Goal: Task Accomplishment & Management: Manage account settings

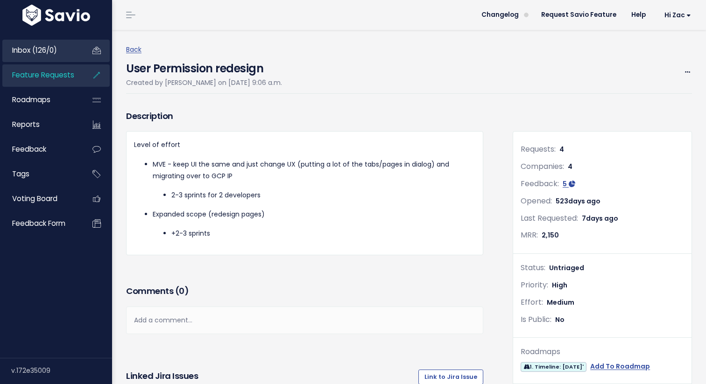
click at [46, 47] on span "Inbox (126/0)" at bounding box center [34, 50] width 45 height 10
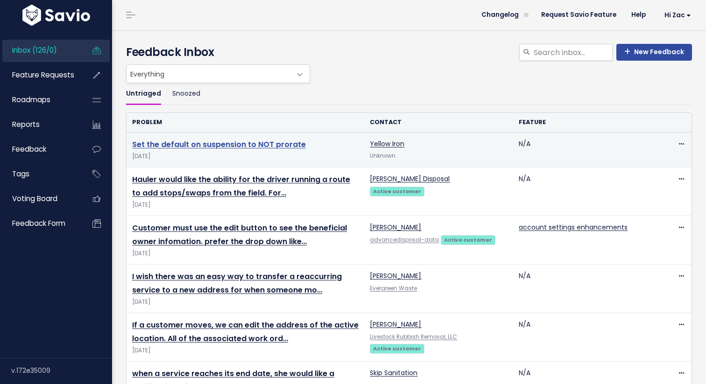
click at [258, 147] on link "Set the default on suspension to NOT prorate" at bounding box center [219, 144] width 174 height 11
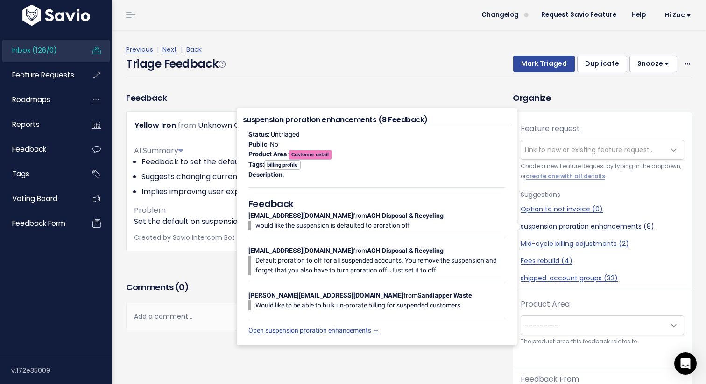
click at [593, 225] on link "suspension proration enhancements (8)" at bounding box center [601, 227] width 163 height 10
select select "50311"
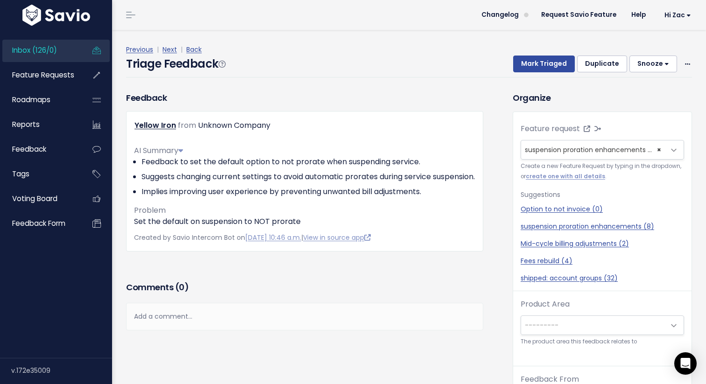
scroll to position [31, 0]
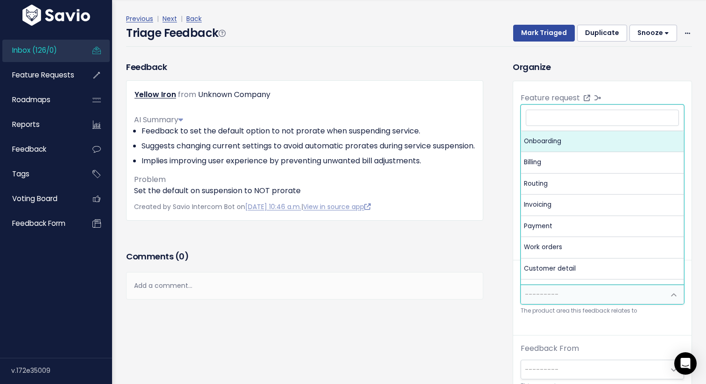
click at [583, 289] on span "---------" at bounding box center [593, 294] width 144 height 19
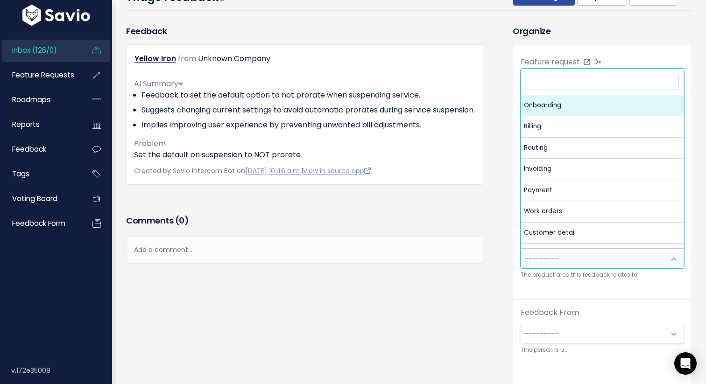
scroll to position [21, 0]
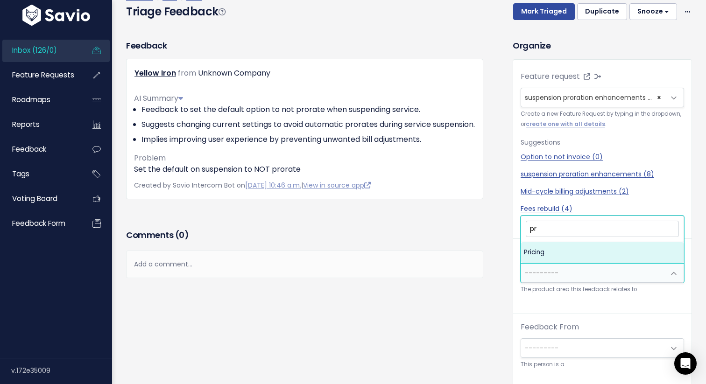
type input "p"
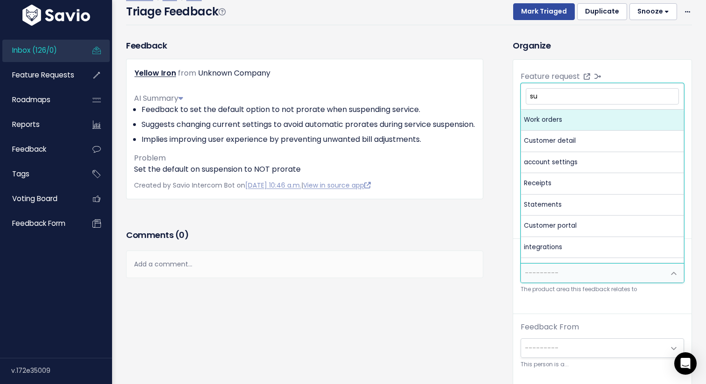
type input "s"
type input "a"
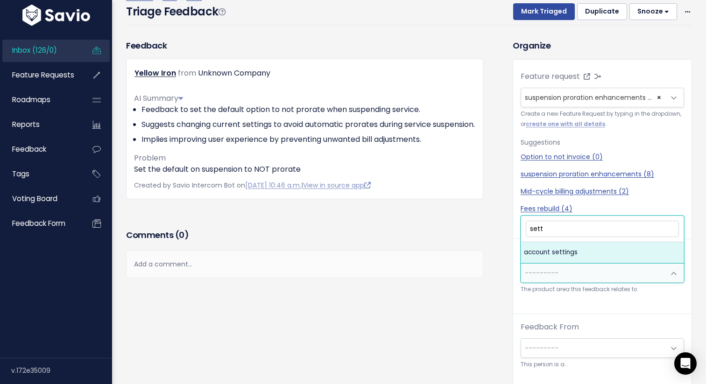
type input "sett"
select select "MAIN:ACCOUNT_SETTINGS"
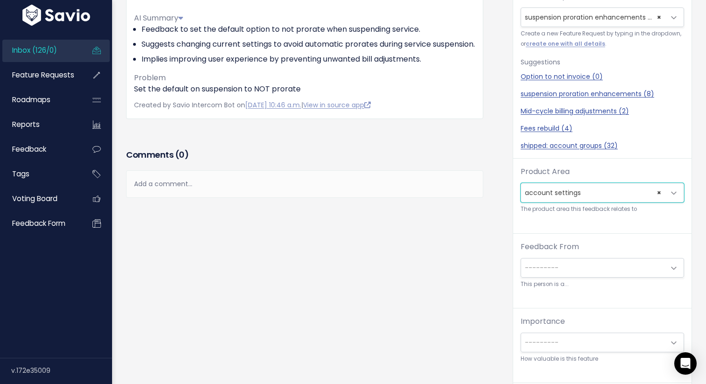
scroll to position [31, 0]
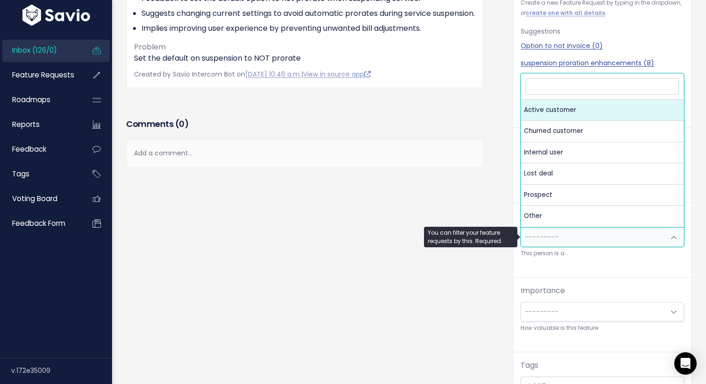
click at [567, 233] on span "---------" at bounding box center [593, 237] width 144 height 19
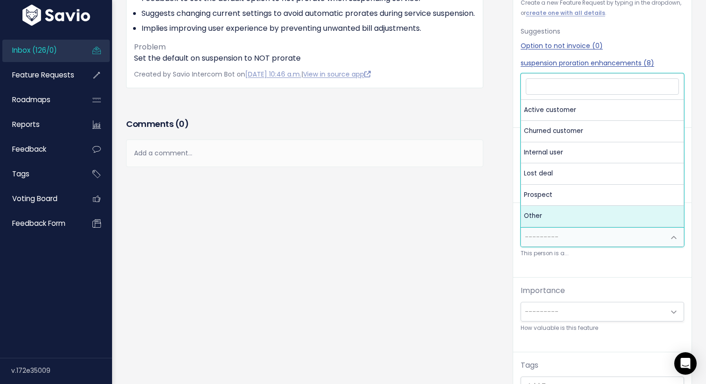
select select "OTHER"
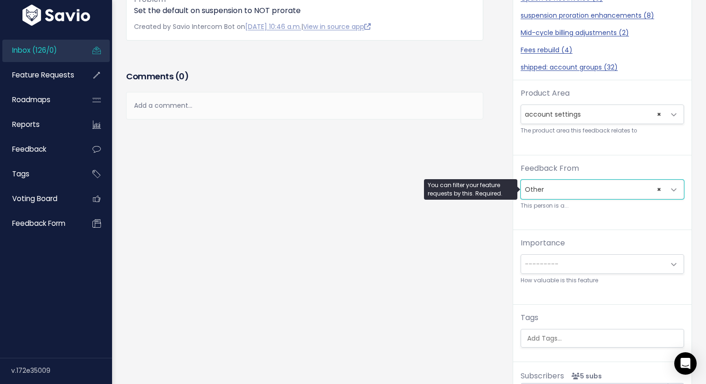
scroll to position [182, 0]
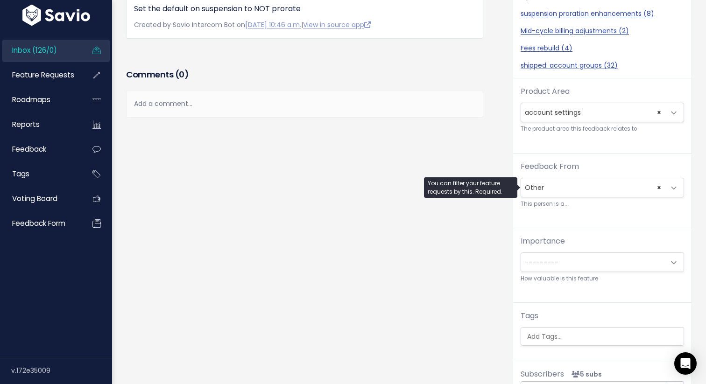
click at [561, 261] on span "---------" at bounding box center [593, 262] width 144 height 19
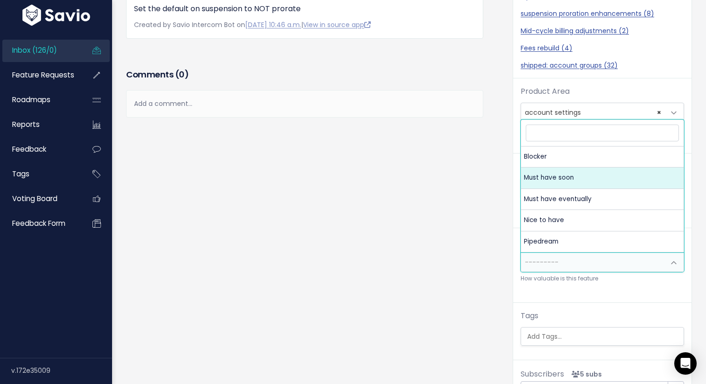
select select "MUST_HAVE"
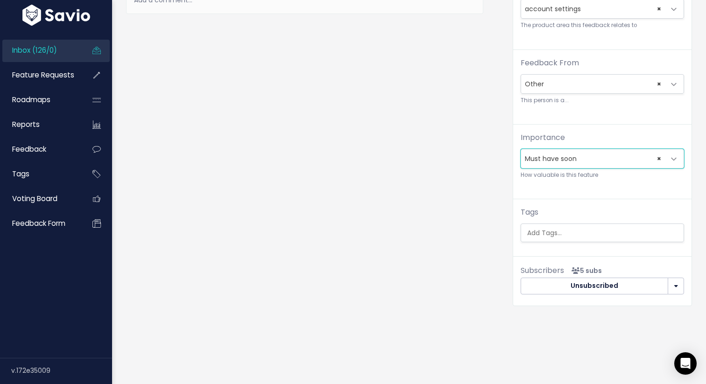
scroll to position [286, 0]
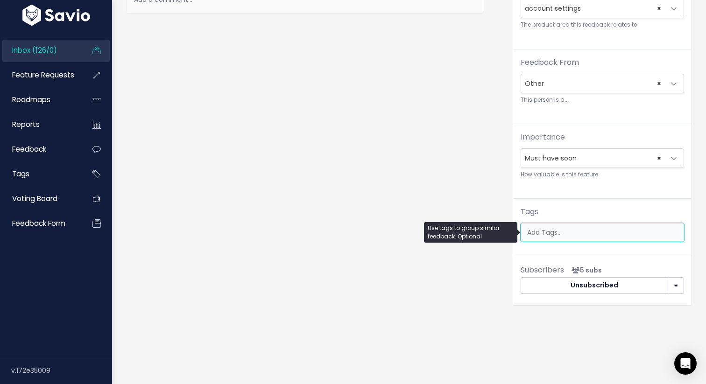
click at [575, 231] on input "search" at bounding box center [604, 233] width 162 height 10
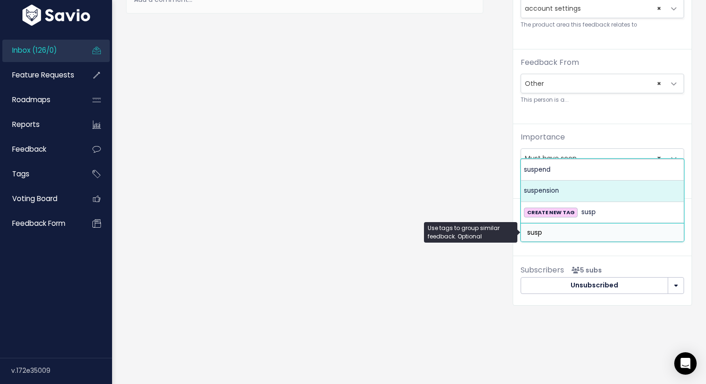
type input "susp"
select select "9682"
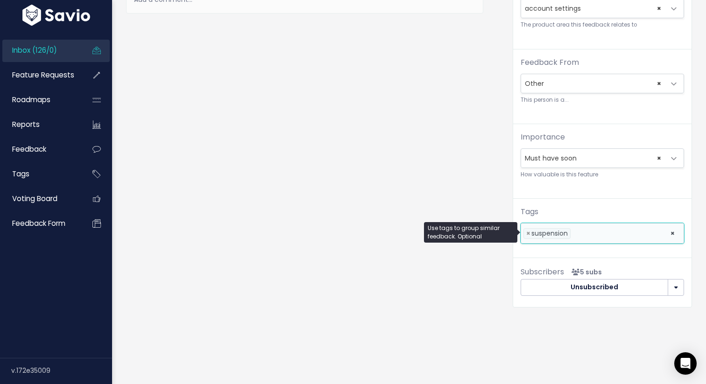
click at [586, 236] on li at bounding box center [618, 234] width 91 height 10
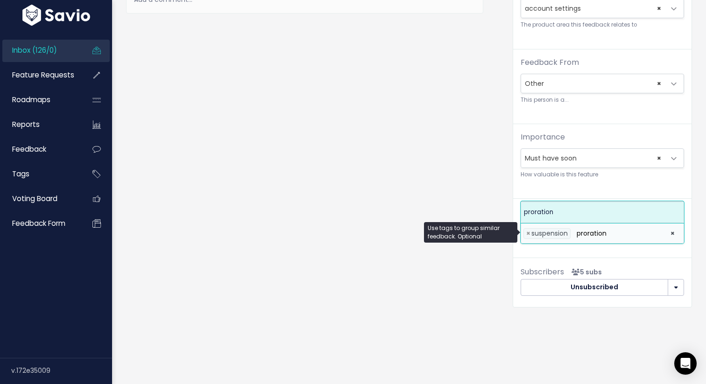
type input "proration"
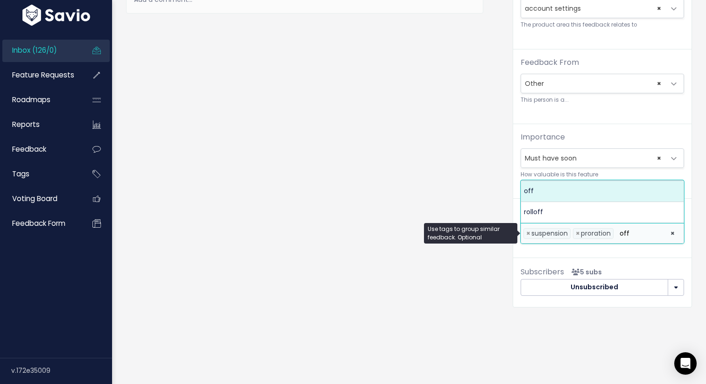
type input "off"
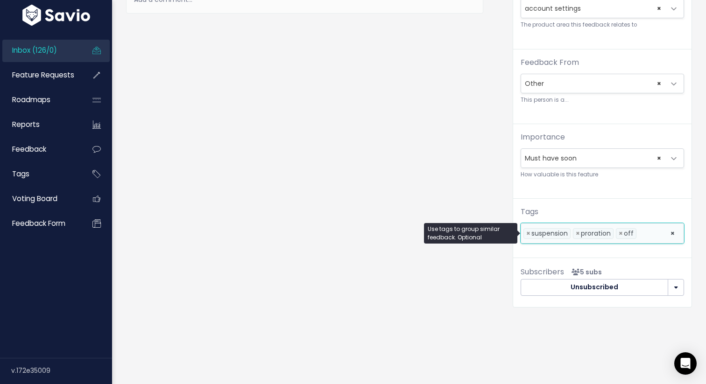
click at [443, 185] on div "Feedback Yellow Iron from Unknown Company" at bounding box center [312, 48] width 386 height 547
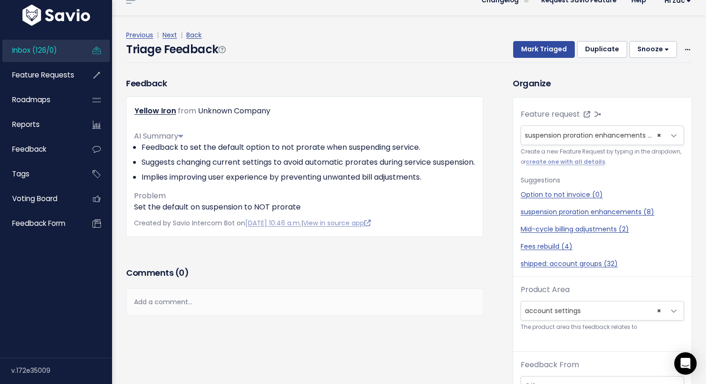
scroll to position [0, 0]
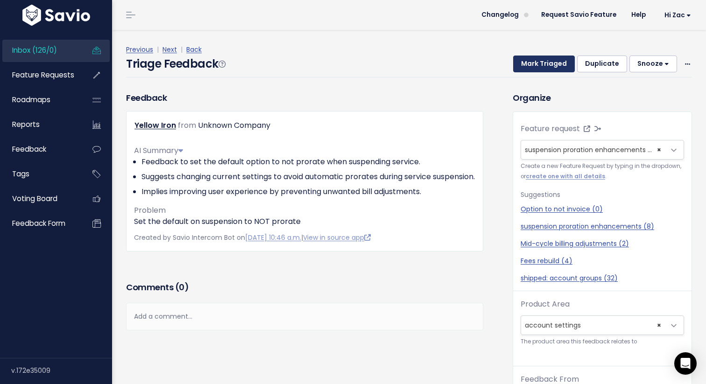
click at [544, 59] on button "Mark Triaged" at bounding box center [544, 64] width 62 height 17
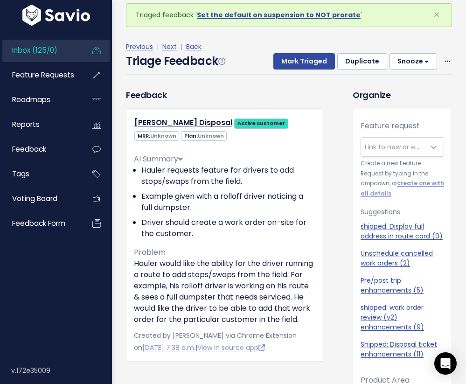
scroll to position [31, 0]
click at [439, 15] on span "×" at bounding box center [437, 14] width 7 height 15
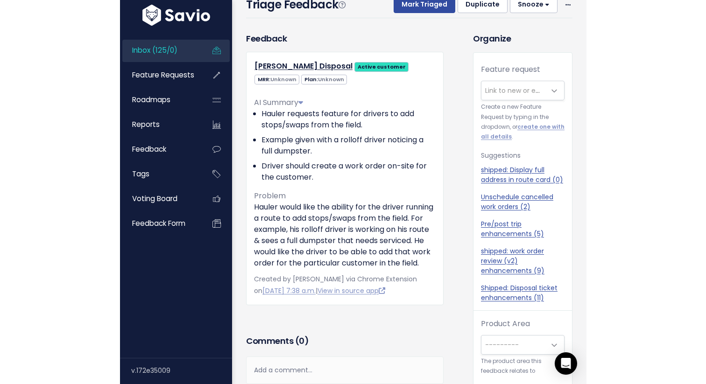
scroll to position [33, 0]
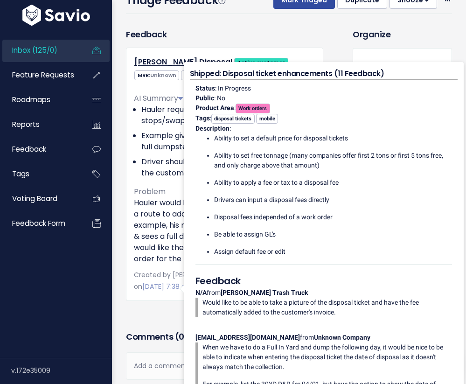
click at [313, 30] on div "Feedback Dillon Disposal Active customer MRR: Unknown Plan: Unknown" at bounding box center [224, 164] width 197 height 273
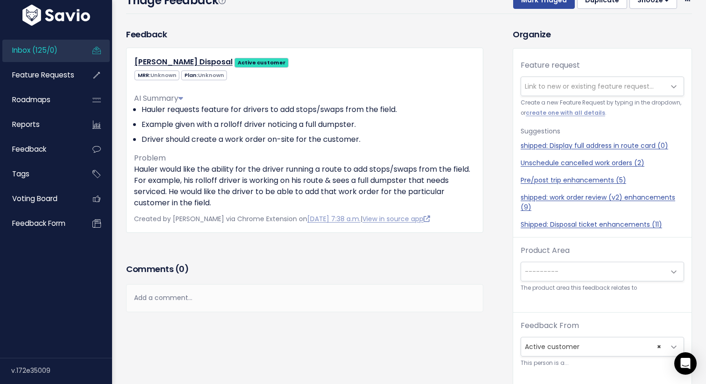
click at [583, 88] on span "Link to new or existing feature request..." at bounding box center [589, 86] width 129 height 9
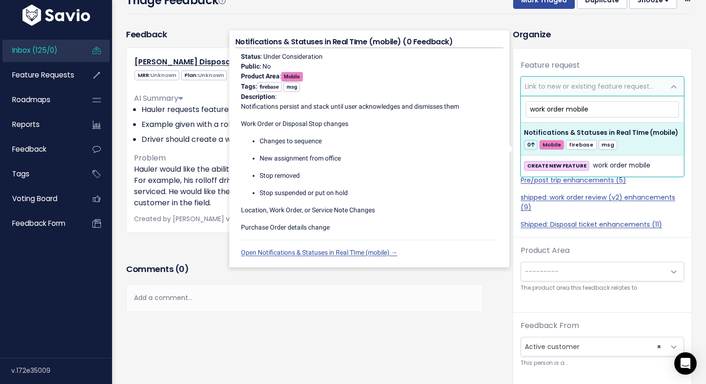
drag, startPoint x: 603, startPoint y: 107, endPoint x: 503, endPoint y: 101, distance: 100.6
click at [503, 101] on body "Inbox (125/0) Feature Requests Roadmaps" at bounding box center [353, 307] width 706 height 681
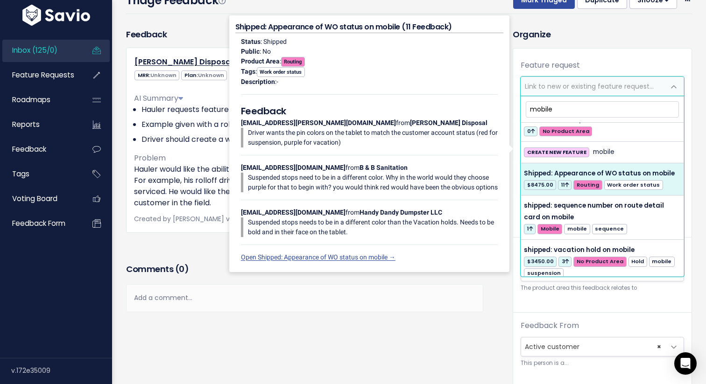
scroll to position [664, 0]
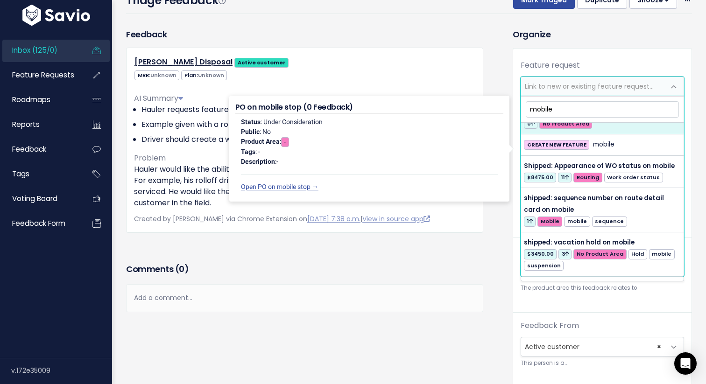
click at [543, 111] on input "mobile" at bounding box center [602, 109] width 153 height 16
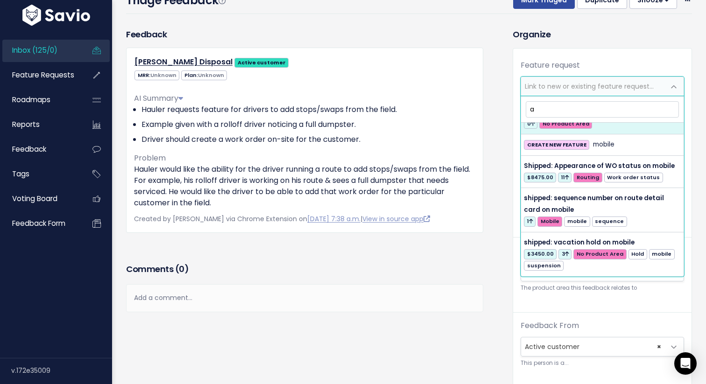
scroll to position [685, 0]
type input "add stop"
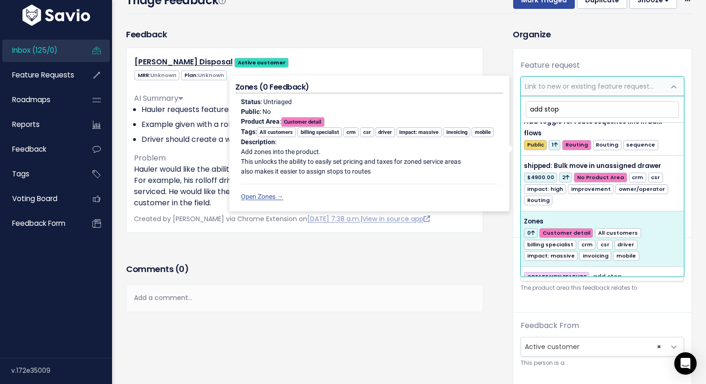
scroll to position [0, 0]
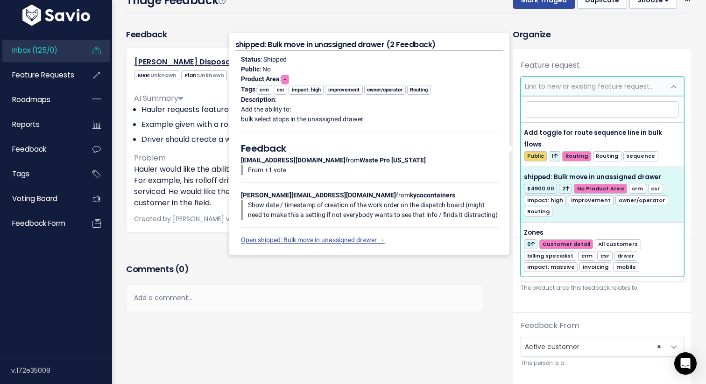
click at [394, 276] on div "Comments ( 0 )" at bounding box center [304, 272] width 357 height 23
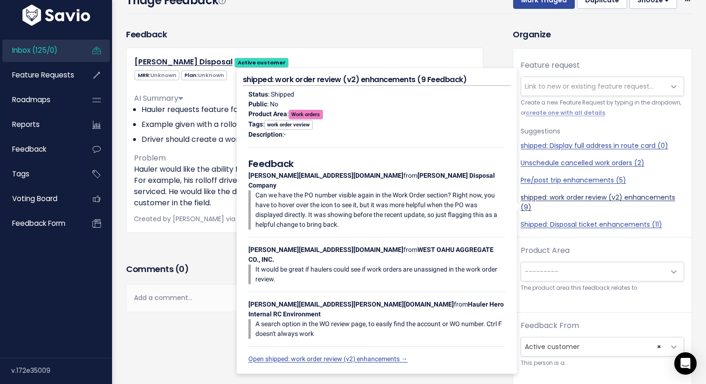
scroll to position [25, 0]
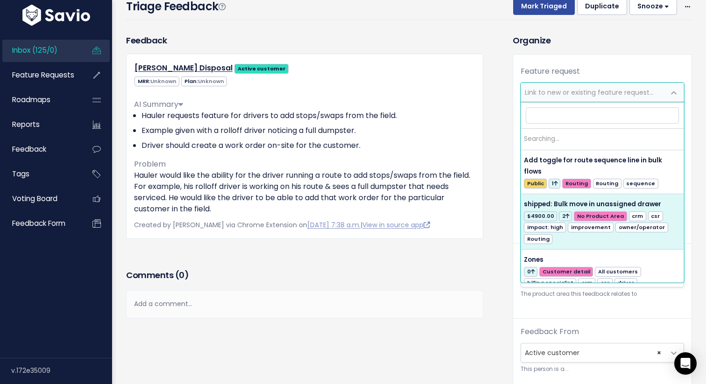
click at [556, 97] on span "Link to new or existing feature request..." at bounding box center [593, 92] width 144 height 19
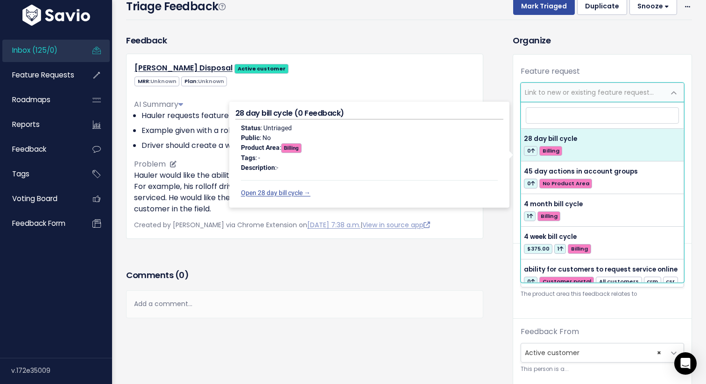
click at [165, 128] on li "Example given with a rolloff driver noticing a full dumpster." at bounding box center [308, 130] width 334 height 11
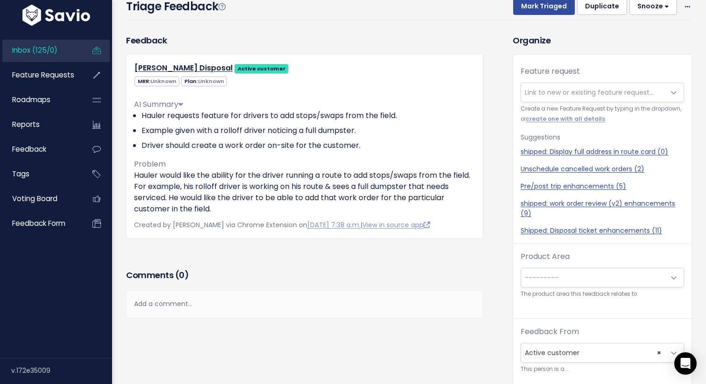
click at [542, 95] on span "Link to new or existing feature request..." at bounding box center [589, 92] width 129 height 9
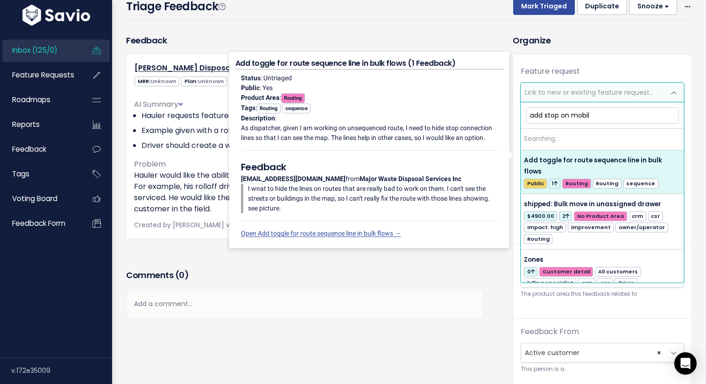
type input "add stop on mobile"
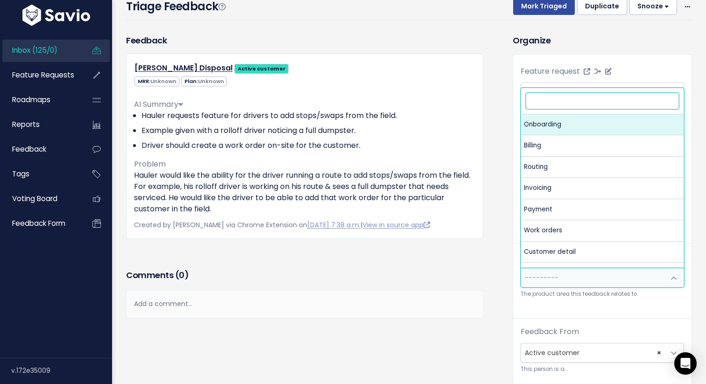
click at [569, 275] on span "---------" at bounding box center [593, 277] width 144 height 19
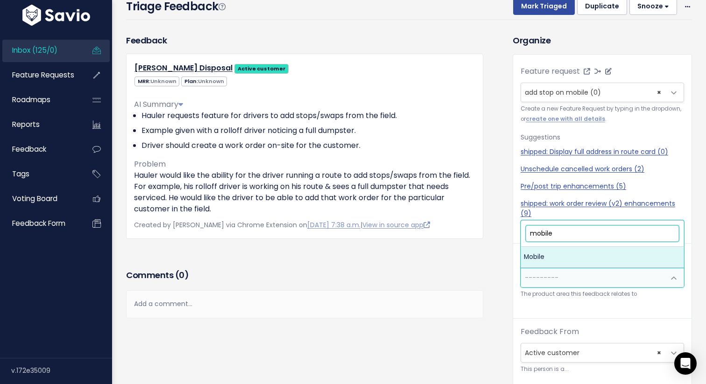
type input "mobile"
select select "MAIN:MOBILE"
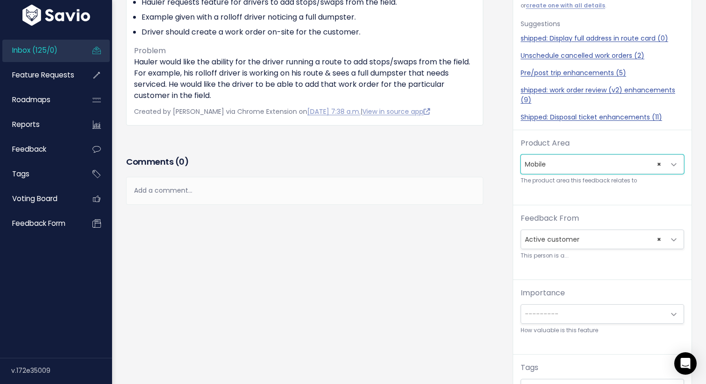
scroll to position [141, 0]
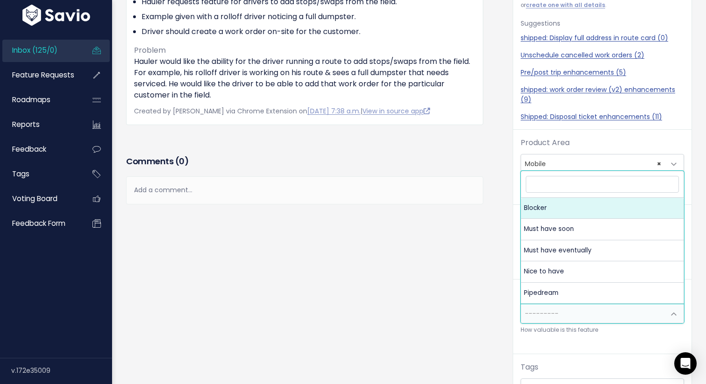
click at [581, 317] on span "---------" at bounding box center [593, 313] width 144 height 19
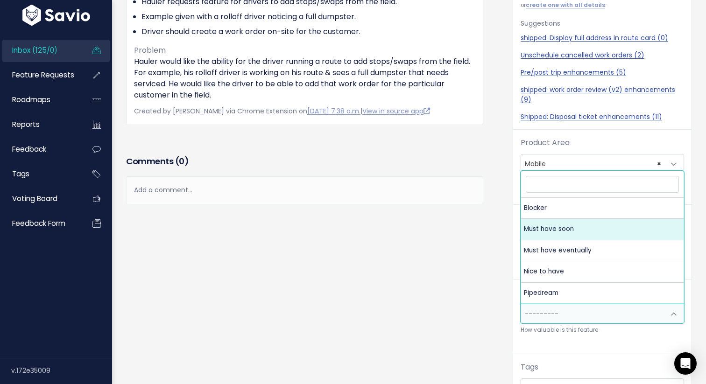
select select "MUST_HAVE"
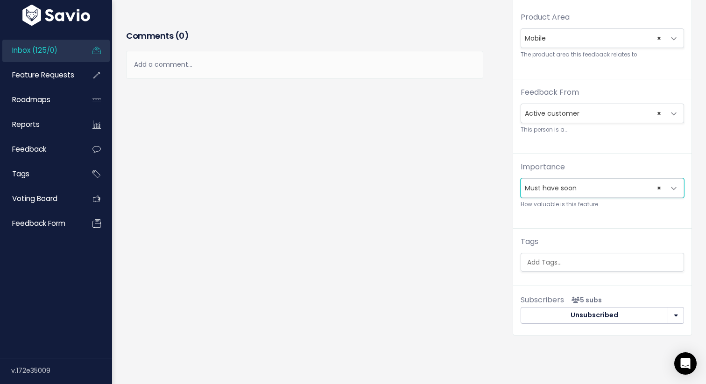
scroll to position [0, 0]
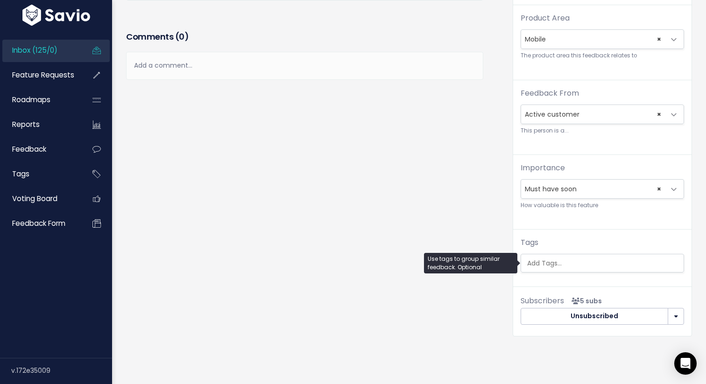
click at [569, 259] on input "search" at bounding box center [604, 264] width 162 height 10
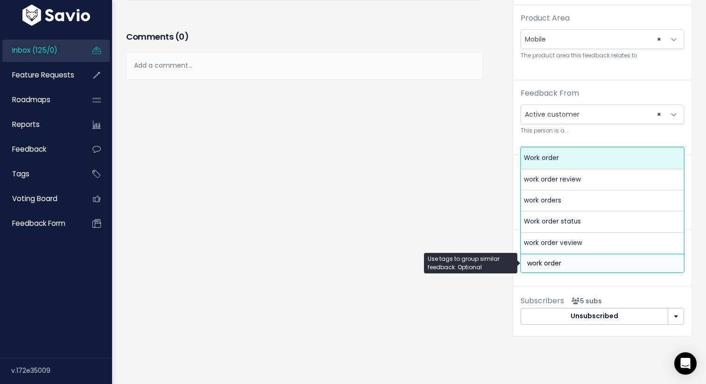
type input "work order"
select select "9040"
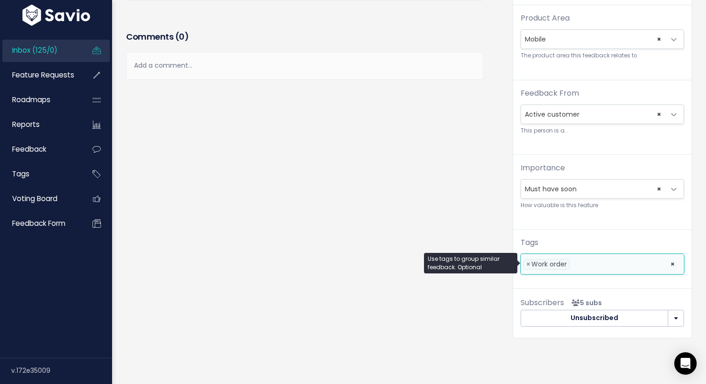
click at [605, 271] on ul "× × Work order" at bounding box center [602, 264] width 162 height 20
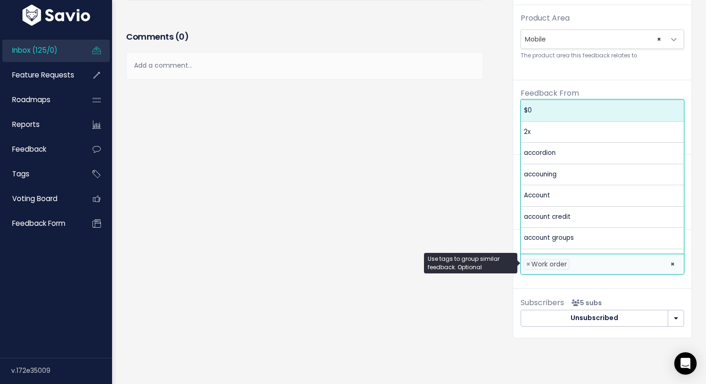
click at [247, 153] on div "Feedback Dillon Disposal Active customer MRR: Unknown Unknown" at bounding box center [312, 74] width 386 height 557
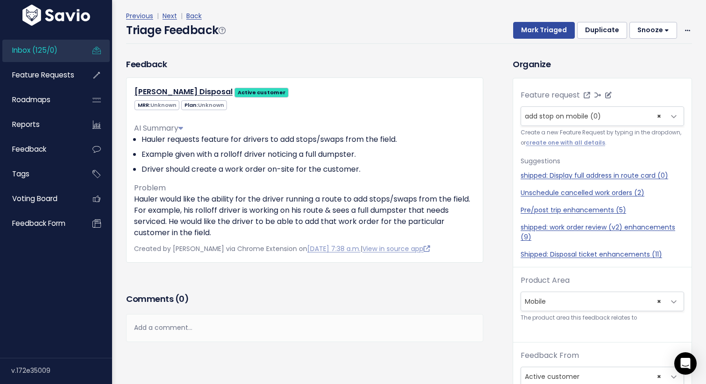
scroll to position [24, 0]
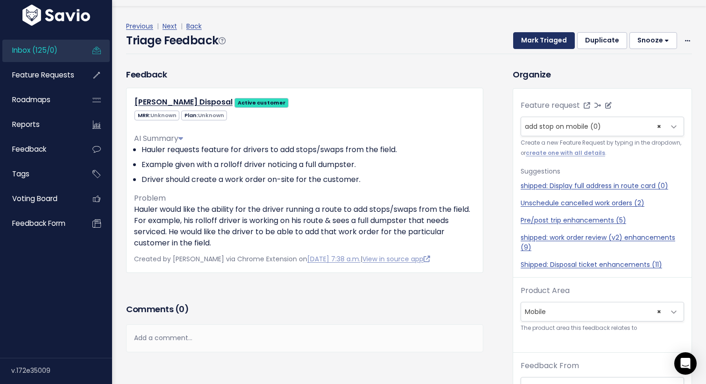
click at [551, 44] on button "Mark Triaged" at bounding box center [544, 40] width 62 height 17
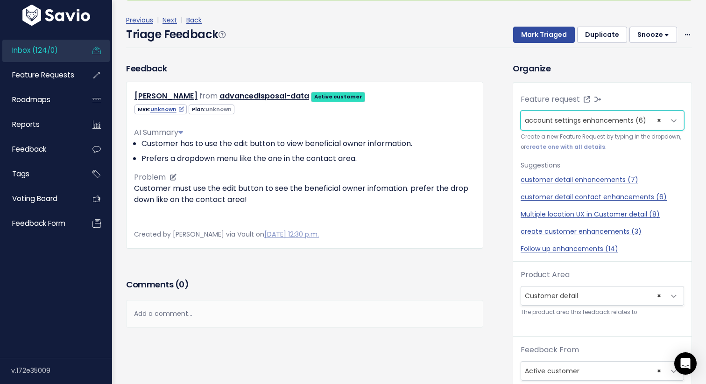
scroll to position [31, 0]
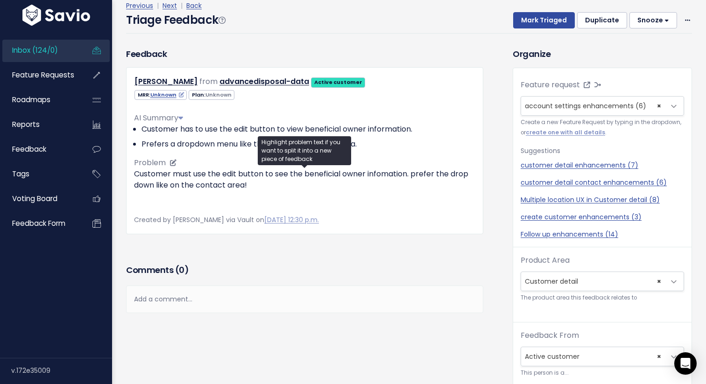
click at [134, 204] on img at bounding box center [134, 204] width 0 height 0
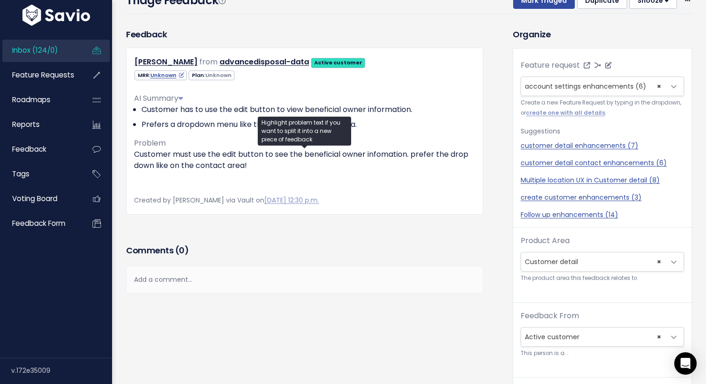
scroll to position [71, 0]
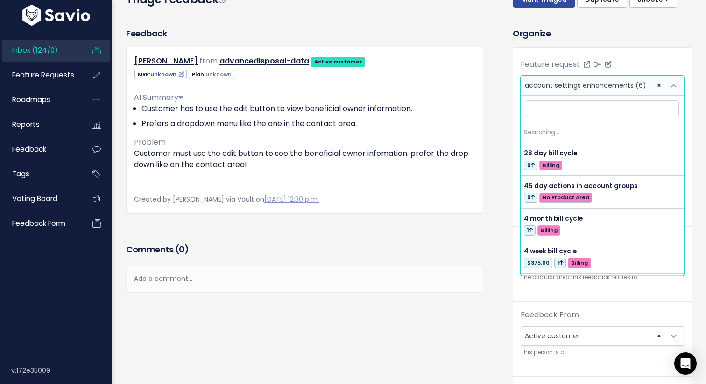
click at [656, 86] on span "× account settings enhancements (6)" at bounding box center [593, 85] width 144 height 19
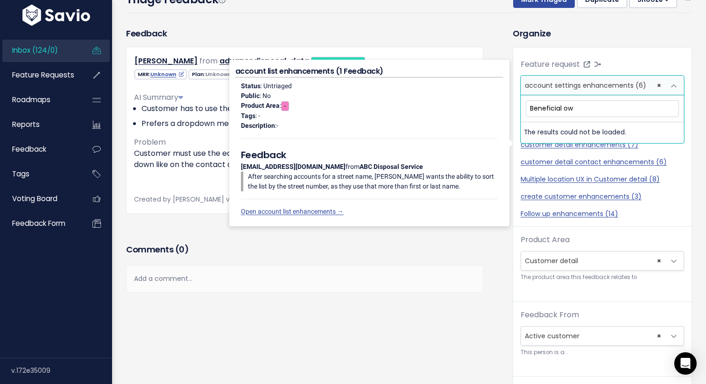
scroll to position [0, 0]
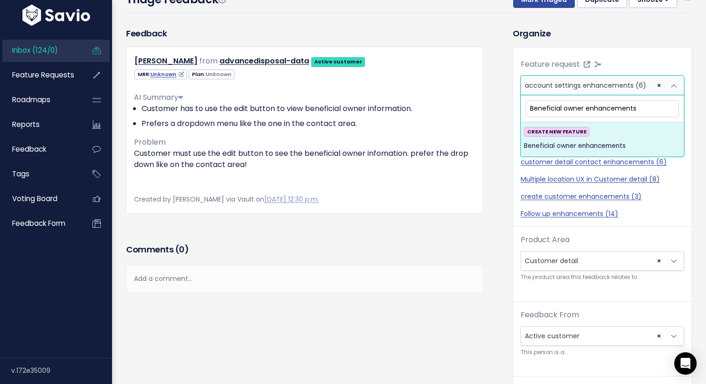
type input "Beneficial owner enhancements"
click at [546, 147] on span "Beneficial owner enhancements" at bounding box center [575, 145] width 102 height 11
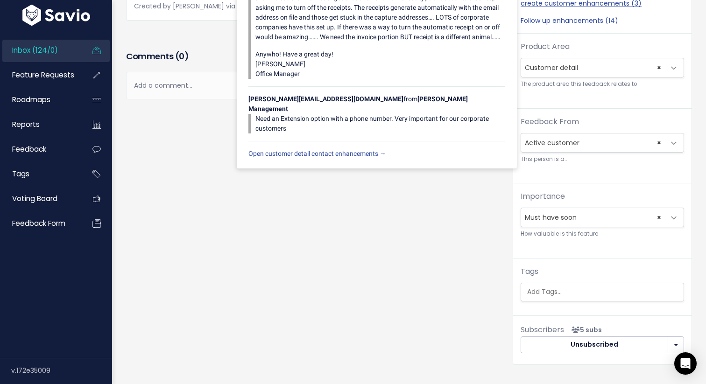
click at [446, 72] on div "Comments ( 0 )" at bounding box center [304, 60] width 357 height 23
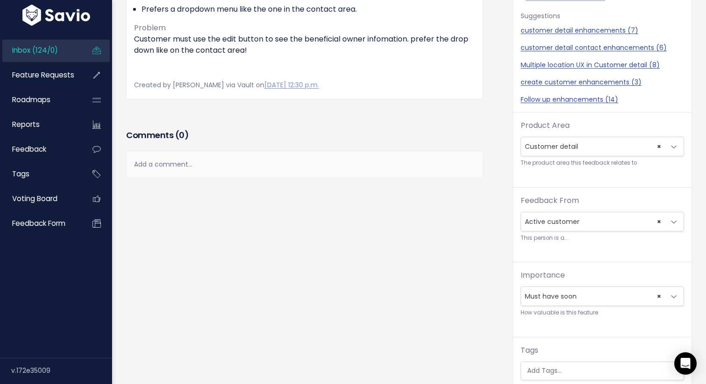
scroll to position [31, 0]
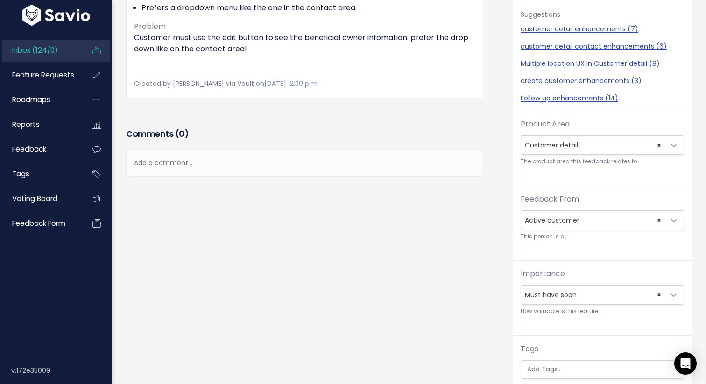
click at [563, 298] on span "× Must have soon" at bounding box center [593, 295] width 144 height 19
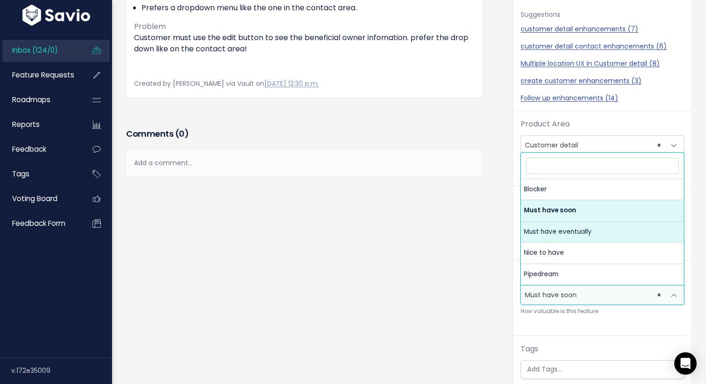
select select "MUST_HAVE_EVENTUALLY"
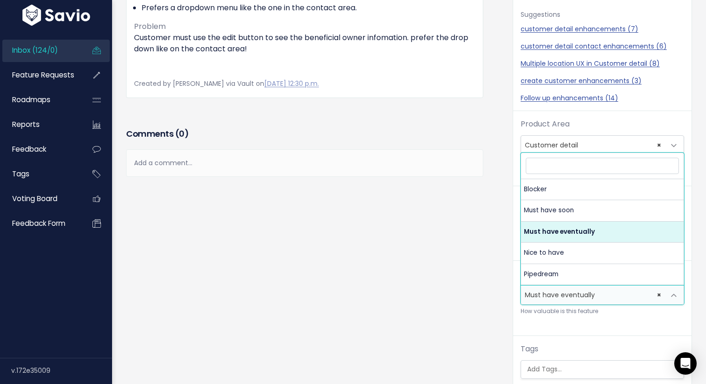
click at [561, 295] on span "× Must have eventually" at bounding box center [593, 295] width 144 height 19
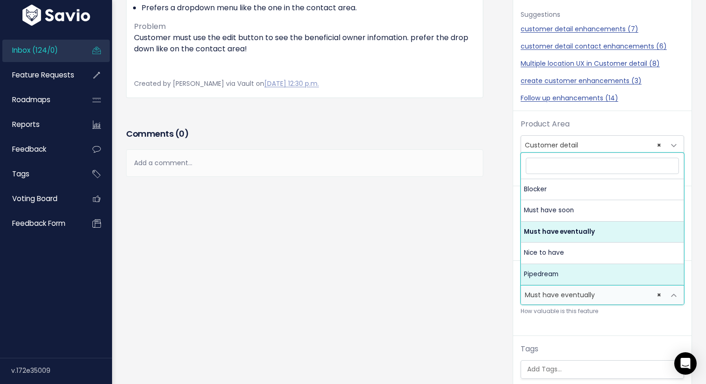
click at [500, 274] on div "Feedback Irmalinda Rivera from advancedisposal-data Active customer" at bounding box center [312, 183] width 386 height 545
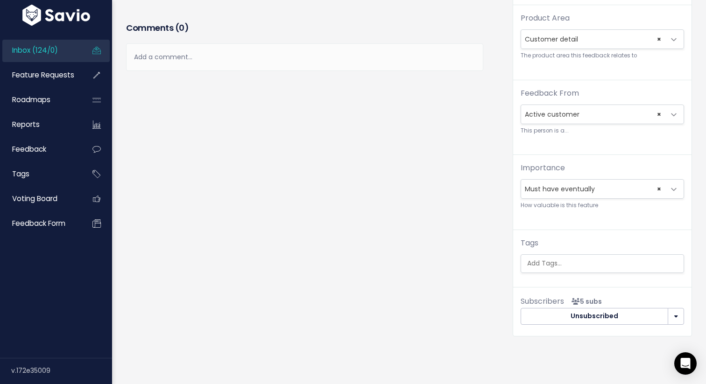
scroll to position [2, 0]
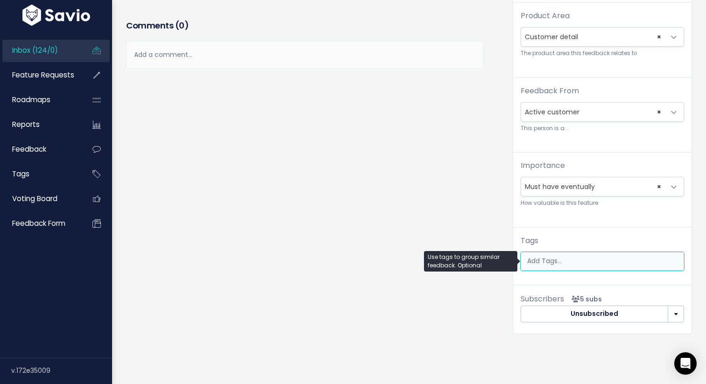
click at [561, 263] on input "search" at bounding box center [604, 261] width 162 height 10
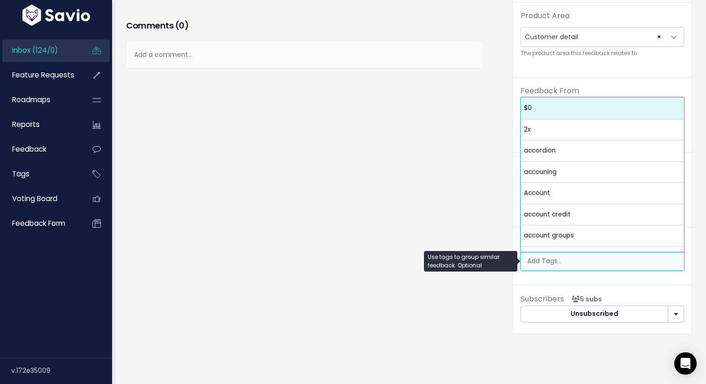
scroll to position [0, 2]
click at [481, 69] on div "Add a comment..." at bounding box center [304, 55] width 357 height 28
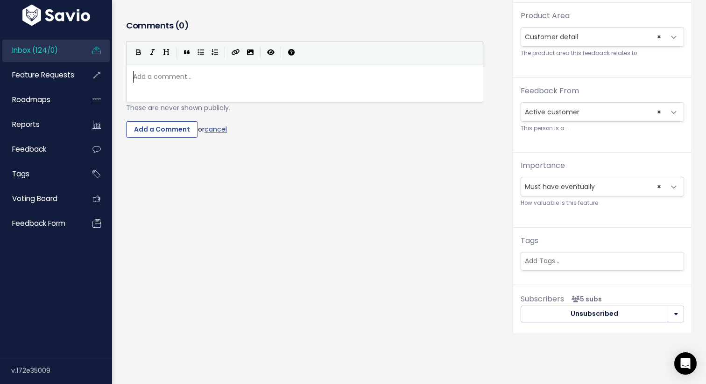
scroll to position [0, 0]
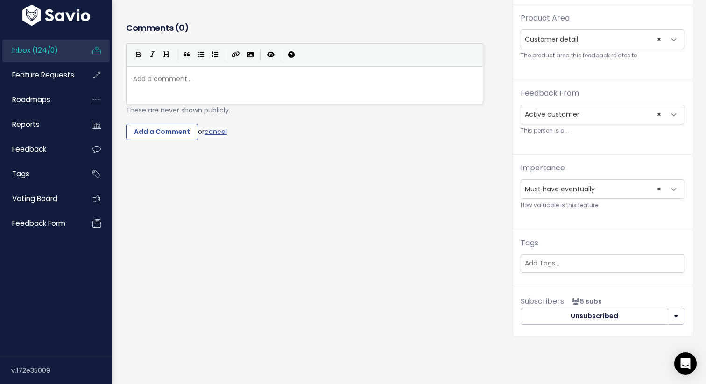
click at [506, 180] on div "Organize Feature request --------- account settings enhancements (6) Beneficial…" at bounding box center [601, 70] width 193 height 531
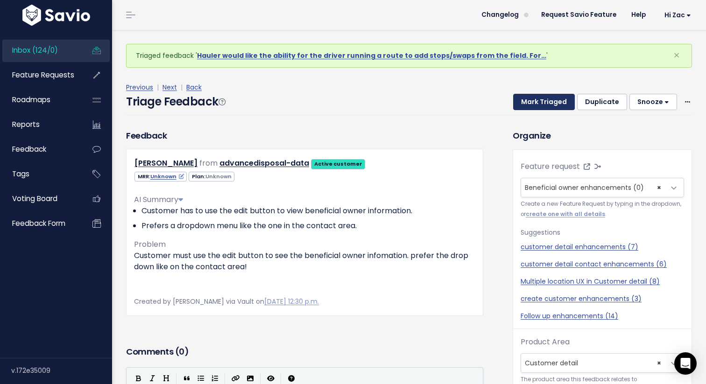
click at [542, 99] on button "Mark Triaged" at bounding box center [544, 102] width 62 height 17
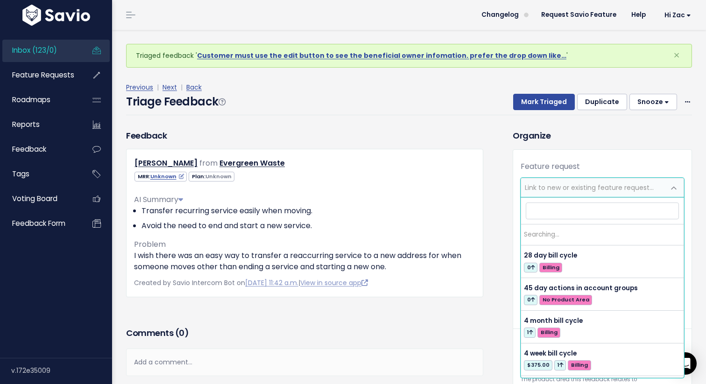
click at [569, 179] on span "Link to new or existing feature request..." at bounding box center [593, 187] width 144 height 19
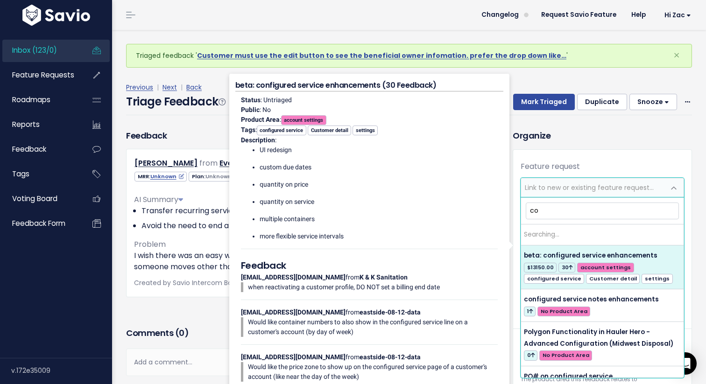
type input "c"
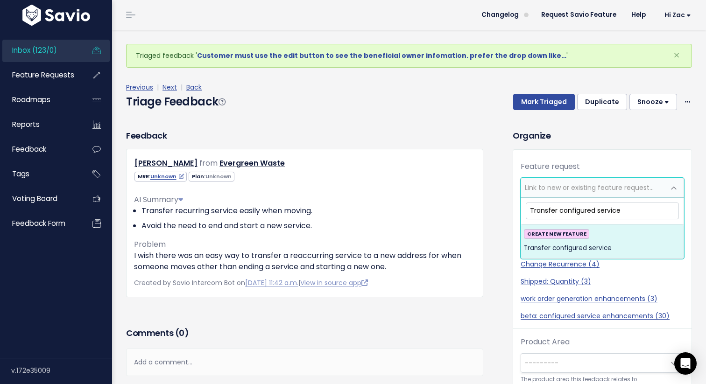
type input "Transfer configured service"
click at [611, 243] on span "Transfer configured service" at bounding box center [568, 248] width 88 height 11
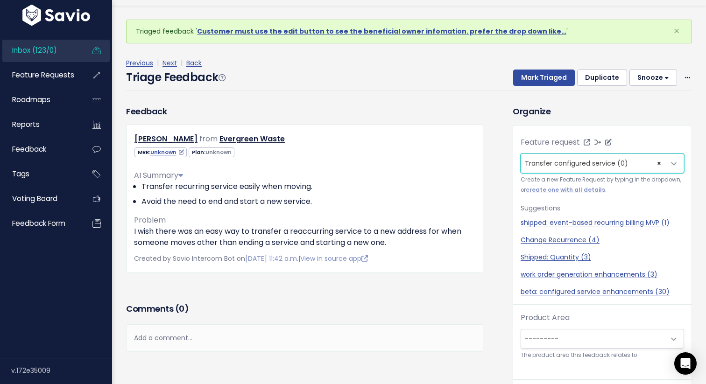
scroll to position [31, 0]
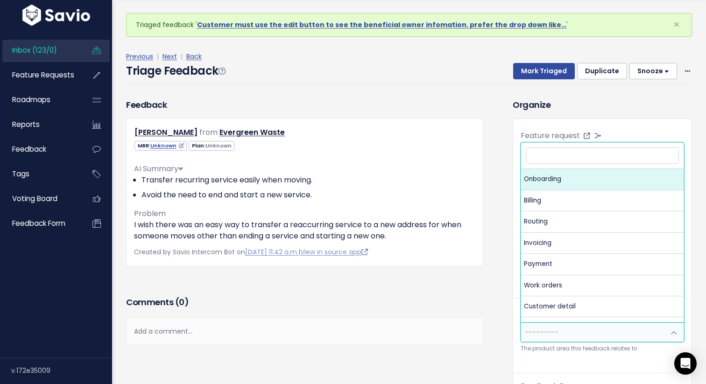
click at [594, 331] on span "---------" at bounding box center [593, 332] width 144 height 19
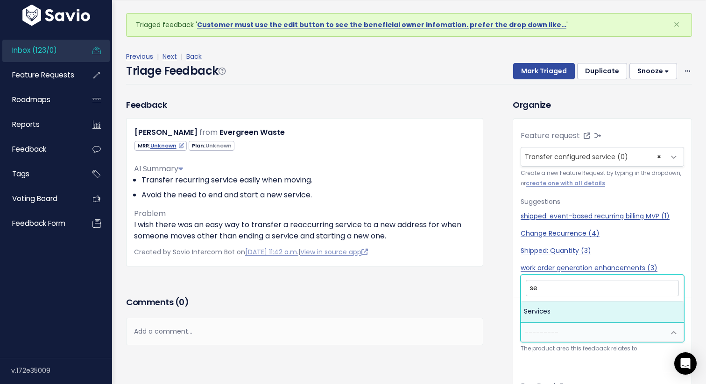
type input "s"
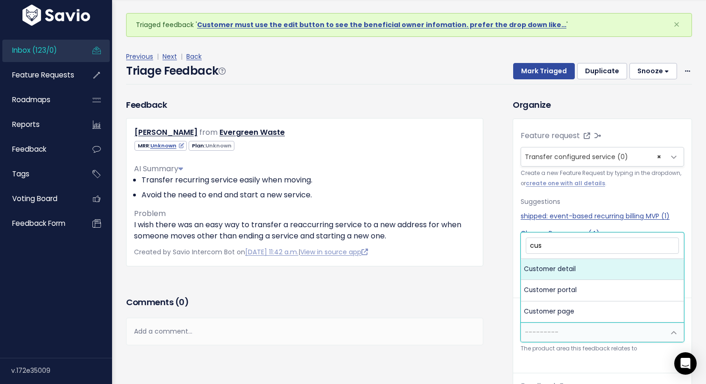
type input "cust"
select select "MAIN:CUSTOMER_DETAIL"
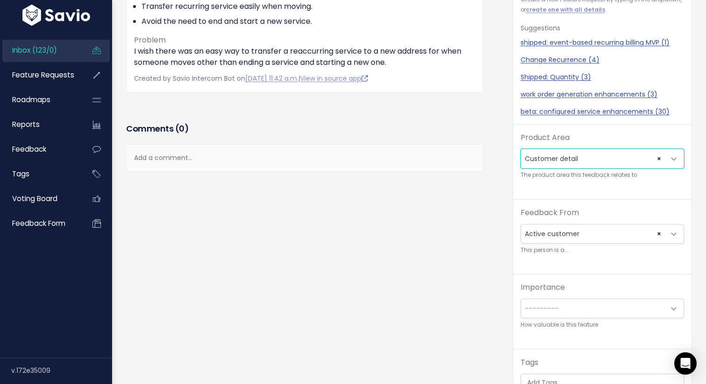
scroll to position [179, 0]
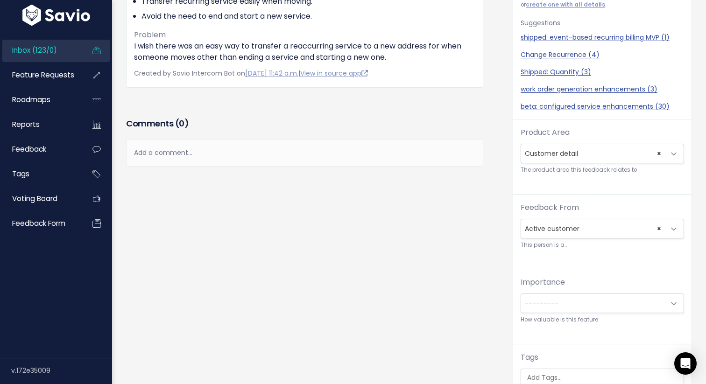
click at [579, 301] on span "---------" at bounding box center [593, 303] width 144 height 19
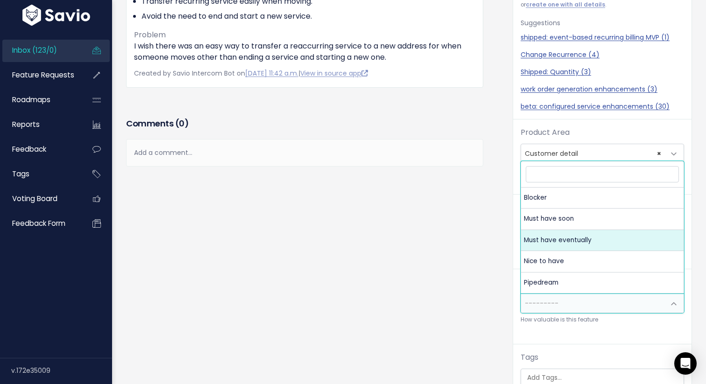
select select "MUST_HAVE_EVENTUALLY"
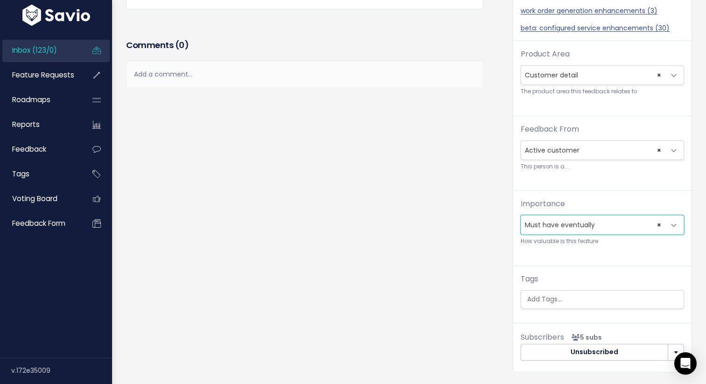
scroll to position [259, 0]
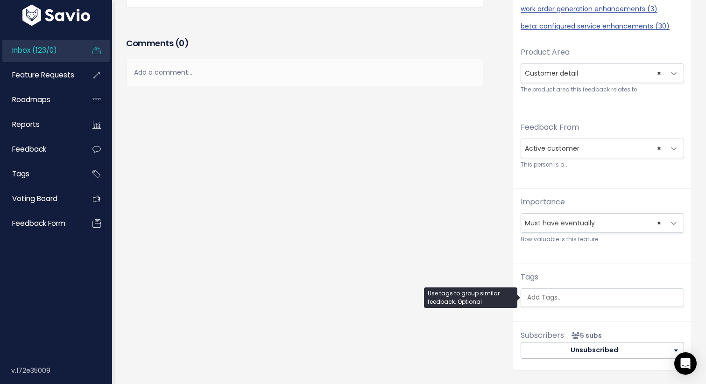
click at [557, 299] on input "search" at bounding box center [604, 298] width 162 height 10
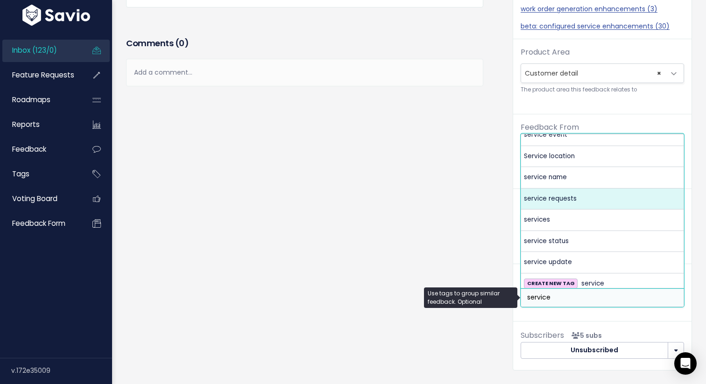
scroll to position [143, 0]
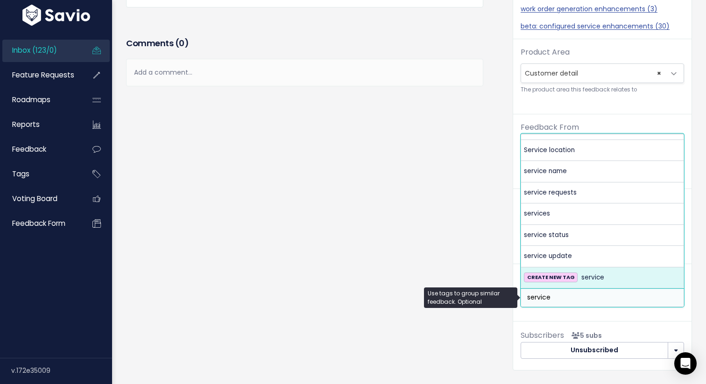
type input "service"
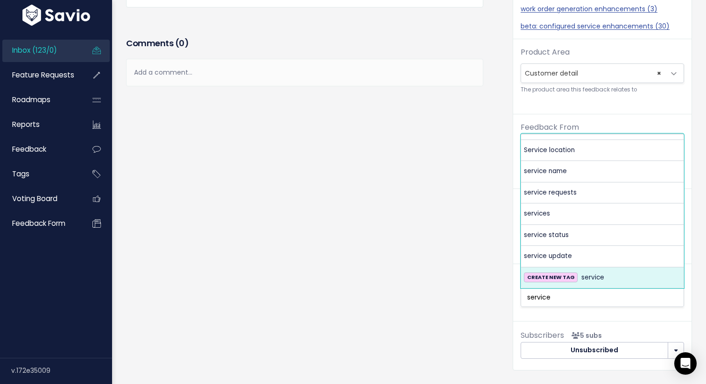
click at [604, 276] on div "CREATE NEW TAG service" at bounding box center [602, 277] width 157 height 11
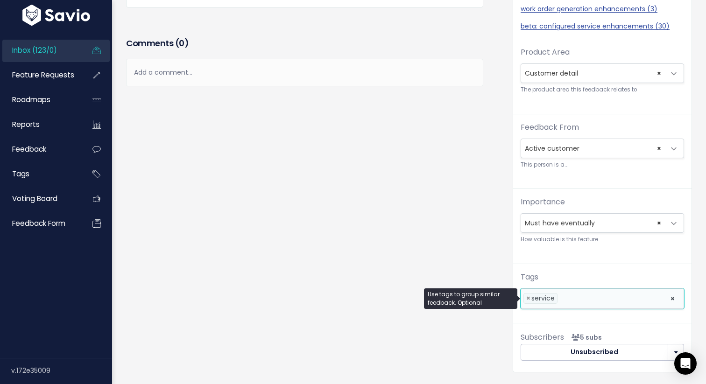
click at [593, 299] on li at bounding box center [612, 299] width 104 height 10
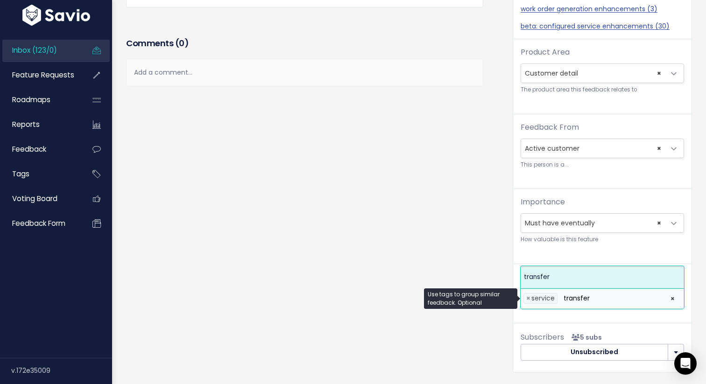
type input "transfer"
select select "13812"
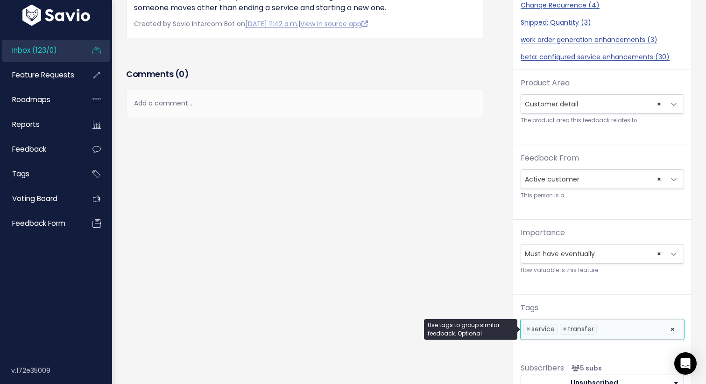
scroll to position [0, 0]
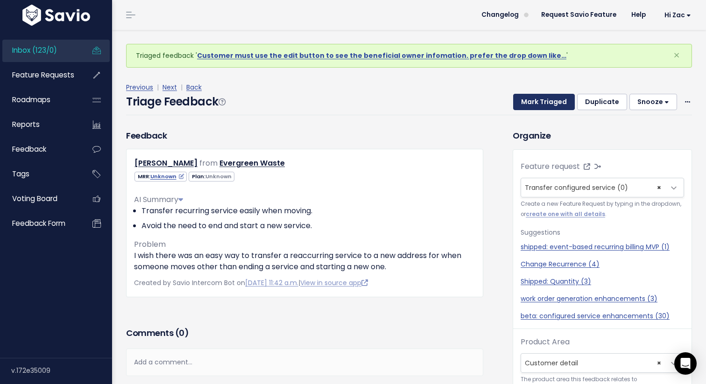
click at [563, 99] on button "Mark Triaged" at bounding box center [544, 102] width 62 height 17
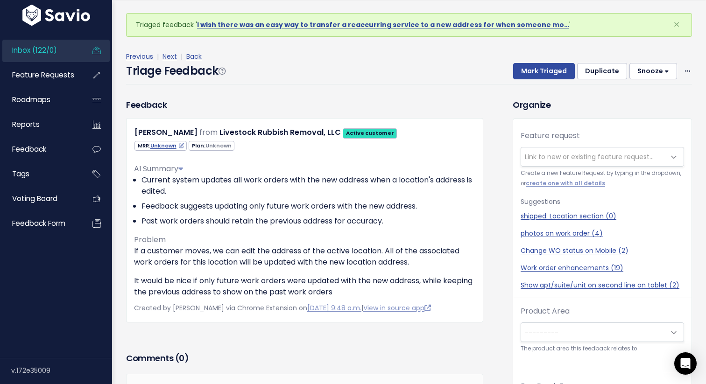
scroll to position [30, 0]
click at [556, 156] on span "Link to new or existing feature request..." at bounding box center [589, 157] width 129 height 9
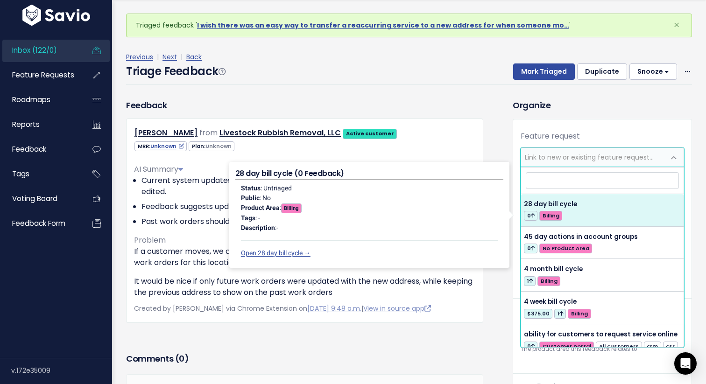
type input "/"
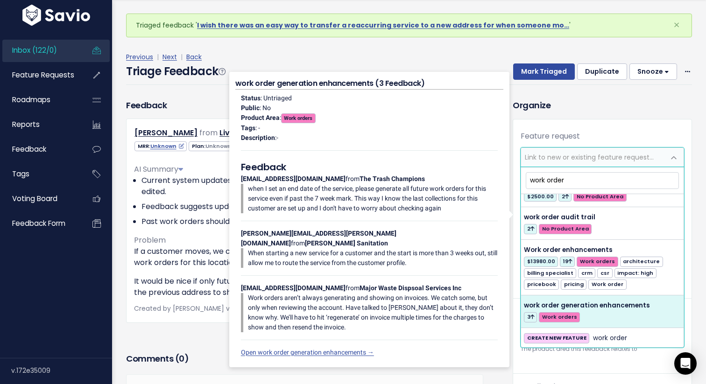
scroll to position [724, 0]
type input "work order"
select select "38883"
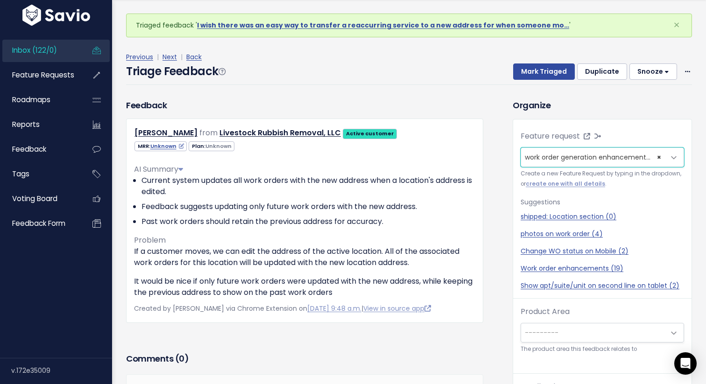
scroll to position [31, 0]
click at [552, 327] on span "---------" at bounding box center [593, 332] width 144 height 19
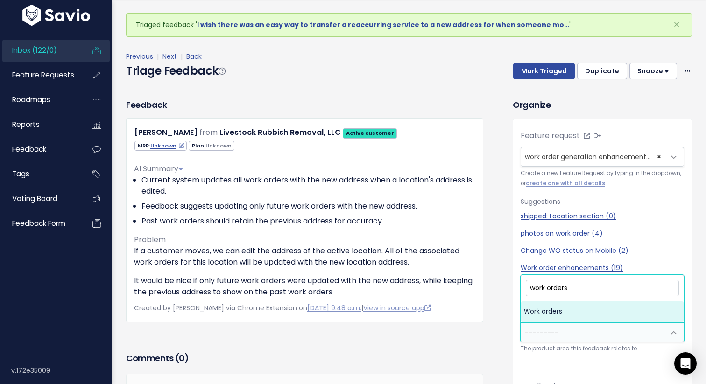
type input "work orders"
select select "MAIN:WORK_ORDERS"
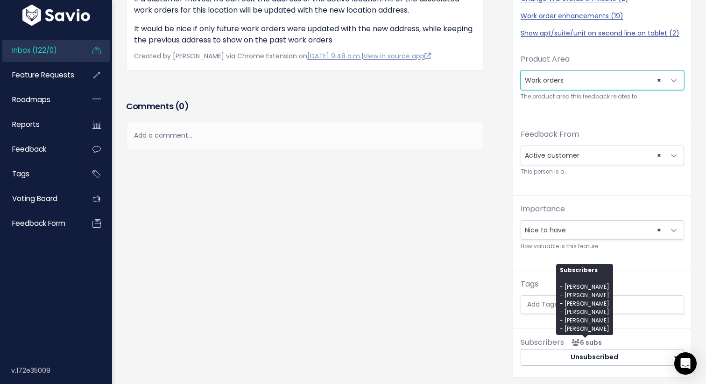
scroll to position [254, 0]
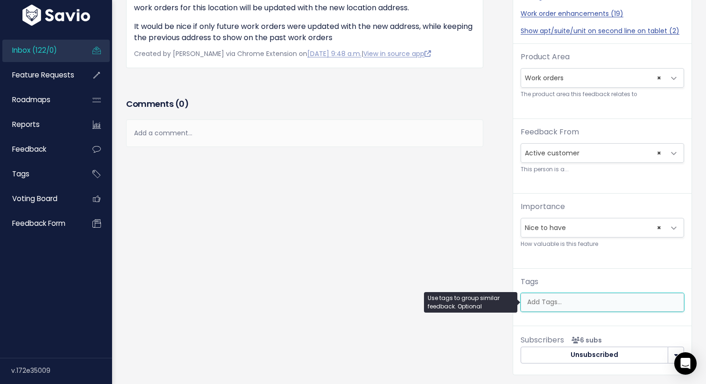
click at [567, 305] on input "search" at bounding box center [604, 302] width 162 height 10
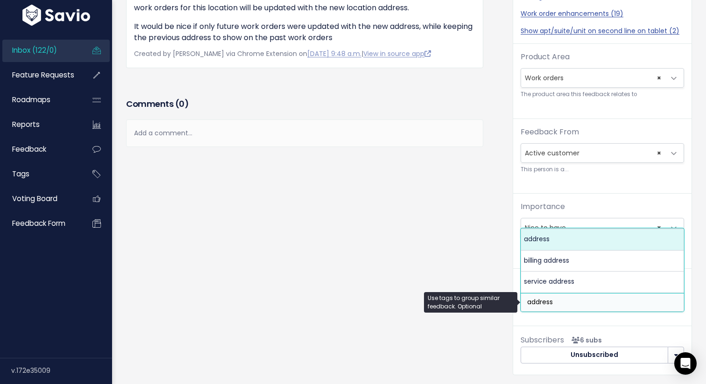
type input "address"
select select "9683"
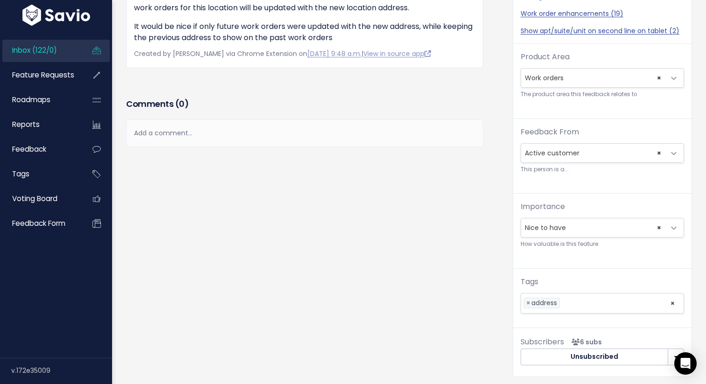
click at [470, 264] on div "Feedback [PERSON_NAME] from Livestock Rubbish Removal, LLC" at bounding box center [312, 117] width 386 height 547
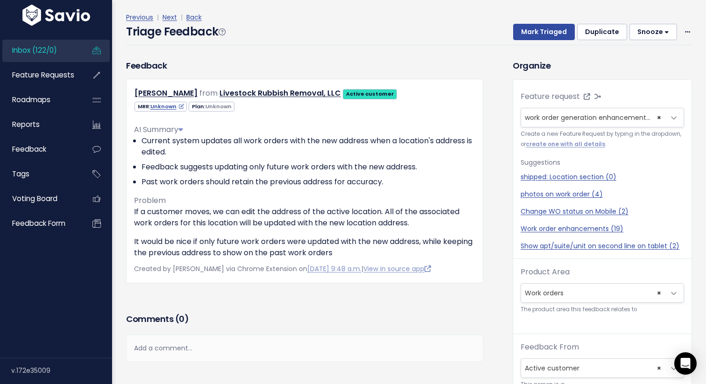
scroll to position [0, 0]
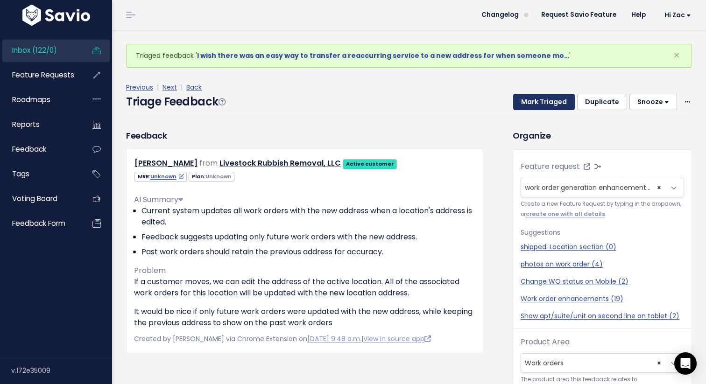
click at [537, 102] on button "Mark Triaged" at bounding box center [544, 102] width 62 height 17
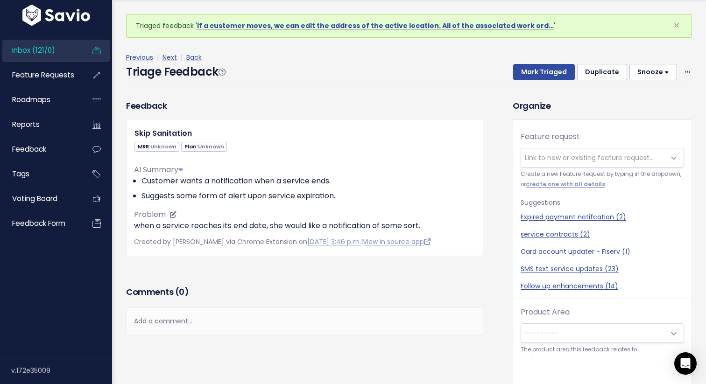
scroll to position [31, 0]
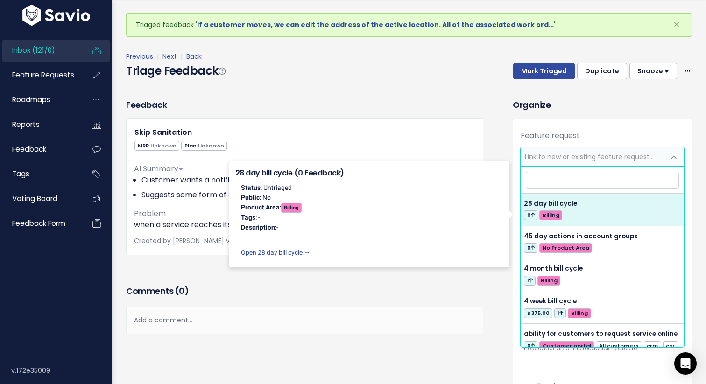
click at [563, 155] on span "Link to new or existing feature request..." at bounding box center [589, 156] width 129 height 9
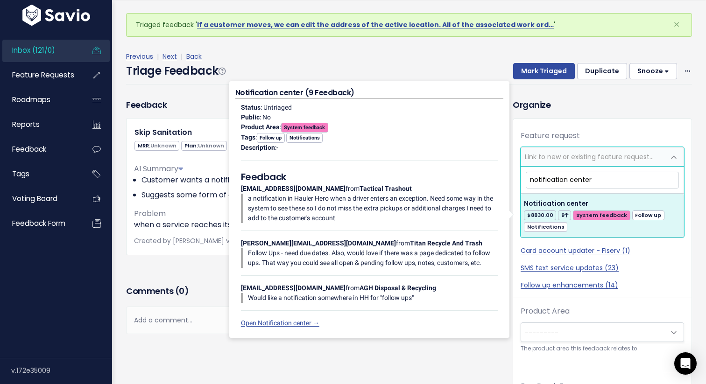
type input "notification center"
select select "32081"
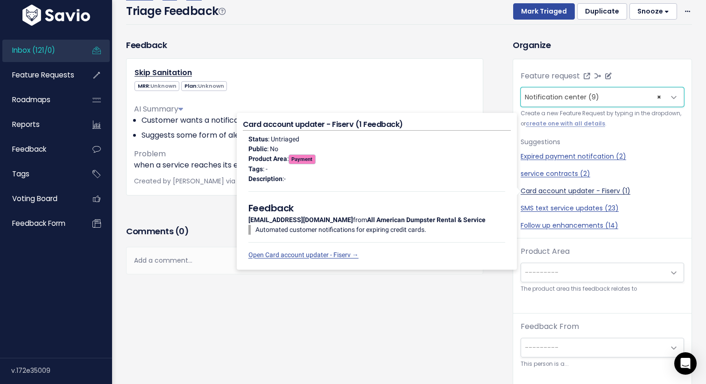
scroll to position [70, 0]
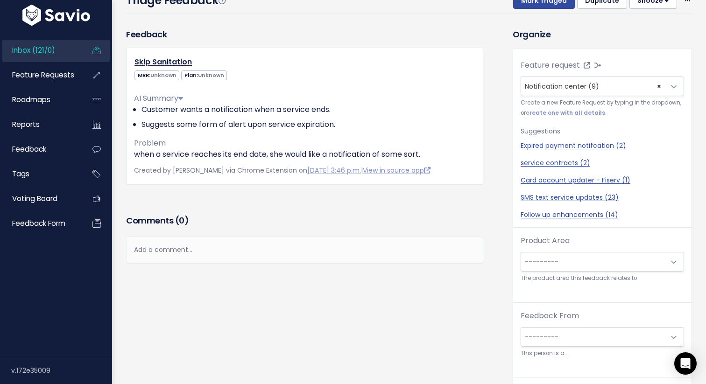
click at [596, 259] on span "---------" at bounding box center [593, 262] width 144 height 19
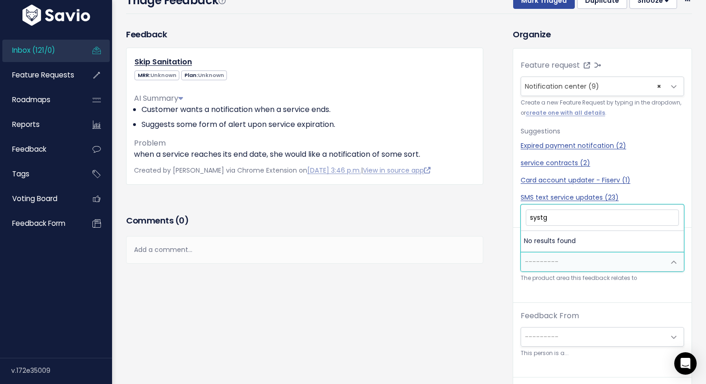
type input "syst"
select select "MAIN:SYSTEM_FEEDBACK"
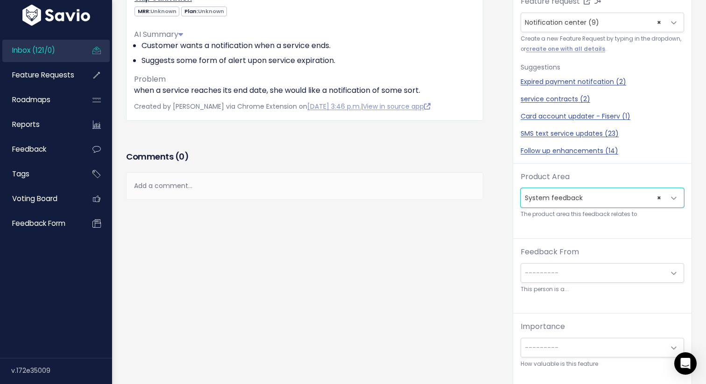
scroll to position [137, 0]
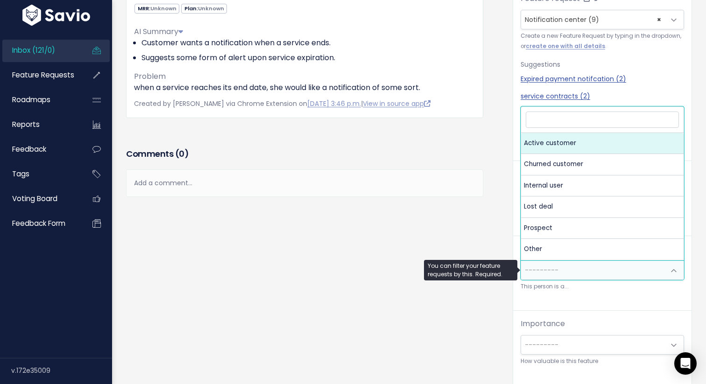
click at [578, 272] on span "---------" at bounding box center [593, 270] width 144 height 19
click at [401, 179] on div "Add a comment..." at bounding box center [304, 183] width 357 height 28
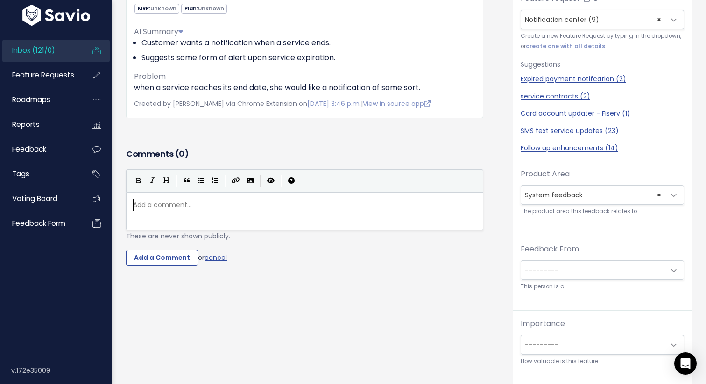
scroll to position [138, 0]
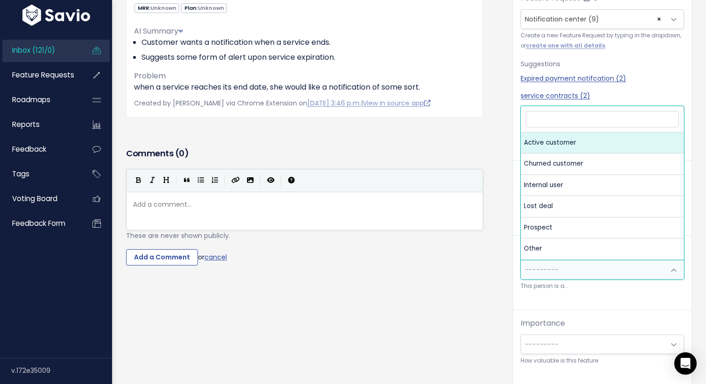
click at [606, 266] on span "---------" at bounding box center [593, 269] width 144 height 19
select select "ACTIVE"
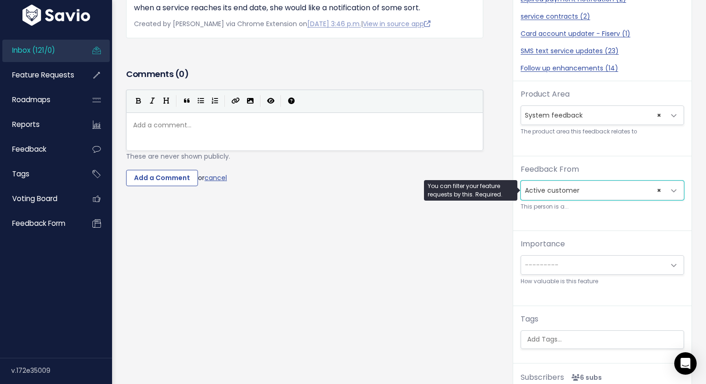
scroll to position [220, 0]
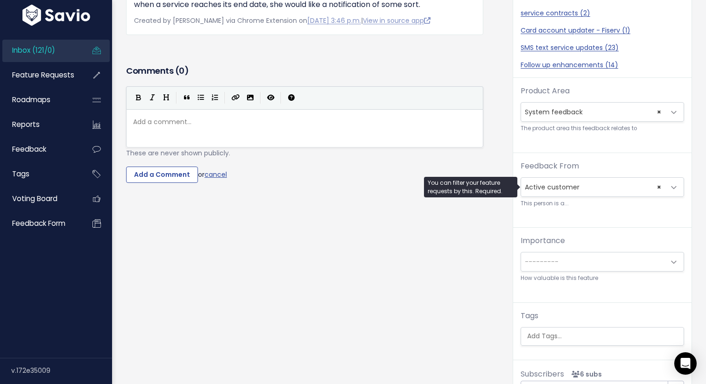
click at [555, 259] on span "---------" at bounding box center [542, 261] width 34 height 9
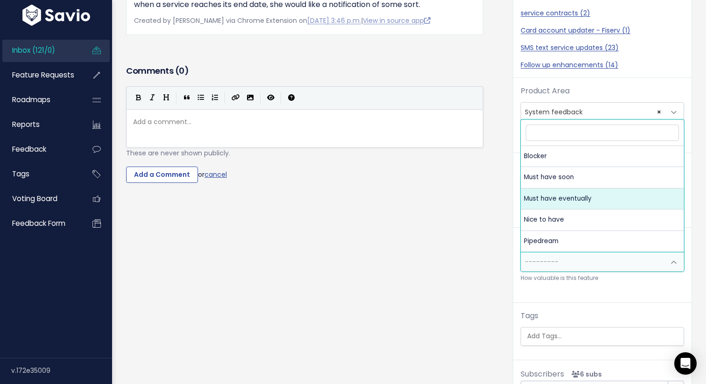
select select "MUST_HAVE_EVENTUALLY"
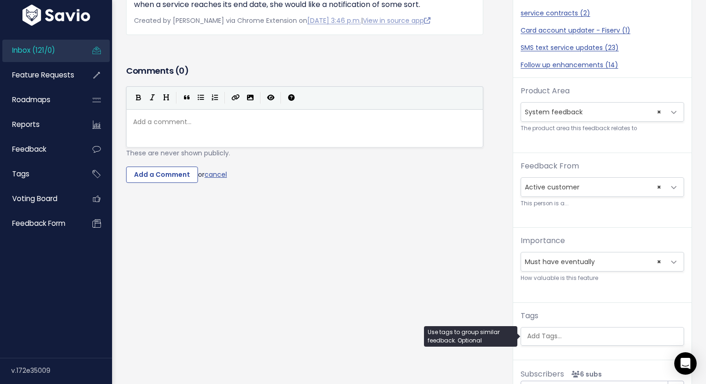
scroll to position [0, 2]
click at [540, 342] on ul at bounding box center [602, 337] width 162 height 18
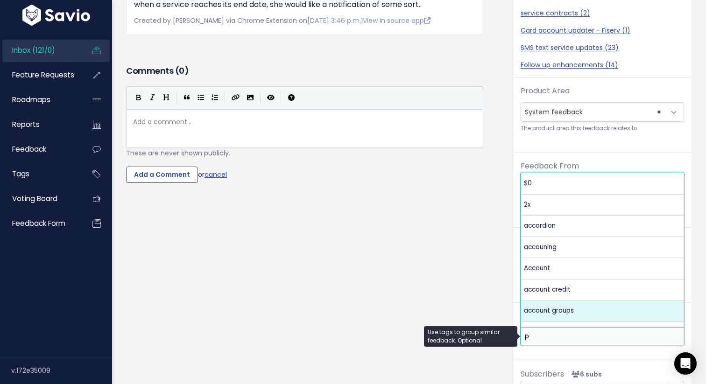
scroll to position [0, 0]
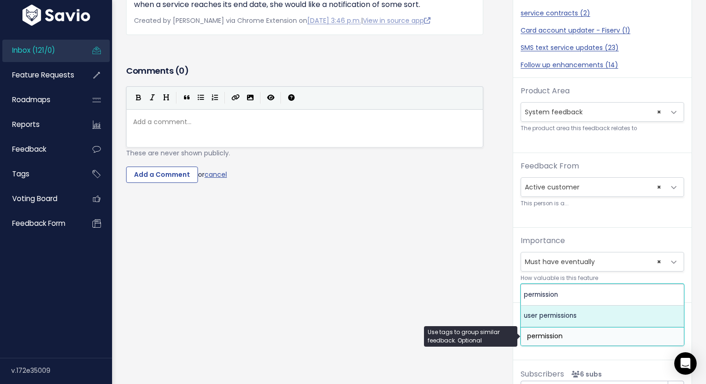
type input "permission"
select select "13311"
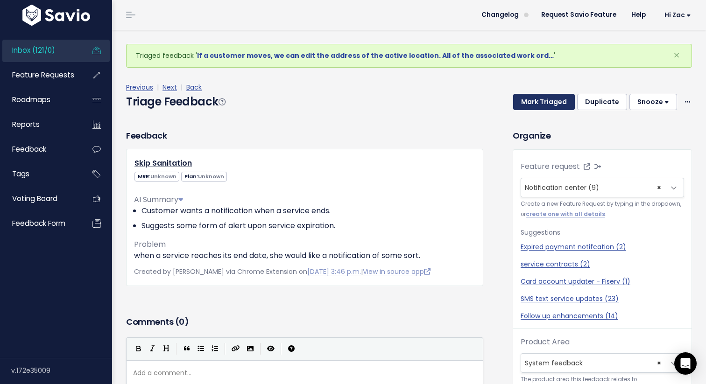
click at [547, 102] on button "Mark Triaged" at bounding box center [544, 102] width 62 height 17
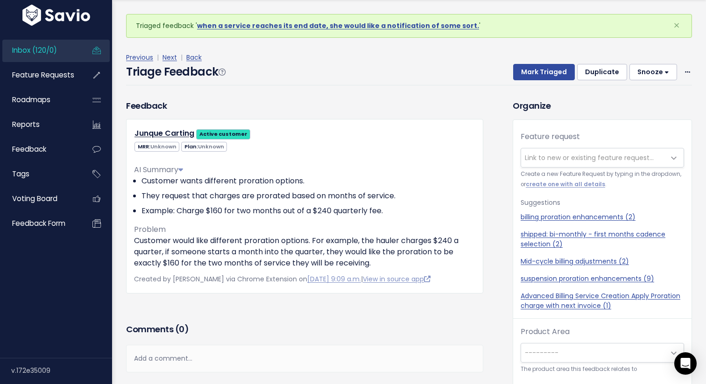
scroll to position [31, 0]
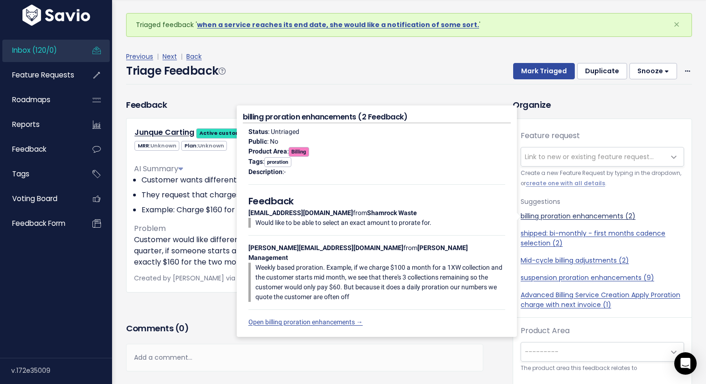
click at [595, 213] on link "billing proration enhancements (2)" at bounding box center [601, 216] width 163 height 10
select select "50300"
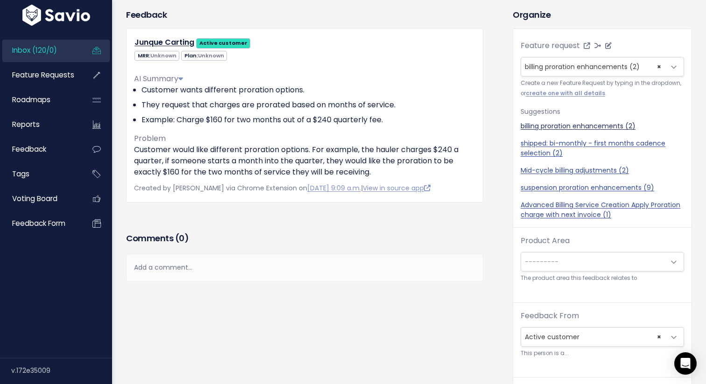
scroll to position [93, 0]
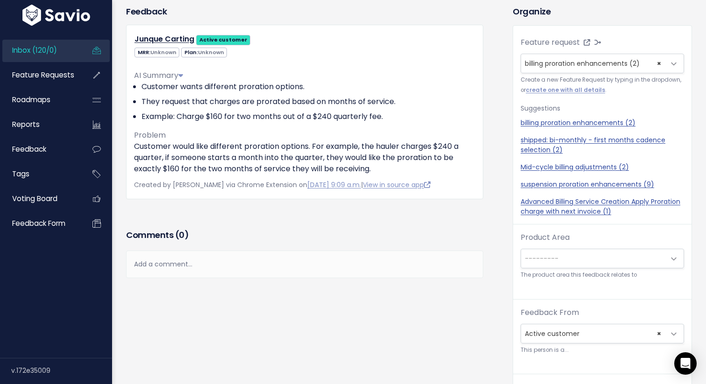
click at [564, 258] on span "---------" at bounding box center [593, 258] width 144 height 19
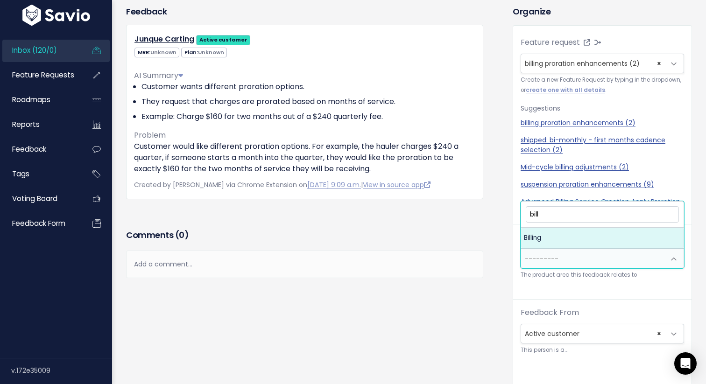
type input "bill"
select select "MAIN:BILLING"
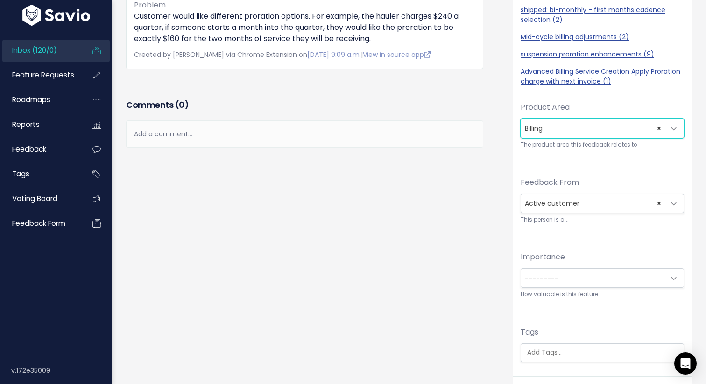
scroll to position [229, 0]
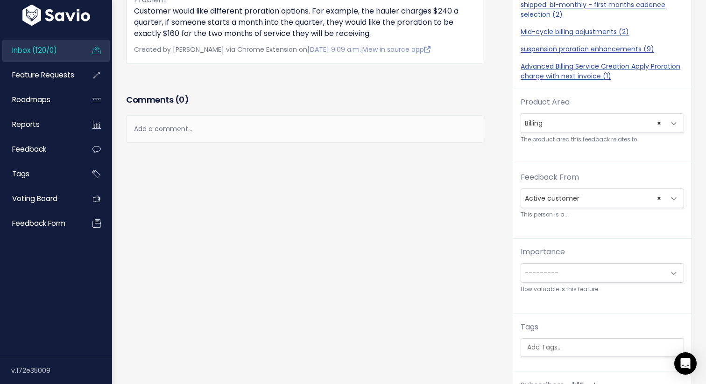
click at [555, 276] on span "---------" at bounding box center [542, 272] width 34 height 9
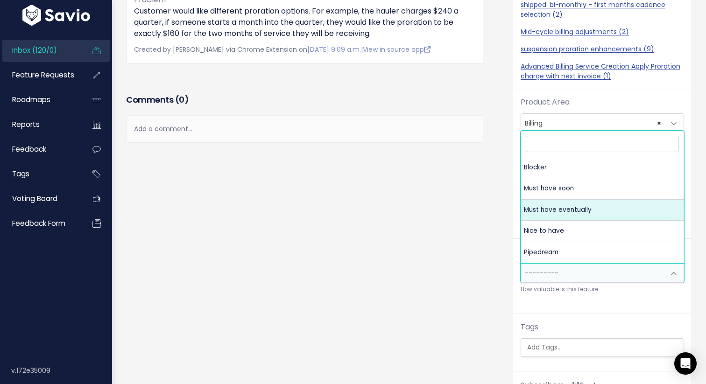
select select "MUST_HAVE_EVENTUALLY"
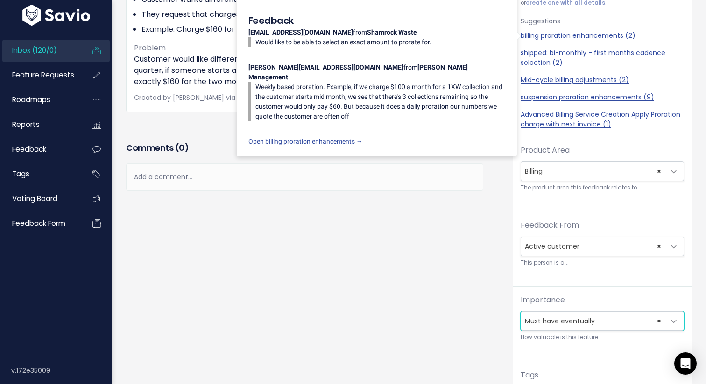
scroll to position [0, 0]
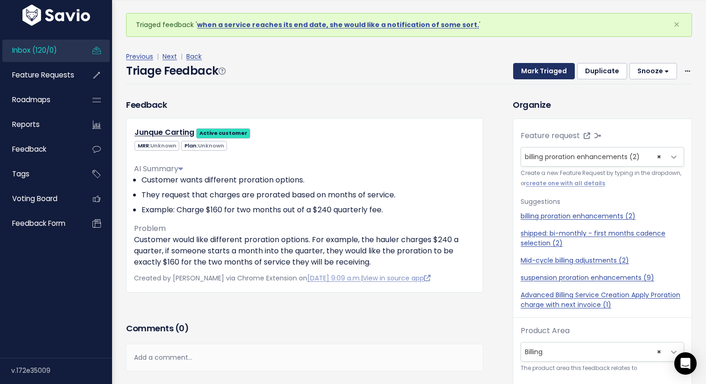
click at [540, 66] on button "Mark Triaged" at bounding box center [544, 71] width 62 height 17
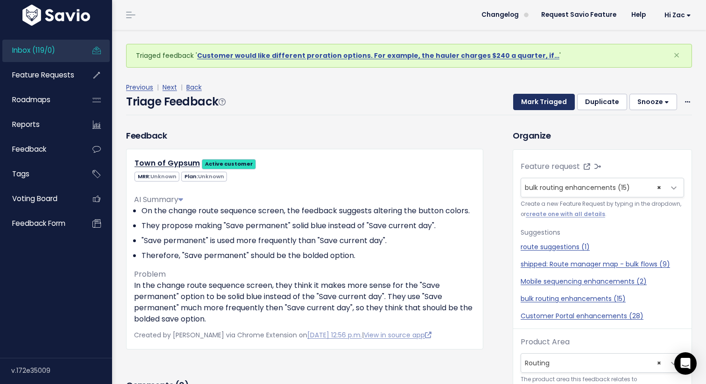
click at [541, 98] on button "Mark Triaged" at bounding box center [544, 102] width 62 height 17
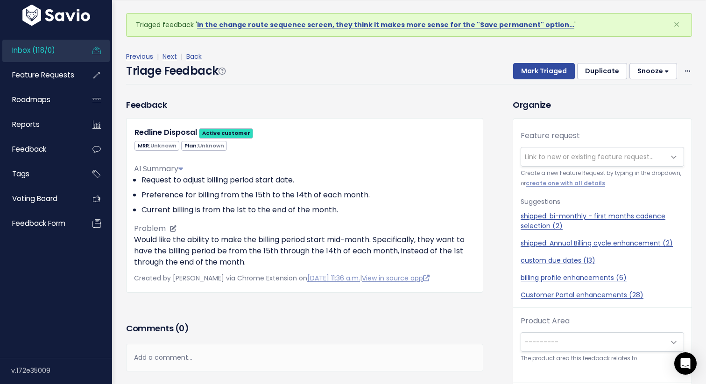
scroll to position [20, 0]
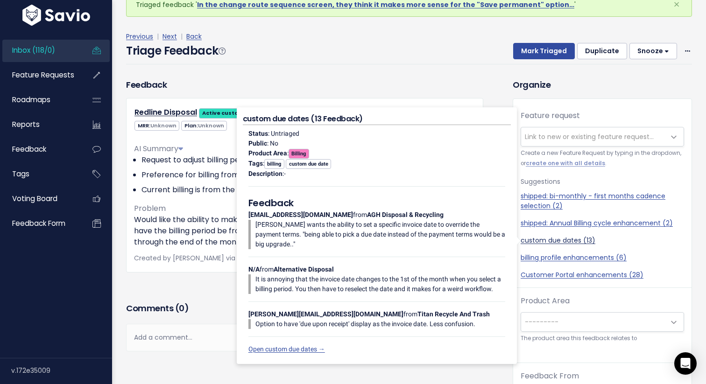
click at [544, 239] on link "custom due dates (13)" at bounding box center [601, 241] width 163 height 10
select select "43138"
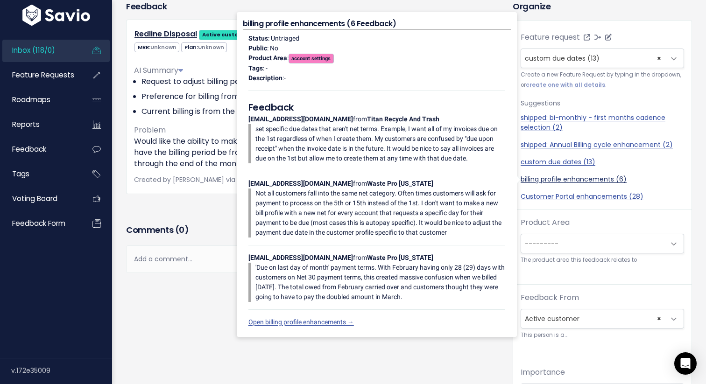
scroll to position [99, 0]
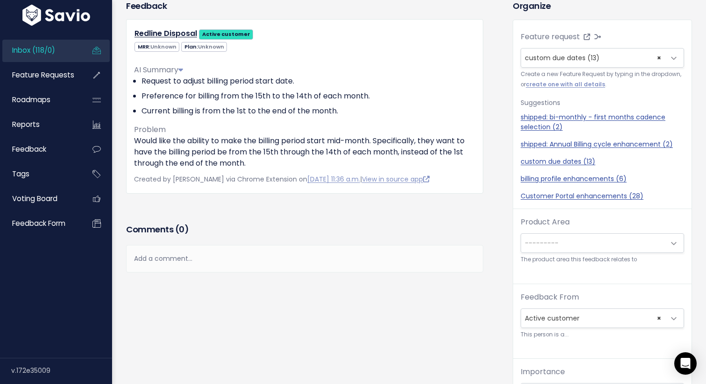
click at [552, 238] on span "---------" at bounding box center [593, 243] width 144 height 19
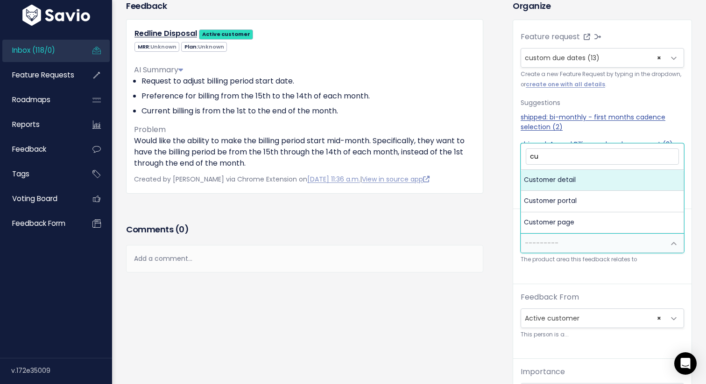
type input "cus"
select select "MAIN:CUSTOMER_DETAIL"
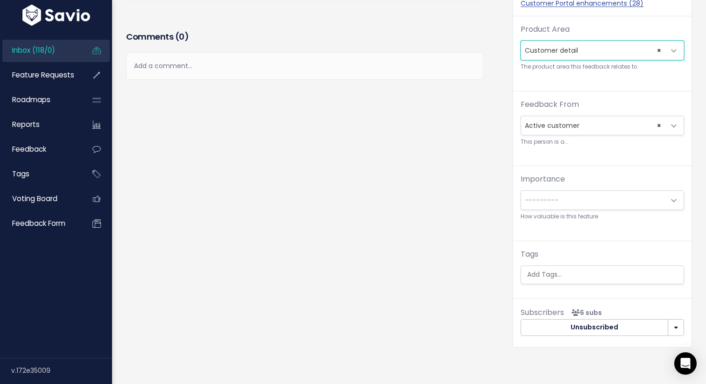
scroll to position [311, 0]
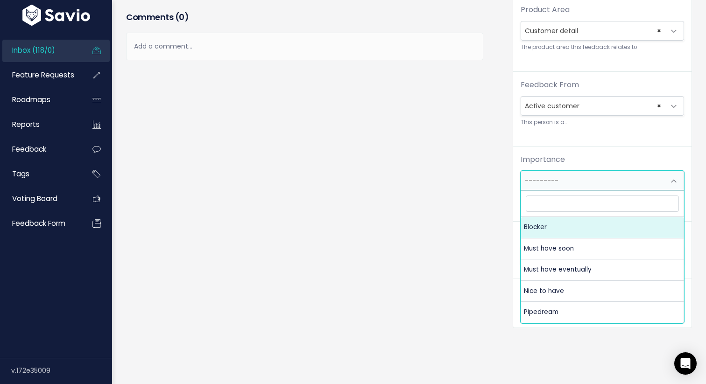
click at [561, 181] on span "---------" at bounding box center [593, 180] width 144 height 19
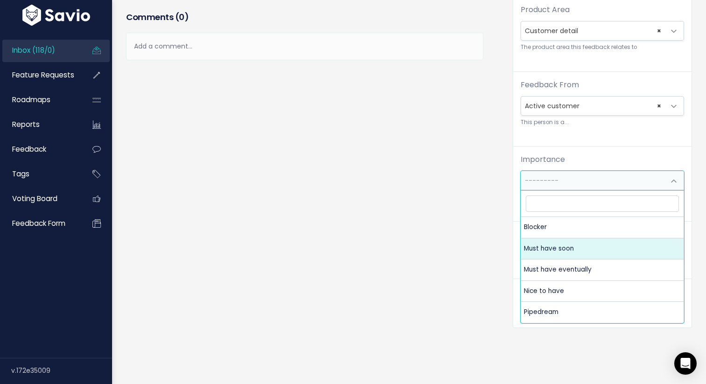
select select "MUST_HAVE"
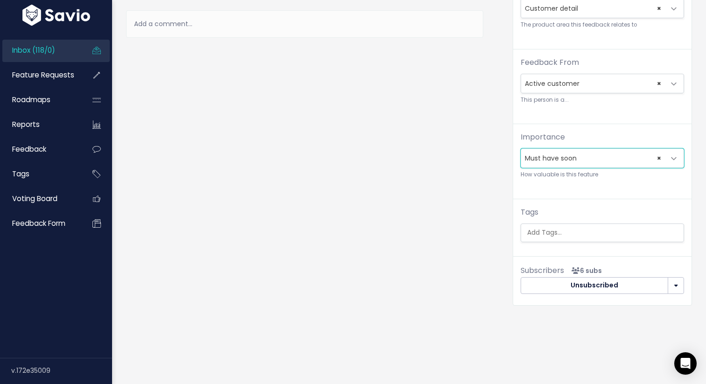
scroll to position [331, 0]
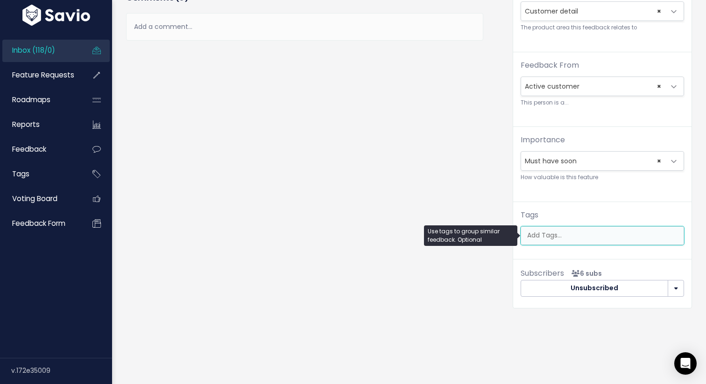
click at [543, 233] on input "search" at bounding box center [604, 236] width 162 height 10
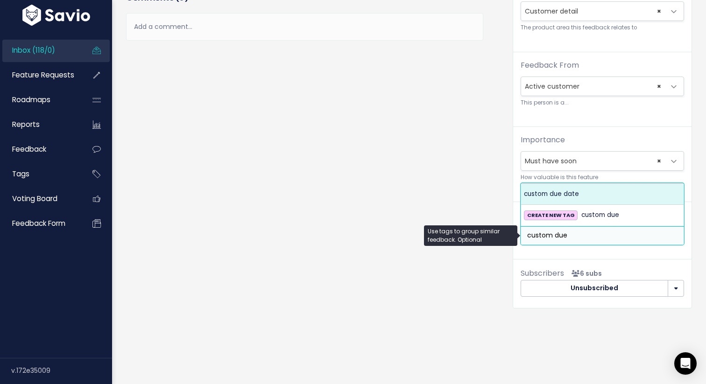
type input "custom due"
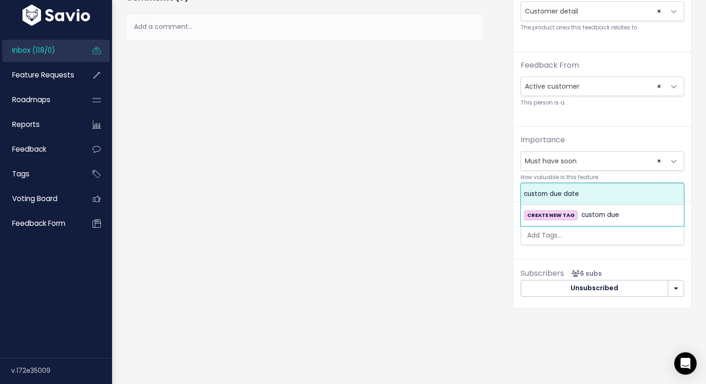
select select "11376"
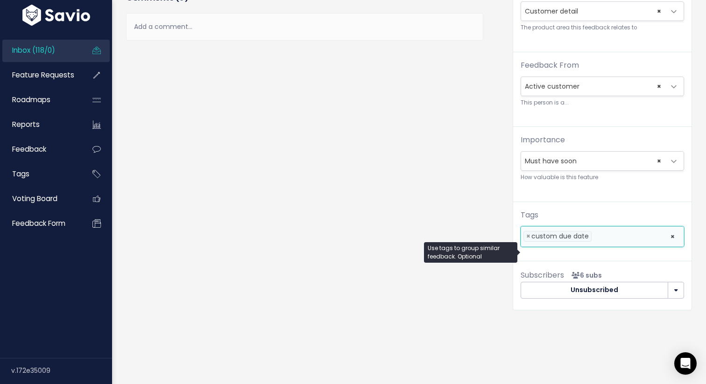
scroll to position [0, 0]
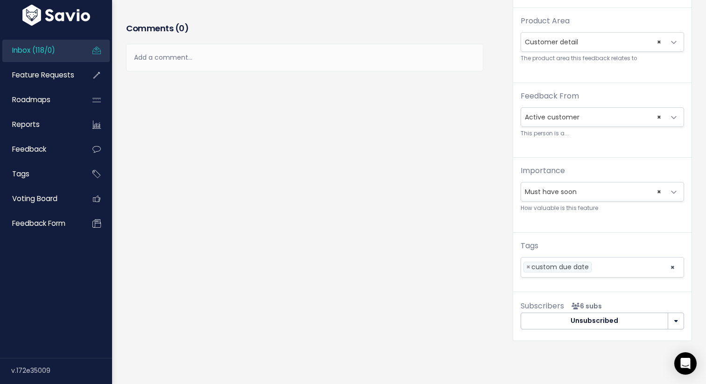
click at [283, 123] on div "Feedback Redline Disposal Active customer MRR: Unknown Unknown" at bounding box center [312, 76] width 386 height 557
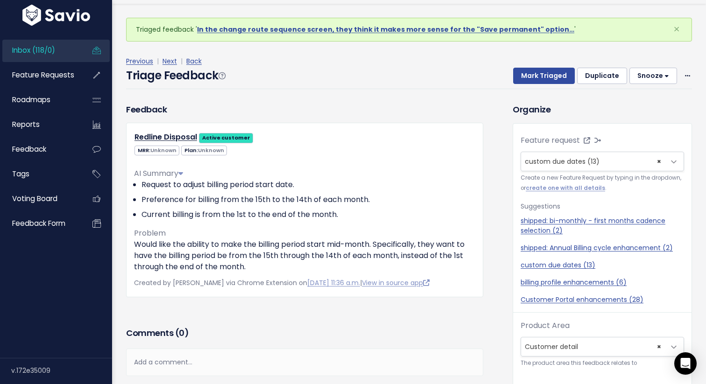
scroll to position [31, 0]
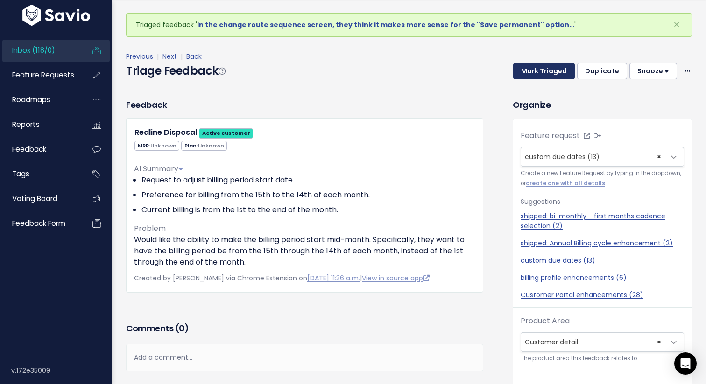
click at [547, 68] on button "Mark Triaged" at bounding box center [544, 71] width 62 height 17
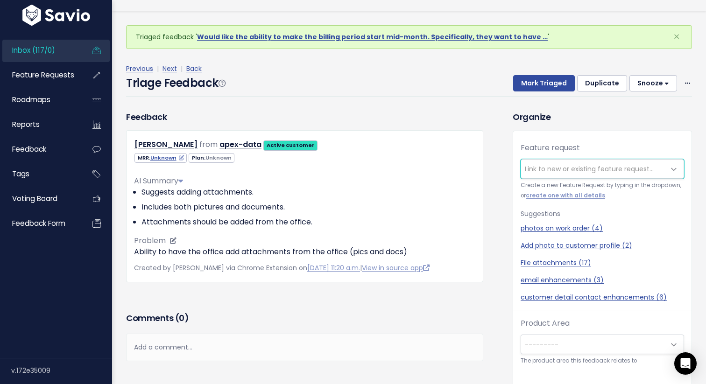
scroll to position [31, 0]
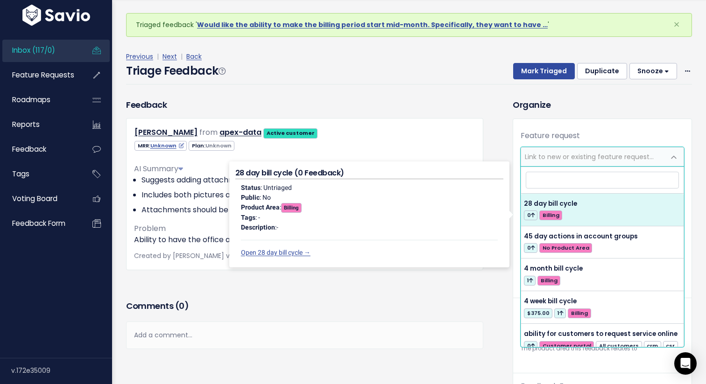
click at [446, 108] on div "Feedback [PERSON_NAME] from apex-data Active customer" at bounding box center [304, 183] width 357 height 171
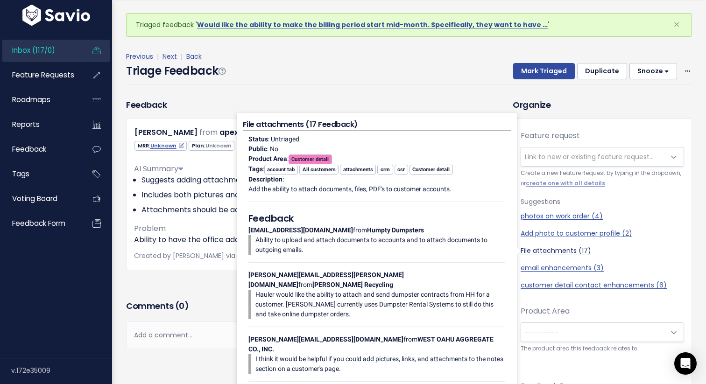
click at [543, 255] on link "File attachments (17)" at bounding box center [601, 251] width 163 height 10
select select "32056"
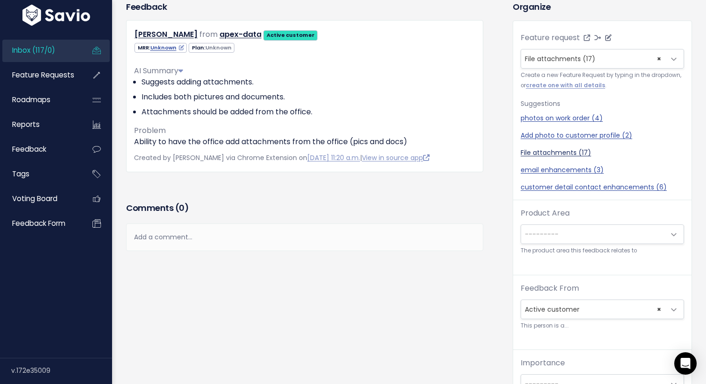
scroll to position [106, 0]
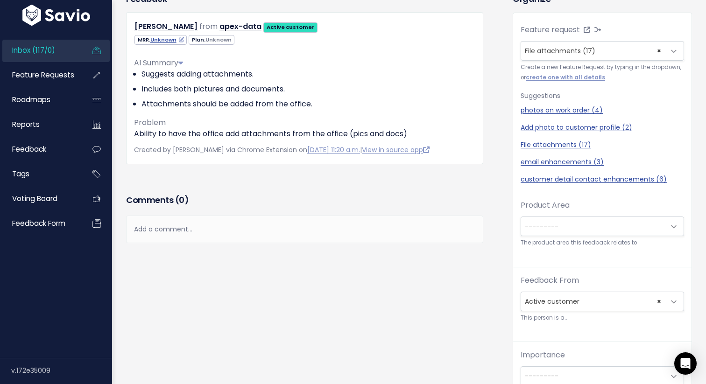
click at [548, 230] on span "---------" at bounding box center [542, 226] width 34 height 9
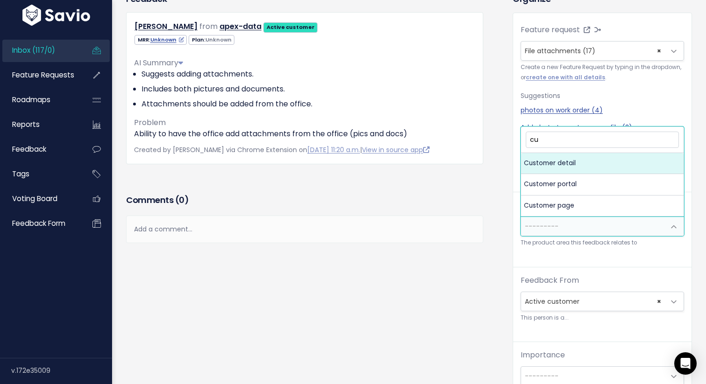
type input "c"
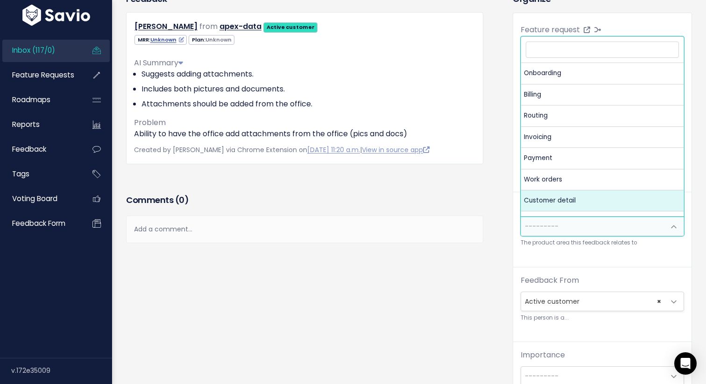
select select "MAIN:CUSTOMER_DETAIL"
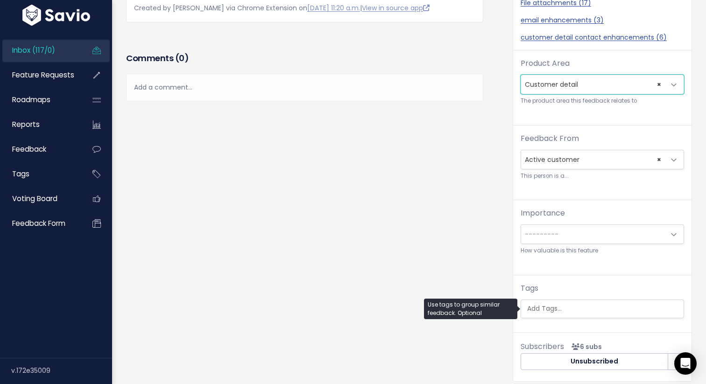
scroll to position [314, 0]
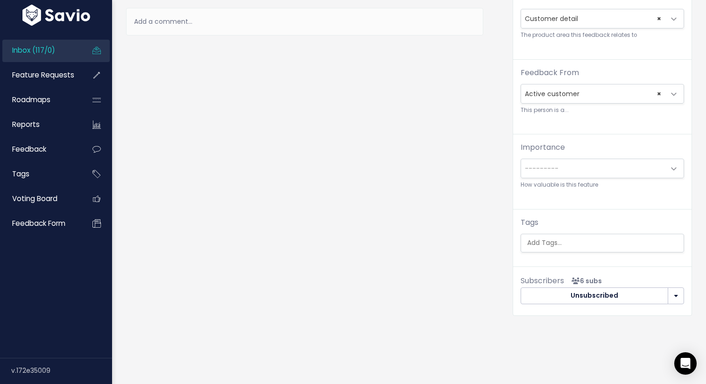
click at [567, 178] on span "---------" at bounding box center [601, 169] width 163 height 20
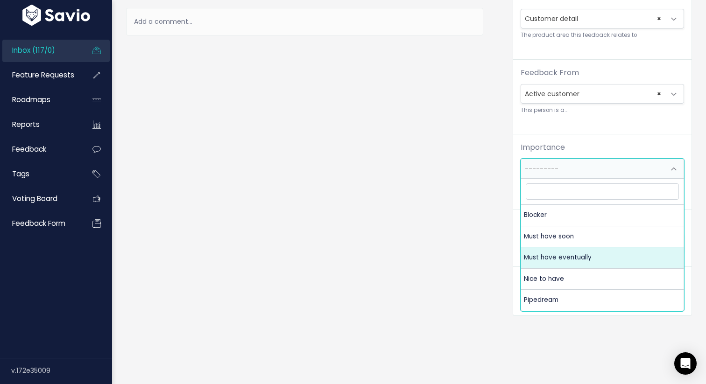
select select "MUST_HAVE_EVENTUALLY"
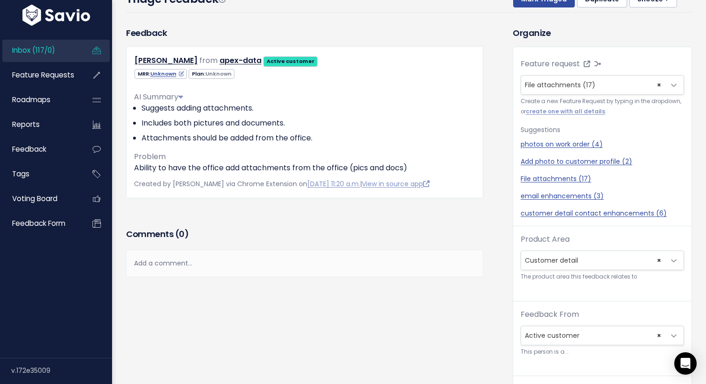
scroll to position [0, 0]
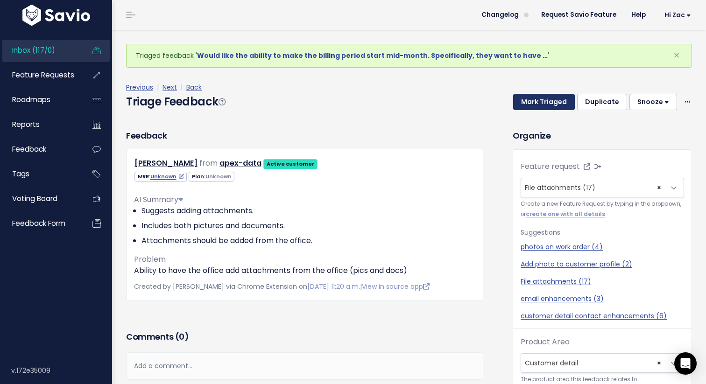
click at [544, 102] on button "Mark Triaged" at bounding box center [544, 102] width 62 height 17
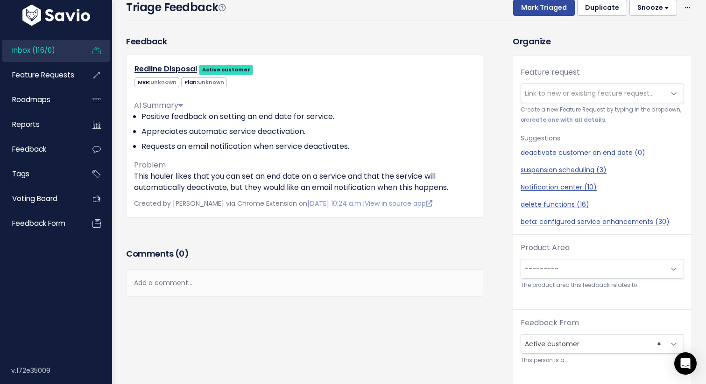
scroll to position [96, 0]
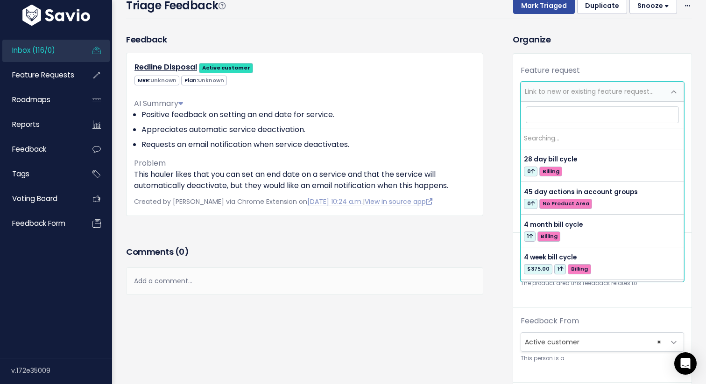
click at [580, 97] on span "Link to new or existing feature request..." at bounding box center [593, 91] width 144 height 19
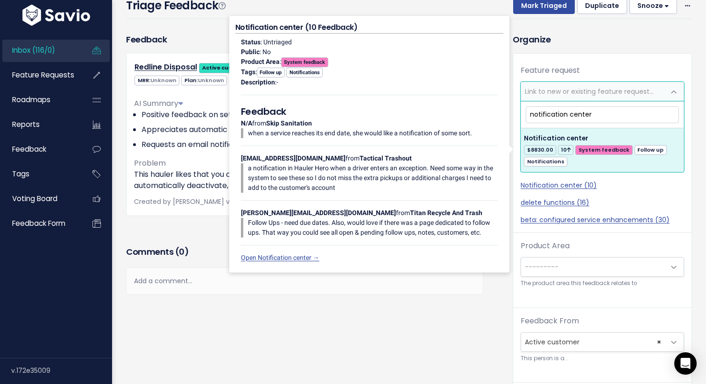
type input "notification center"
select select "32081"
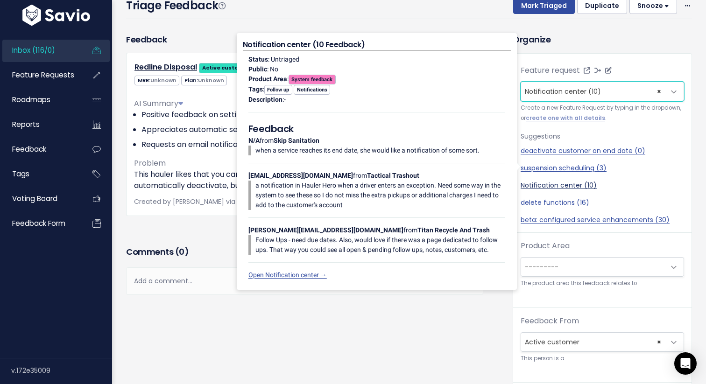
scroll to position [31, 0]
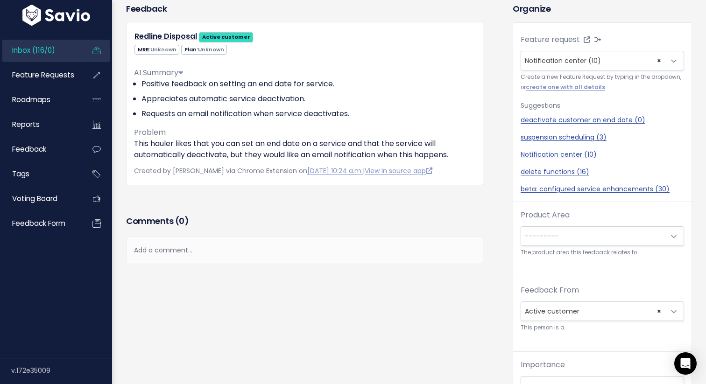
click at [558, 232] on span "---------" at bounding box center [593, 236] width 144 height 19
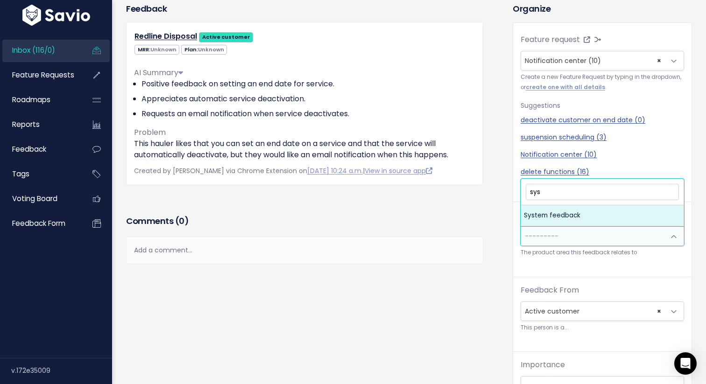
type input "sys"
select select "MAIN:SYSTEM_FEEDBACK"
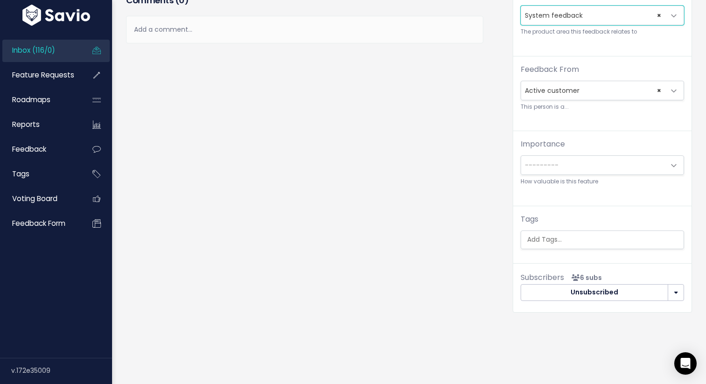
scroll to position [324, 0]
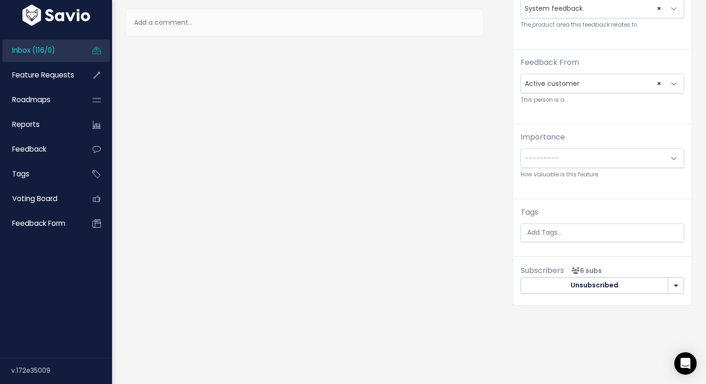
click at [570, 154] on span "---------" at bounding box center [593, 158] width 144 height 19
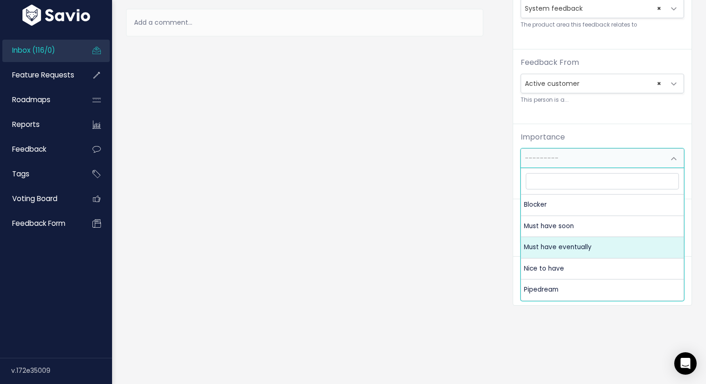
select select "MUST_HAVE_EVENTUALLY"
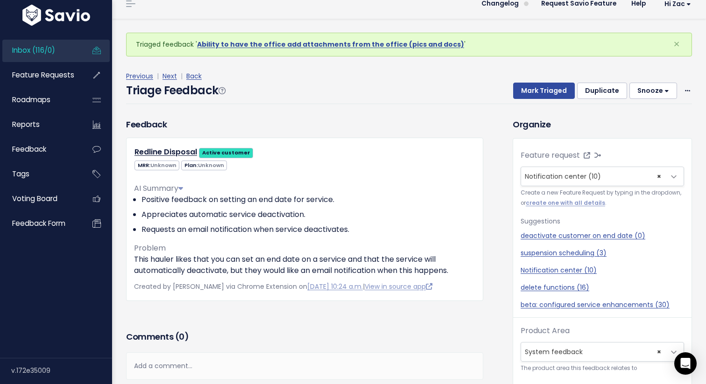
scroll to position [0, 0]
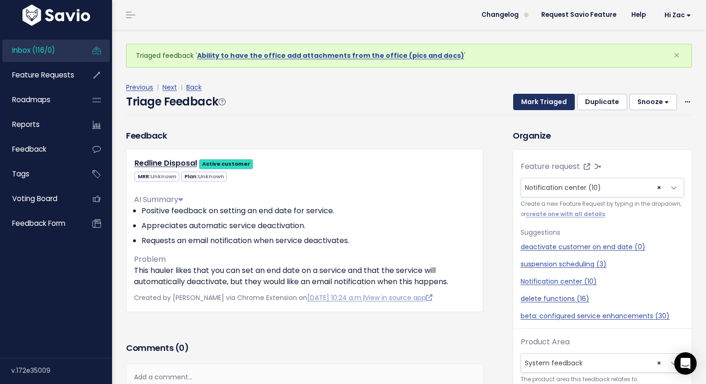
click at [562, 105] on button "Mark Triaged" at bounding box center [544, 102] width 62 height 17
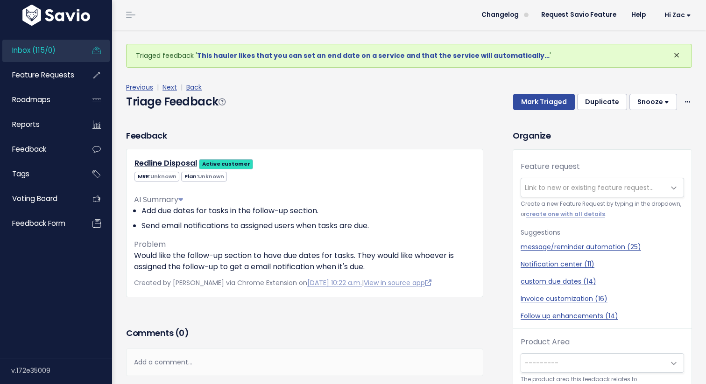
click at [679, 60] on span "×" at bounding box center [676, 55] width 7 height 15
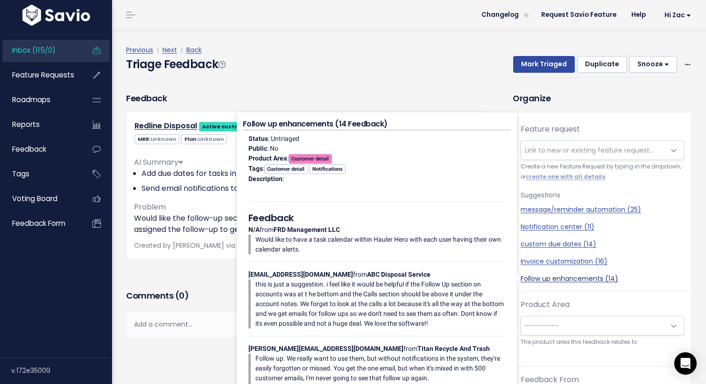
click at [574, 280] on link "Follow up enhancements (14)" at bounding box center [601, 279] width 163 height 10
select select "35271"
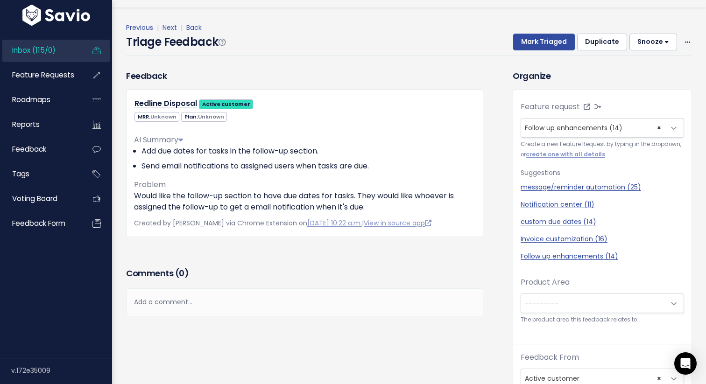
scroll to position [26, 0]
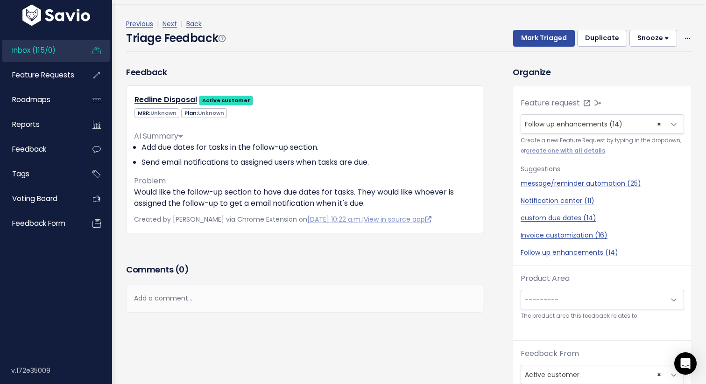
click at [586, 294] on span "---------" at bounding box center [593, 299] width 144 height 19
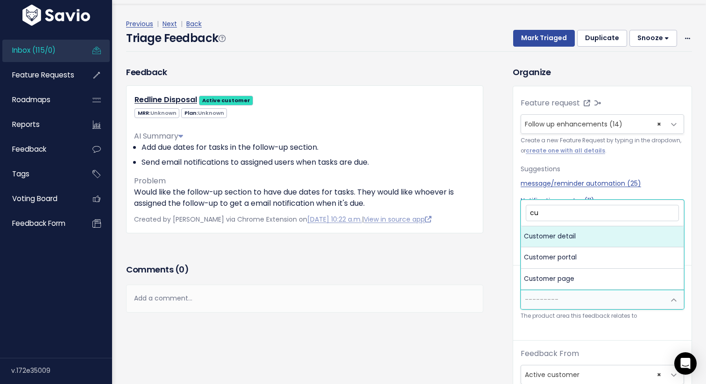
type input "cu"
select select "MAIN:CUSTOMER_DETAIL"
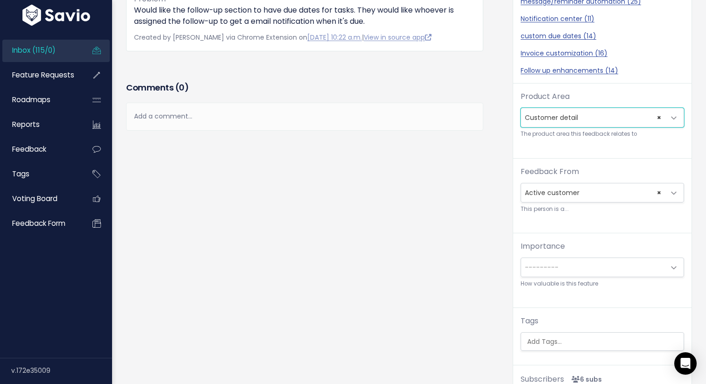
scroll to position [180, 0]
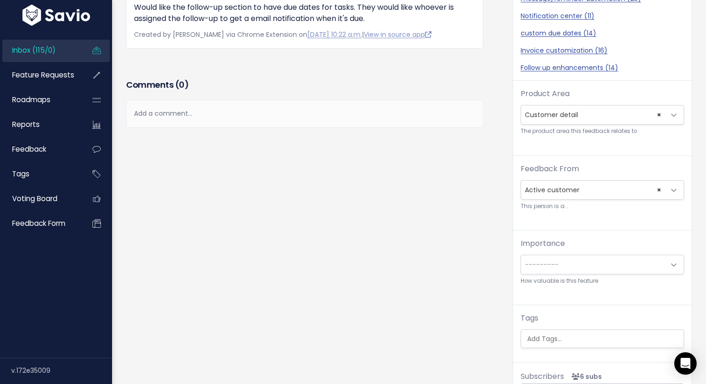
click at [572, 262] on span "---------" at bounding box center [593, 264] width 144 height 19
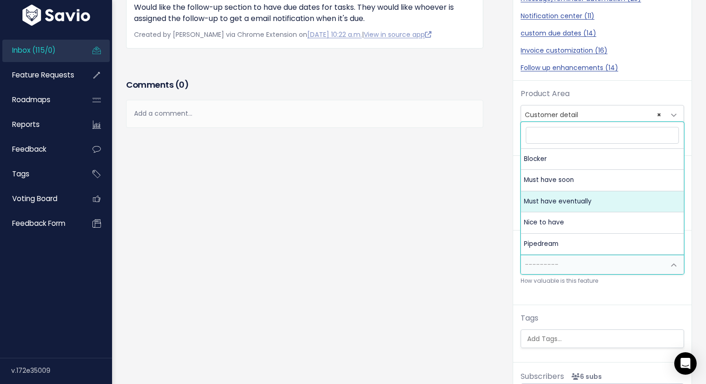
select select "MUST_HAVE_EVENTUALLY"
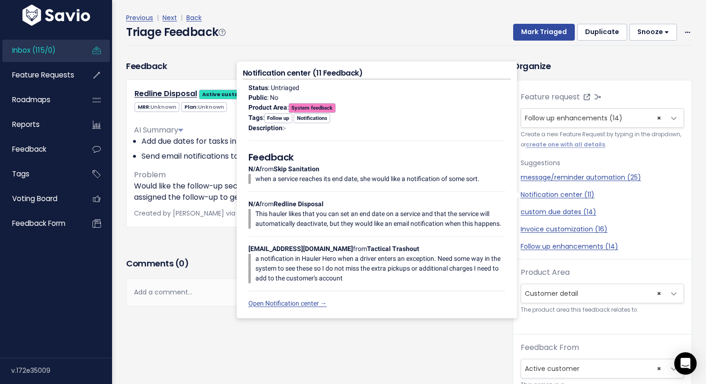
scroll to position [0, 0]
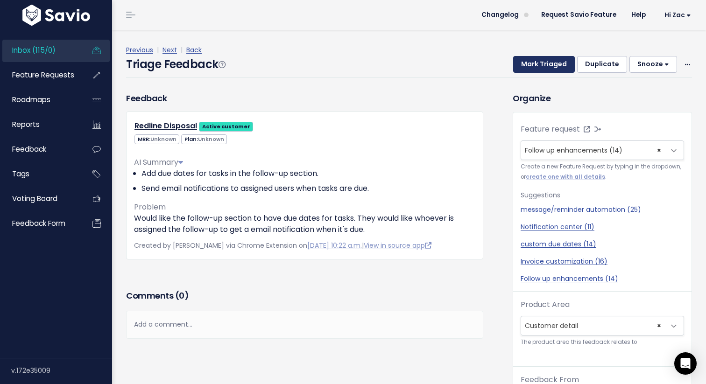
click at [547, 67] on button "Mark Triaged" at bounding box center [544, 64] width 62 height 17
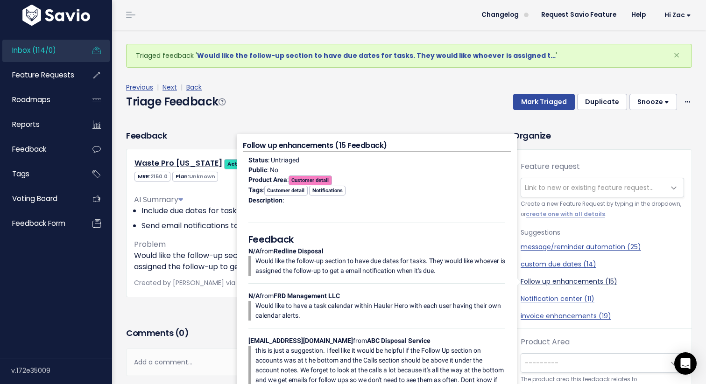
click at [555, 281] on link "Follow up enhancements (15)" at bounding box center [601, 282] width 163 height 10
select select "35271"
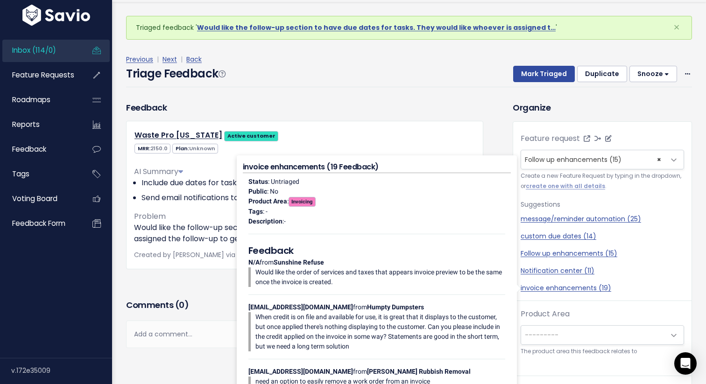
scroll to position [31, 0]
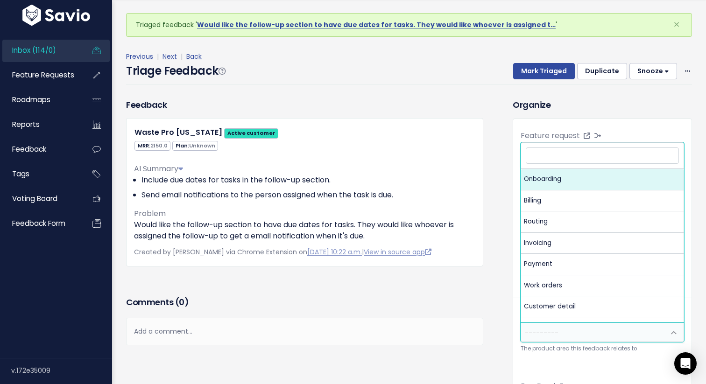
click at [560, 340] on span "---------" at bounding box center [593, 332] width 144 height 19
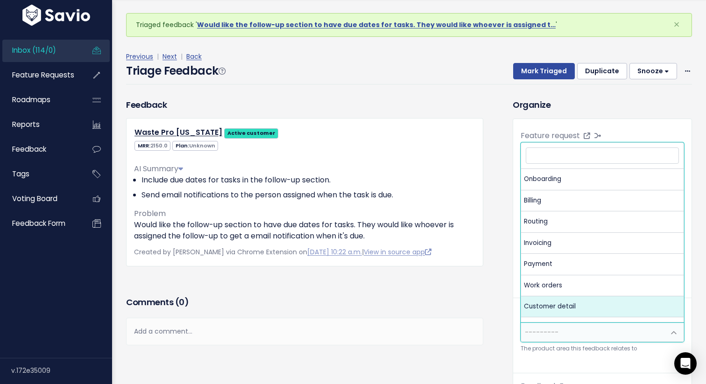
select select "MAIN:CUSTOMER_DETAIL"
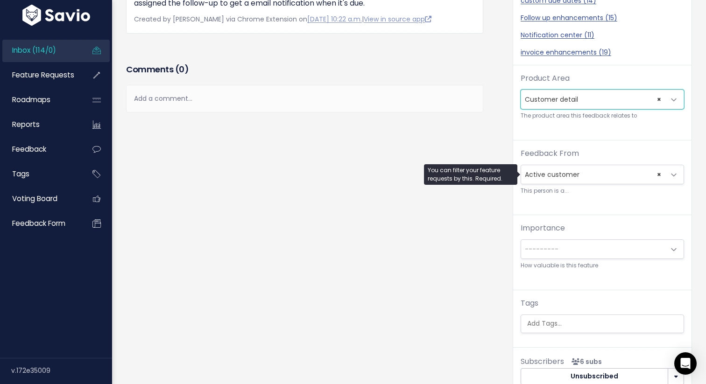
scroll to position [245, 0]
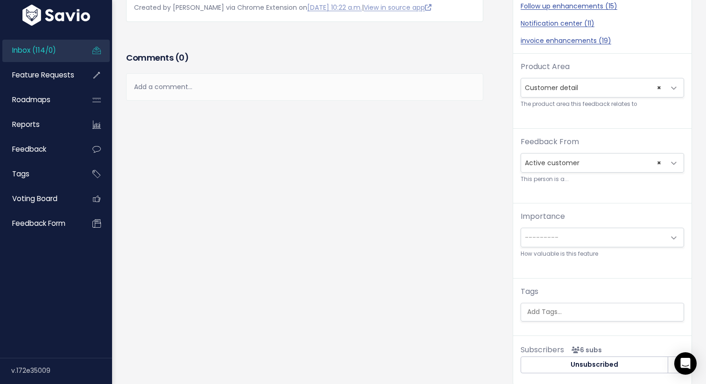
click at [586, 241] on span "---------" at bounding box center [593, 237] width 144 height 19
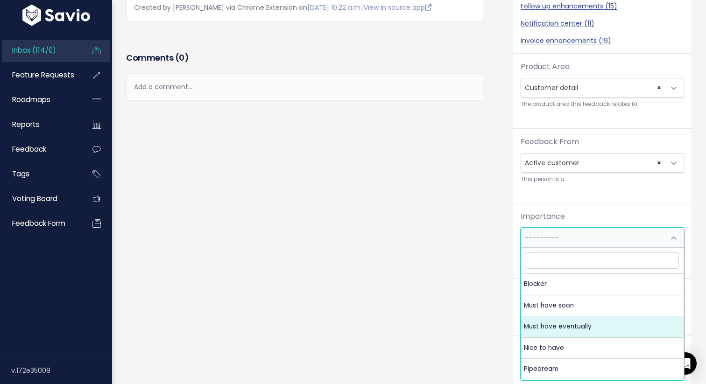
select select "MUST_HAVE_EVENTUALLY"
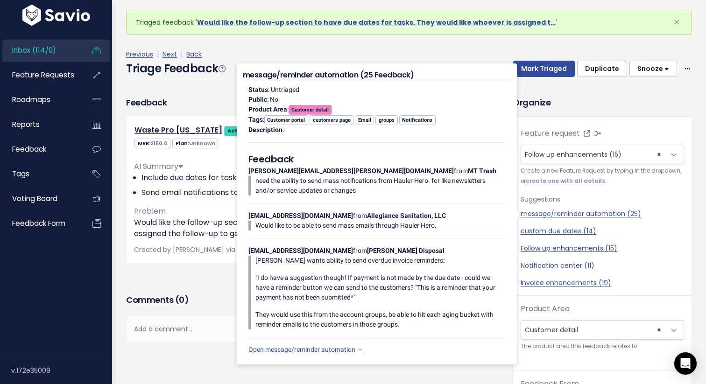
scroll to position [0, 0]
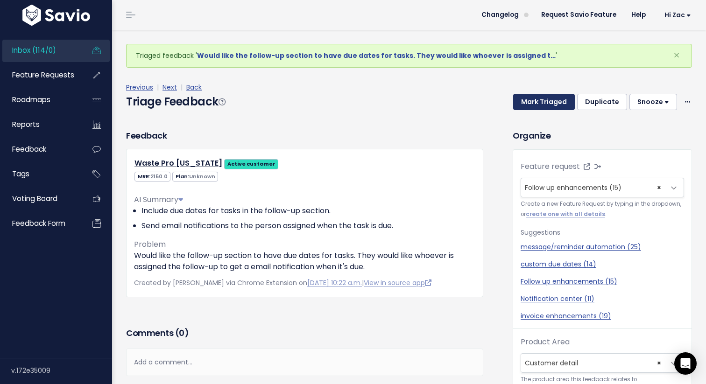
click at [537, 100] on button "Mark Triaged" at bounding box center [544, 102] width 62 height 17
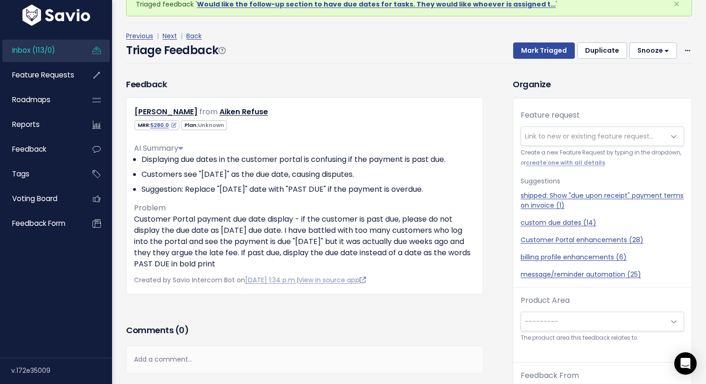
scroll to position [29, 0]
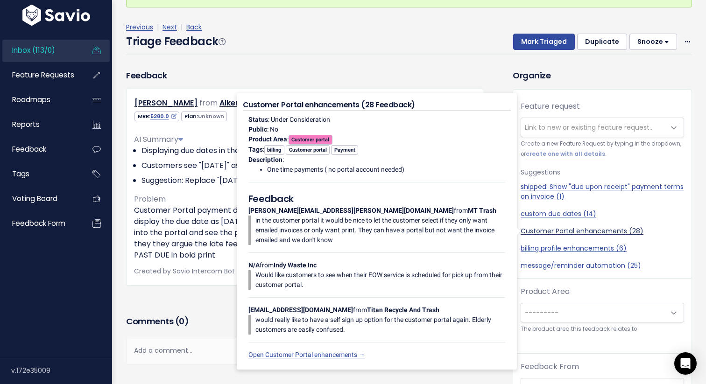
click at [593, 227] on link "Customer Portal enhancements (28)" at bounding box center [601, 231] width 163 height 10
select select "30557"
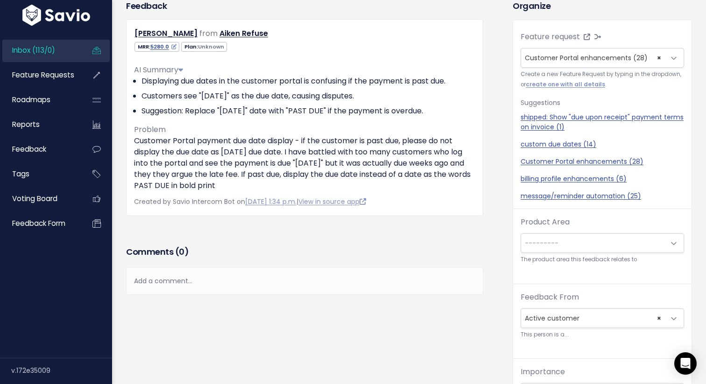
scroll to position [101, 0]
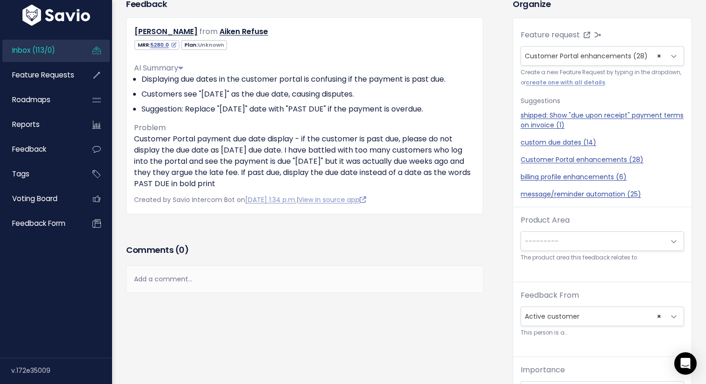
click at [567, 244] on span "---------" at bounding box center [593, 241] width 144 height 19
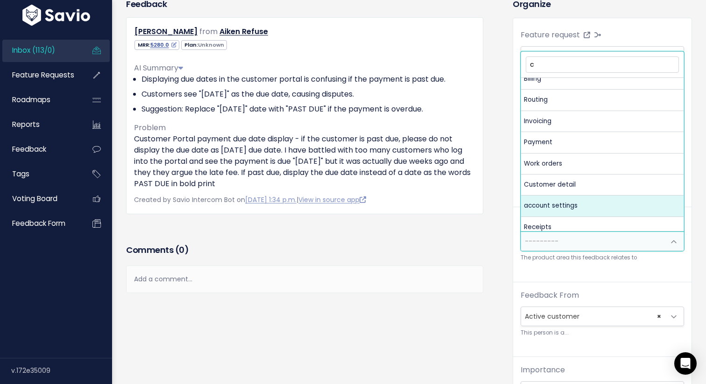
scroll to position [0, 0]
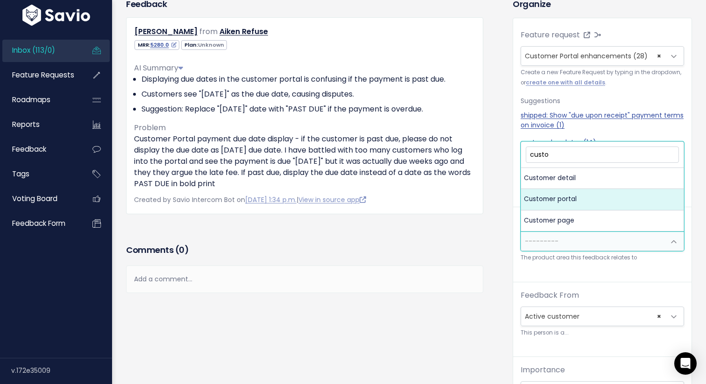
type input "custom"
select select "MAIN:CUSTOMER_PORTAL"
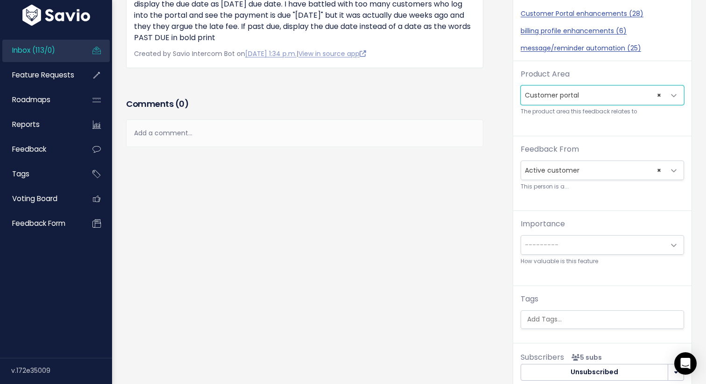
scroll to position [334, 0]
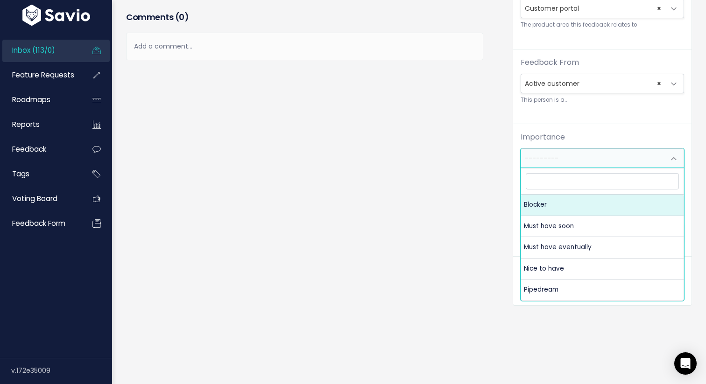
click at [549, 154] on span "---------" at bounding box center [542, 158] width 34 height 9
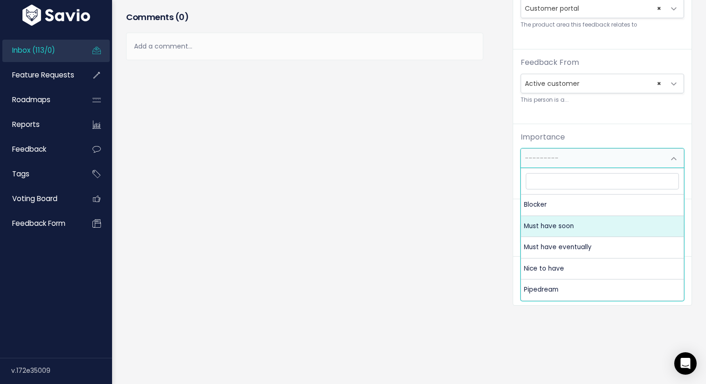
select select "MUST_HAVE"
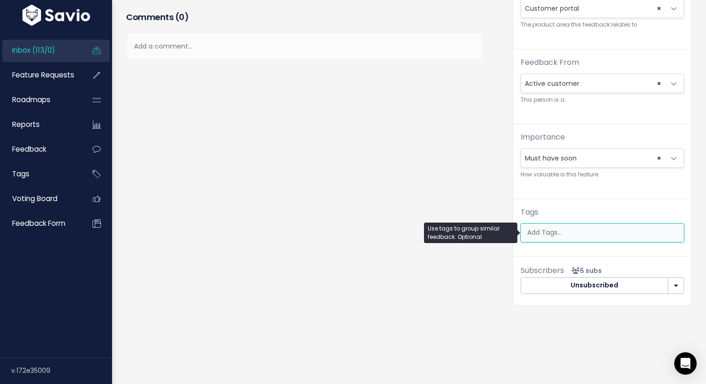
click at [555, 230] on input "search" at bounding box center [604, 233] width 162 height 10
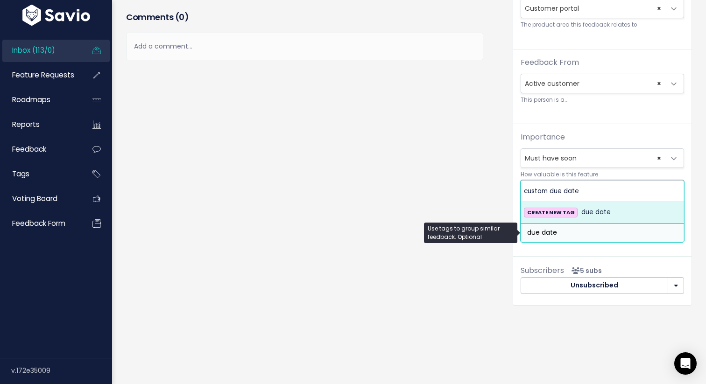
type input "due date"
click at [583, 211] on span "due date" at bounding box center [595, 212] width 29 height 11
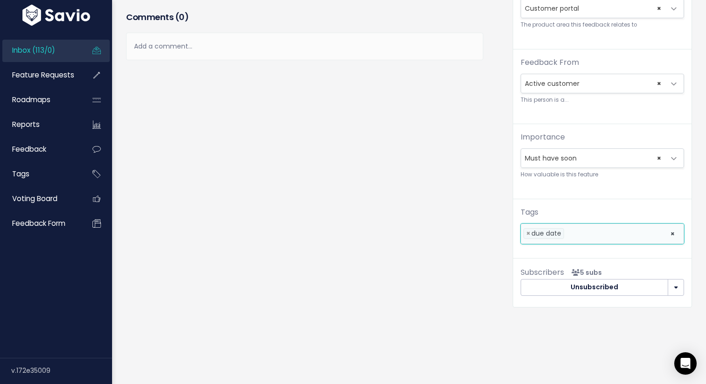
click at [490, 300] on div "Feedback Lindsey Woroszylo from Aiken Refuse" at bounding box center [312, 43] width 386 height 557
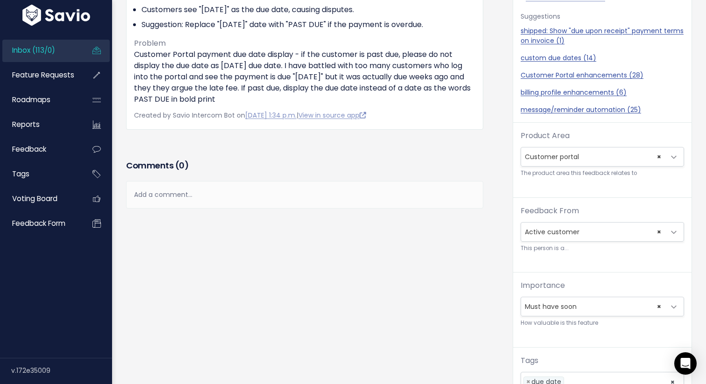
scroll to position [0, 0]
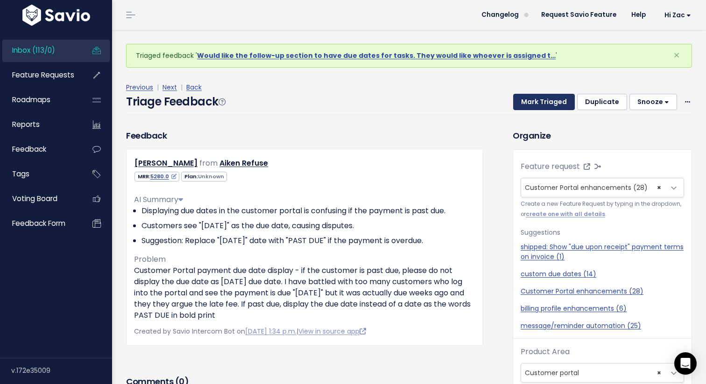
click at [538, 103] on button "Mark Triaged" at bounding box center [544, 102] width 62 height 17
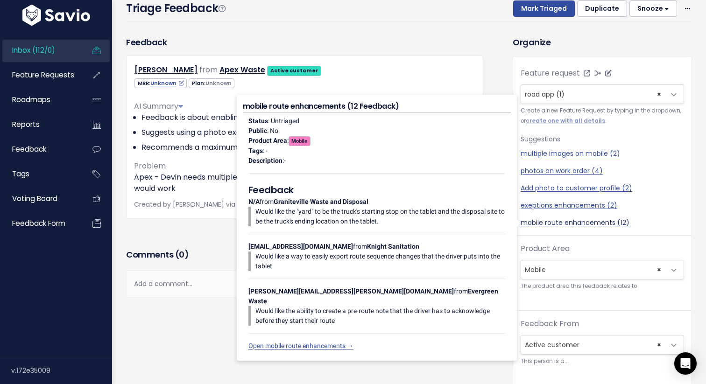
scroll to position [64, 0]
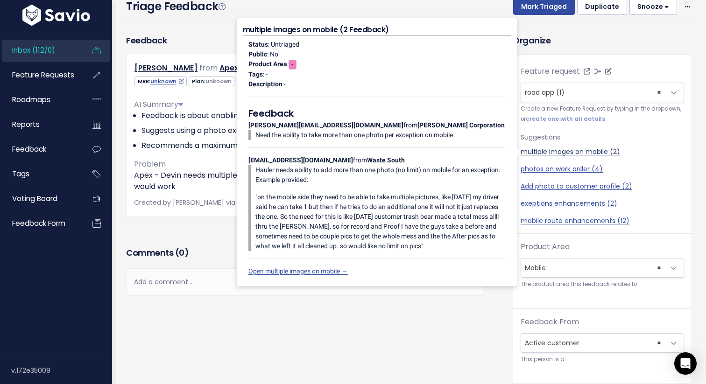
click at [579, 152] on link "multiple images on mobile (2)" at bounding box center [601, 152] width 163 height 10
select select "51631"
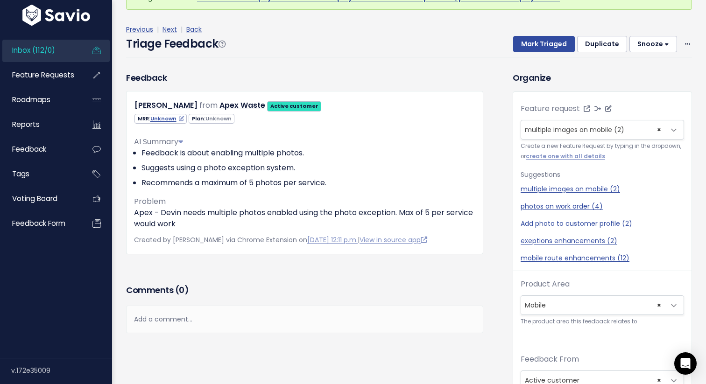
scroll to position [28, 0]
click at [537, 44] on button "Mark Triaged" at bounding box center [544, 43] width 62 height 17
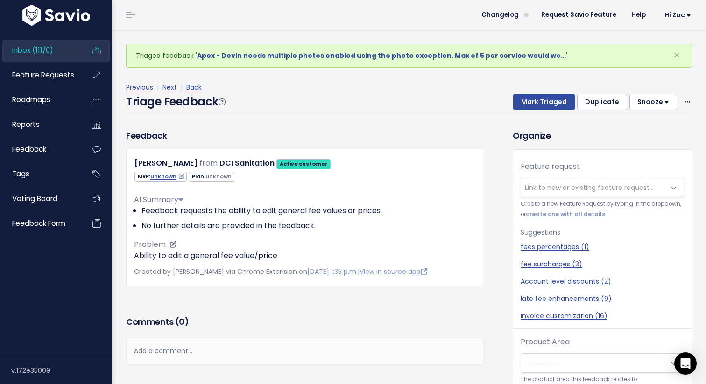
scroll to position [31, 0]
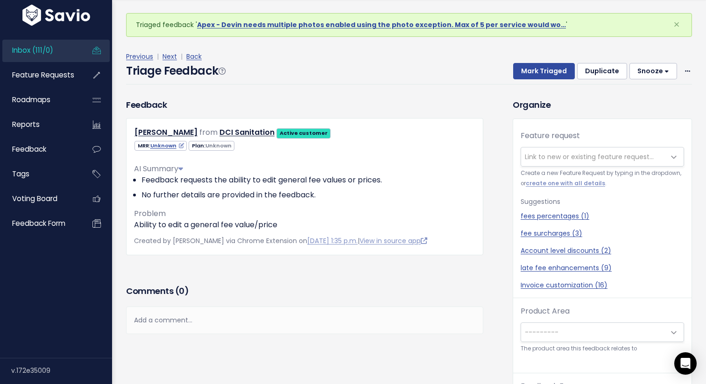
click at [624, 159] on span "Link to new or existing feature request..." at bounding box center [589, 156] width 129 height 9
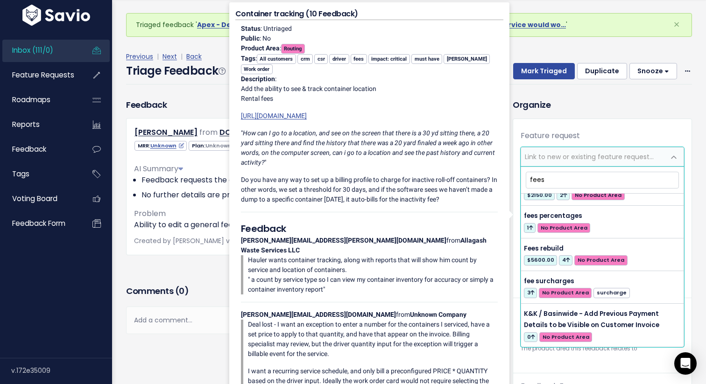
scroll to position [211, 0]
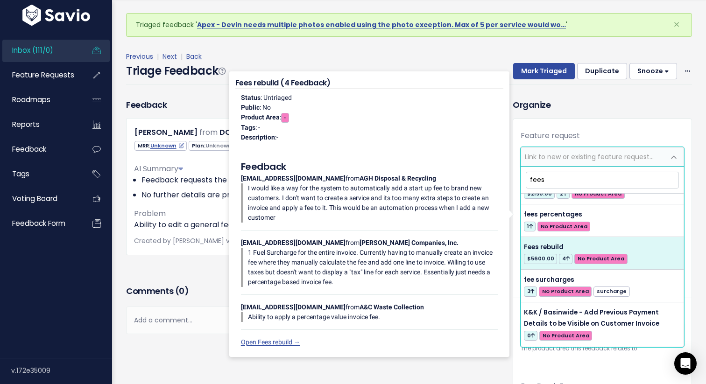
type input "fees"
select select "43762"
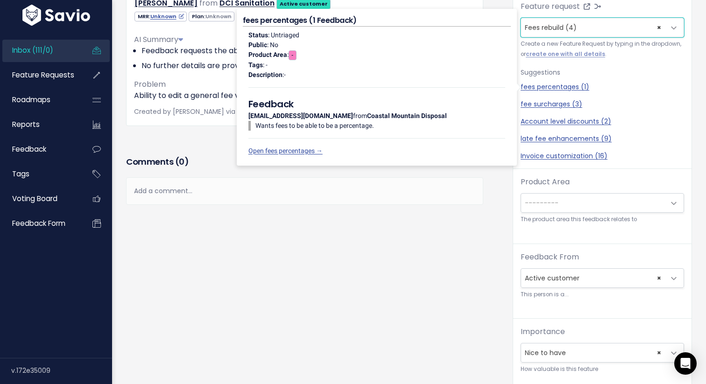
scroll to position [131, 0]
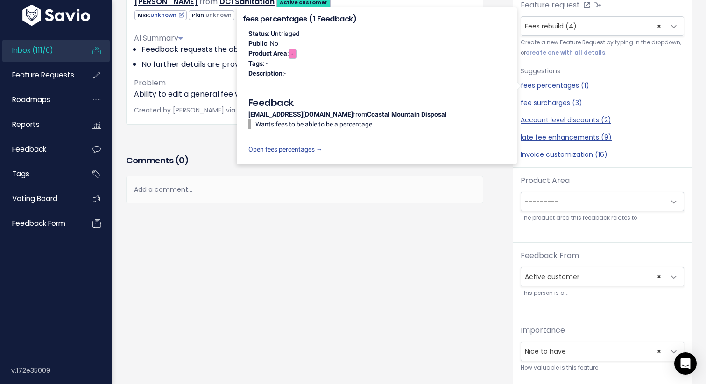
click at [555, 210] on span "---------" at bounding box center [593, 201] width 144 height 19
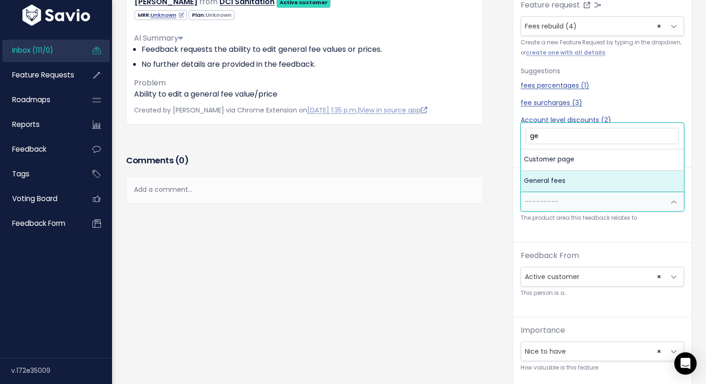
type input "ge"
select select "MAIN:GENERAL_FEES"
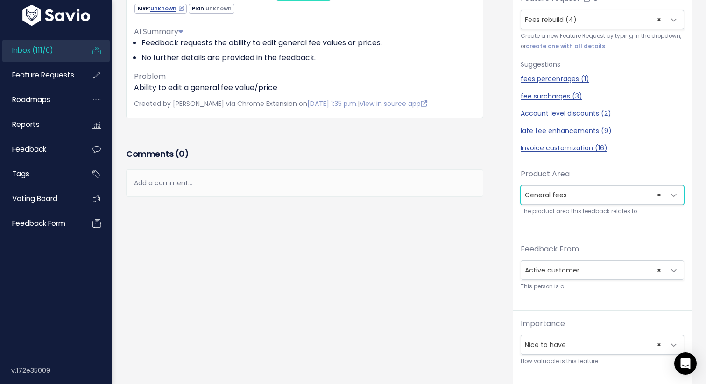
scroll to position [0, 0]
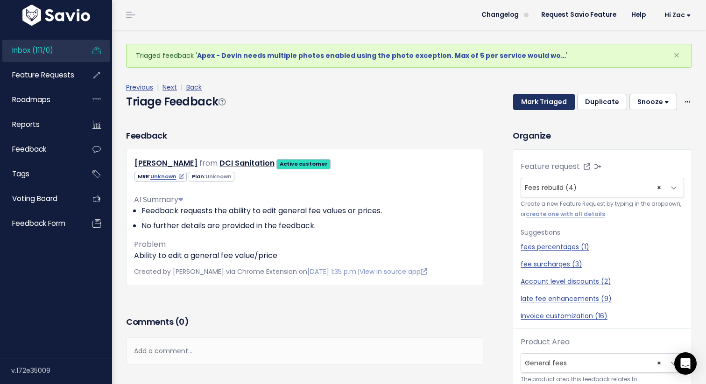
click at [545, 97] on button "Mark Triaged" at bounding box center [544, 102] width 62 height 17
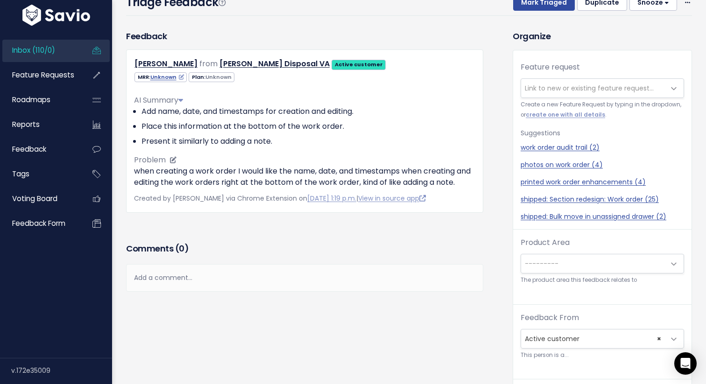
scroll to position [68, 0]
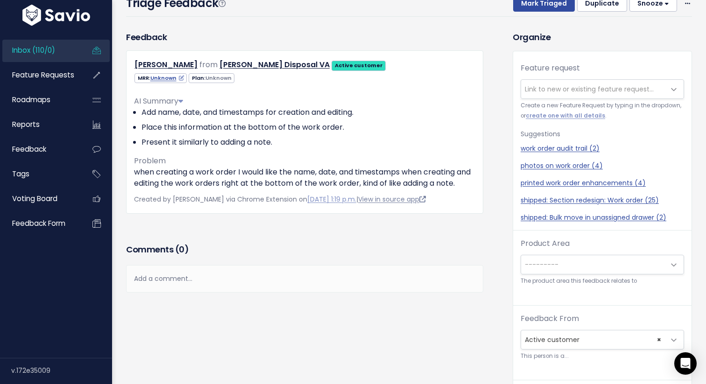
click at [414, 200] on link "View in source app" at bounding box center [392, 199] width 68 height 9
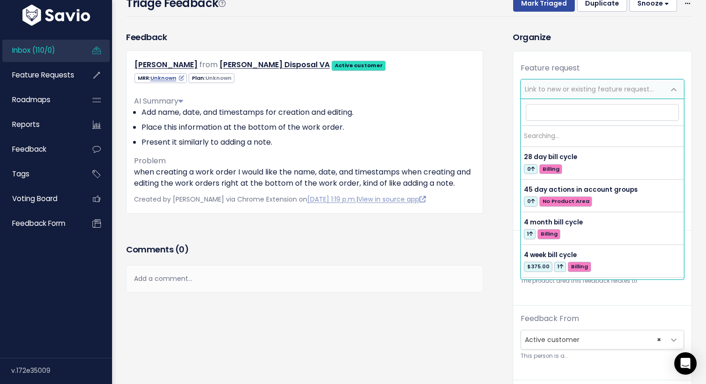
click at [574, 85] on span "Link to new or existing feature request..." at bounding box center [589, 88] width 129 height 9
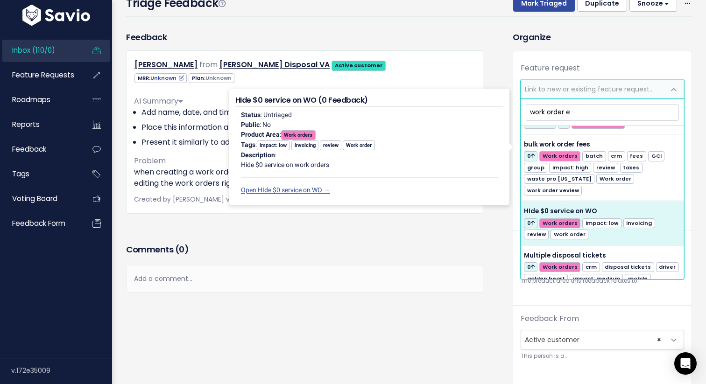
scroll to position [0, 0]
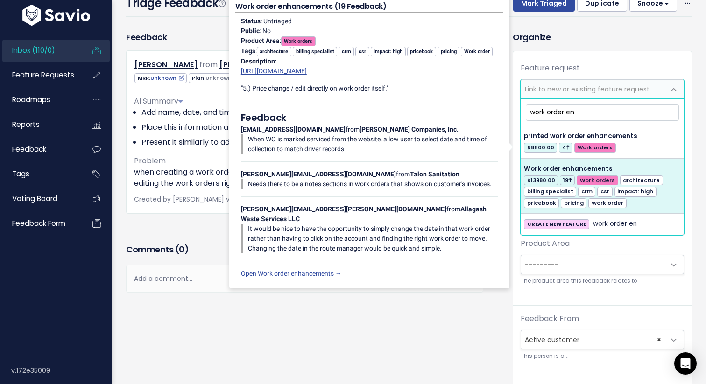
type input "work order en"
select select "32445"
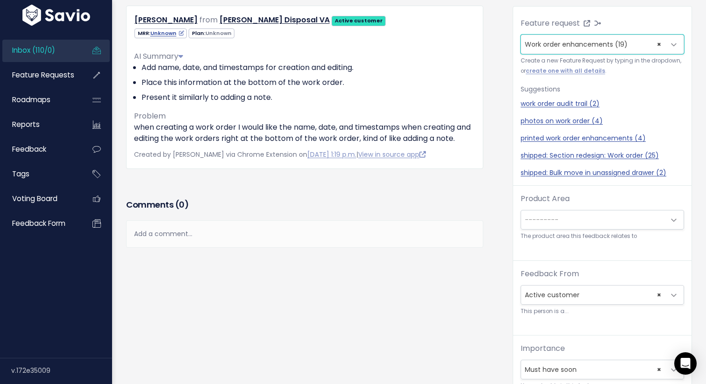
scroll to position [113, 0]
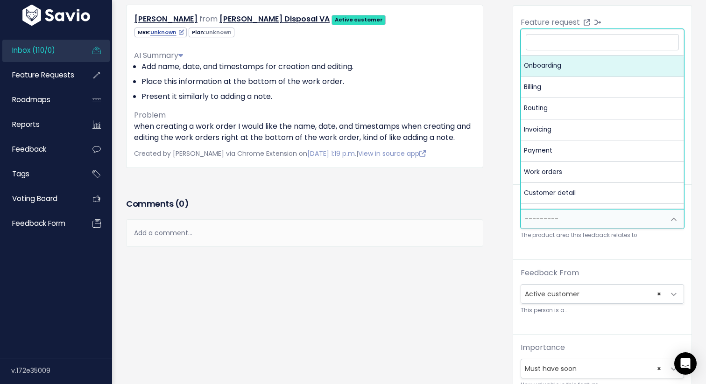
click at [559, 215] on span "---------" at bounding box center [593, 219] width 144 height 19
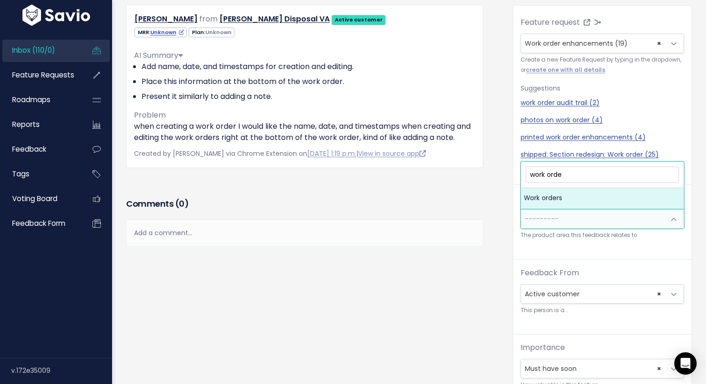
type input "work order"
select select "MAIN:WORK_ORDERS"
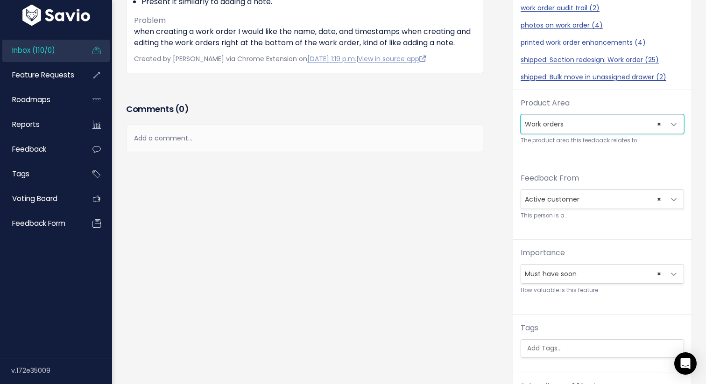
scroll to position [208, 0]
click at [538, 275] on span "× Must have soon" at bounding box center [593, 274] width 144 height 19
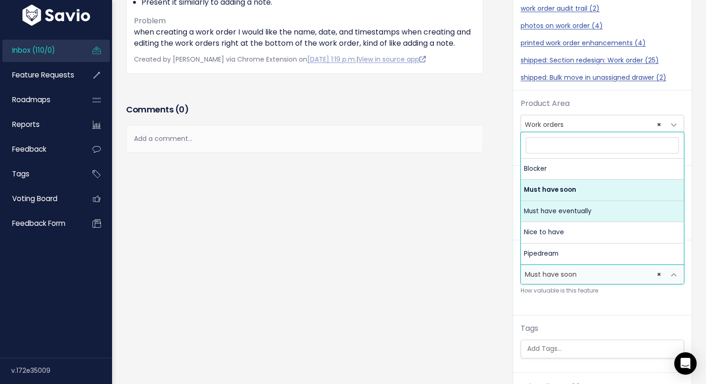
select select "MUST_HAVE_EVENTUALLY"
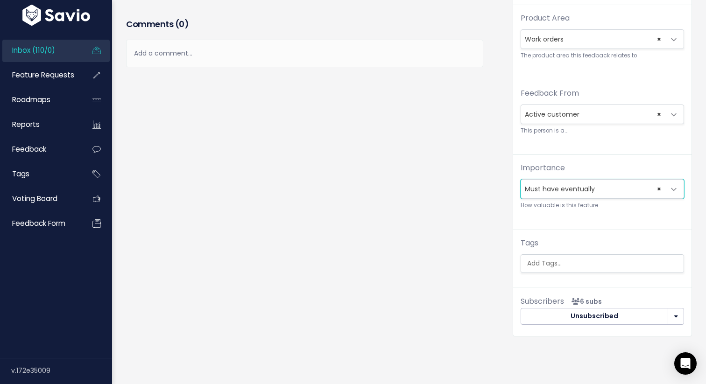
scroll to position [0, 0]
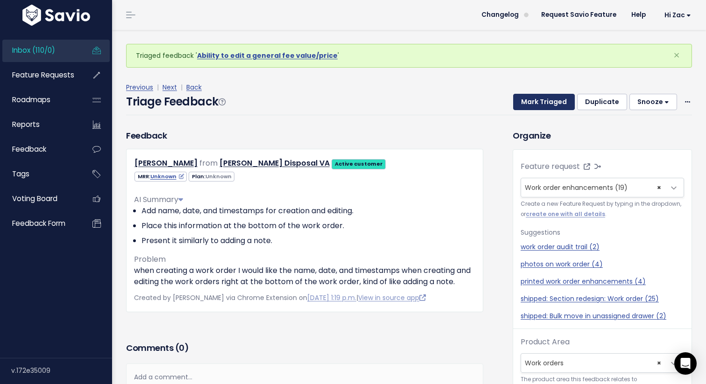
click at [550, 101] on button "Mark Triaged" at bounding box center [544, 102] width 62 height 17
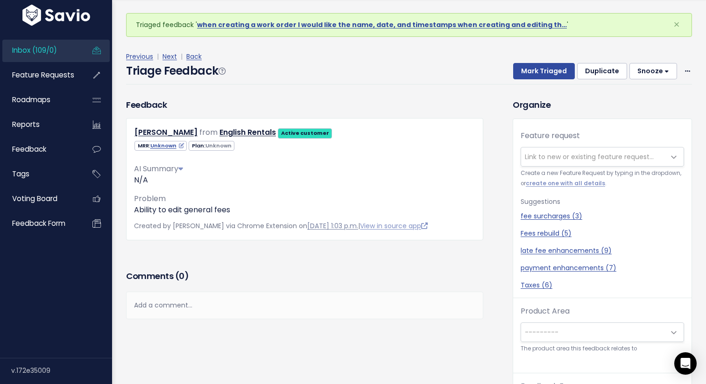
scroll to position [28, 0]
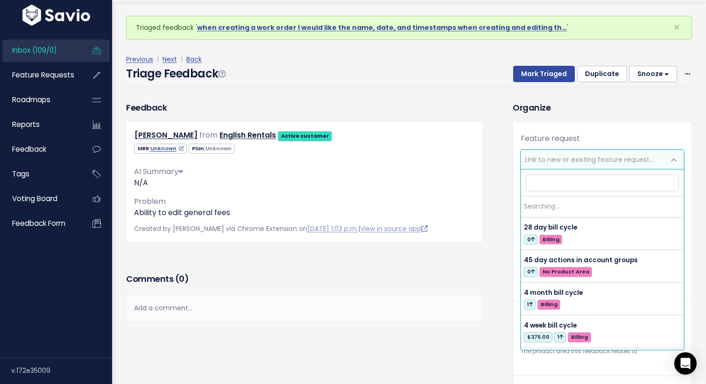
click at [588, 156] on span "Link to new or existing feature request..." at bounding box center [589, 159] width 129 height 9
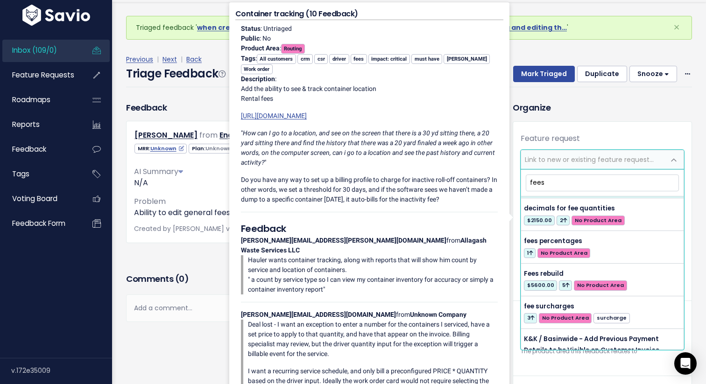
scroll to position [191, 0]
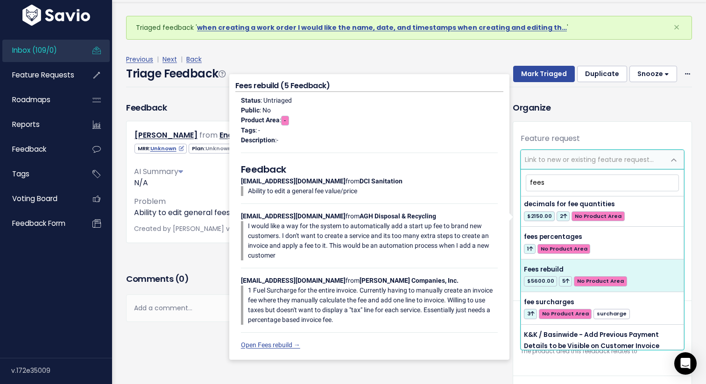
type input "fees"
select select "43762"
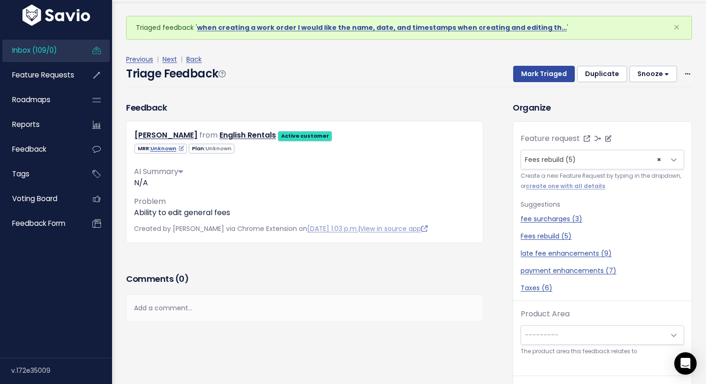
click at [549, 161] on span "Fees rebuild (5)" at bounding box center [550, 159] width 51 height 9
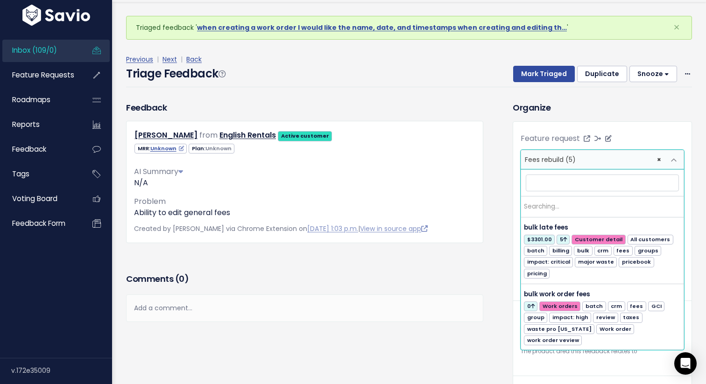
scroll to position [0, 0]
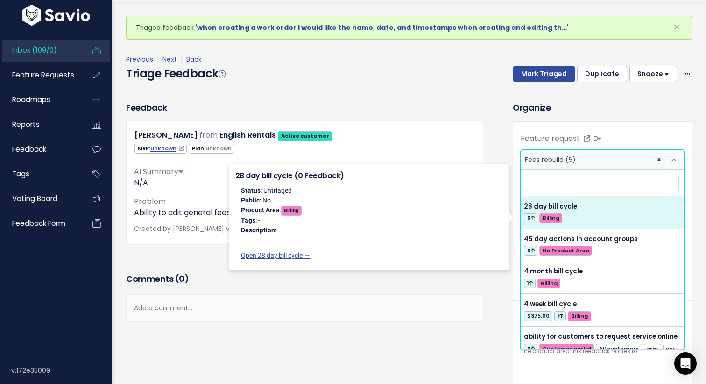
click at [572, 111] on h3 "Organize" at bounding box center [601, 107] width 179 height 13
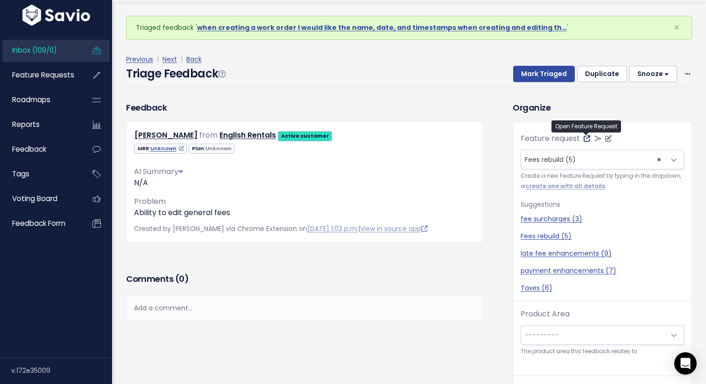
click at [588, 140] on icon at bounding box center [586, 138] width 7 height 7
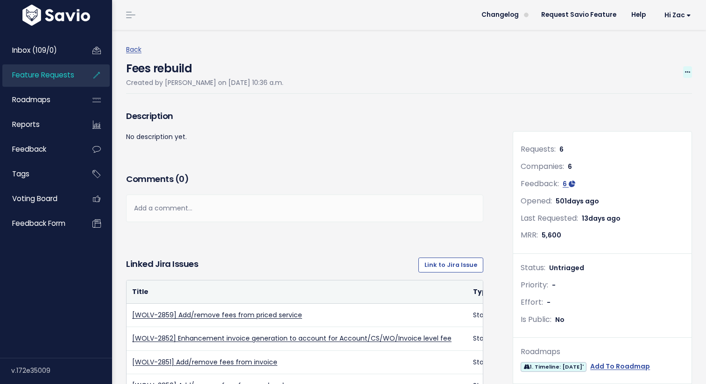
click at [687, 74] on icon at bounding box center [687, 73] width 5 height 6
click at [651, 100] on link "Edit" at bounding box center [655, 98] width 69 height 18
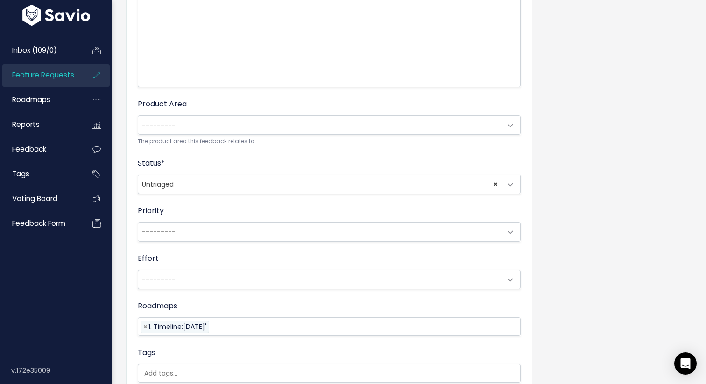
scroll to position [226, 0]
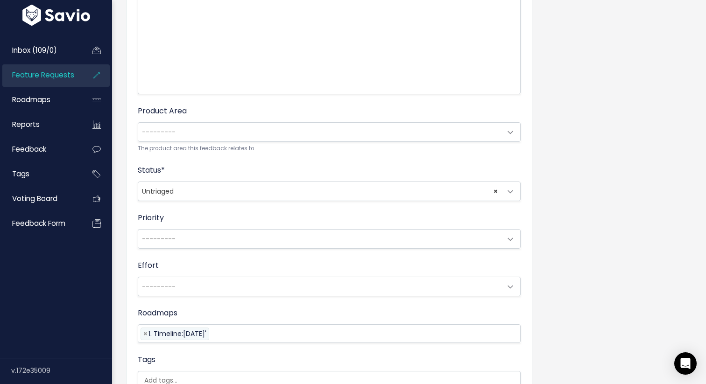
type input "General Fees rebuild"
click at [364, 125] on span "---------" at bounding box center [319, 132] width 363 height 19
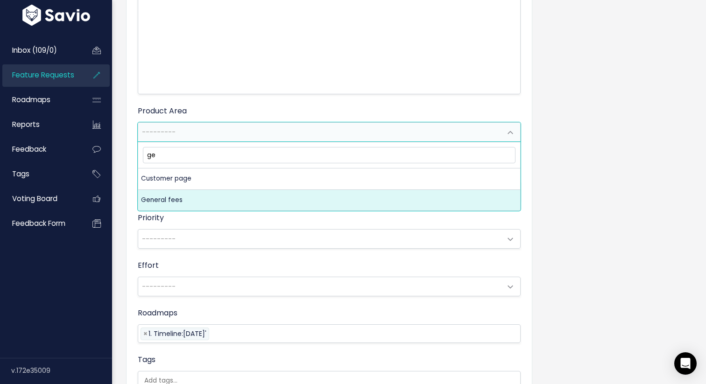
type input "ge"
select select "MAIN:GENERAL_FEES"
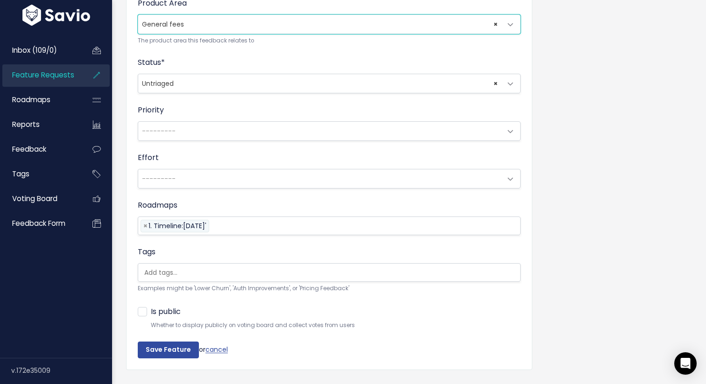
scroll to position [333, 0]
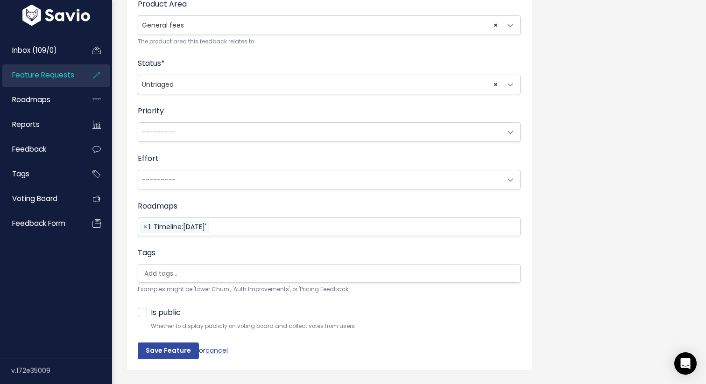
click at [307, 138] on span "---------" at bounding box center [319, 132] width 363 height 19
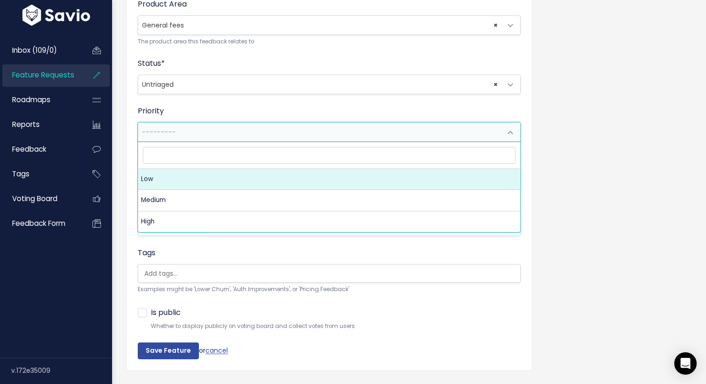
scroll to position [356, 0]
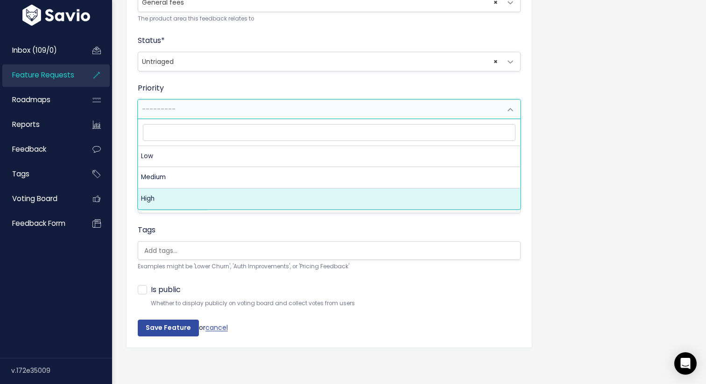
select select "3_HIGH"
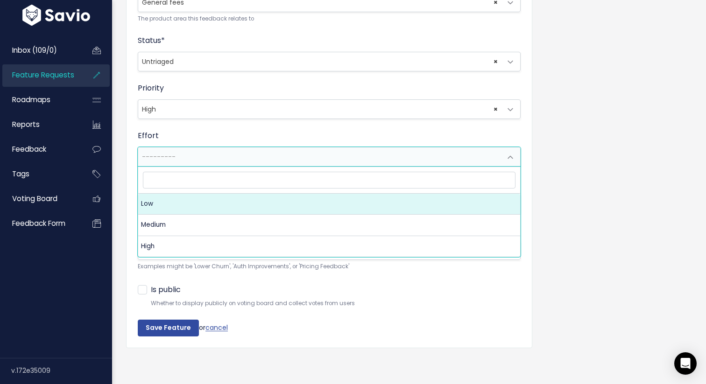
click at [293, 158] on span "---------" at bounding box center [319, 156] width 363 height 19
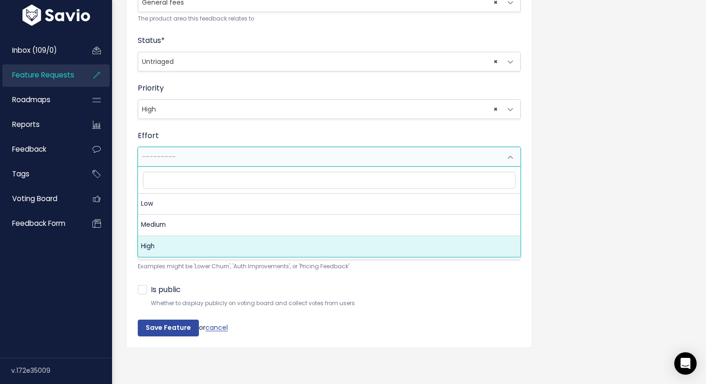
select select "3_HIGH"
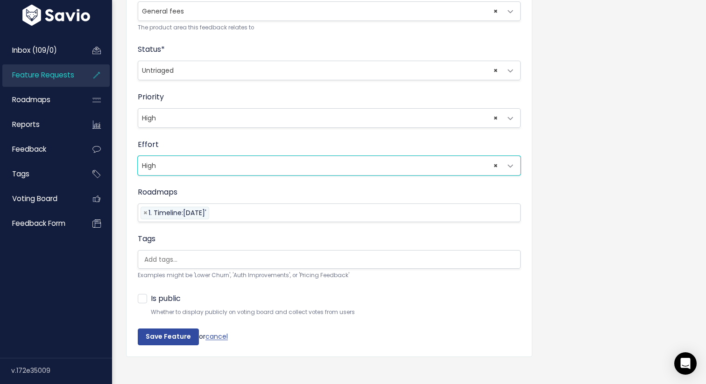
scroll to position [342, 0]
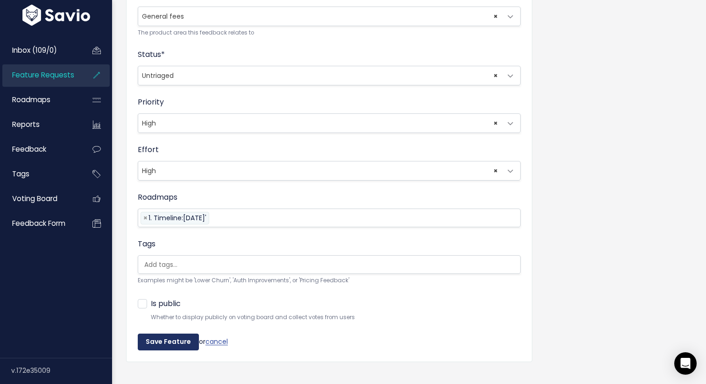
click at [175, 345] on input "Save Feature" at bounding box center [168, 342] width 61 height 17
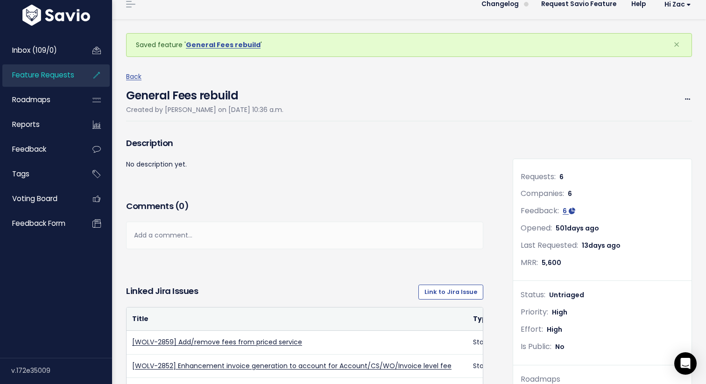
scroll to position [15, 0]
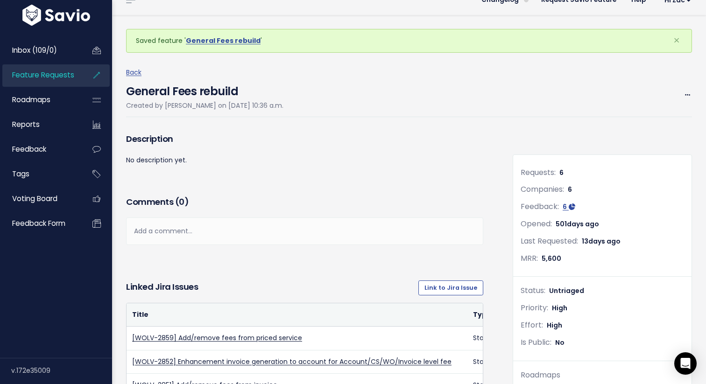
click at [60, 39] on div "Inbox (109/0) Feature Requests Roadmaps Reports" at bounding box center [56, 136] width 112 height 217
click at [60, 43] on link "Inbox (109/0)" at bounding box center [39, 50] width 75 height 21
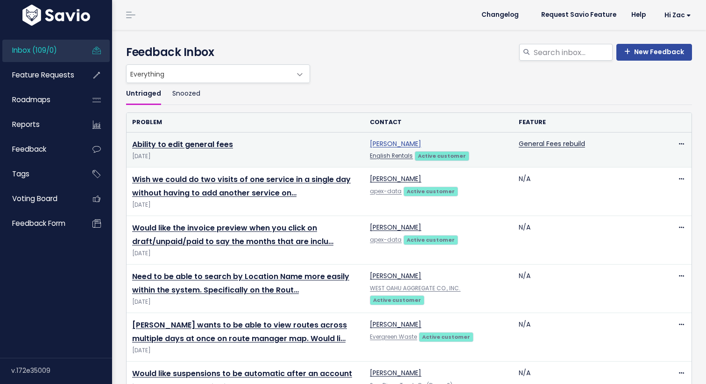
scroll to position [15, 0]
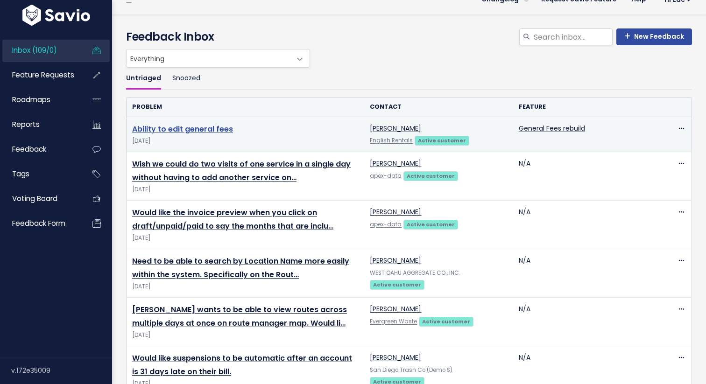
click at [209, 132] on link "Ability to edit general fees" at bounding box center [182, 129] width 101 height 11
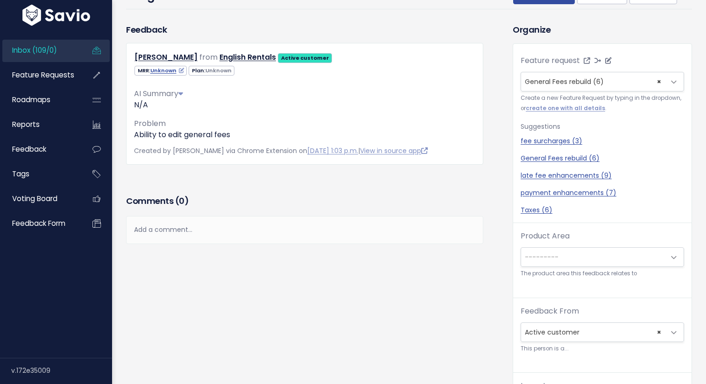
scroll to position [47, 0]
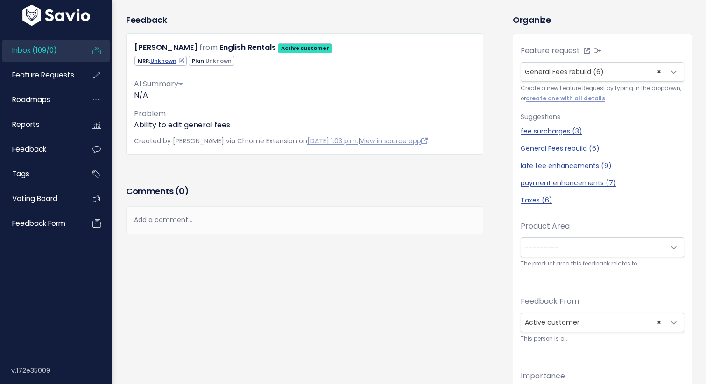
click at [580, 244] on span "---------" at bounding box center [593, 247] width 144 height 19
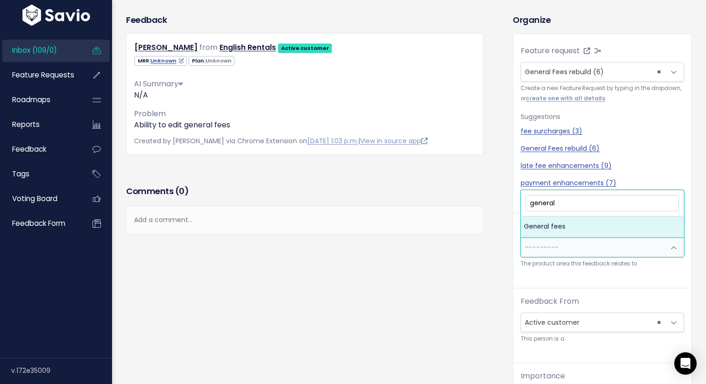
type input "general"
select select "MAIN:GENERAL_FEES"
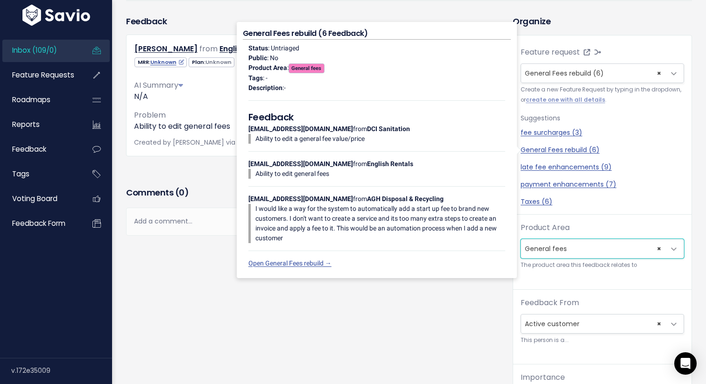
scroll to position [0, 0]
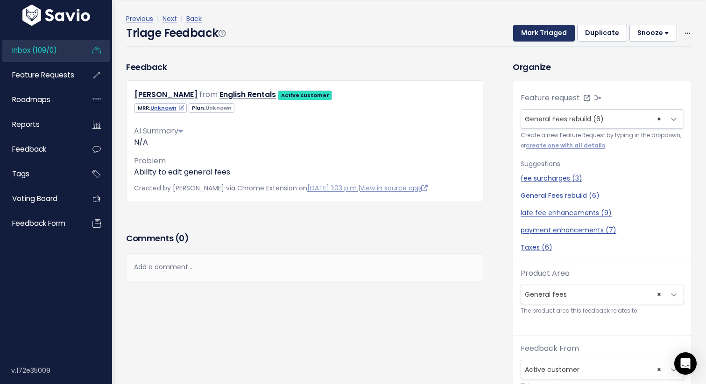
click at [542, 32] on button "Mark Triaged" at bounding box center [544, 33] width 62 height 17
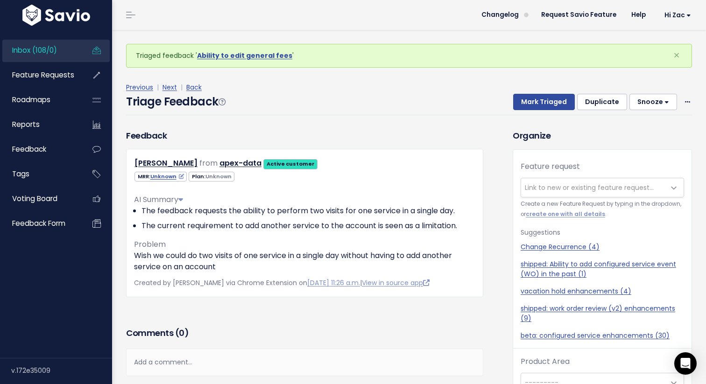
scroll to position [31, 0]
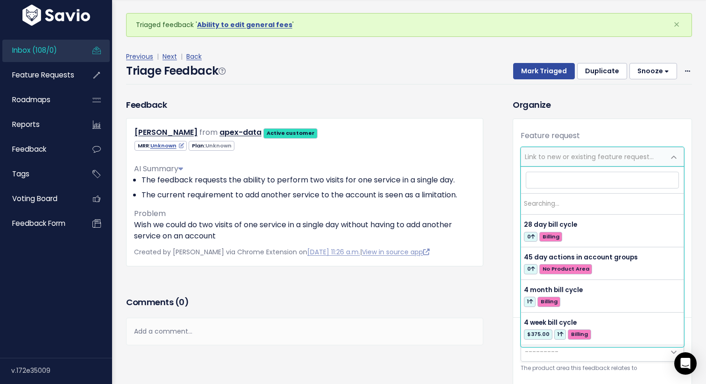
click at [577, 157] on span "Link to new or existing feature request..." at bounding box center [589, 156] width 129 height 9
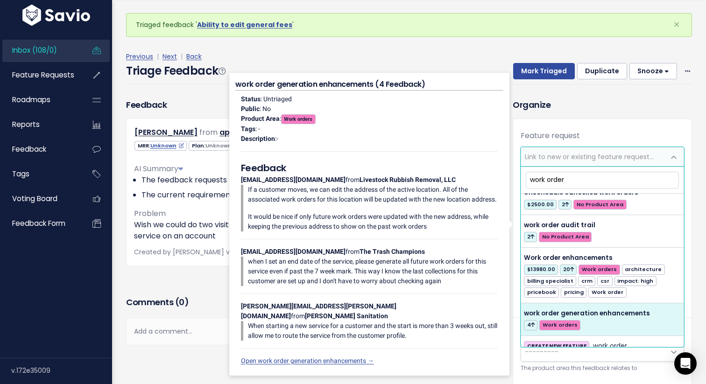
scroll to position [717, 0]
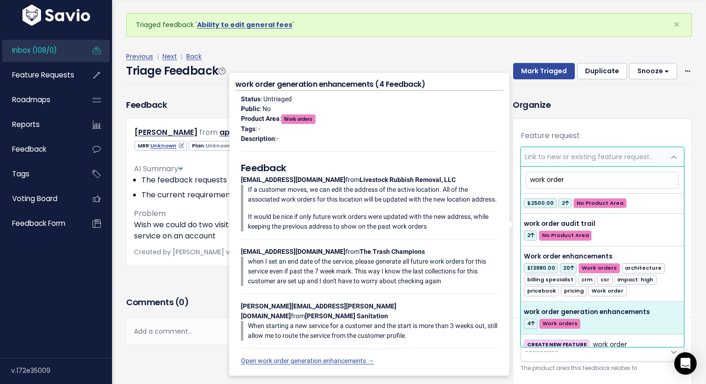
type input "work order"
select select "38883"
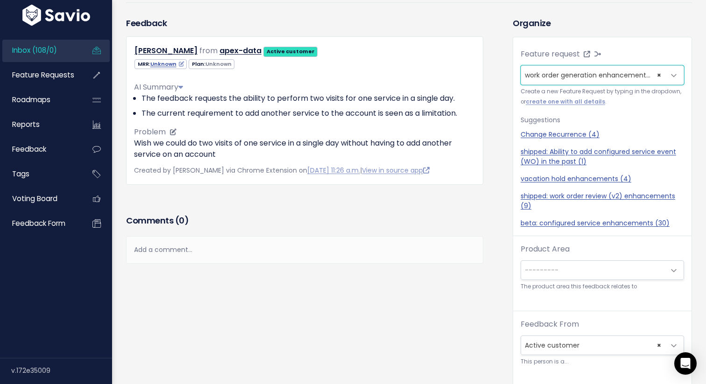
scroll to position [83, 0]
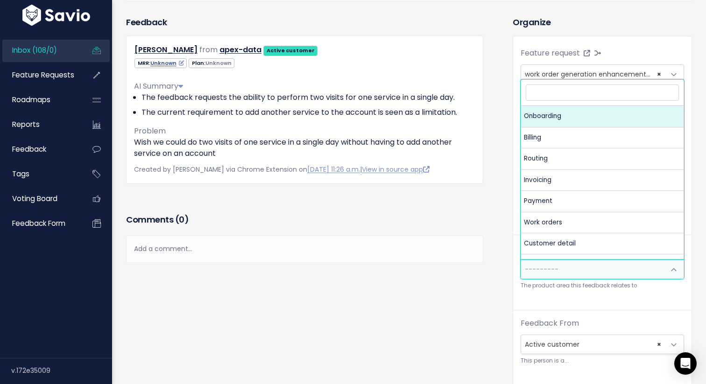
click at [581, 268] on span "---------" at bounding box center [593, 269] width 144 height 19
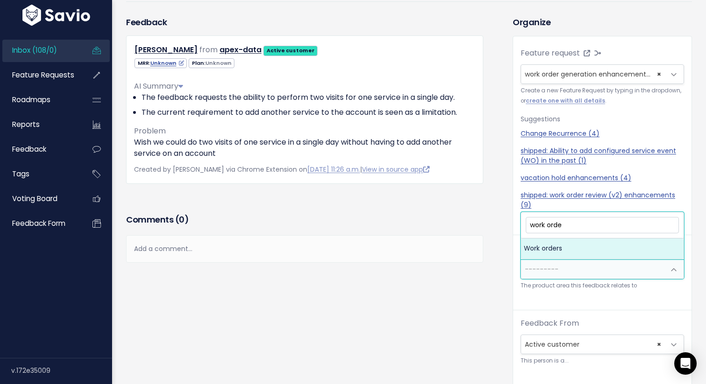
type input "work order"
select select "MAIN:WORK_ORDERS"
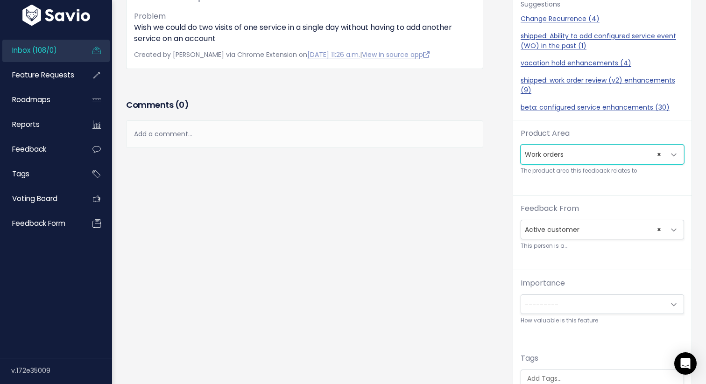
scroll to position [205, 0]
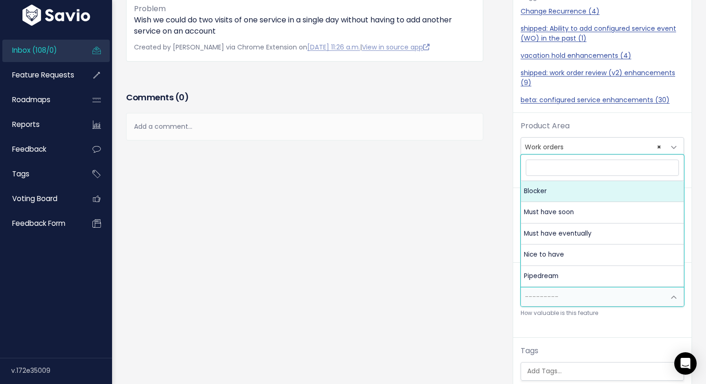
click at [601, 289] on span "---------" at bounding box center [593, 297] width 144 height 19
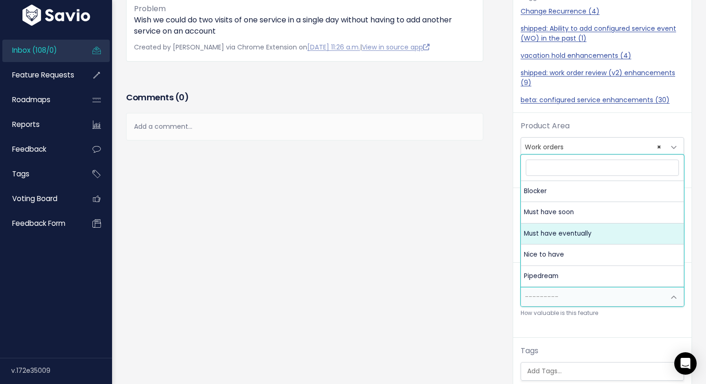
select select "MUST_HAVE_EVENTUALLY"
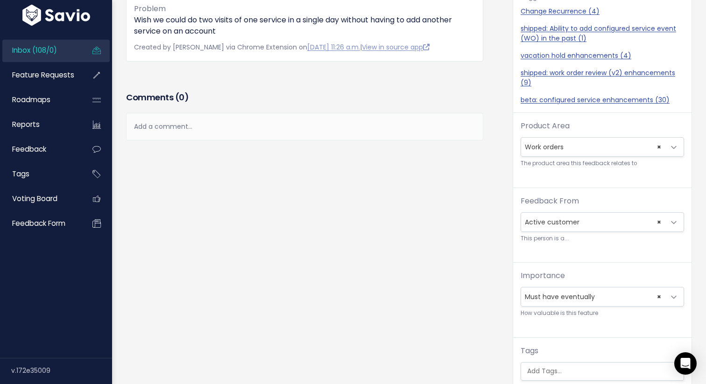
click at [410, 233] on div "Feedback Brittany Morrow from apex-data Active customer" at bounding box center [312, 176] width 386 height 565
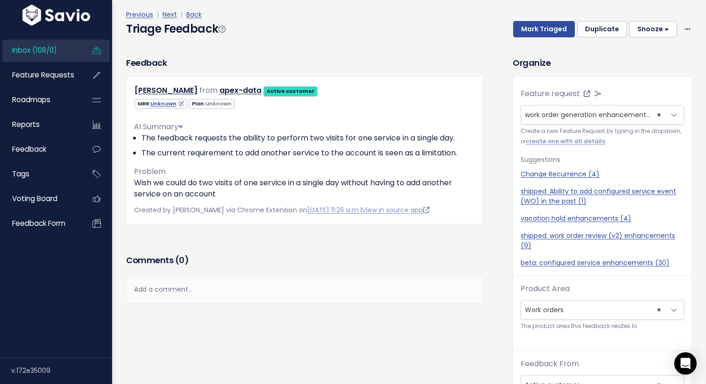
scroll to position [43, 0]
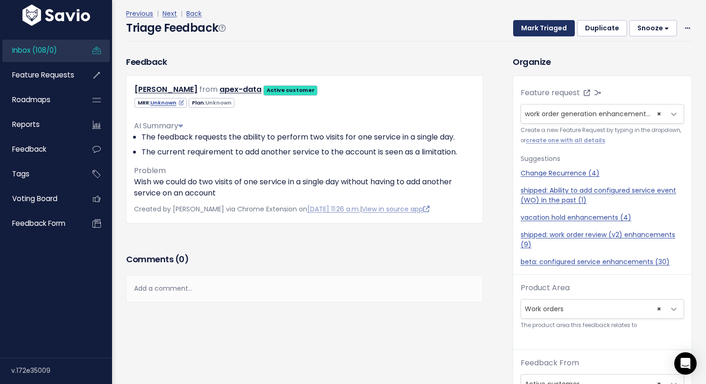
click at [539, 30] on button "Mark Triaged" at bounding box center [544, 28] width 62 height 17
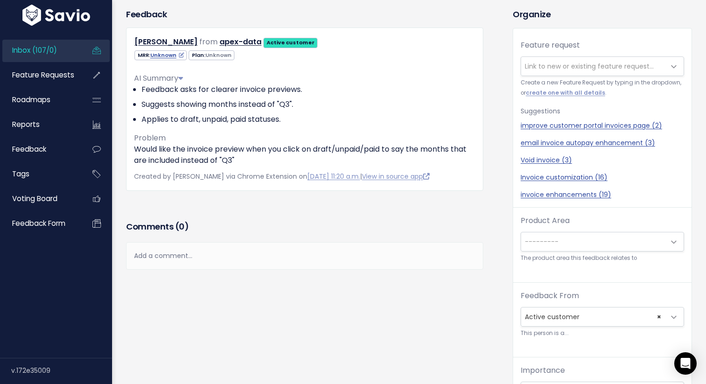
scroll to position [16, 0]
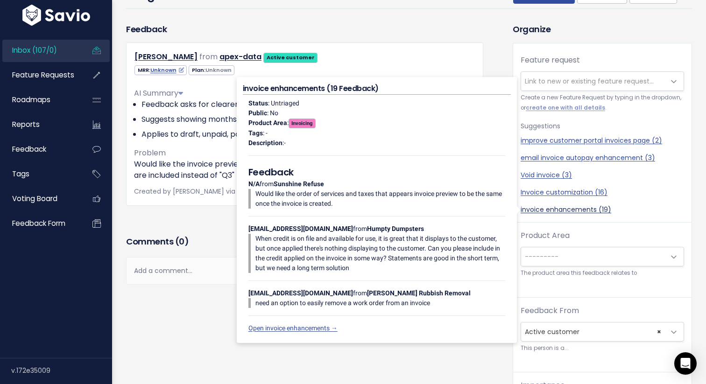
click at [539, 212] on link "invoice enhancements (19)" at bounding box center [601, 210] width 163 height 10
select select "38884"
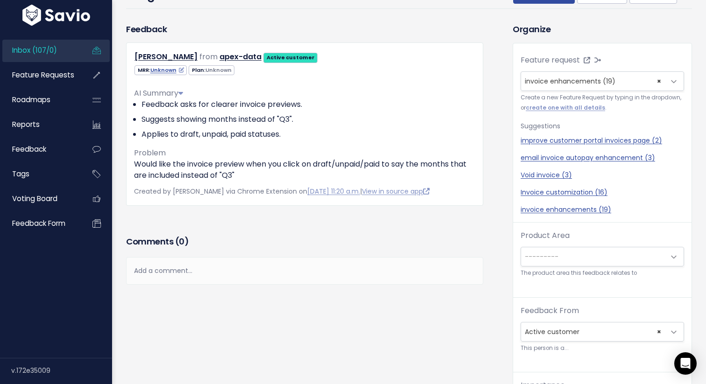
scroll to position [31, 0]
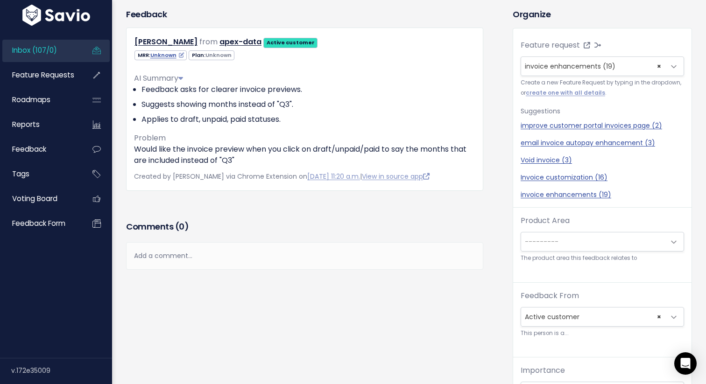
click at [569, 246] on span "---------" at bounding box center [593, 241] width 144 height 19
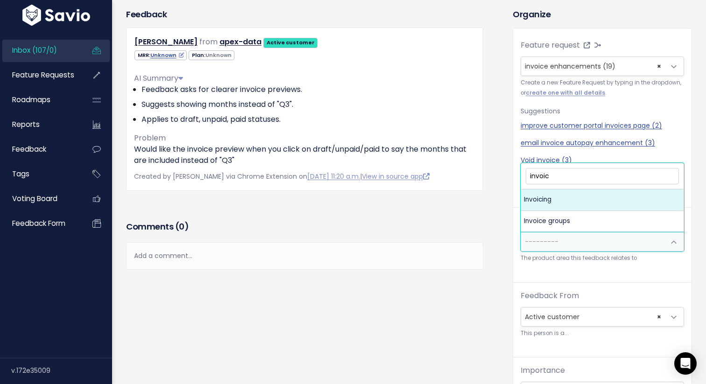
type input "invoic"
select select "MAIN:INVOICING"
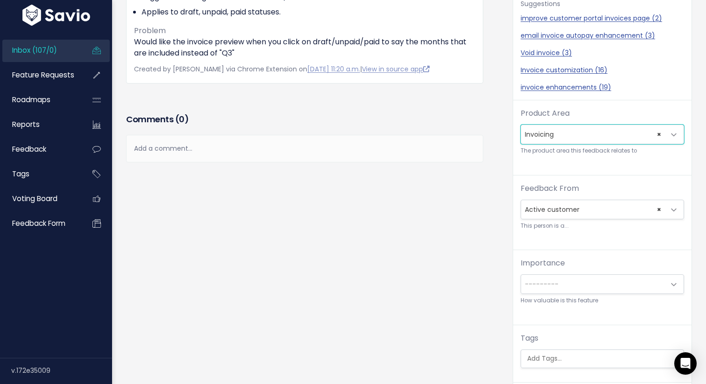
scroll to position [205, 0]
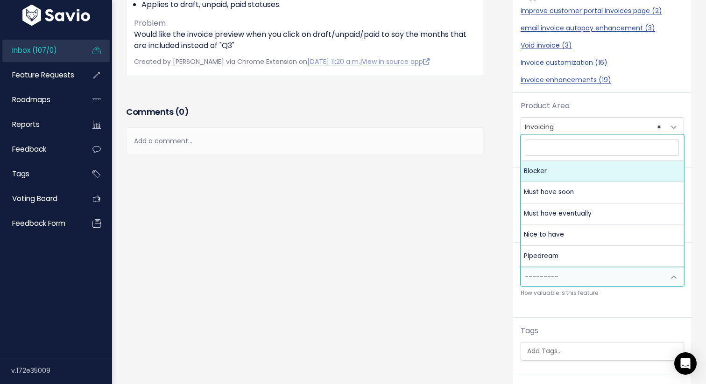
click at [565, 286] on span "---------" at bounding box center [601, 277] width 163 height 20
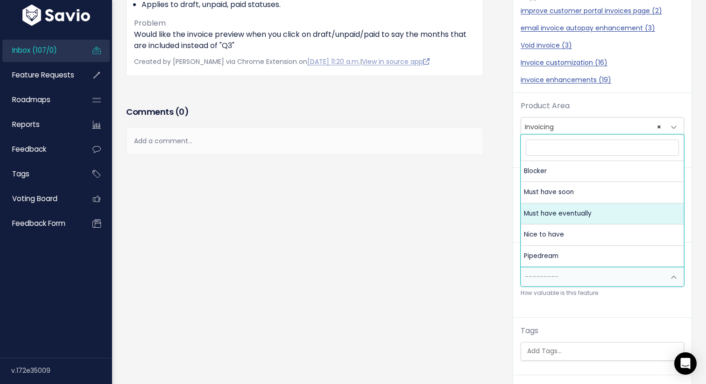
select select "MUST_HAVE_EVENTUALLY"
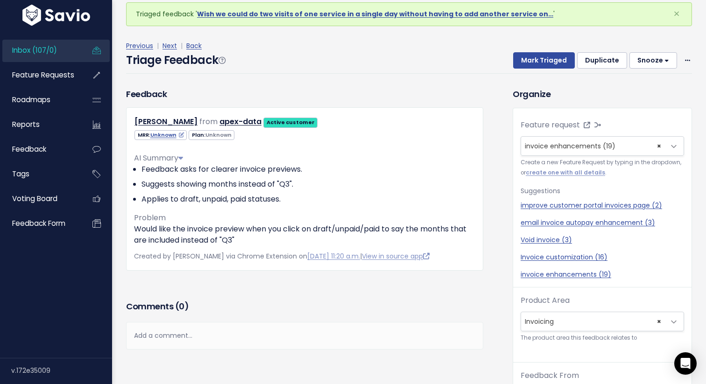
scroll to position [0, 0]
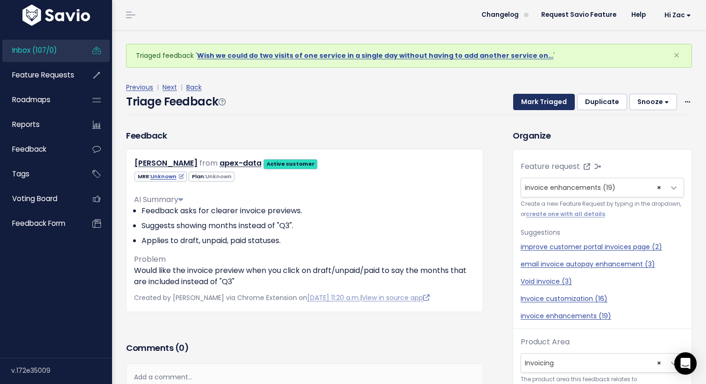
click at [530, 102] on button "Mark Triaged" at bounding box center [544, 102] width 62 height 17
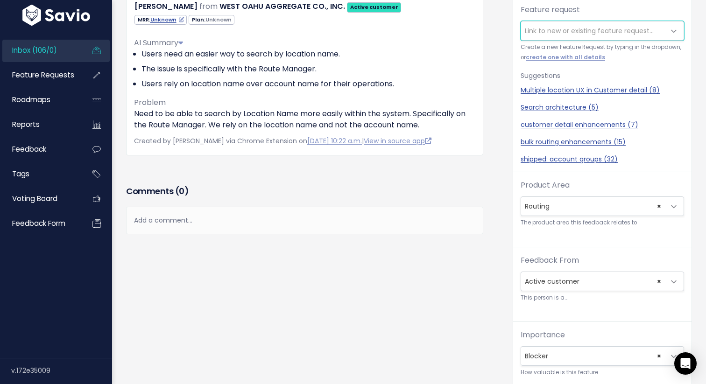
scroll to position [126, 0]
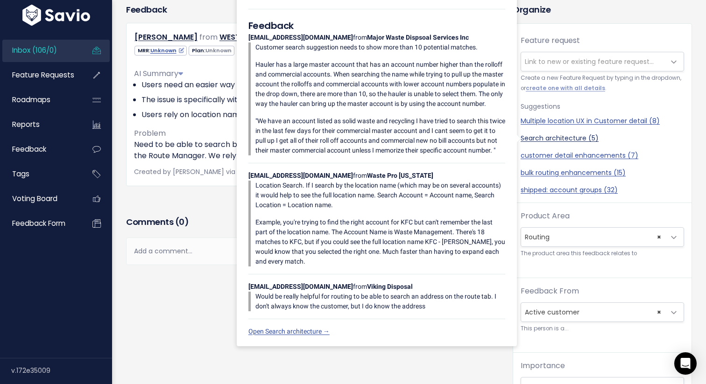
click at [554, 135] on link "Search architecture (5)" at bounding box center [601, 138] width 163 height 10
select select "41452"
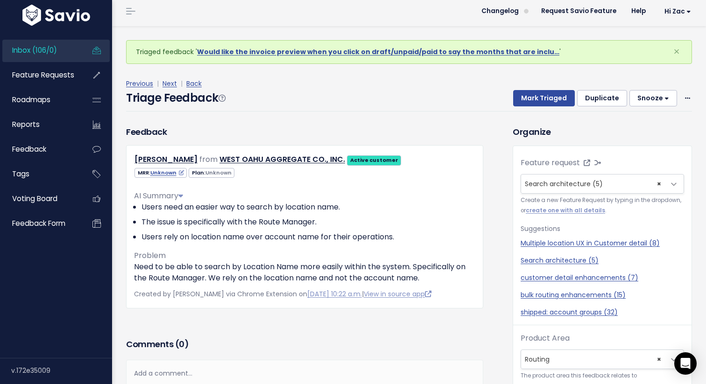
scroll to position [0, 0]
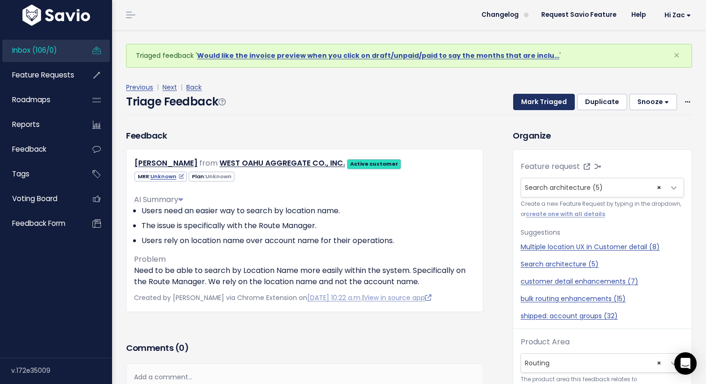
click at [542, 99] on button "Mark Triaged" at bounding box center [544, 102] width 62 height 17
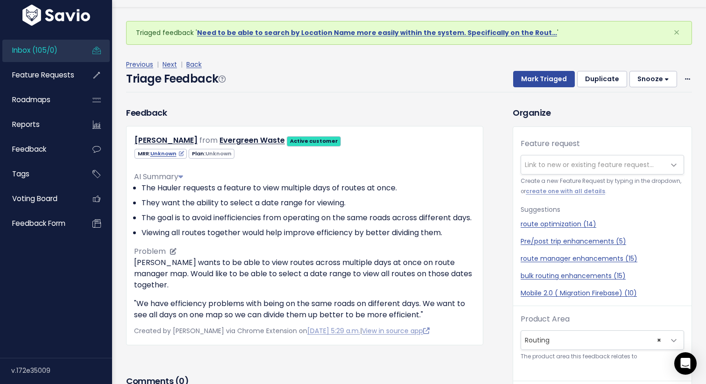
scroll to position [31, 0]
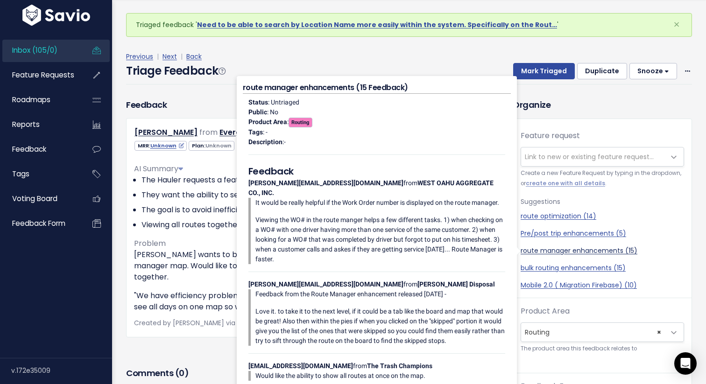
click at [542, 250] on link "route manager enhancements (15)" at bounding box center [601, 251] width 163 height 10
select select "34950"
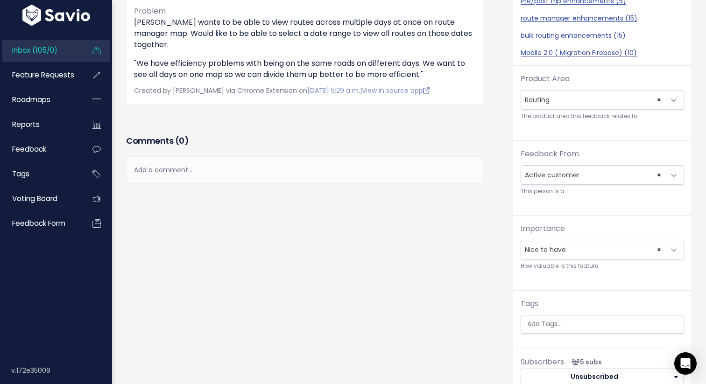
scroll to position [324, 0]
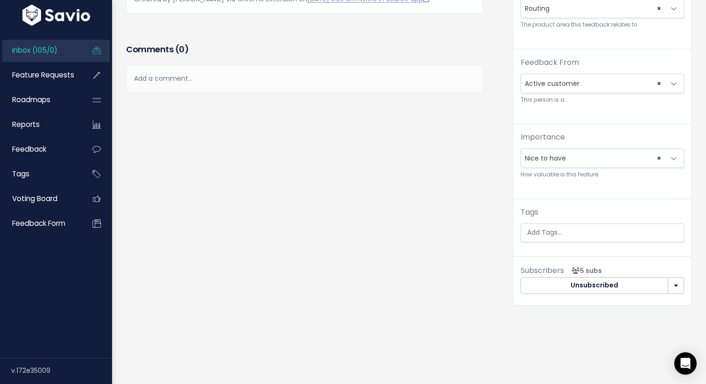
click at [546, 156] on span "× Nice to have" at bounding box center [593, 158] width 144 height 19
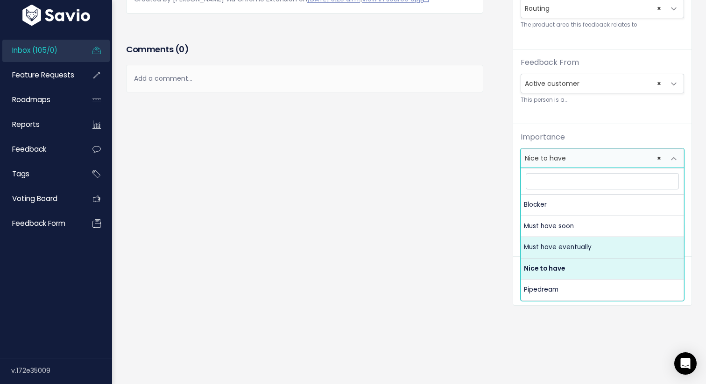
select select "MUST_HAVE_EVENTUALLY"
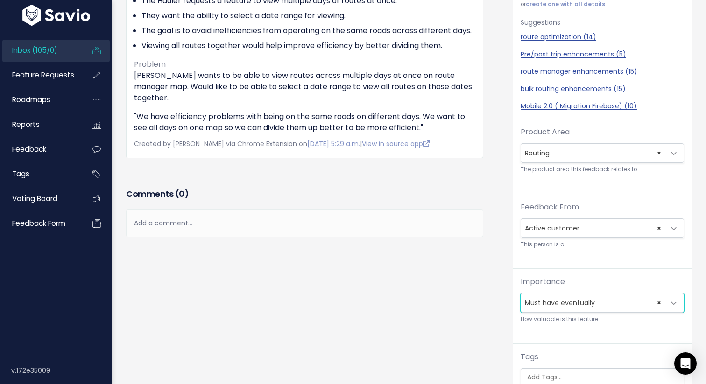
scroll to position [0, 0]
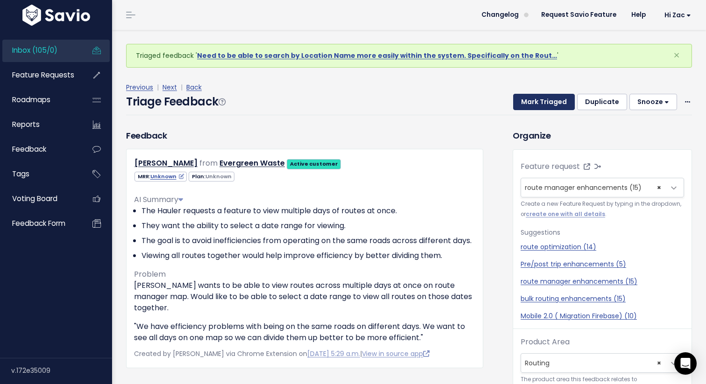
click at [541, 101] on button "Mark Triaged" at bounding box center [544, 102] width 62 height 17
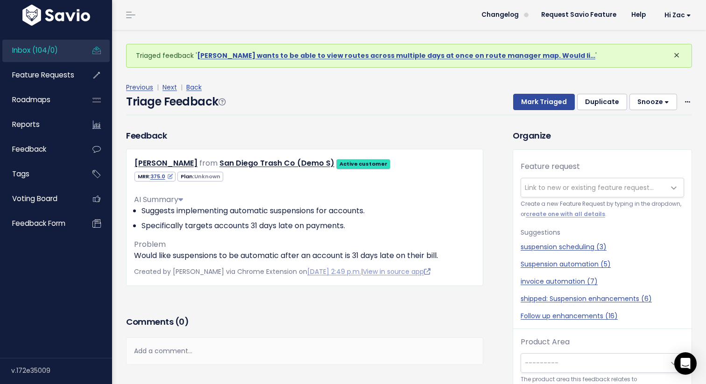
click at [679, 56] on span "×" at bounding box center [676, 55] width 7 height 15
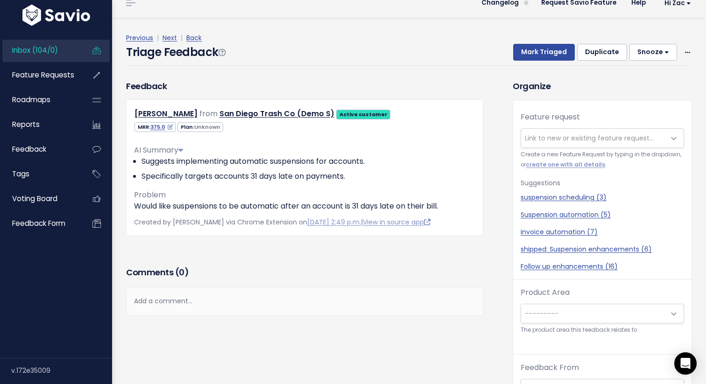
scroll to position [15, 0]
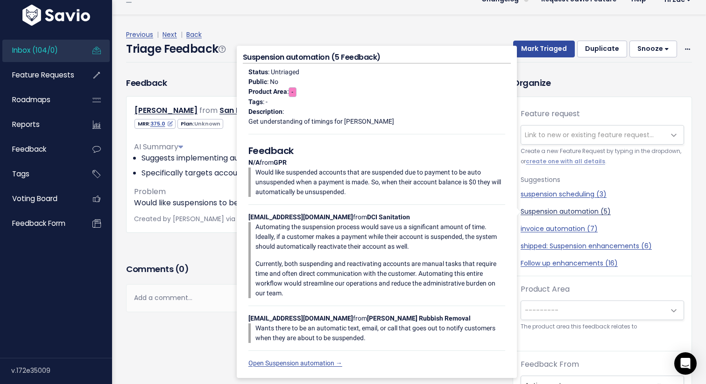
click at [566, 210] on link "Suspension automation (5)" at bounding box center [601, 212] width 163 height 10
select select "50751"
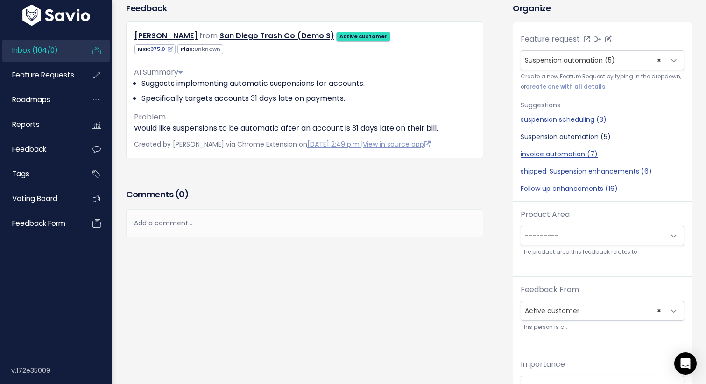
scroll to position [123, 0]
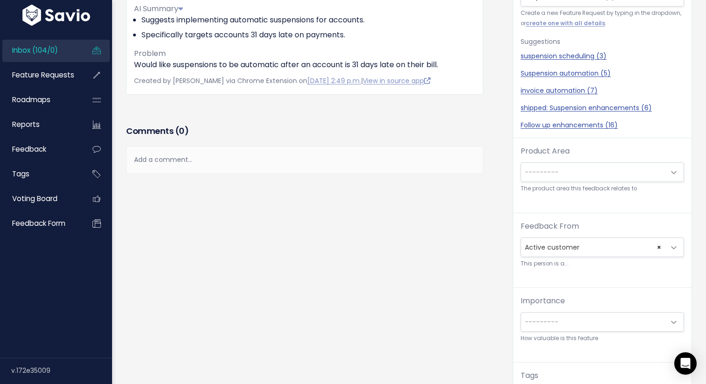
click at [570, 176] on span "---------" at bounding box center [593, 172] width 144 height 19
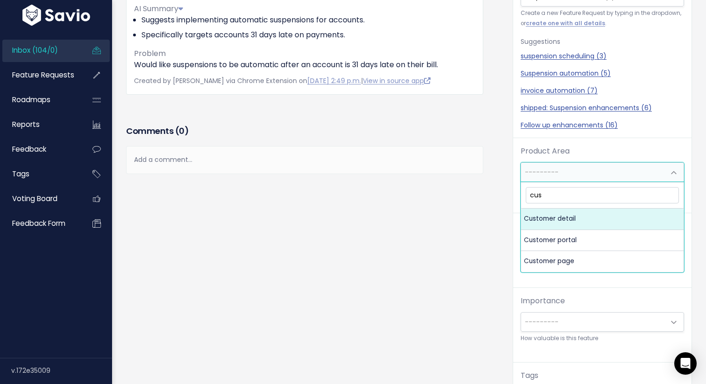
type input "cus"
select select "MAIN:CUSTOMER_DETAIL"
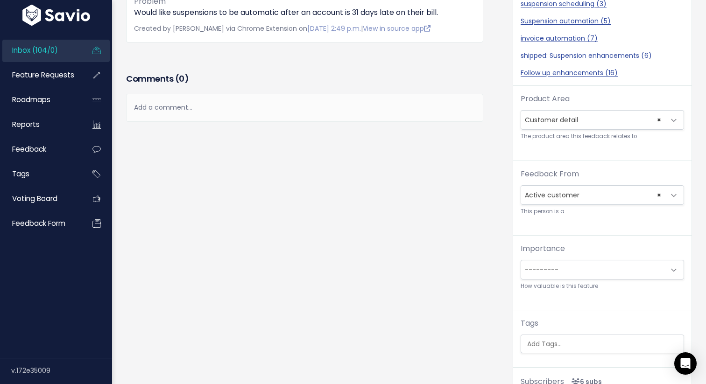
scroll to position [175, 0]
click at [583, 265] on span "---------" at bounding box center [593, 269] width 144 height 19
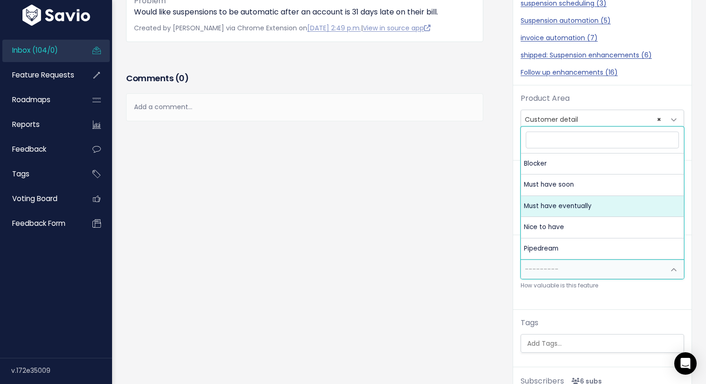
select select "MUST_HAVE_EVENTUALLY"
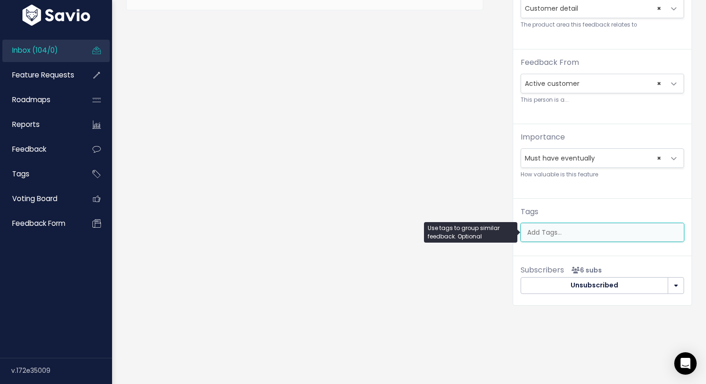
scroll to position [0, 2]
click at [566, 226] on ul at bounding box center [602, 233] width 162 height 18
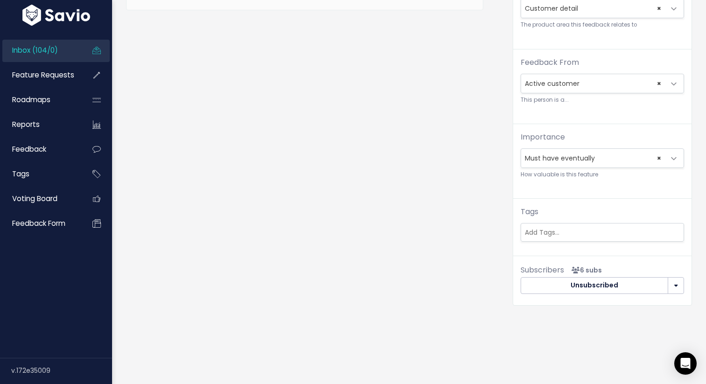
click at [399, 213] on div "Feedback Tony Elmore from San Diego Trash Co (Demo S) Active customer" at bounding box center [312, 47] width 386 height 545
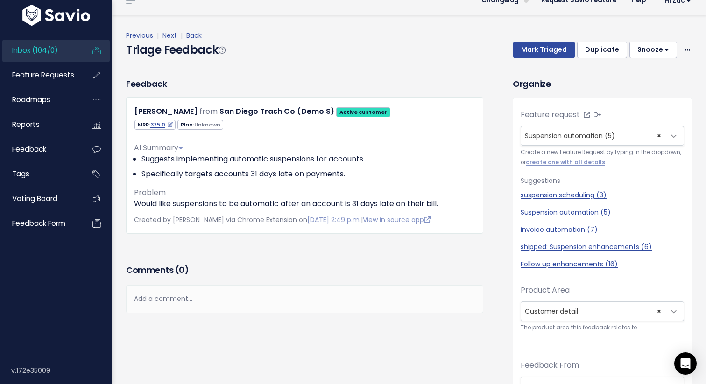
scroll to position [0, 0]
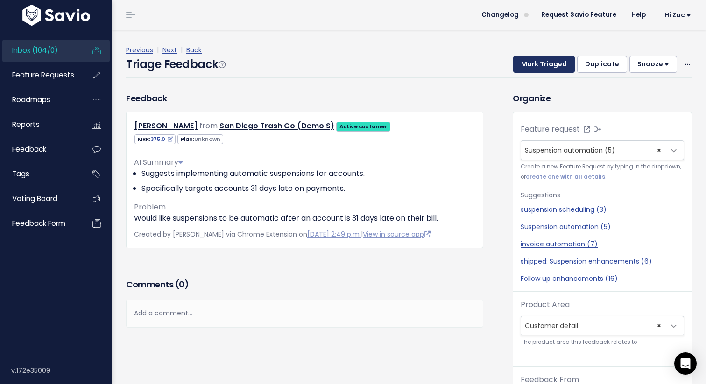
click at [526, 62] on button "Mark Triaged" at bounding box center [544, 64] width 62 height 17
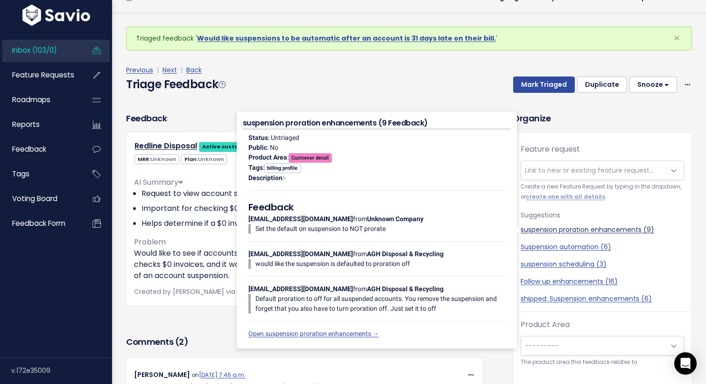
scroll to position [19, 0]
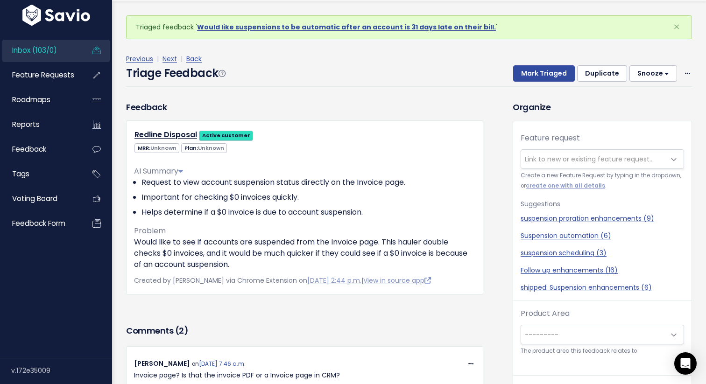
click at [557, 163] on span "Link to new or existing feature request..." at bounding box center [589, 158] width 129 height 9
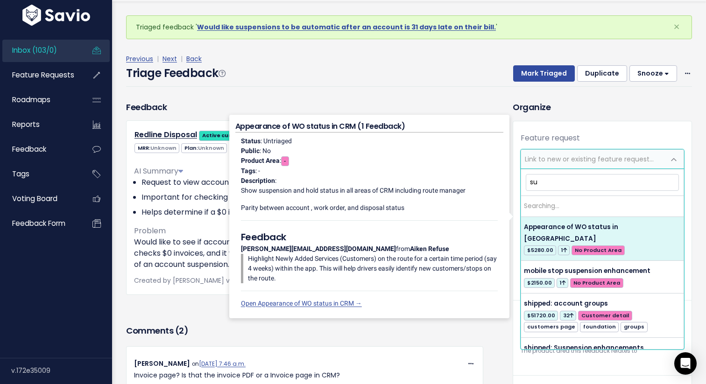
type input "s"
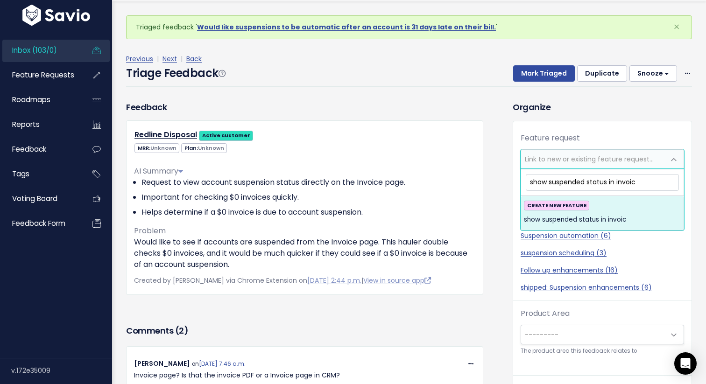
type input "show suspended status in invoice"
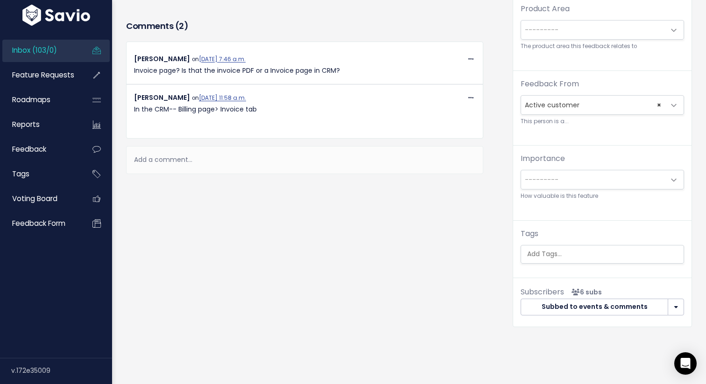
scroll to position [9, 0]
click at [552, 153] on div "Importance --------- Blocker Must have soon Must have eventually [GEOGRAPHIC_DA…" at bounding box center [601, 177] width 163 height 48
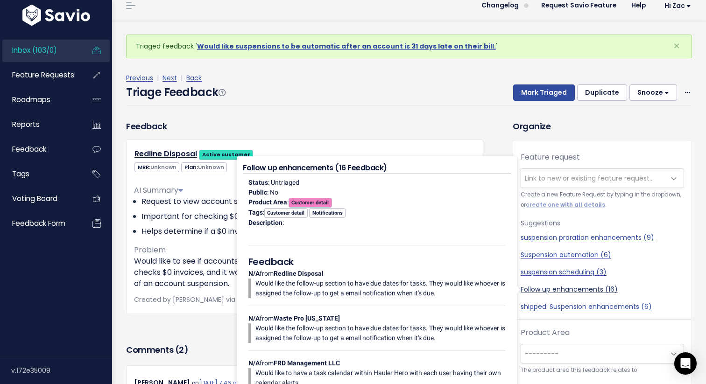
scroll to position [345, 0]
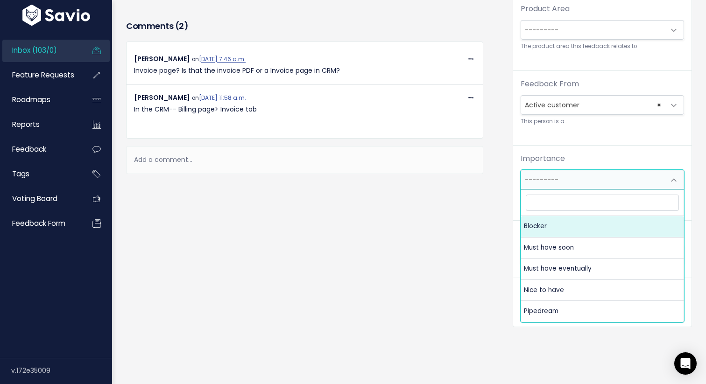
click at [552, 170] on span "---------" at bounding box center [593, 179] width 144 height 19
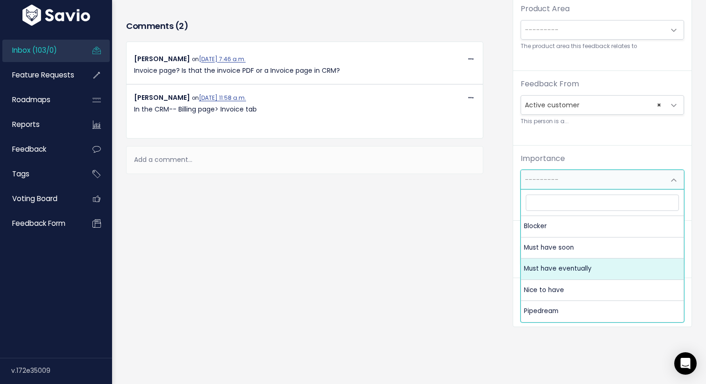
select select "MUST_HAVE_EVENTUALLY"
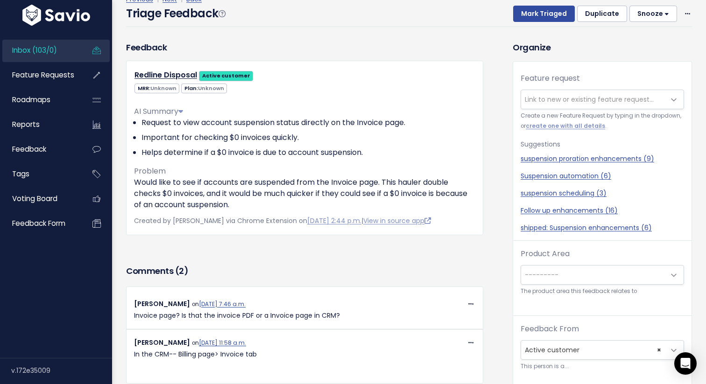
scroll to position [82, 0]
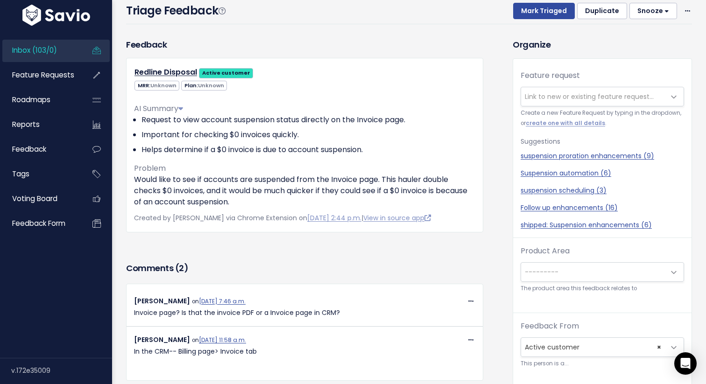
click at [555, 103] on span "Link to new or existing feature request..." at bounding box center [593, 96] width 144 height 19
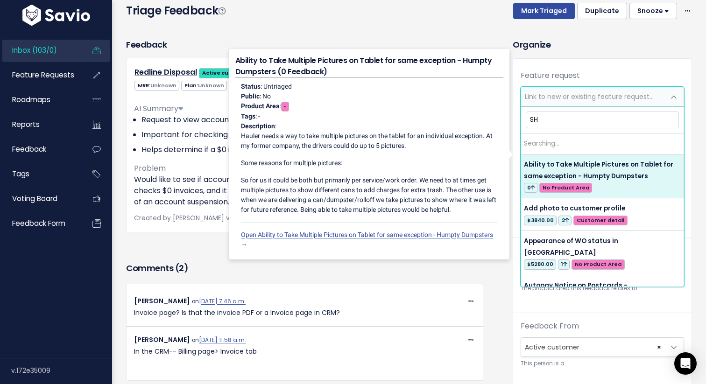
type input "S"
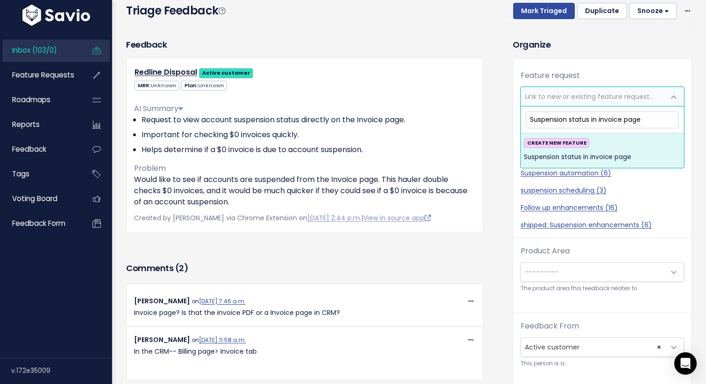
click at [619, 119] on input "Suspension status in invoice page" at bounding box center [602, 120] width 153 height 16
click at [528, 119] on input "Suspension status in invoices page" at bounding box center [602, 120] width 153 height 16
type input "Show suspension status in invoices page"
click at [611, 150] on div "CREATE NEW FEATURE Show suspension status in invoices page" at bounding box center [602, 150] width 157 height 25
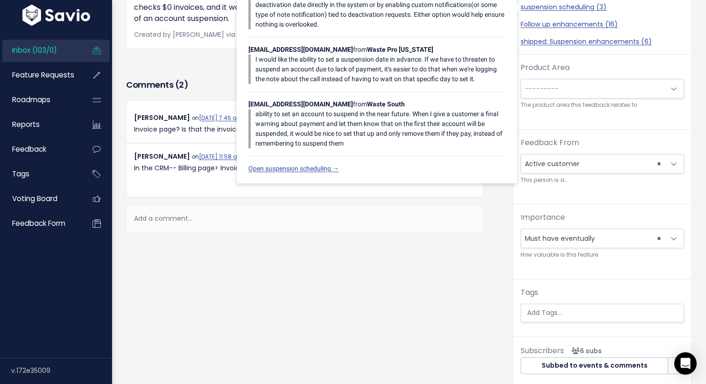
scroll to position [0, 0]
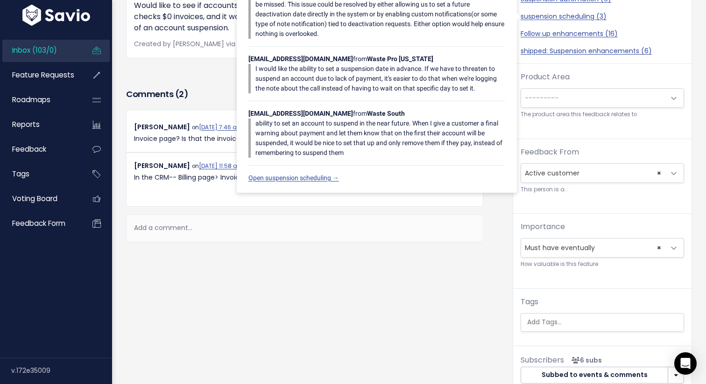
click at [548, 100] on span "---------" at bounding box center [542, 97] width 34 height 9
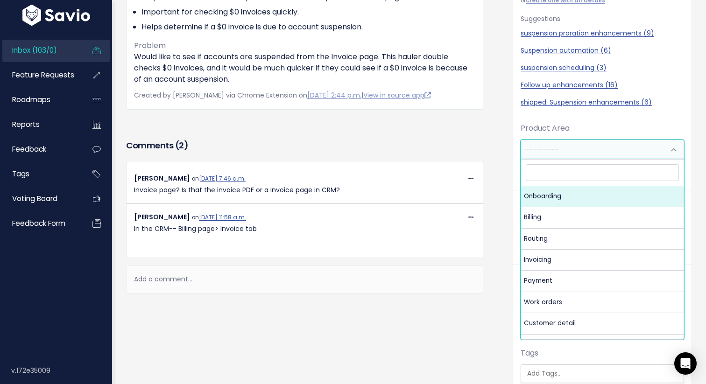
scroll to position [213, 0]
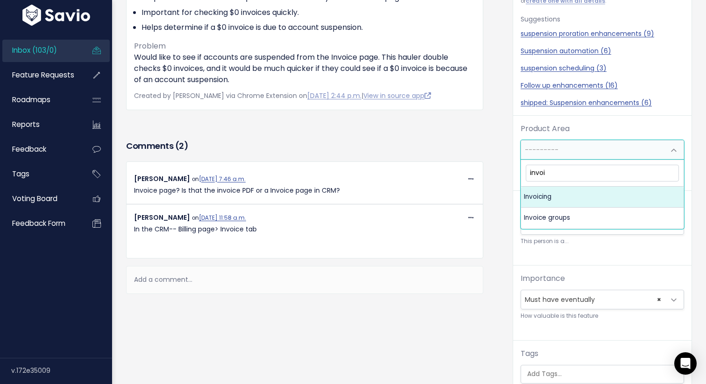
type input "invoi"
select select "MAIN:INVOICING"
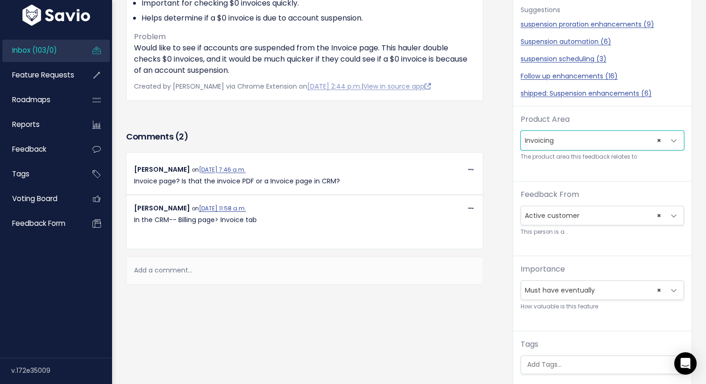
scroll to position [345, 0]
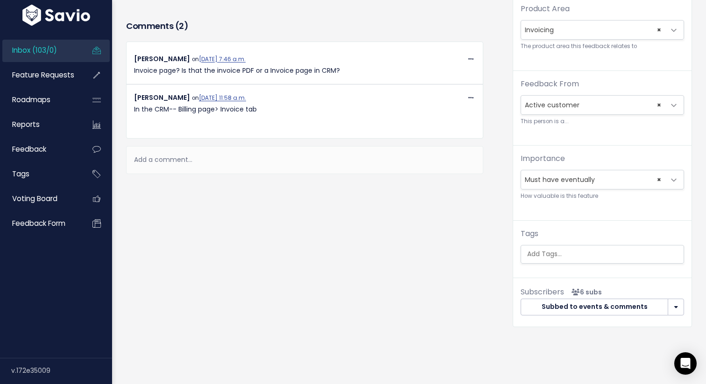
click at [545, 249] on input "search" at bounding box center [604, 254] width 162 height 10
click at [498, 172] on div "Feedback Redline Disposal Active customer MRR: Unknown Unknown" at bounding box center [312, 68] width 386 height 545
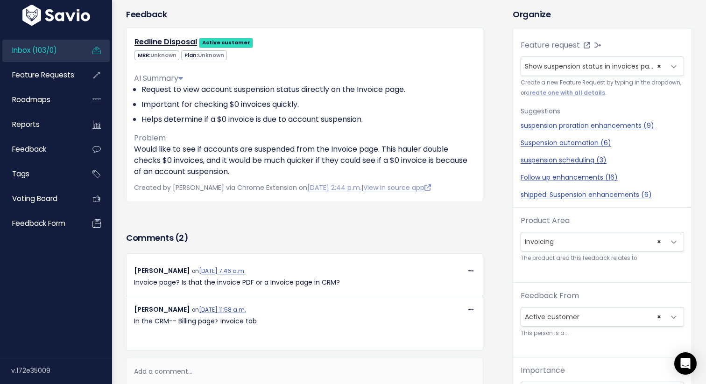
scroll to position [0, 0]
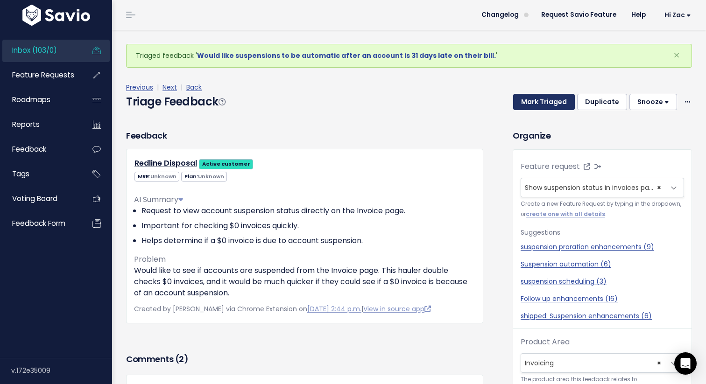
click at [554, 103] on button "Mark Triaged" at bounding box center [544, 102] width 62 height 17
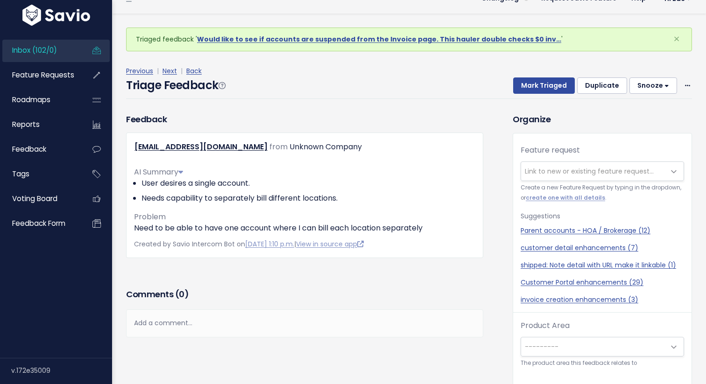
scroll to position [31, 0]
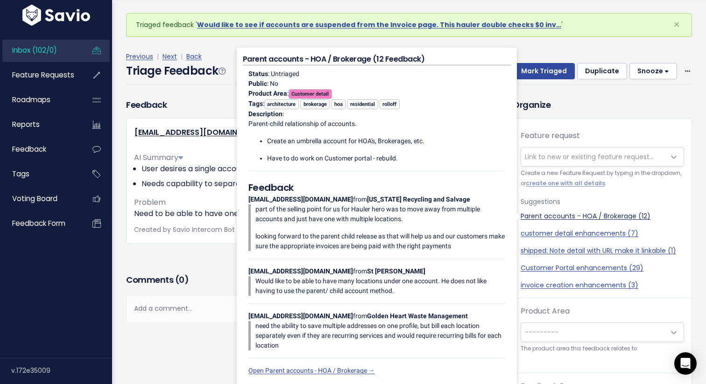
click at [569, 213] on link "Parent accounts - HOA / Brokerage (12)" at bounding box center [601, 216] width 163 height 10
select select "35094"
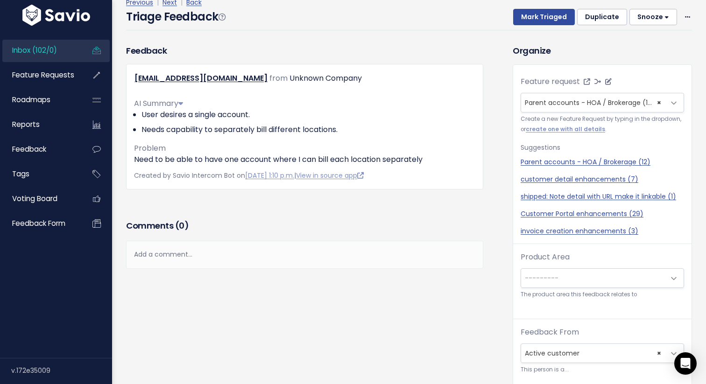
scroll to position [55, 0]
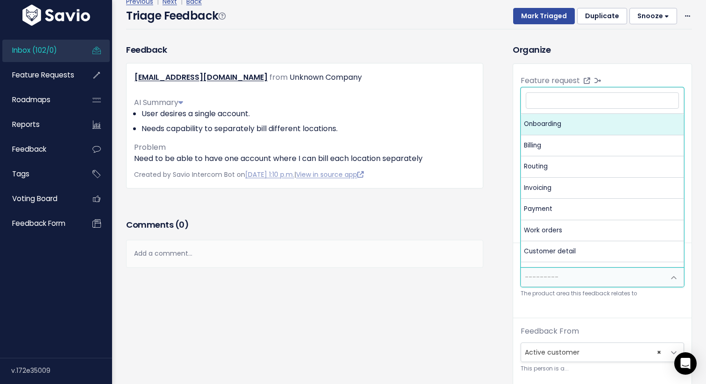
click at [577, 277] on span "---------" at bounding box center [593, 277] width 144 height 19
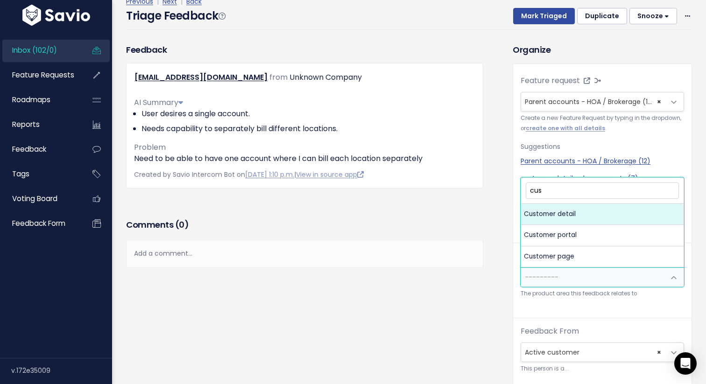
type input "cus"
select select "MAIN:CUSTOMER_DETAIL"
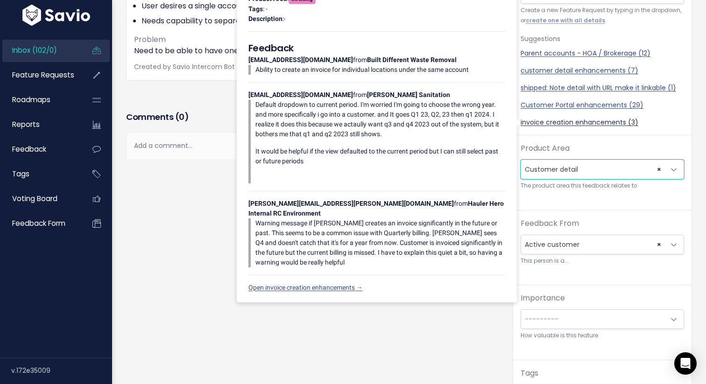
scroll to position [169, 0]
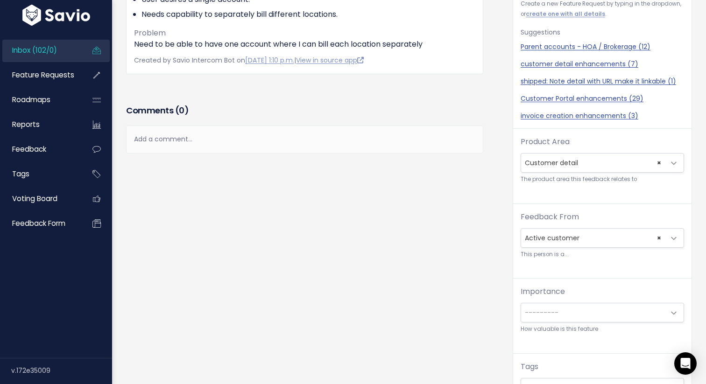
click at [597, 314] on span "---------" at bounding box center [593, 312] width 144 height 19
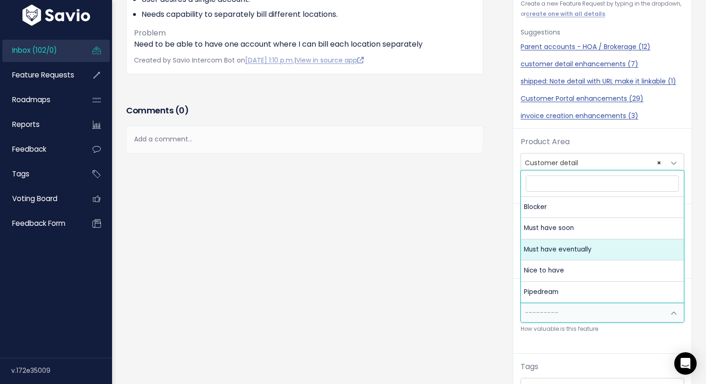
select select "MUST_HAVE_EVENTUALLY"
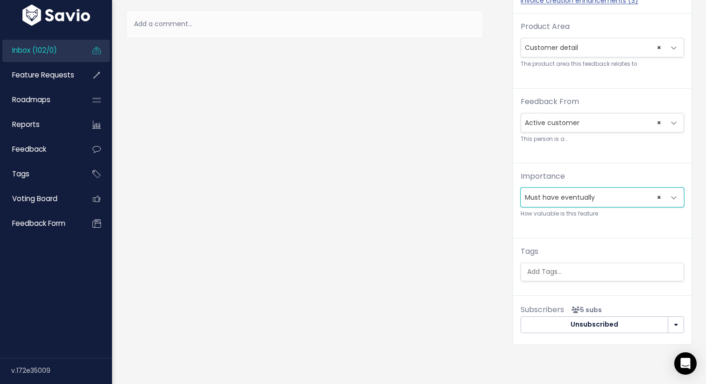
scroll to position [287, 0]
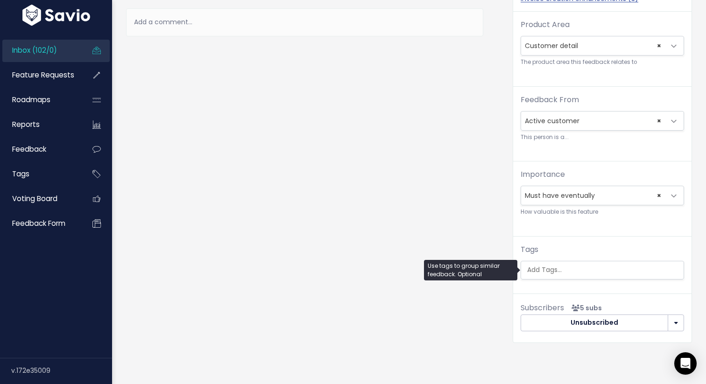
click at [580, 271] on input "search" at bounding box center [604, 270] width 162 height 10
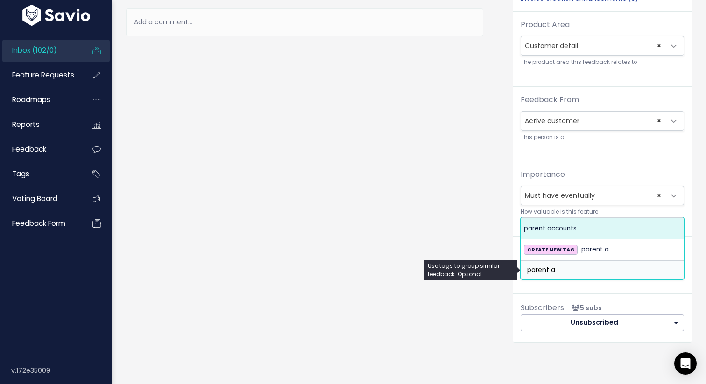
type input "parent a"
select select "10772"
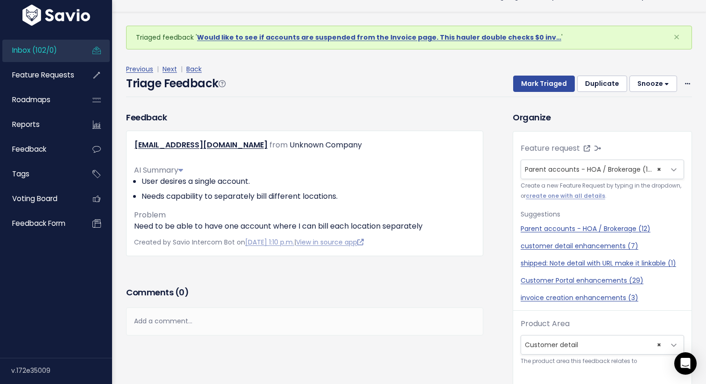
scroll to position [0, 0]
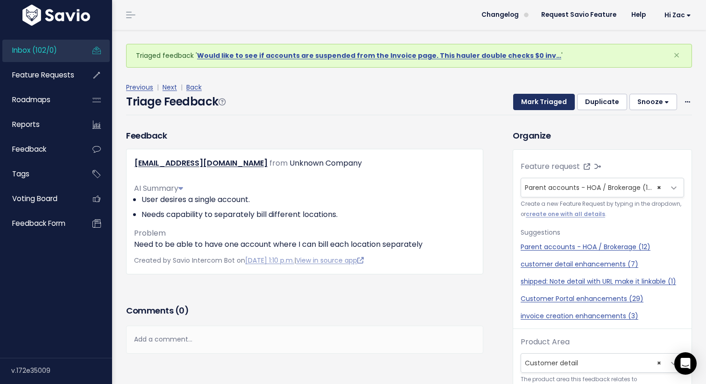
click at [536, 101] on button "Mark Triaged" at bounding box center [544, 102] width 62 height 17
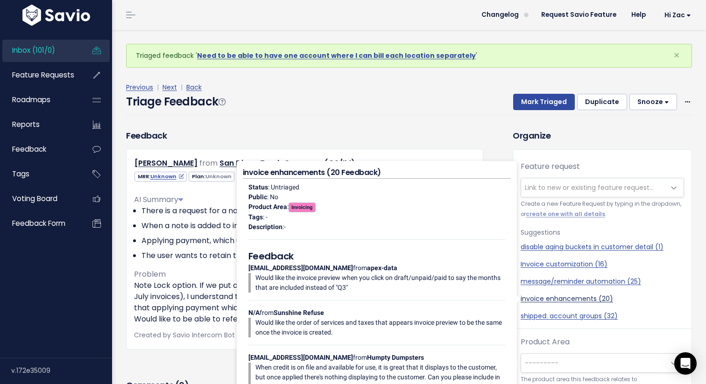
click at [552, 298] on link "invoice enhancements (20)" at bounding box center [601, 299] width 163 height 10
select select "38884"
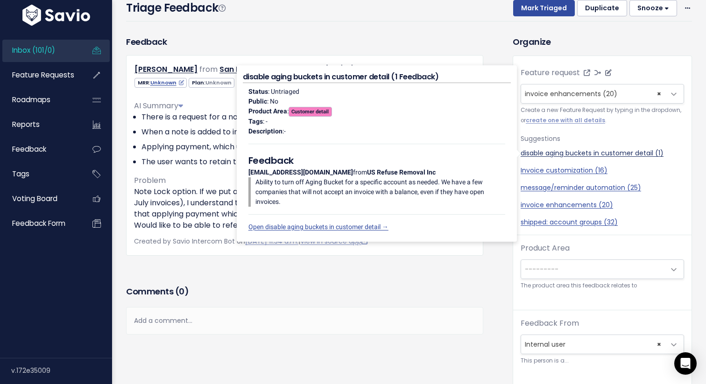
scroll to position [65, 0]
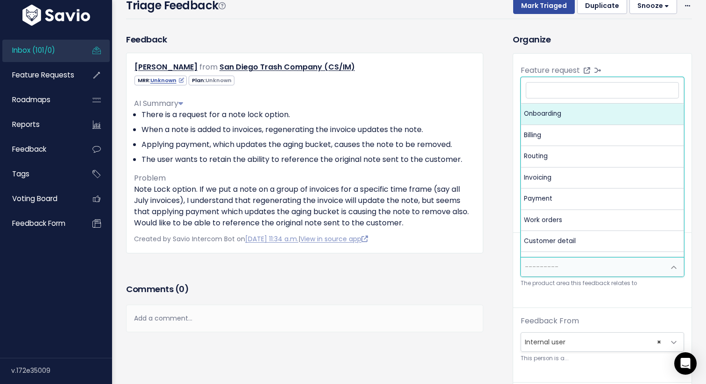
click at [543, 265] on span "---------" at bounding box center [542, 266] width 34 height 9
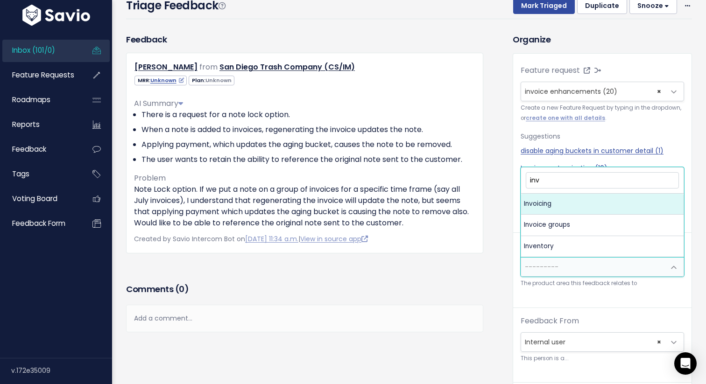
type input "inv"
select select "MAIN:INVOICING"
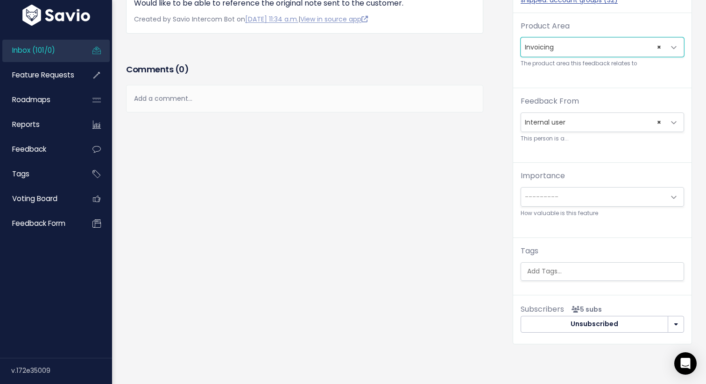
scroll to position [286, 0]
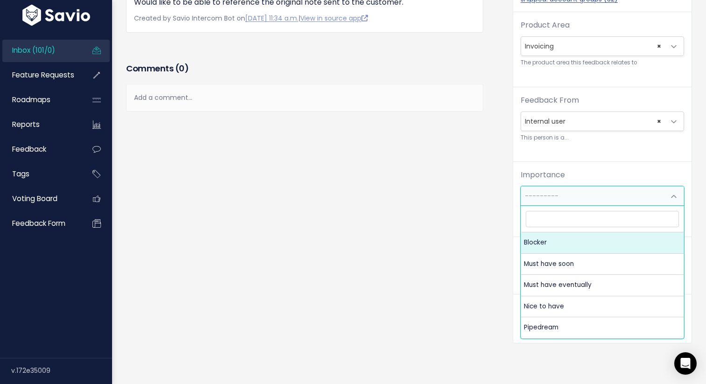
click at [560, 193] on span "---------" at bounding box center [593, 196] width 144 height 19
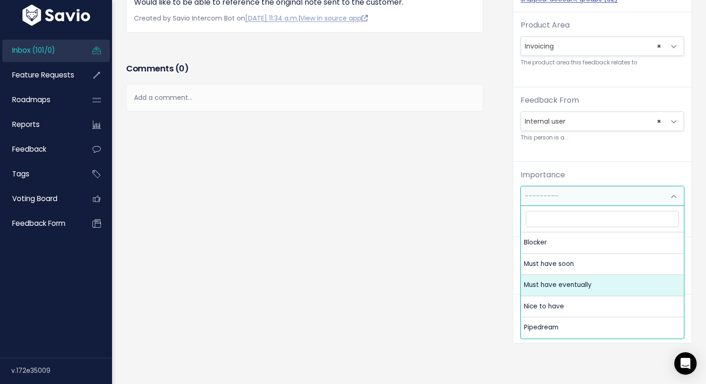
select select "MUST_HAVE_EVENTUALLY"
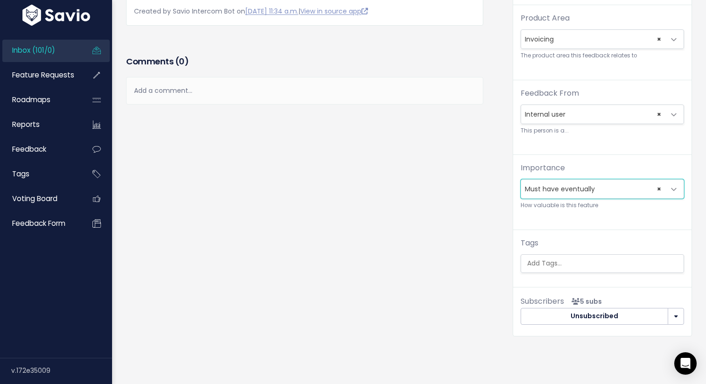
scroll to position [0, 0]
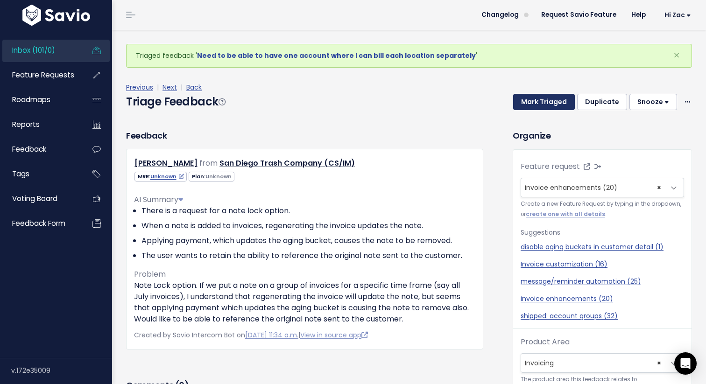
click at [533, 98] on button "Mark Triaged" at bounding box center [544, 102] width 62 height 17
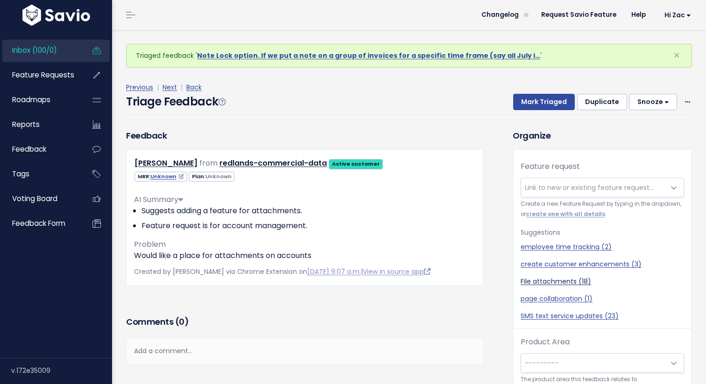
click at [540, 277] on link "File attachments (18)" at bounding box center [601, 282] width 163 height 10
select select "32056"
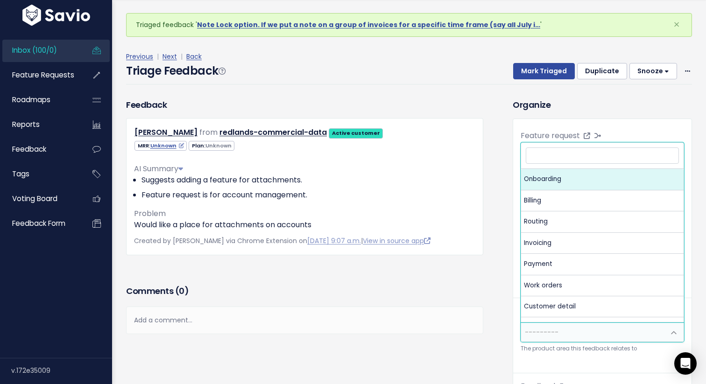
click at [544, 334] on span "---------" at bounding box center [542, 332] width 34 height 9
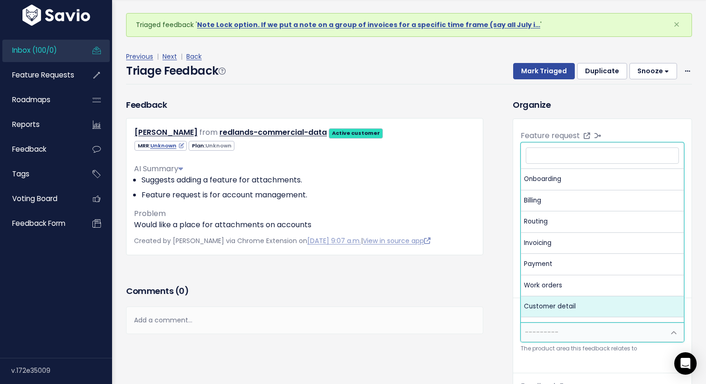
select select "MAIN:CUSTOMER_DETAIL"
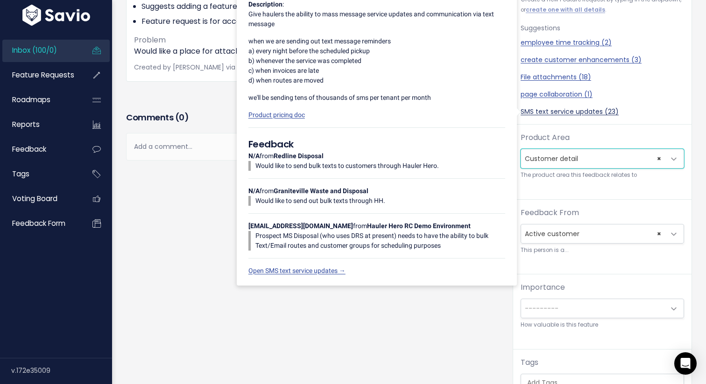
scroll to position [246, 0]
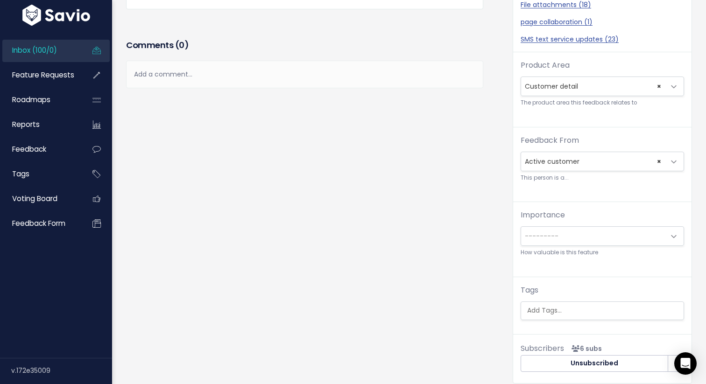
click at [565, 228] on span "---------" at bounding box center [593, 236] width 144 height 19
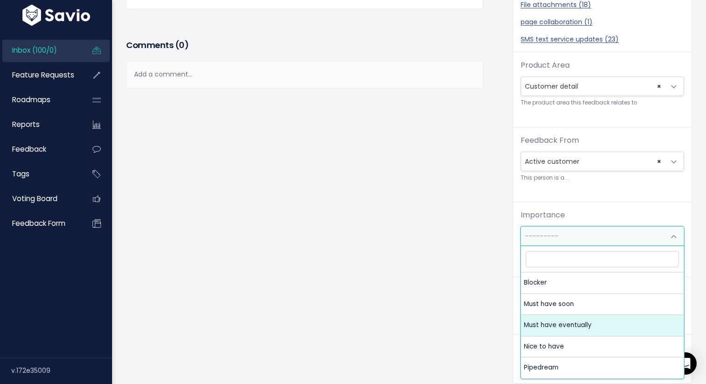
select select "MUST_HAVE_EVENTUALLY"
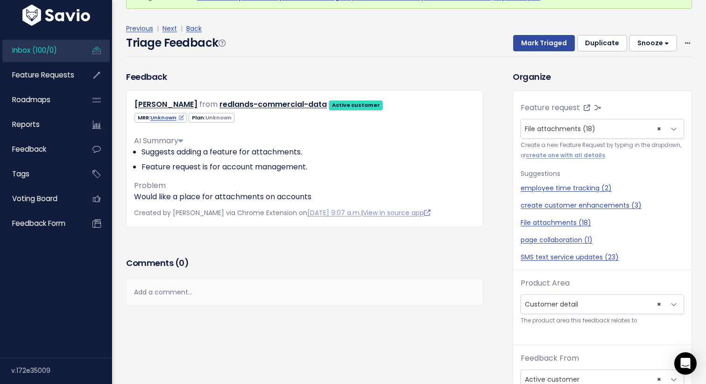
scroll to position [0, 0]
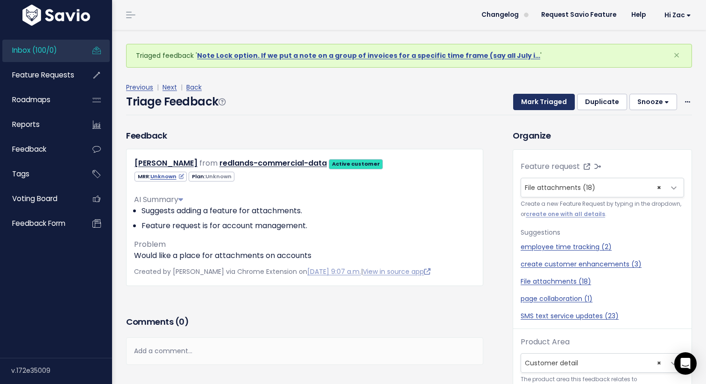
click at [541, 102] on button "Mark Triaged" at bounding box center [544, 102] width 62 height 17
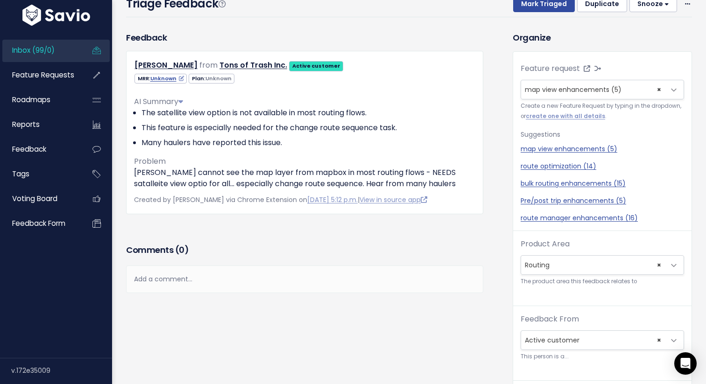
scroll to position [47, 0]
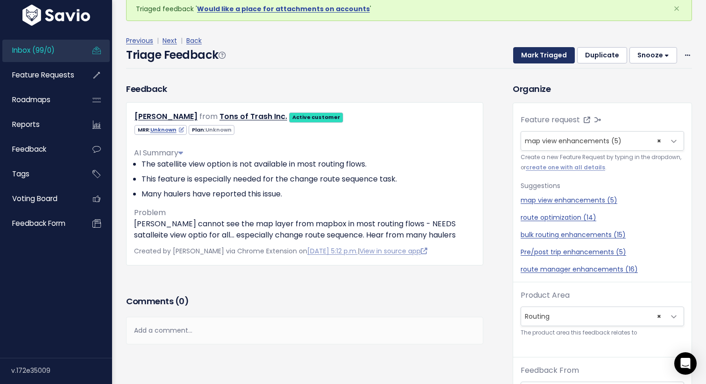
click at [555, 53] on button "Mark Triaged" at bounding box center [544, 55] width 62 height 17
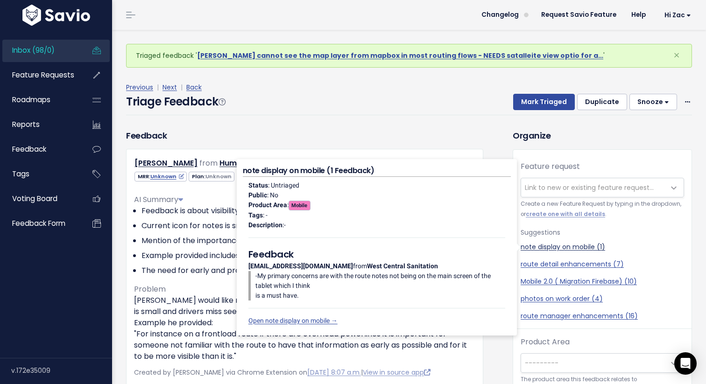
click at [579, 250] on link "note display on mobile (1)" at bounding box center [601, 247] width 163 height 10
select select "54456"
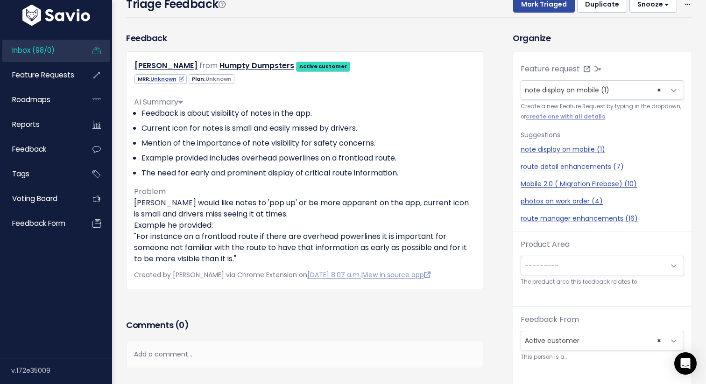
scroll to position [75, 0]
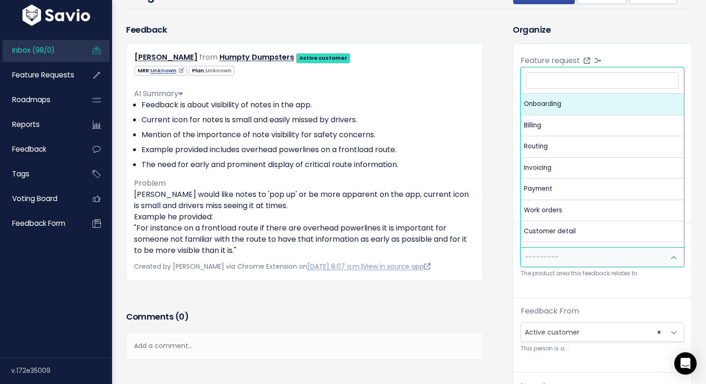
click at [602, 263] on span "---------" at bounding box center [593, 257] width 144 height 19
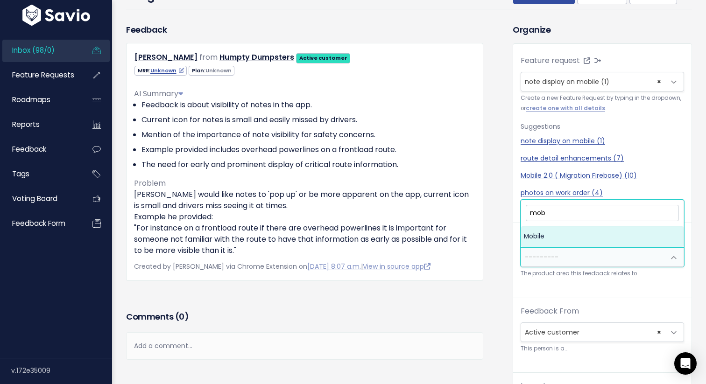
type input "mob"
select select "MAIN:MOBILE"
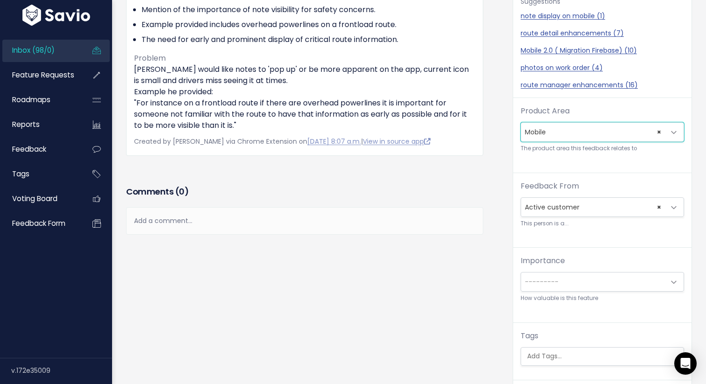
scroll to position [204, 0]
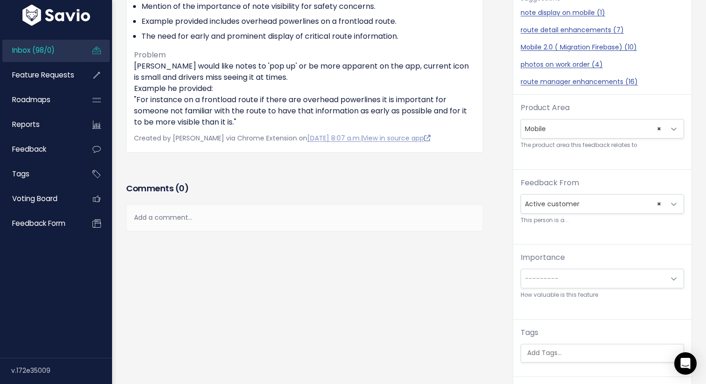
click at [566, 288] on span "---------" at bounding box center [601, 279] width 163 height 20
click at [566, 285] on span "---------" at bounding box center [593, 278] width 144 height 19
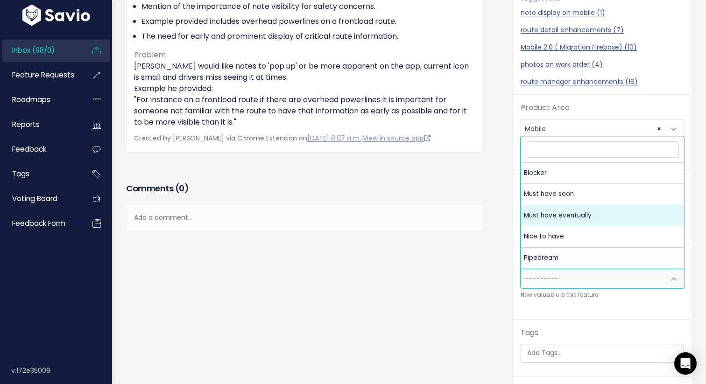
select select "MUST_HAVE_EVENTUALLY"
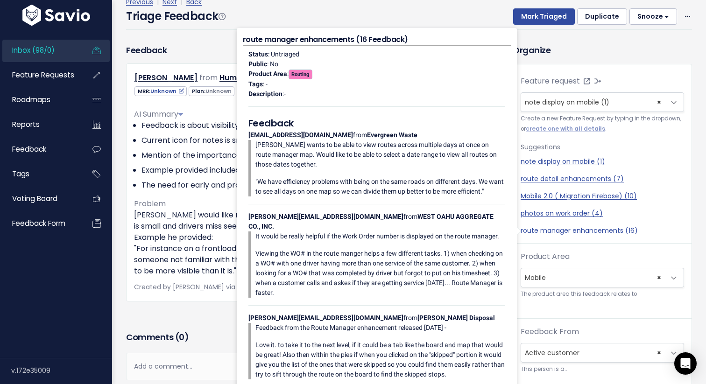
scroll to position [0, 0]
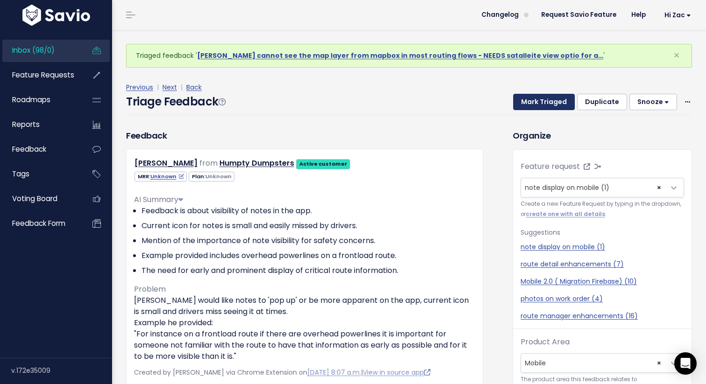
click at [553, 104] on button "Mark Triaged" at bounding box center [544, 102] width 62 height 17
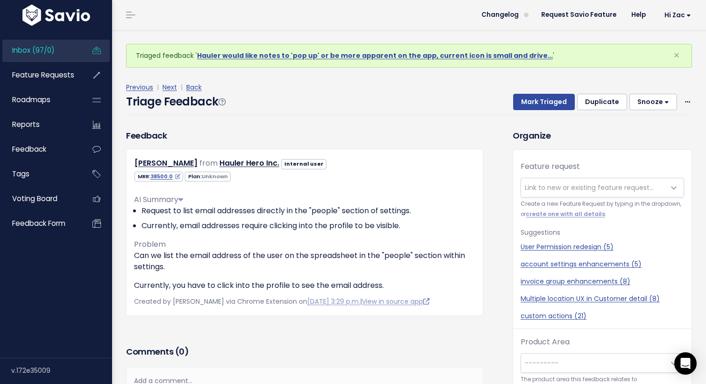
drag, startPoint x: 615, startPoint y: 121, endPoint x: 577, endPoint y: 143, distance: 44.1
click at [578, 143] on div "Triaged feedback ' Hauler would like notes to 'pop up' or be more apparent on t…" at bounding box center [409, 361] width 580 height 663
click at [475, 165] on div "[PERSON_NAME] from Hauler Hero Inc. Internal user" at bounding box center [304, 164] width 355 height 14
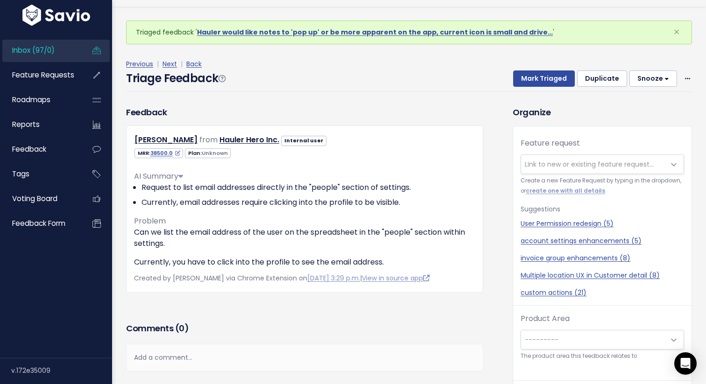
scroll to position [31, 0]
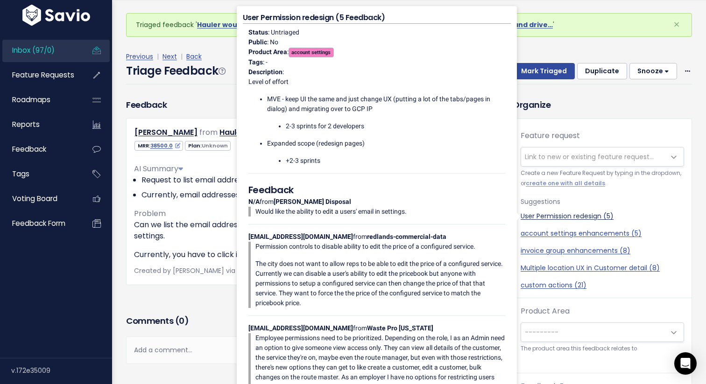
click at [570, 215] on link "User Permission redesign (5)" at bounding box center [601, 216] width 163 height 10
select select "43082"
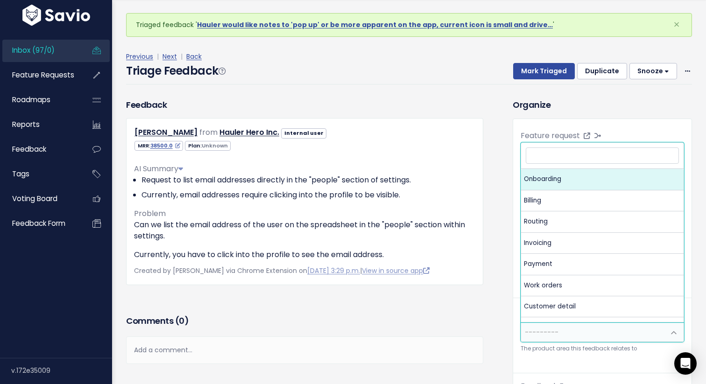
click at [555, 328] on span "---------" at bounding box center [542, 332] width 34 height 9
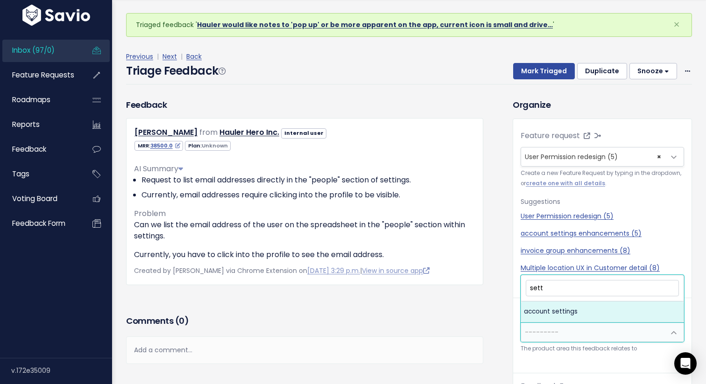
type input "sett"
click at [496, 176] on div "Feedback [PERSON_NAME] from Hauler Hero Inc. Internal user" at bounding box center [312, 370] width 386 height 545
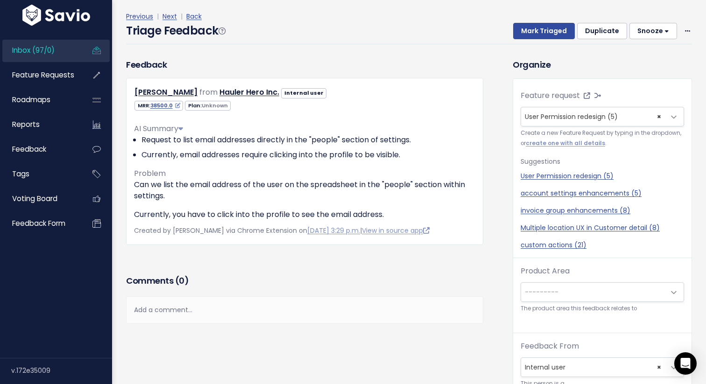
scroll to position [42, 0]
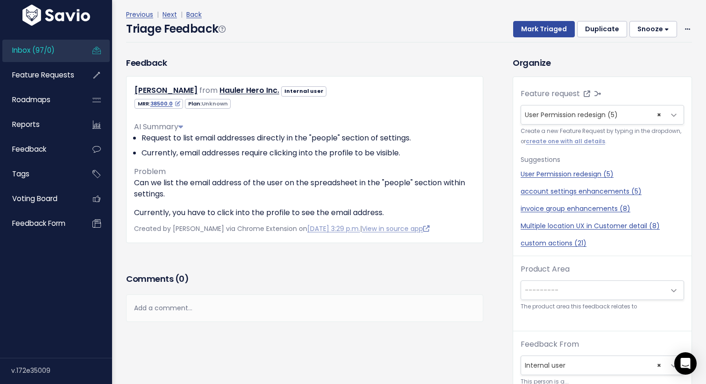
click at [573, 278] on div "Product Area --------- Onboarding Billing Routing Invoicing Payment Work orders…" at bounding box center [601, 288] width 163 height 48
click at [573, 286] on span "---------" at bounding box center [593, 290] width 144 height 19
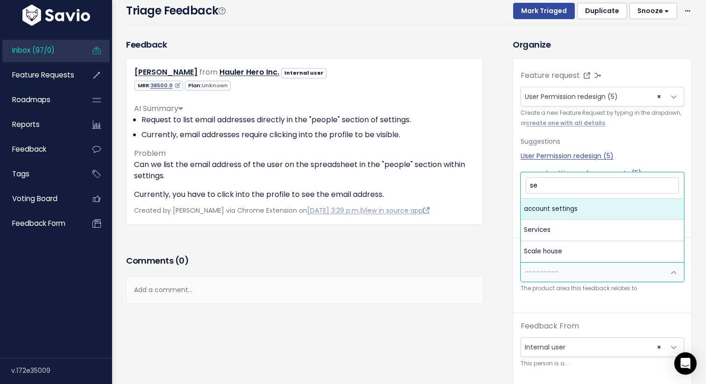
scroll to position [52, 0]
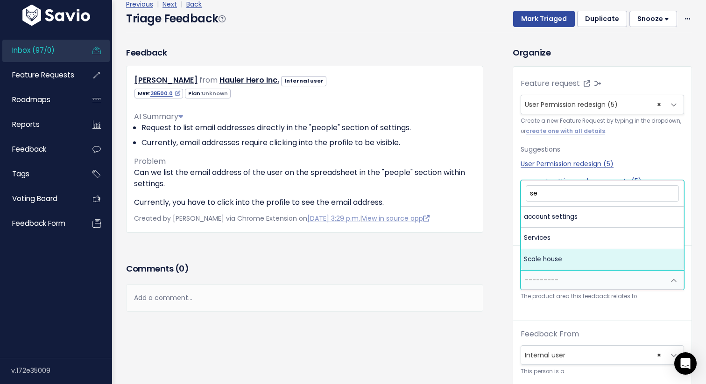
type input "s"
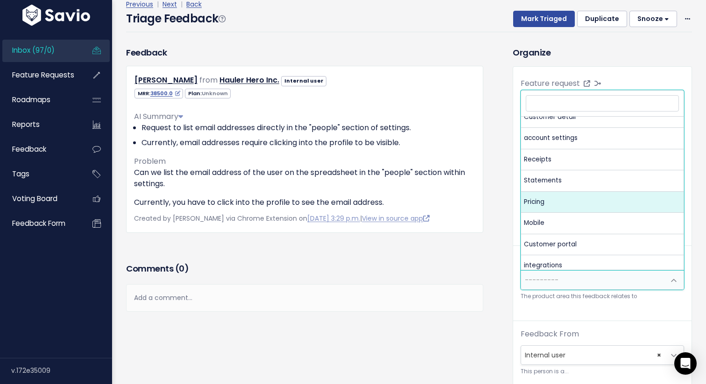
scroll to position [0, 0]
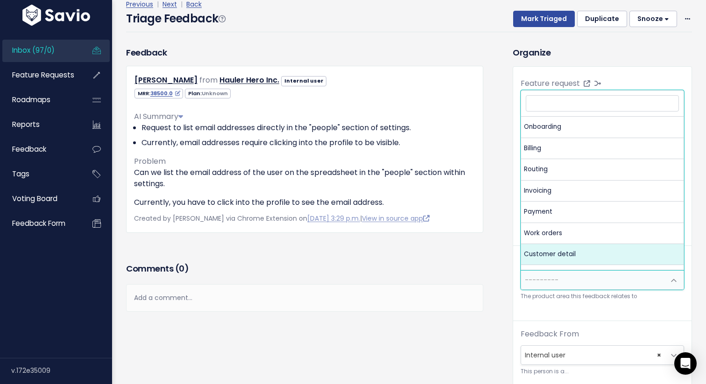
click at [495, 263] on div "Feedback Matt McGlamery from Hauler Hero Inc. Internal user" at bounding box center [312, 318] width 386 height 545
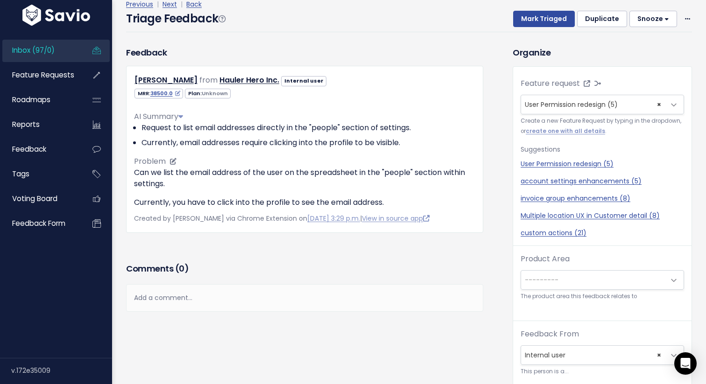
drag, startPoint x: 158, startPoint y: 133, endPoint x: 145, endPoint y: 126, distance: 14.4
click at [153, 132] on li "Request to list email addresses directly in the "people" section of settings." at bounding box center [308, 127] width 334 height 11
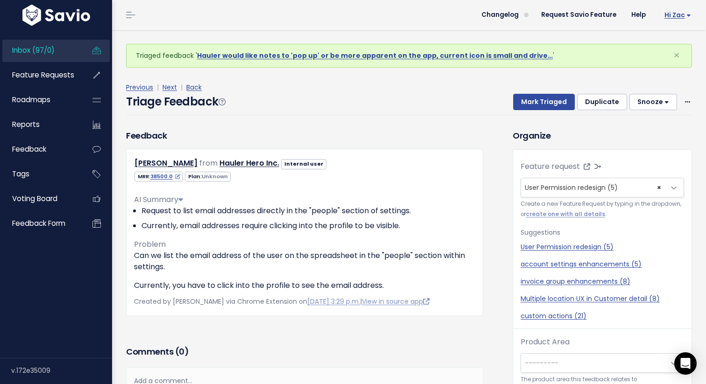
click at [671, 15] on span "Hi Zac" at bounding box center [677, 15] width 27 height 7
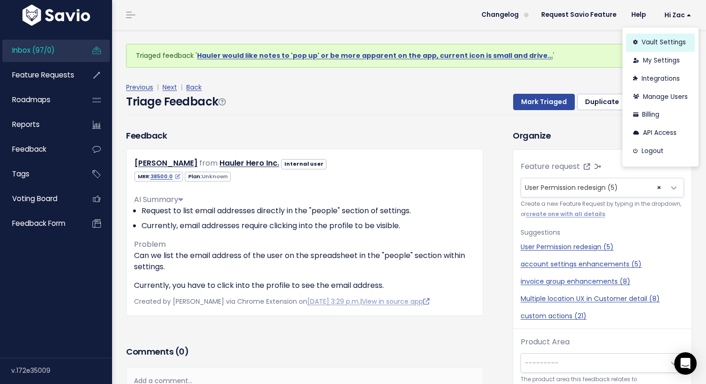
click at [667, 47] on link "Vault Settings" at bounding box center [660, 43] width 69 height 18
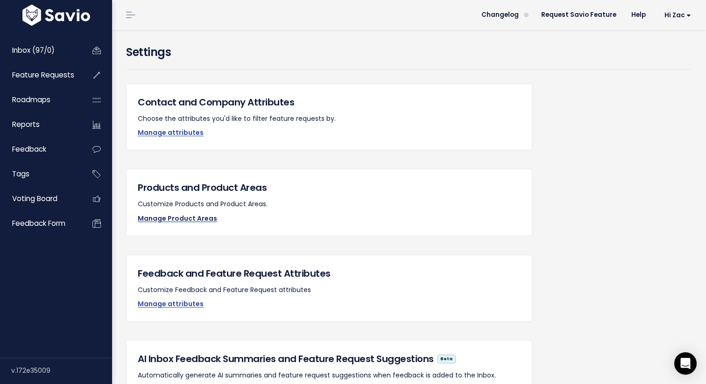
click at [182, 218] on link "Manage Product Areas" at bounding box center [177, 218] width 79 height 9
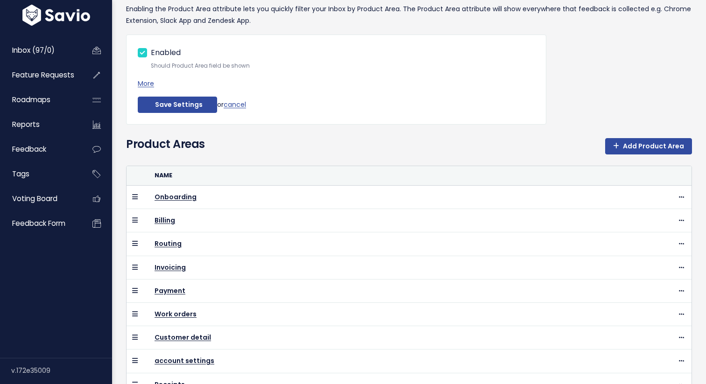
scroll to position [82, 0]
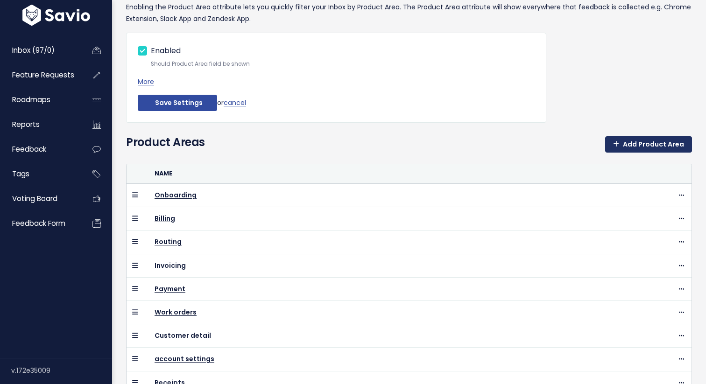
click at [634, 146] on link "Add Product Area" at bounding box center [648, 144] width 87 height 17
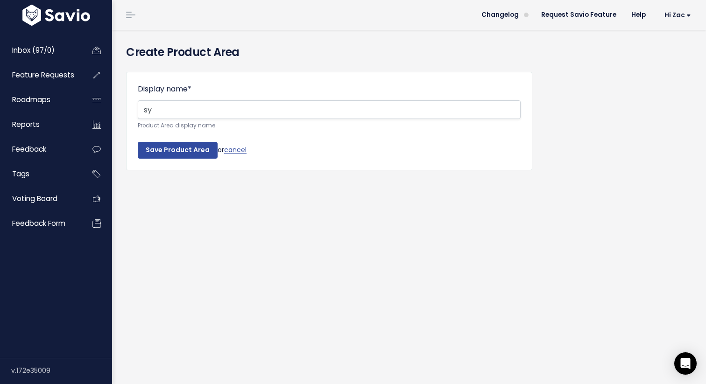
type input "s"
type input "Tenent settings"
click at [183, 152] on input "Save Product Area" at bounding box center [178, 150] width 80 height 17
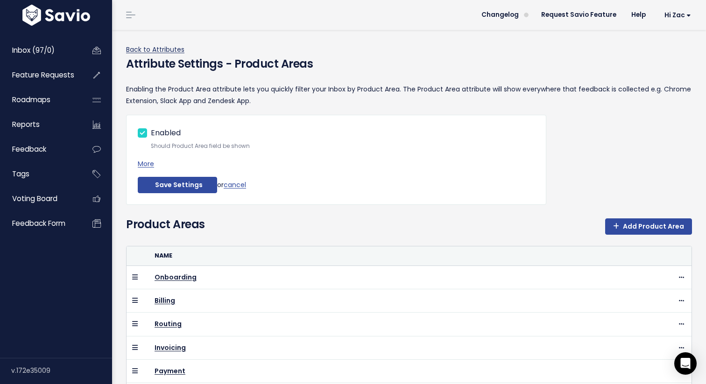
click at [161, 48] on link "Back to Attributes" at bounding box center [155, 49] width 58 height 9
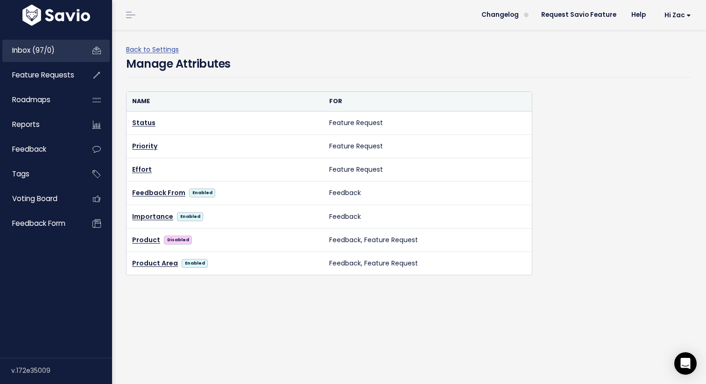
click at [41, 50] on span "Inbox (97/0)" at bounding box center [33, 50] width 42 height 10
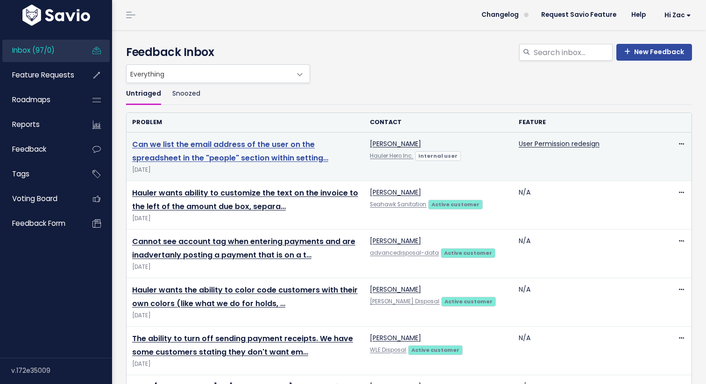
click at [226, 144] on link "Can we list the email address of the user on the spreadsheet in the "people" se…" at bounding box center [230, 151] width 196 height 24
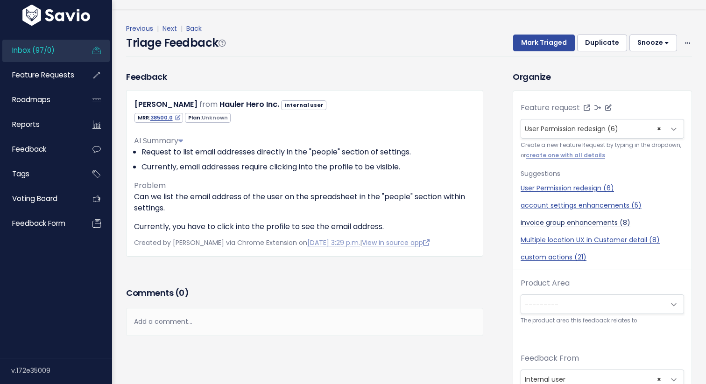
scroll to position [31, 0]
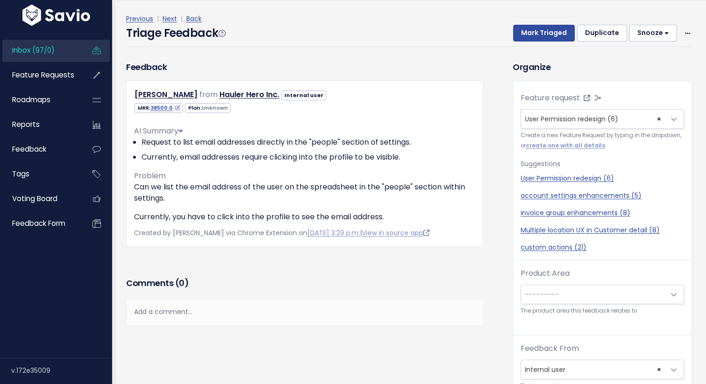
click at [597, 293] on span "---------" at bounding box center [593, 294] width 144 height 19
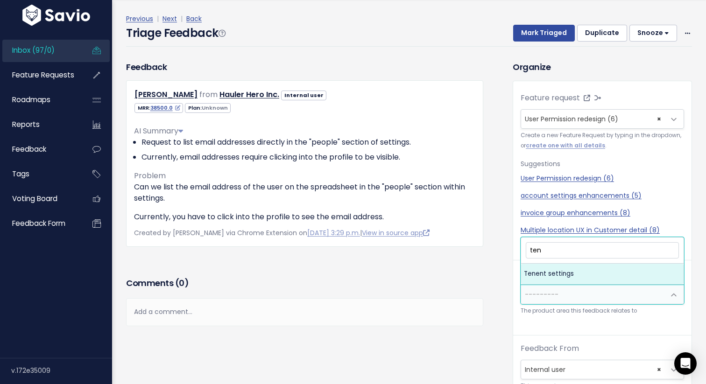
type input "ten"
select select "MAIN:TENENT_SETTINGS"
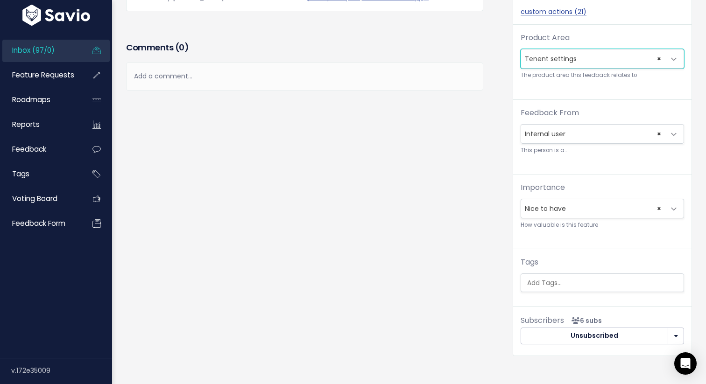
scroll to position [0, 0]
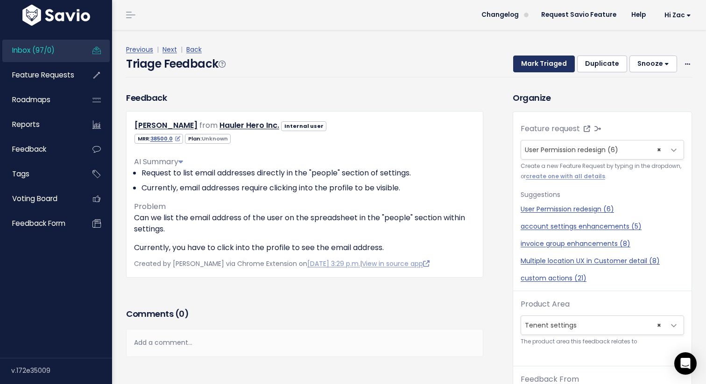
click at [534, 64] on button "Mark Triaged" at bounding box center [544, 64] width 62 height 17
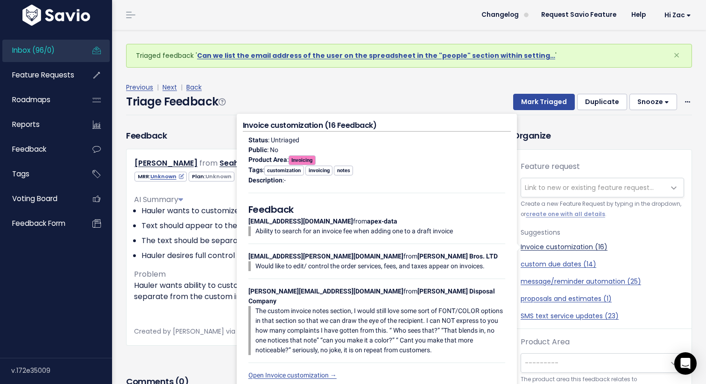
click at [562, 246] on link "Invoice customization (16)" at bounding box center [601, 247] width 163 height 10
select select "35268"
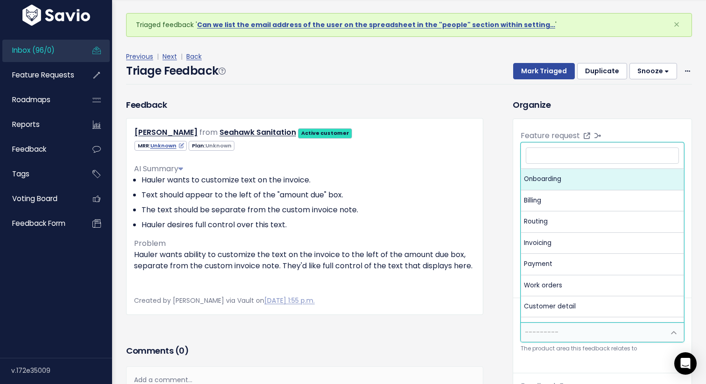
click at [564, 338] on span "---------" at bounding box center [593, 332] width 144 height 19
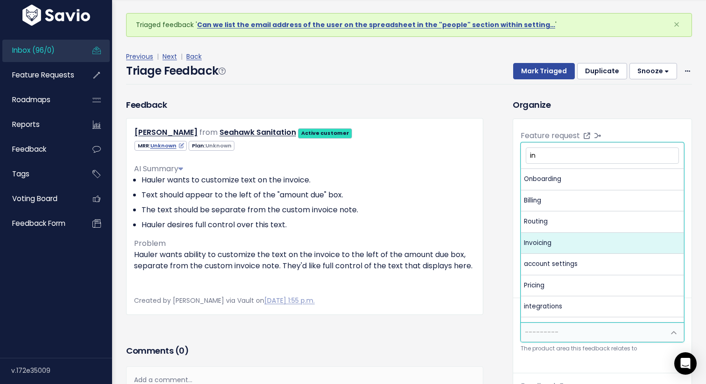
type input "in"
select select "MAIN:INVOICING"
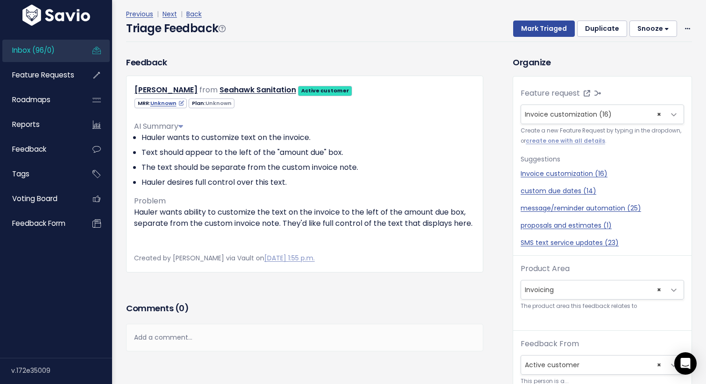
click at [589, 291] on span "× Invoicing" at bounding box center [593, 290] width 144 height 19
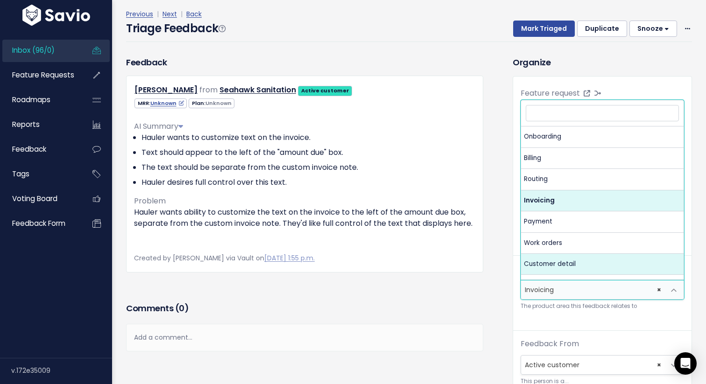
click at [525, 332] on div "Feature request --------- Invoice customization (16) × Invoice customization (1…" at bounding box center [602, 309] width 178 height 465
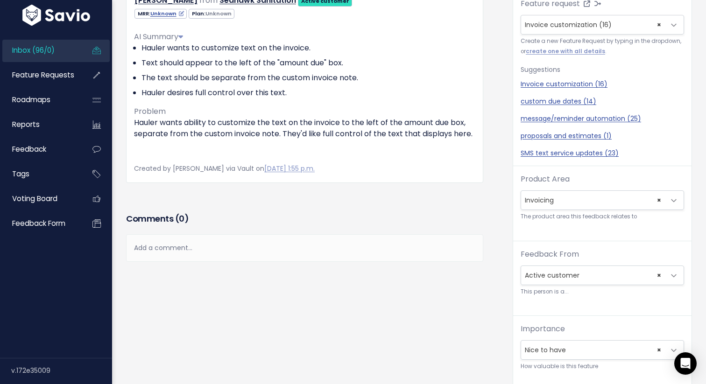
scroll to position [146, 0]
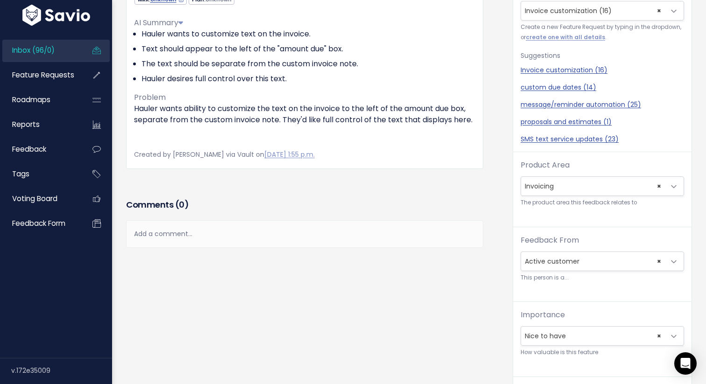
click at [543, 333] on span "× Nice to have" at bounding box center [593, 336] width 144 height 19
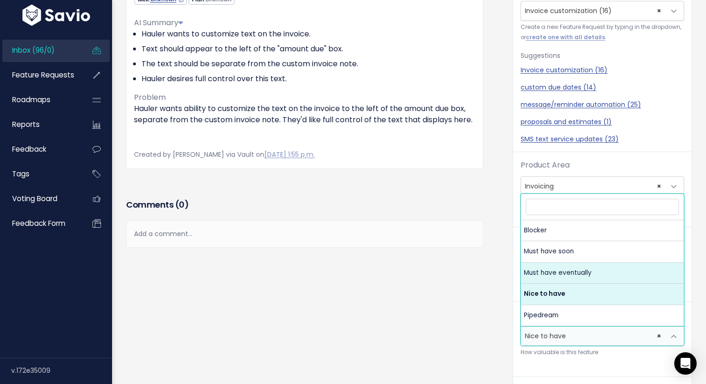
select select "MUST_HAVE_EVENTUALLY"
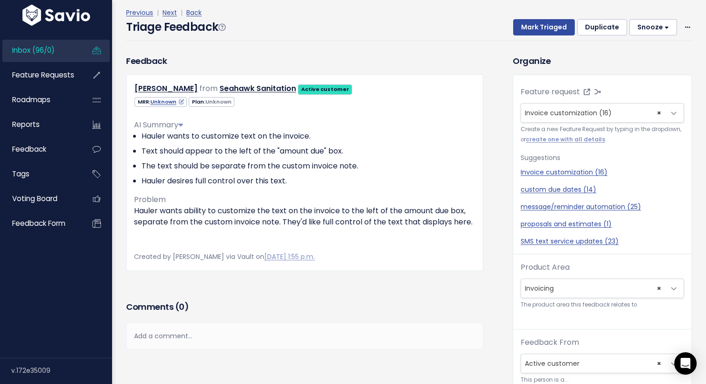
scroll to position [0, 0]
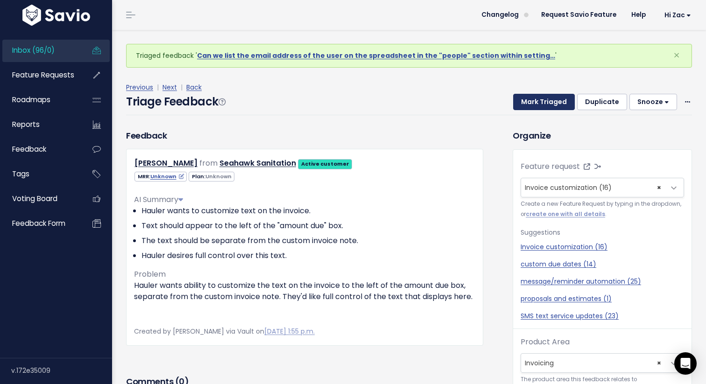
click at [549, 95] on button "Mark Triaged" at bounding box center [544, 102] width 62 height 17
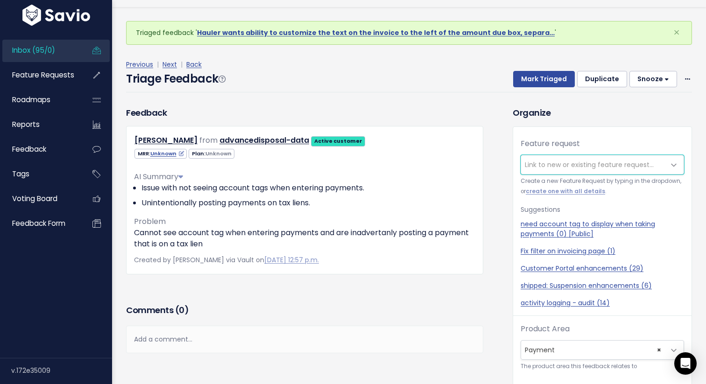
scroll to position [31, 0]
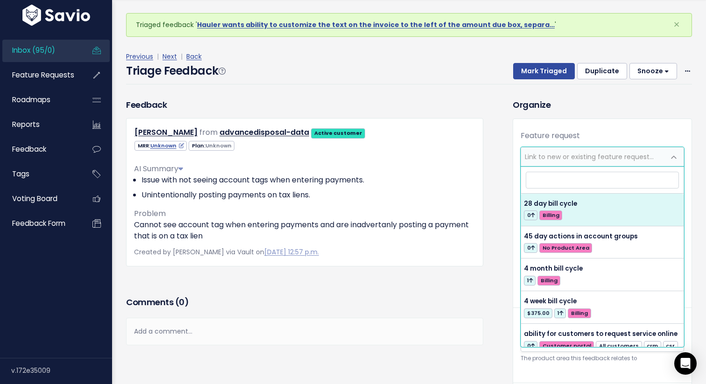
click at [562, 157] on span "Link to new or existing feature request..." at bounding box center [589, 156] width 129 height 9
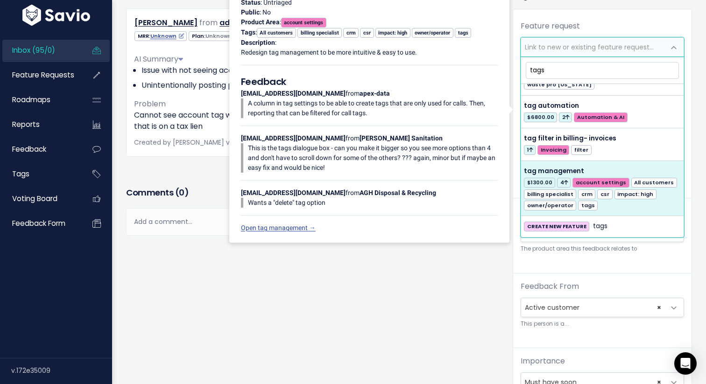
scroll to position [0, 0]
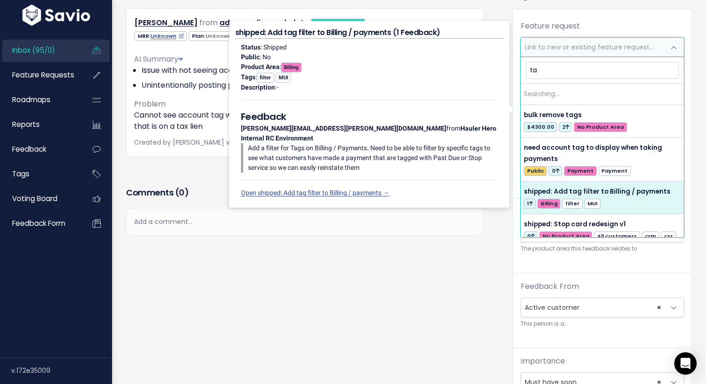
type input "t"
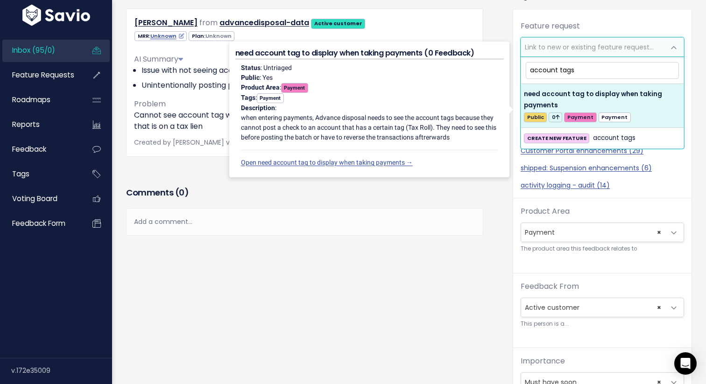
type input "account tags"
select select "62958"
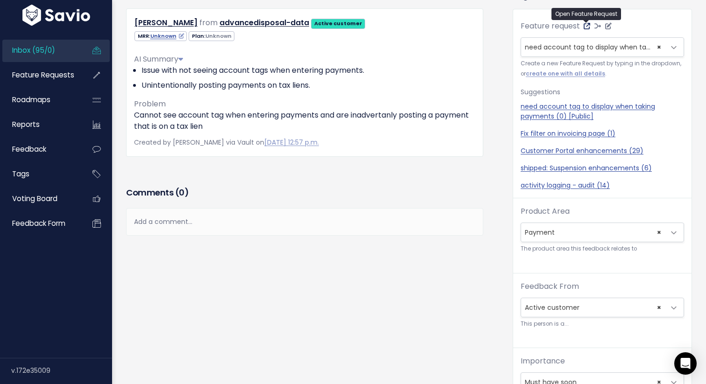
click at [588, 27] on icon at bounding box center [586, 26] width 7 height 7
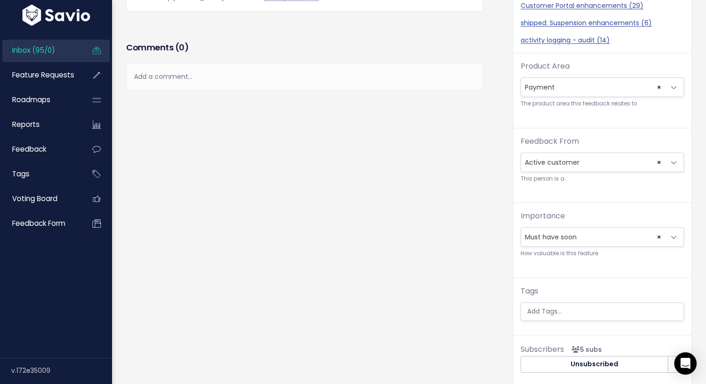
scroll to position [255, 0]
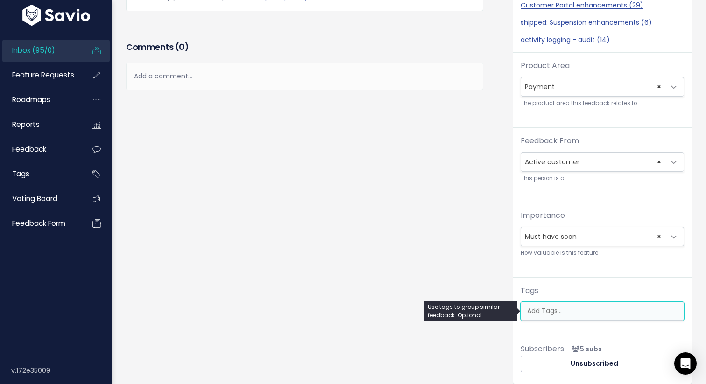
click at [576, 308] on input "search" at bounding box center [604, 311] width 162 height 10
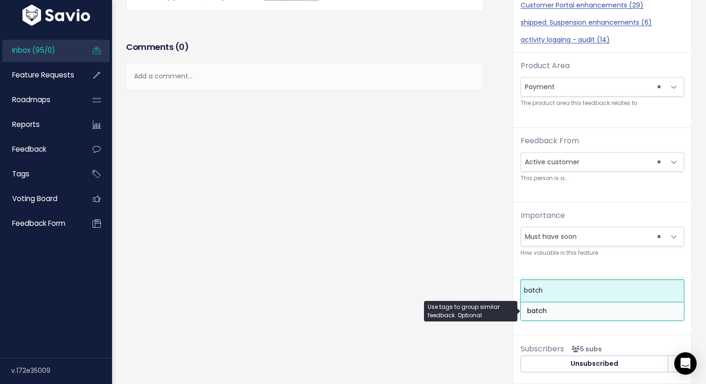
type input "batch"
select select "9441"
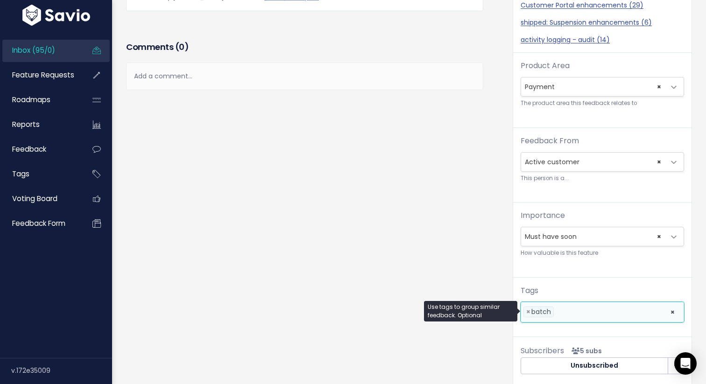
click at [591, 315] on li at bounding box center [609, 312] width 107 height 10
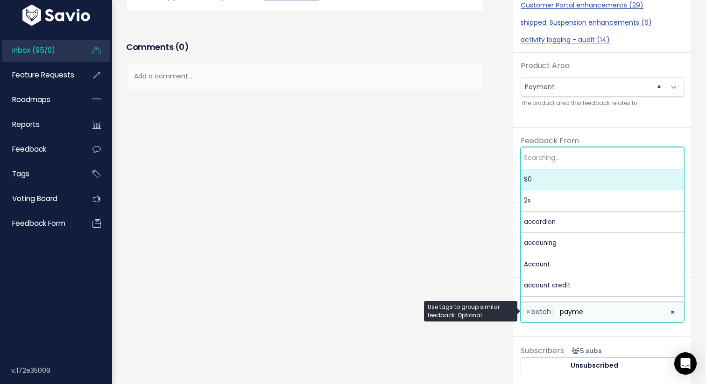
scroll to position [0, 0]
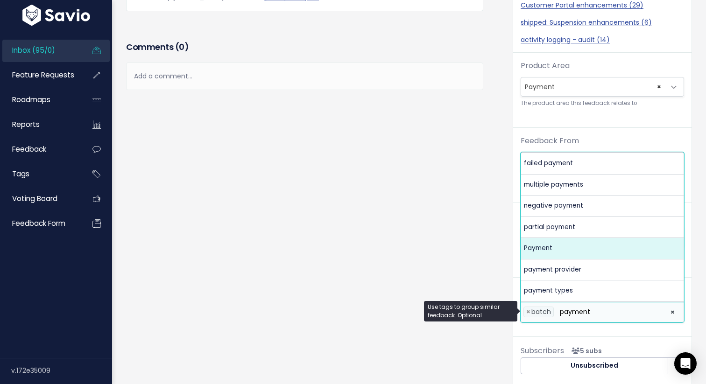
type input "payment"
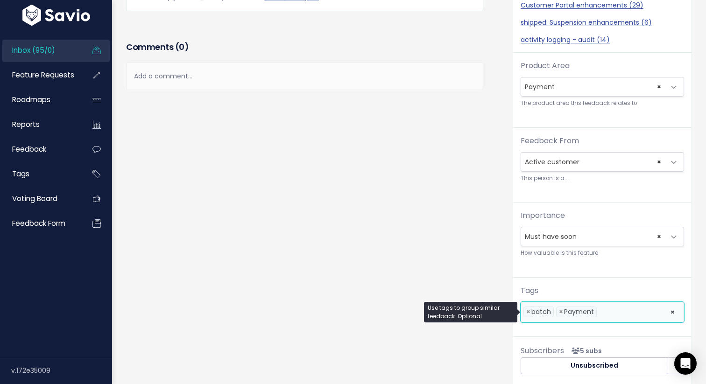
click at [614, 315] on li at bounding box center [631, 312] width 64 height 10
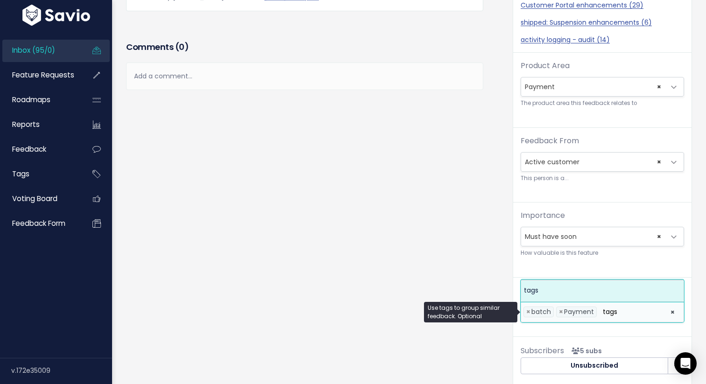
type input "tags"
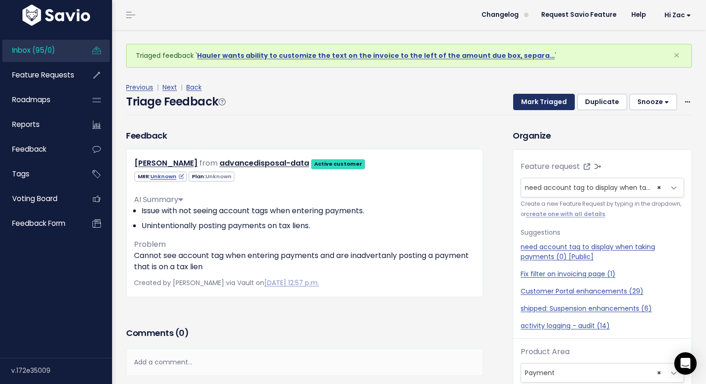
click at [535, 100] on button "Mark Triaged" at bounding box center [544, 102] width 62 height 17
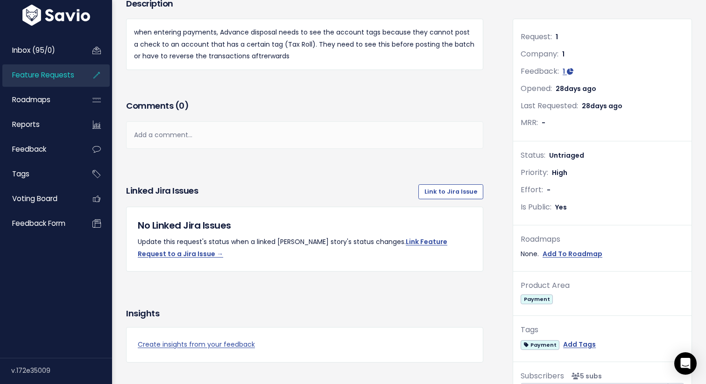
scroll to position [85, 0]
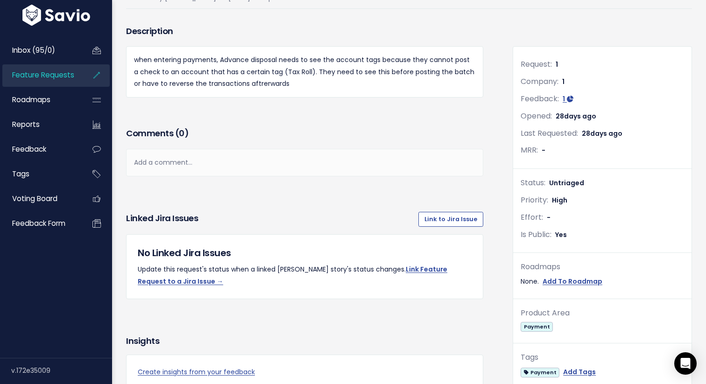
click at [407, 157] on div "Add a comment..." at bounding box center [304, 163] width 357 height 28
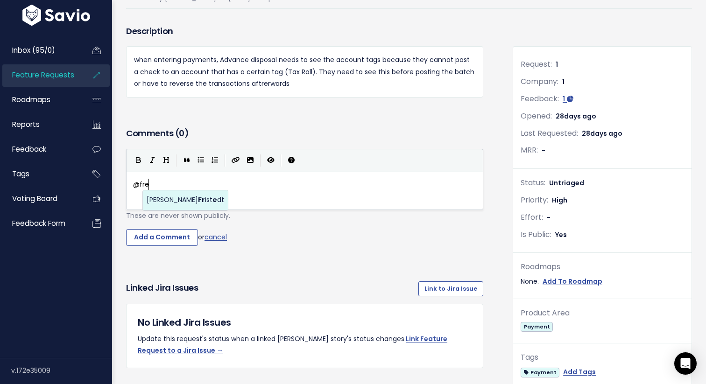
scroll to position [3, 19]
type textarea "@"
click at [425, 120] on div "Description when entering payments, Advance disposal needs to see the account t…" at bounding box center [304, 74] width 371 height 103
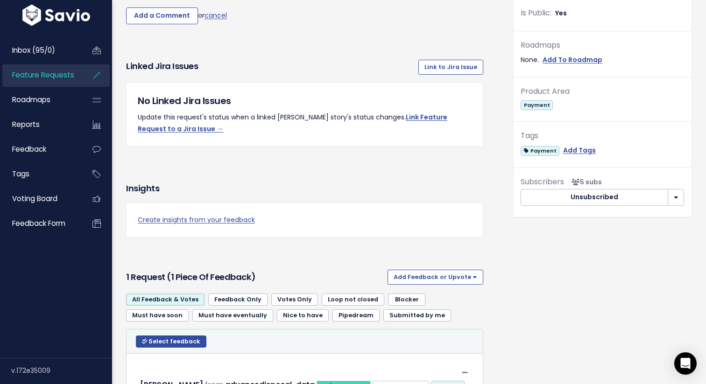
scroll to position [0, 0]
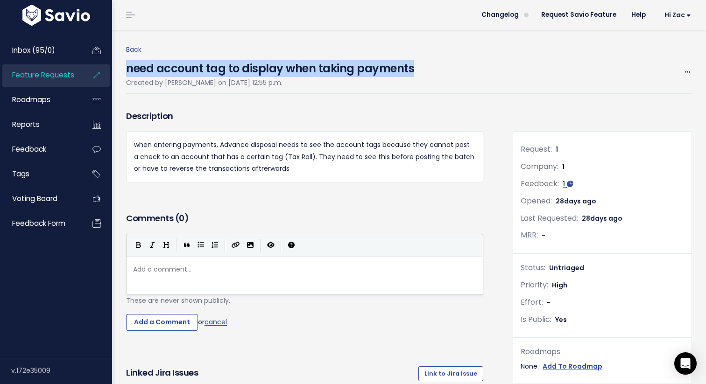
drag, startPoint x: 125, startPoint y: 69, endPoint x: 438, endPoint y: 68, distance: 312.7
copy h4 "need account tag to display when taking payments"
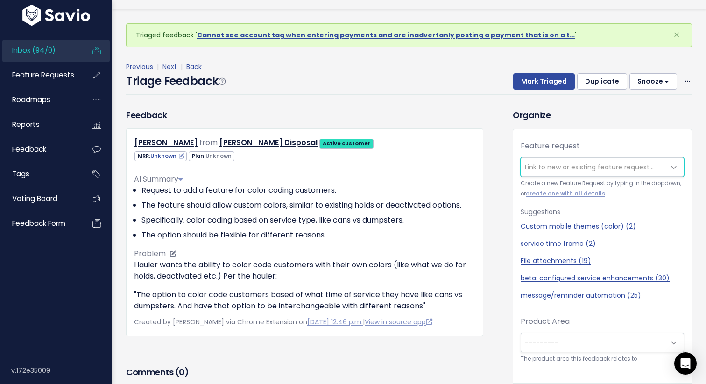
scroll to position [31, 0]
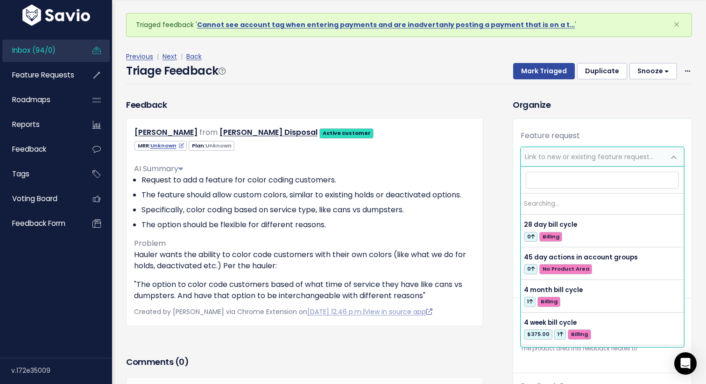
click at [557, 166] on span "Link to new or existing feature request..." at bounding box center [593, 156] width 144 height 19
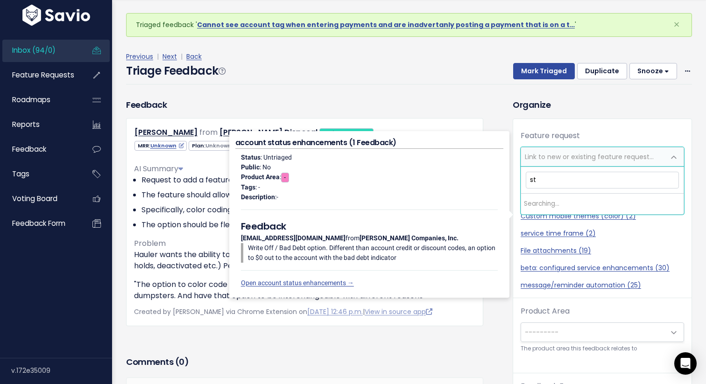
type input "s"
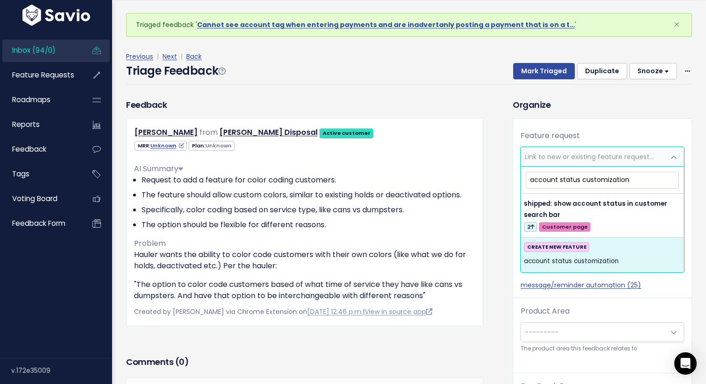
type input "account status customization"
click at [548, 258] on span "account status customization" at bounding box center [571, 261] width 95 height 11
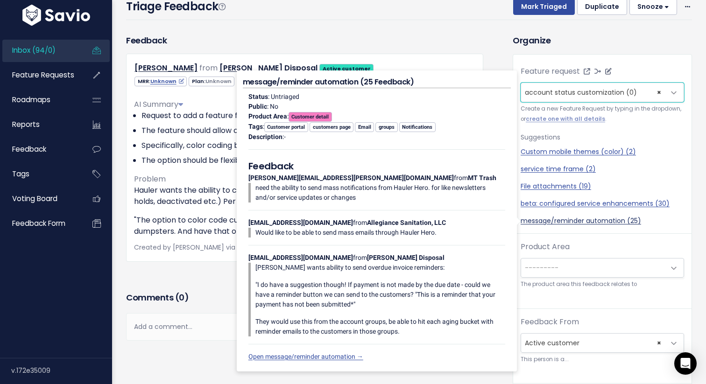
scroll to position [67, 0]
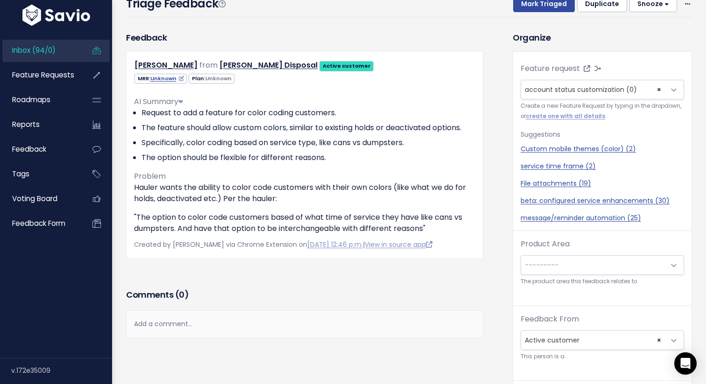
click at [549, 262] on span "---------" at bounding box center [542, 264] width 34 height 9
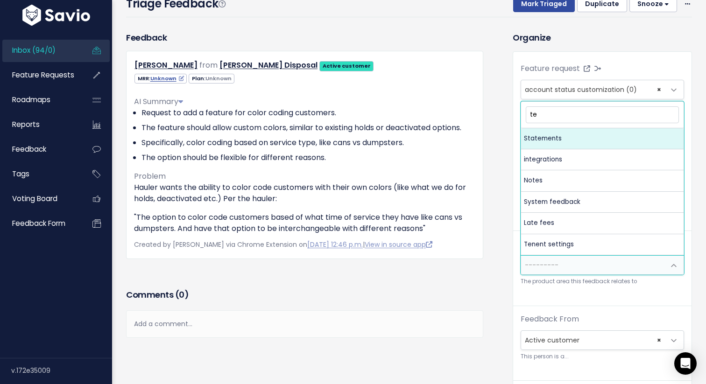
type input "ten"
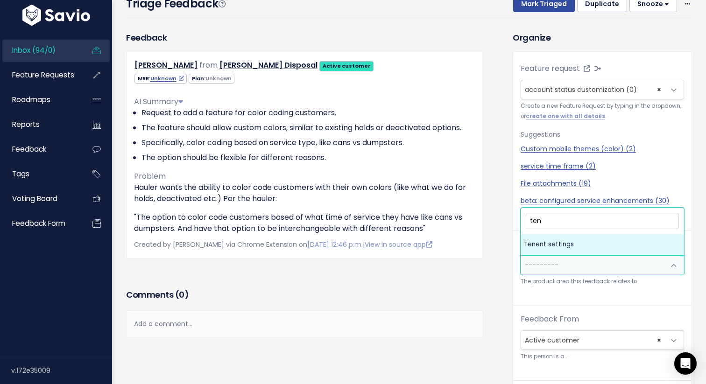
select select "MAIN:TENENT_SETTINGS"
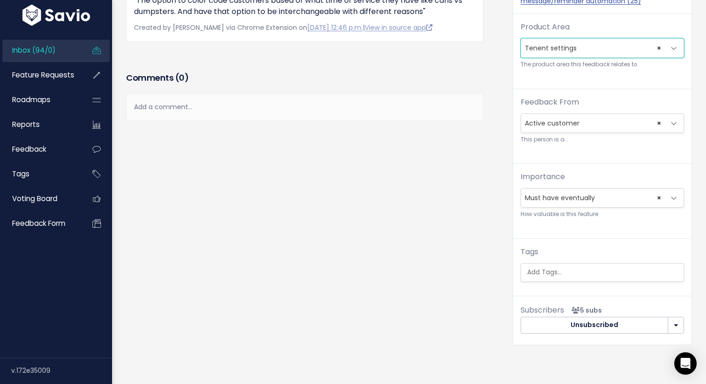
scroll to position [0, 0]
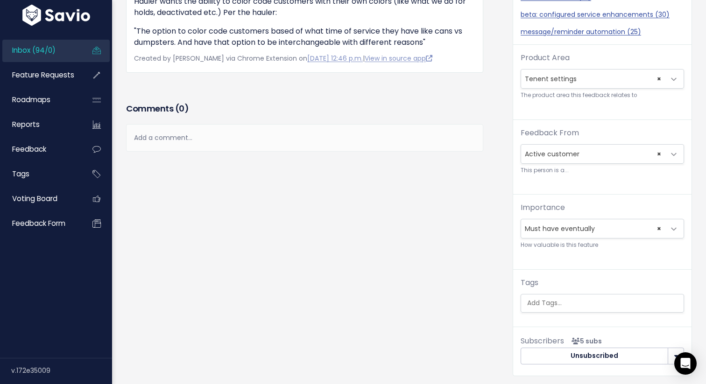
click at [578, 238] on span "× Must have eventually" at bounding box center [593, 228] width 144 height 19
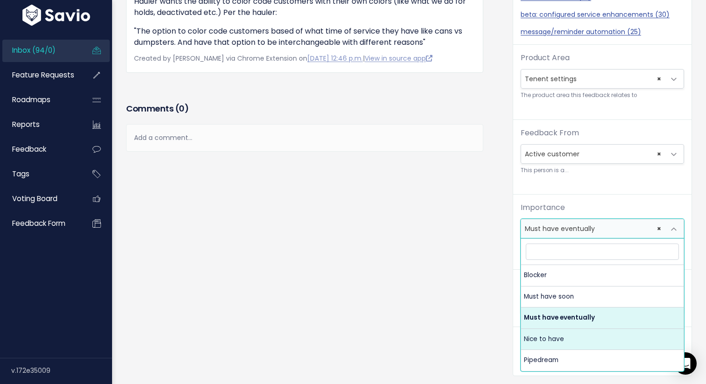
select select "NICE_TO_HAVE"
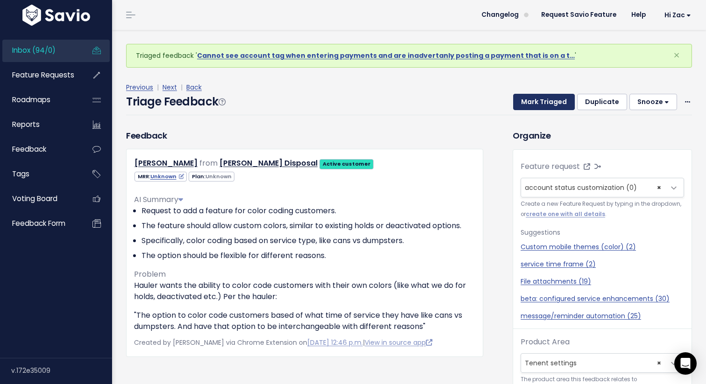
click at [525, 107] on button "Mark Triaged" at bounding box center [544, 102] width 62 height 17
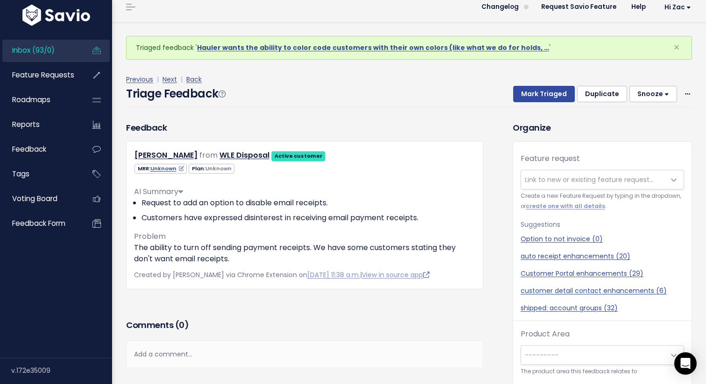
scroll to position [6, 0]
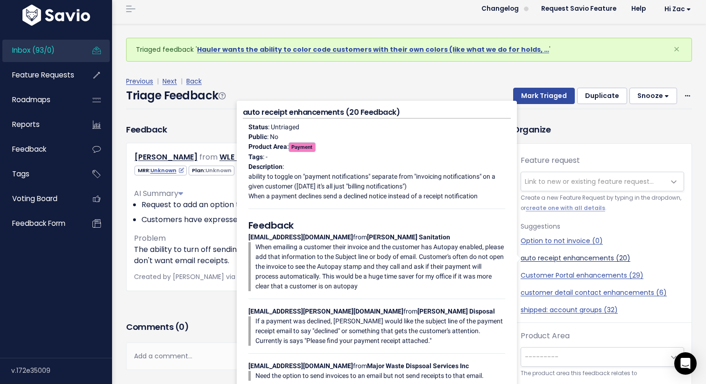
click at [534, 262] on link "auto receipt enhancements (20)" at bounding box center [601, 258] width 163 height 10
select select "38888"
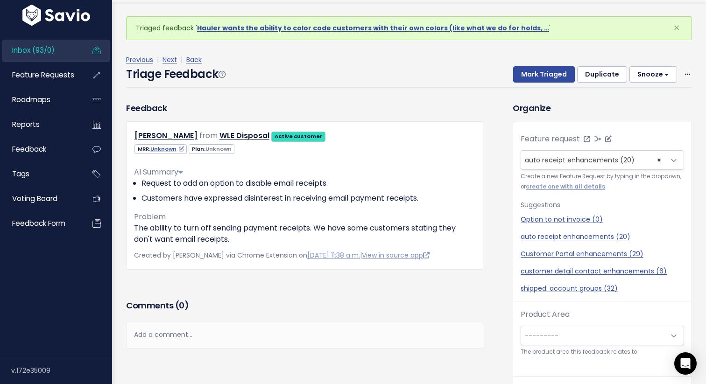
scroll to position [31, 0]
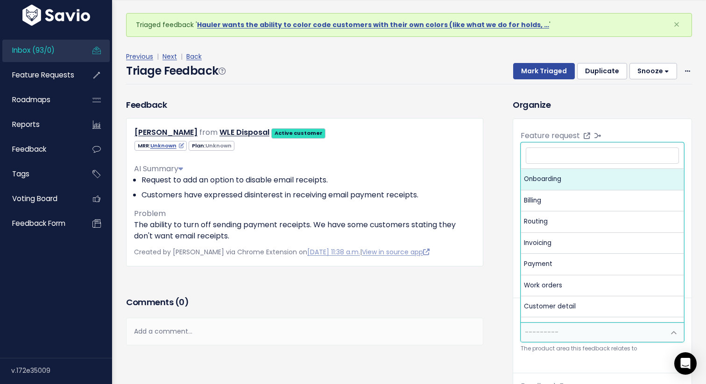
click at [585, 325] on span "---------" at bounding box center [593, 332] width 144 height 19
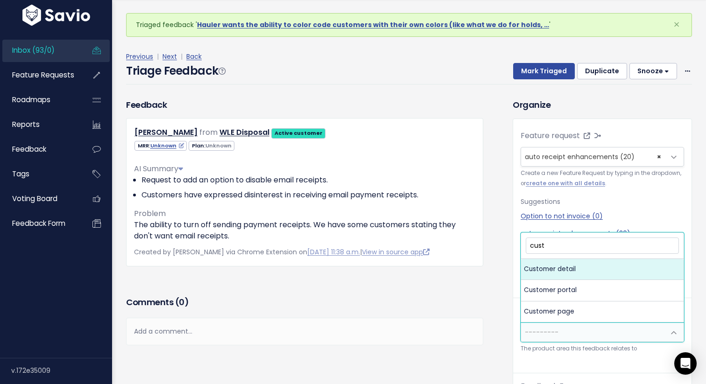
type input "cust"
select select "MAIN:CUSTOMER_DETAIL"
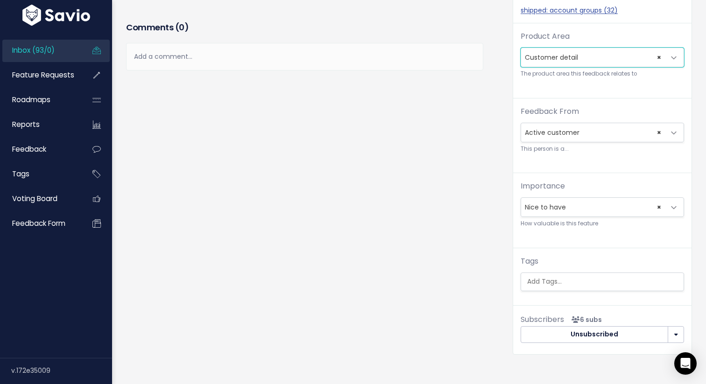
scroll to position [286, 0]
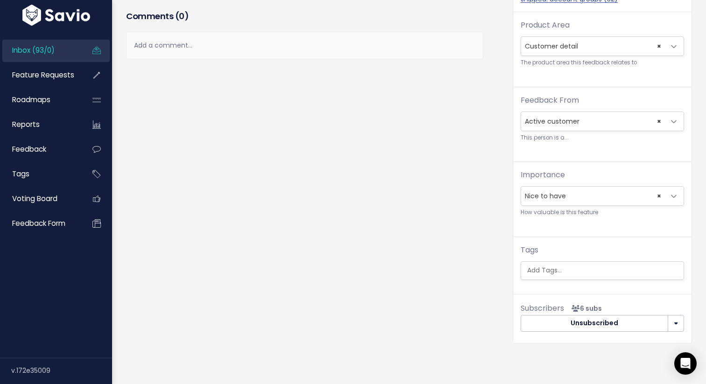
click at [596, 192] on span "× Nice to have" at bounding box center [593, 196] width 144 height 19
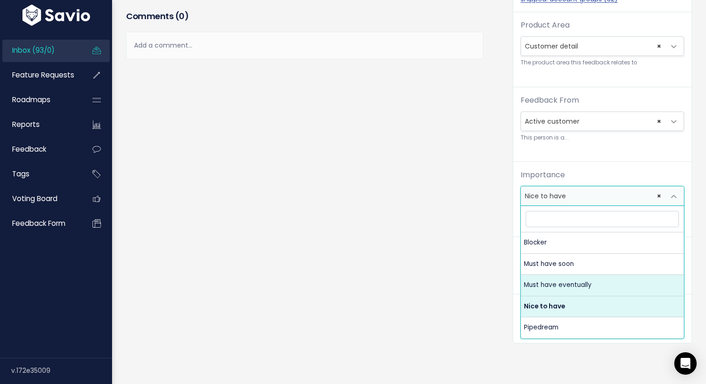
select select "MUST_HAVE_EVENTUALLY"
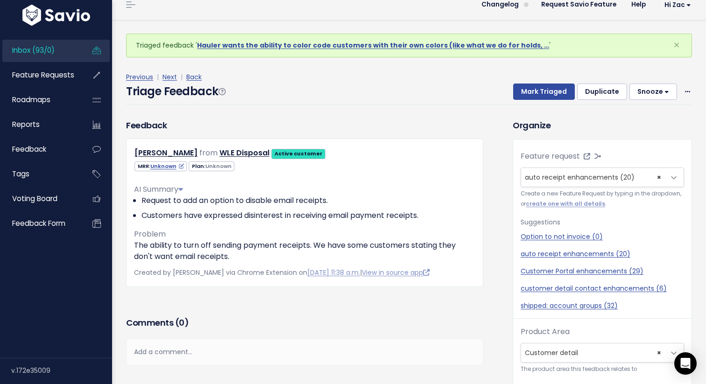
scroll to position [0, 0]
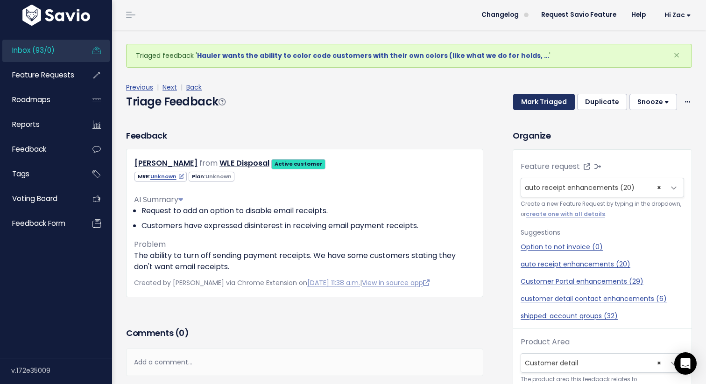
click at [548, 108] on button "Mark Triaged" at bounding box center [544, 102] width 62 height 17
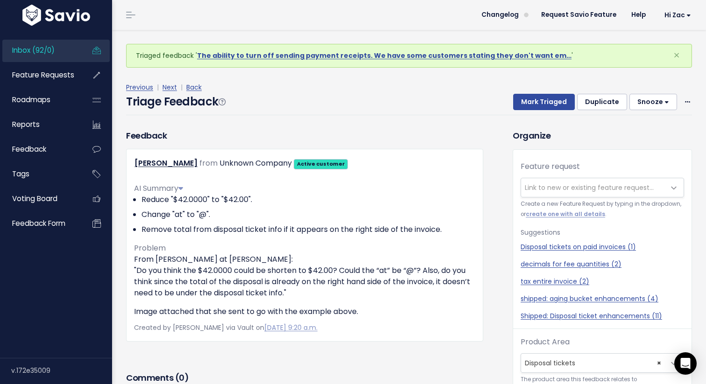
click at [647, 101] on button "Snooze" at bounding box center [653, 102] width 48 height 17
click at [638, 122] on button "1 day" at bounding box center [657, 125] width 67 height 18
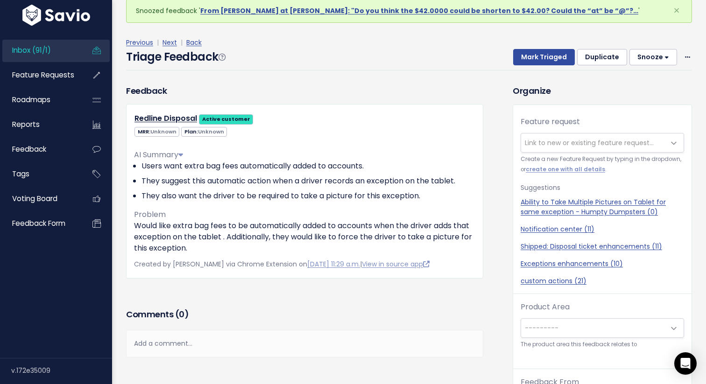
scroll to position [10, 0]
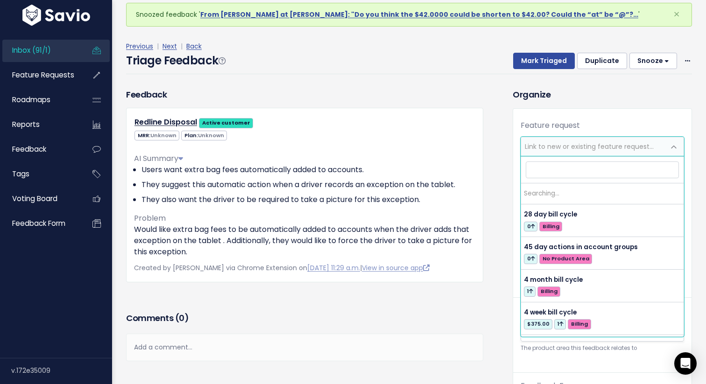
click at [554, 142] on span "Link to new or existing feature request..." at bounding box center [589, 146] width 129 height 9
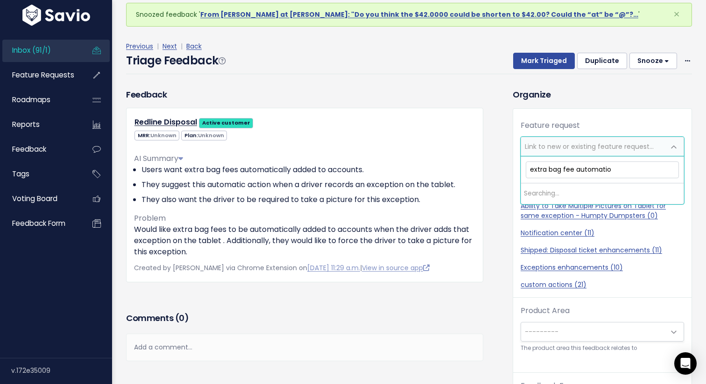
type input "extra bag fee automation"
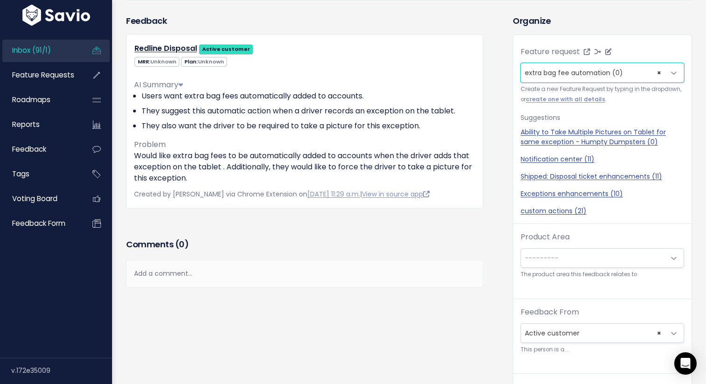
scroll to position [85, 0]
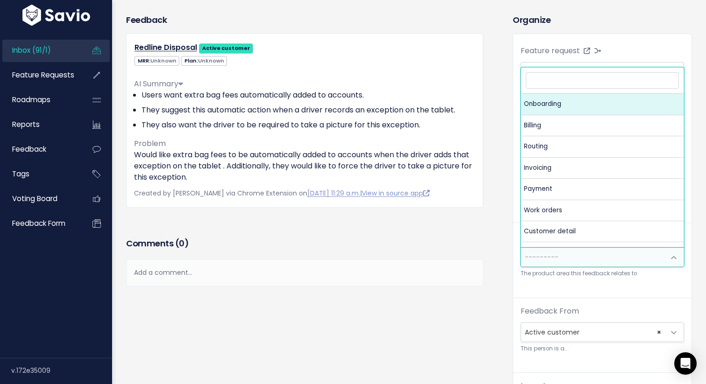
click at [575, 256] on span "---------" at bounding box center [593, 257] width 144 height 19
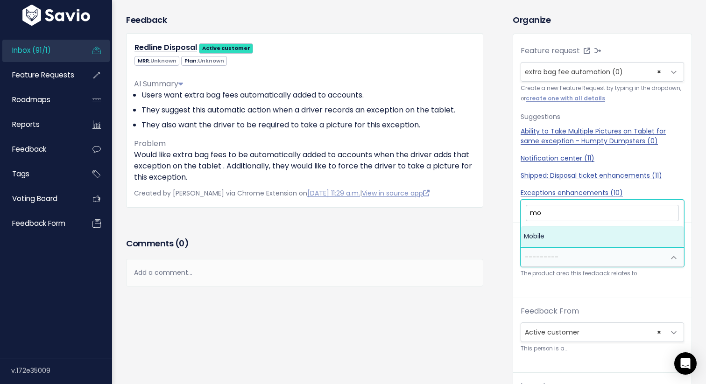
type input "mob"
select select "MAIN:MOBILE"
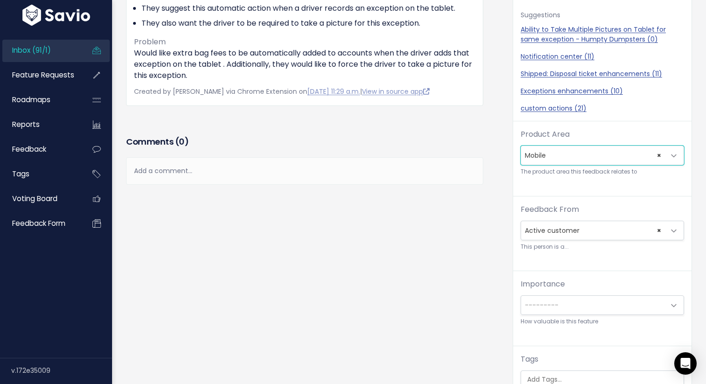
scroll to position [202, 0]
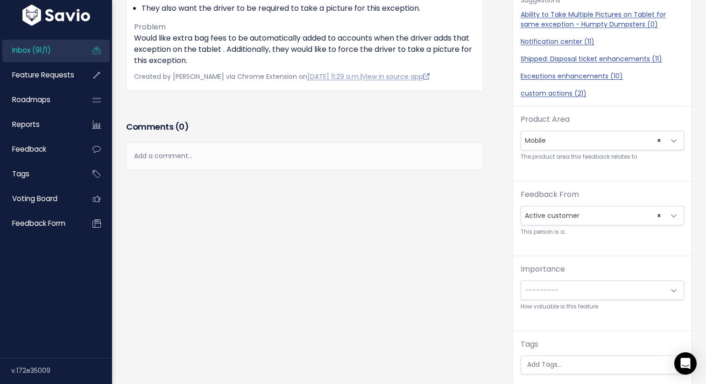
click at [557, 301] on div "Importance --------- Blocker Must have soon Must have eventually [GEOGRAPHIC_DA…" at bounding box center [601, 288] width 163 height 48
click at [557, 295] on span "---------" at bounding box center [593, 290] width 144 height 19
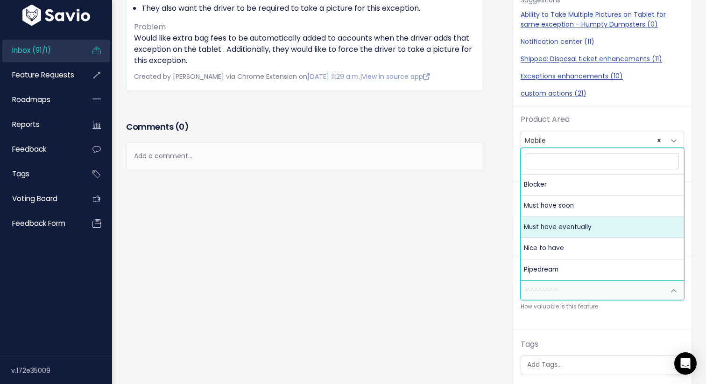
select select "MUST_HAVE_EVENTUALLY"
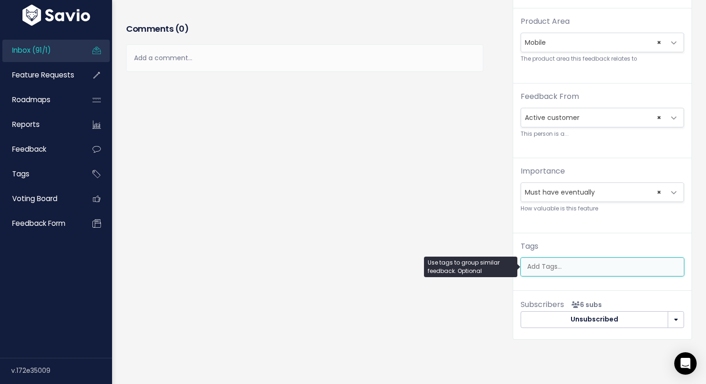
scroll to position [0, 2]
click at [576, 274] on ul at bounding box center [602, 267] width 162 height 18
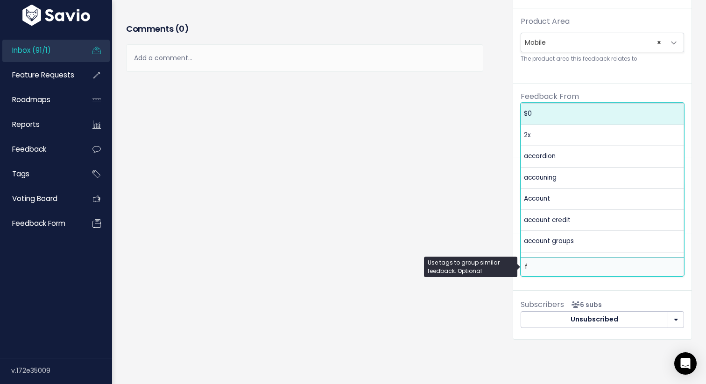
scroll to position [0, 0]
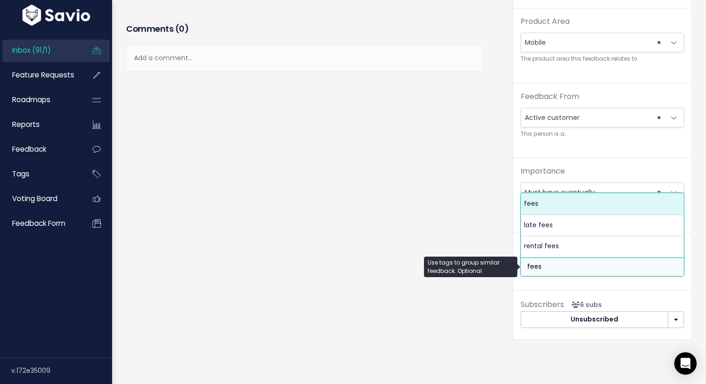
type input "fees"
select select "9121"
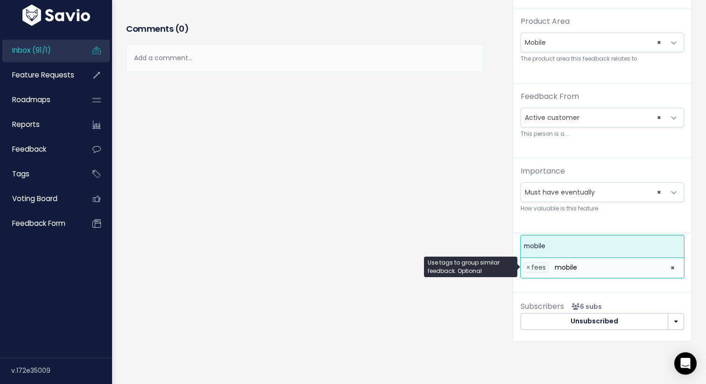
type input "mobile"
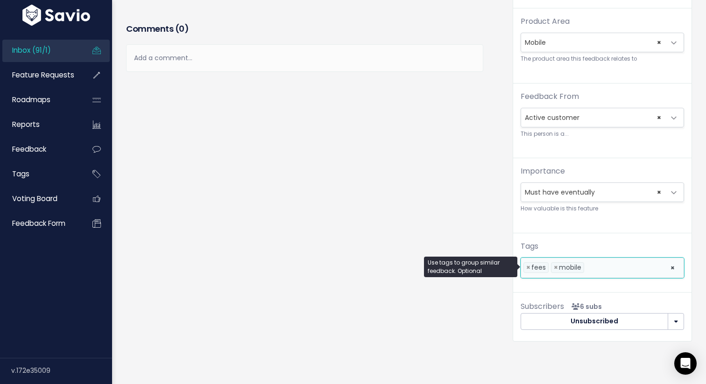
click at [476, 132] on div "Feedback Redline Disposal Active customer MRR: Unknown Unknown" at bounding box center [312, 77] width 386 height 557
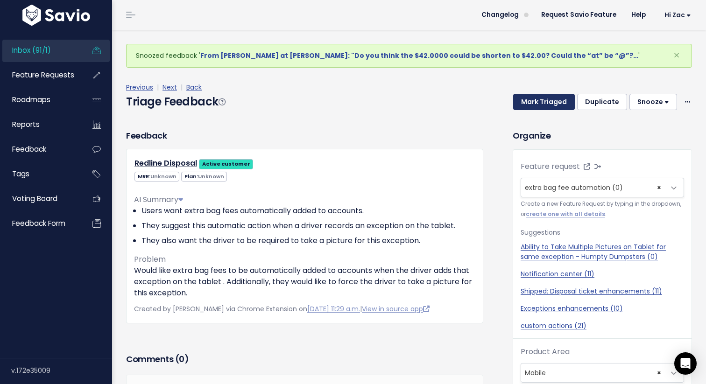
click at [539, 103] on button "Mark Triaged" at bounding box center [544, 102] width 62 height 17
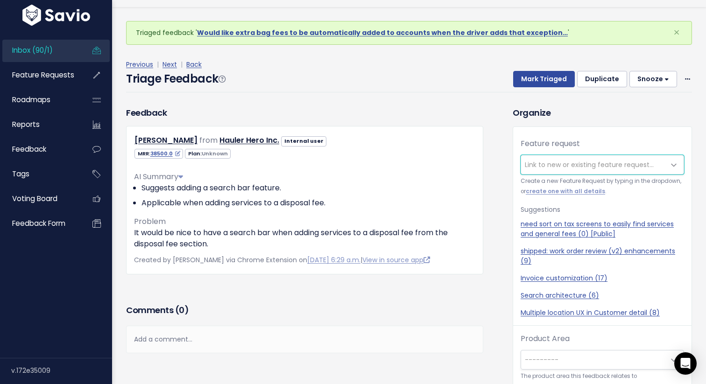
scroll to position [30, 0]
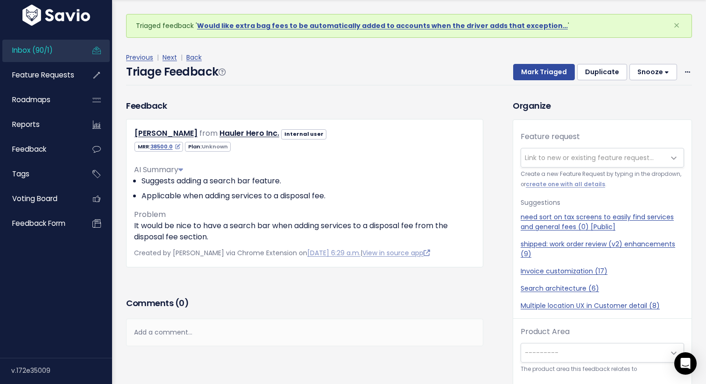
click at [564, 153] on span "Link to new or existing feature request..." at bounding box center [589, 157] width 129 height 9
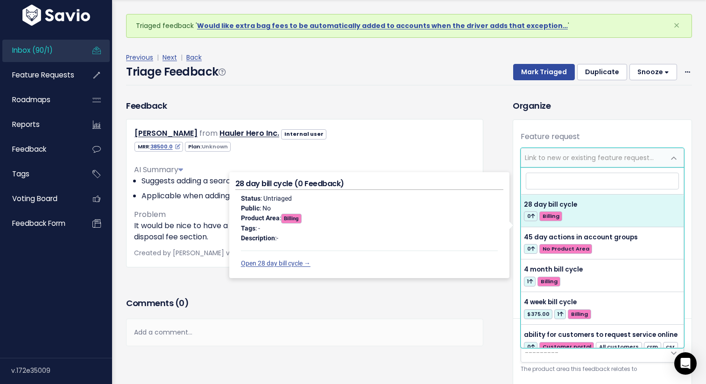
click at [245, 330] on div "Add a comment..." at bounding box center [304, 333] width 357 height 28
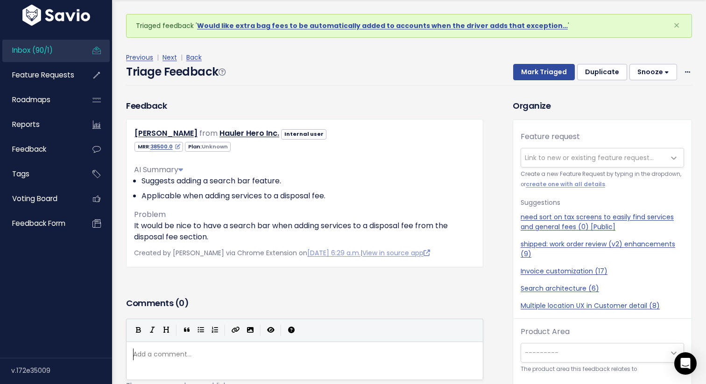
scroll to position [3, 0]
click at [264, 278] on div "Feedback Matt McGlamery from Hauler Hero Inc. Internal user" at bounding box center [304, 197] width 371 height 196
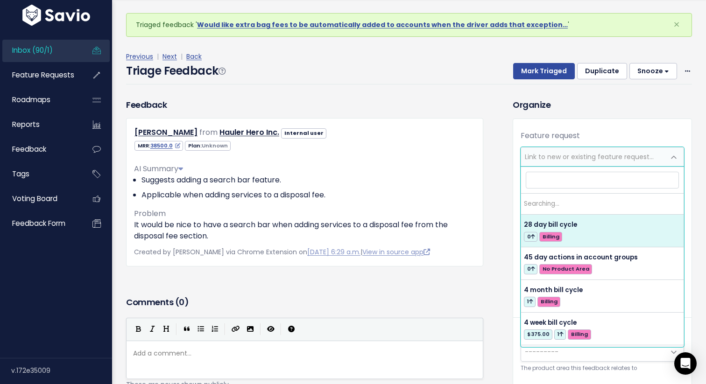
click at [592, 157] on span "Link to new or existing feature request..." at bounding box center [589, 156] width 129 height 9
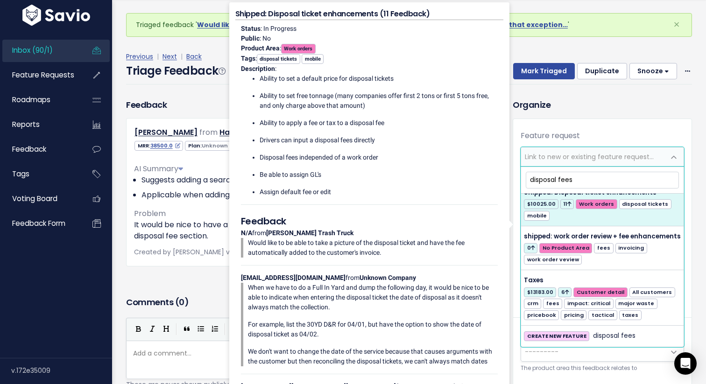
scroll to position [0, 0]
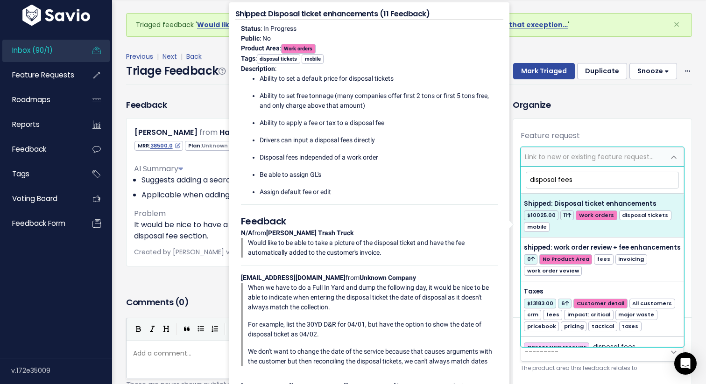
type input "disposal fees"
select select "34969"
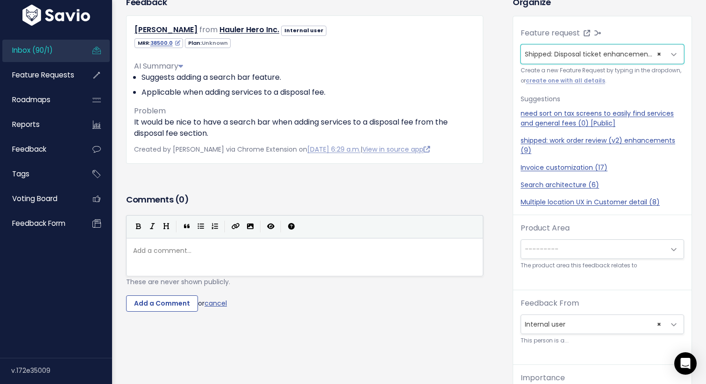
scroll to position [104, 0]
click at [639, 262] on small "The product area this feedback relates to" at bounding box center [601, 265] width 163 height 10
click at [637, 248] on span "---------" at bounding box center [593, 248] width 144 height 19
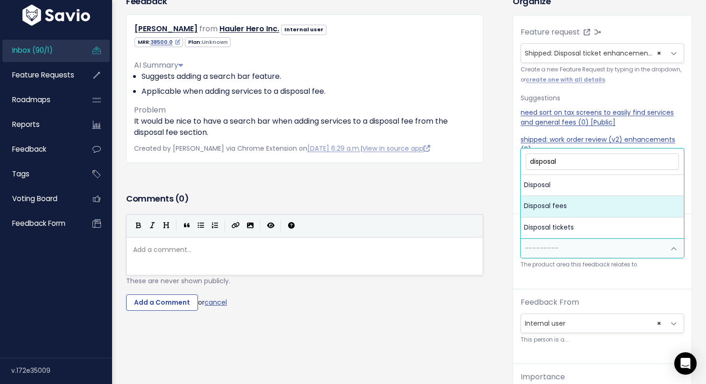
type input "disposal"
select select "MAIN:DISPOSAL_FEES"
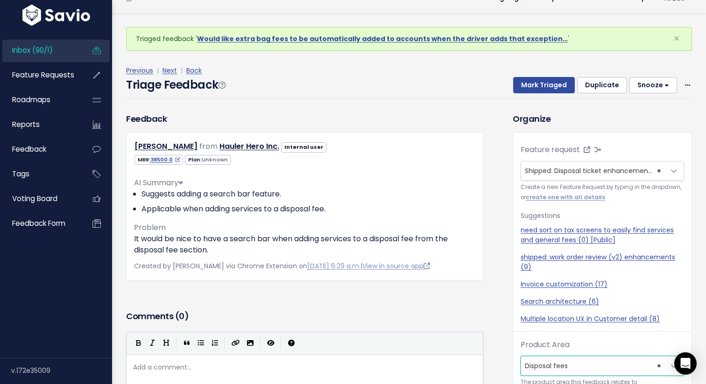
scroll to position [0, 0]
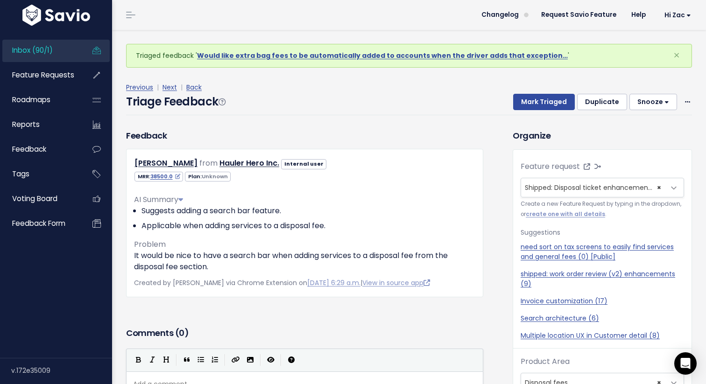
click at [431, 132] on div "Feedback Matt McGlamery from Hauler Hero Inc. Internal user" at bounding box center [304, 213] width 357 height 168
click at [549, 94] on button "Mark Triaged" at bounding box center [544, 102] width 62 height 17
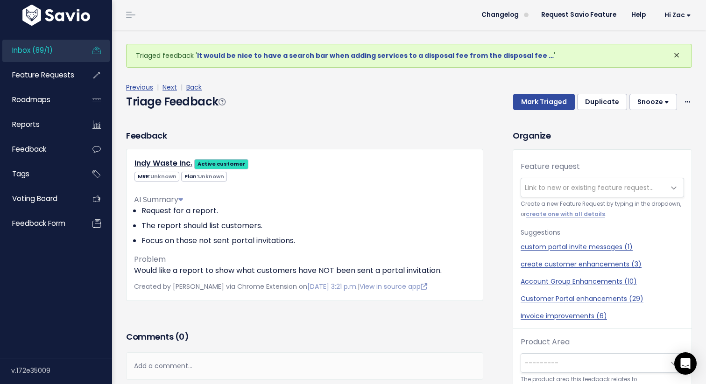
click at [675, 55] on span "×" at bounding box center [676, 55] width 7 height 15
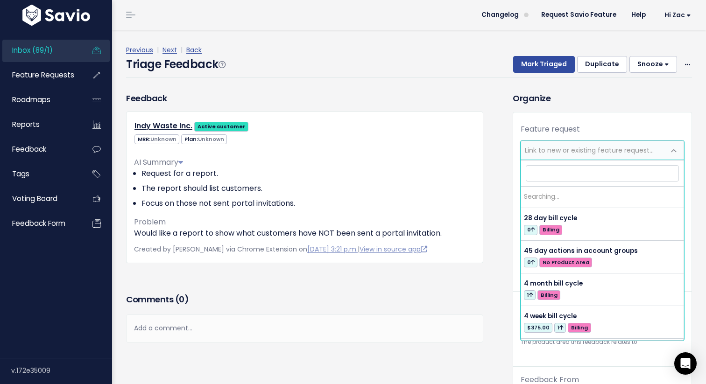
click at [579, 147] on span "Link to new or existing feature request..." at bounding box center [589, 150] width 129 height 9
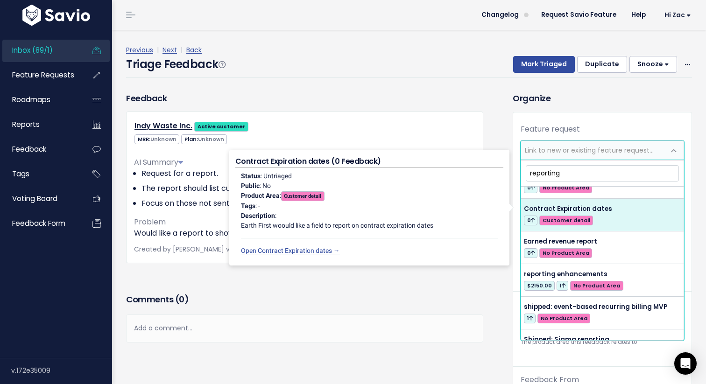
scroll to position [34, 0]
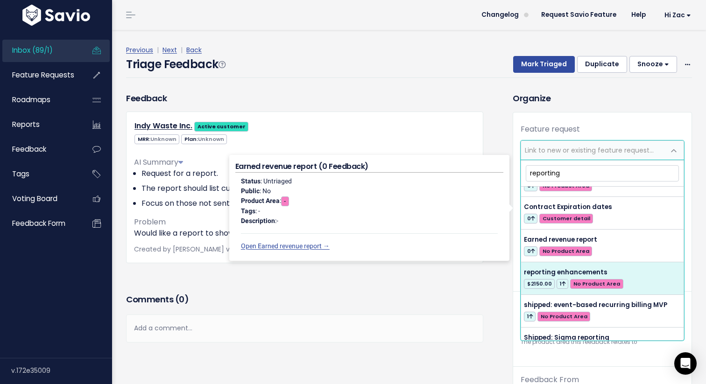
type input "reporting"
select select "46135"
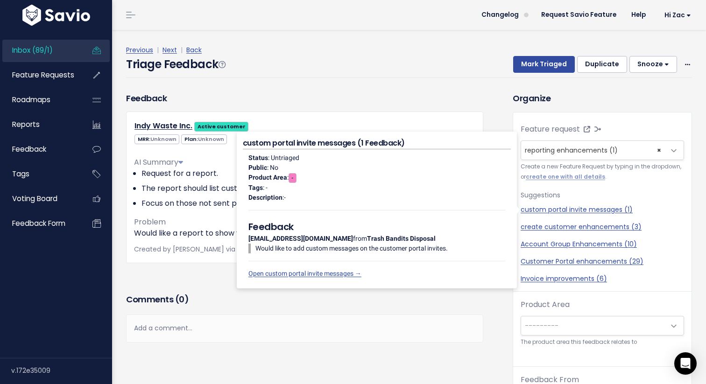
click at [426, 79] on div "Previous | Next | Back Triage Feedback Mark Triaged Duplicate [GEOGRAPHIC_DATA]…" at bounding box center [412, 61] width 573 height 62
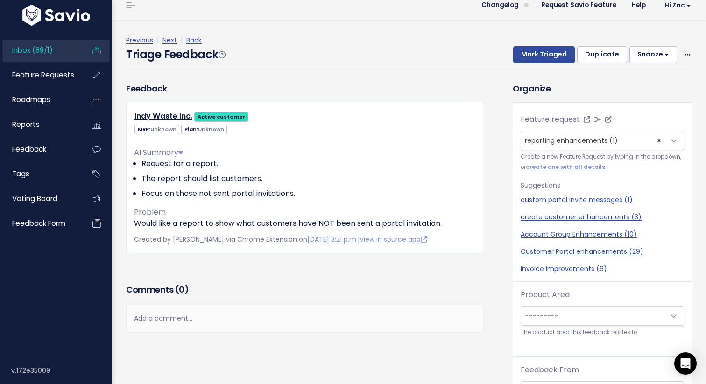
scroll to position [31, 0]
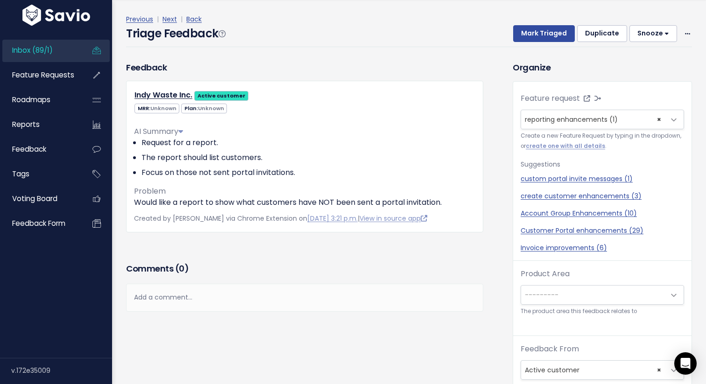
click at [548, 289] on span "---------" at bounding box center [593, 295] width 144 height 19
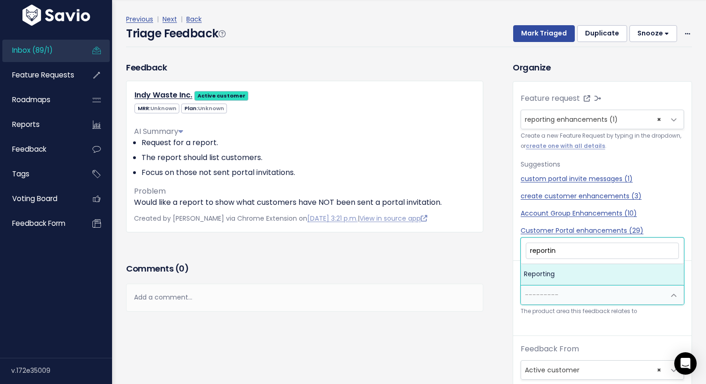
type input "reporting"
select select "MAIN:REPORTING"
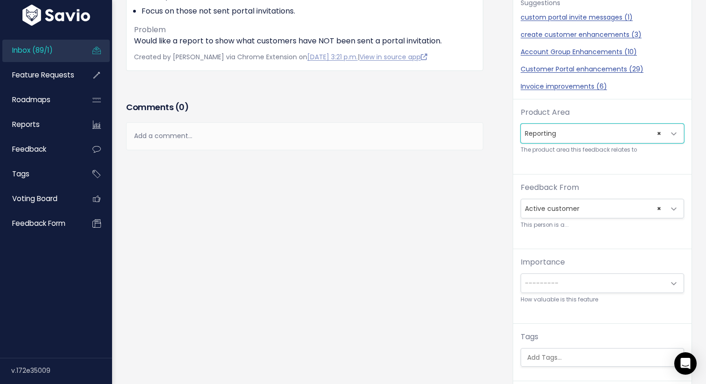
scroll to position [166, 0]
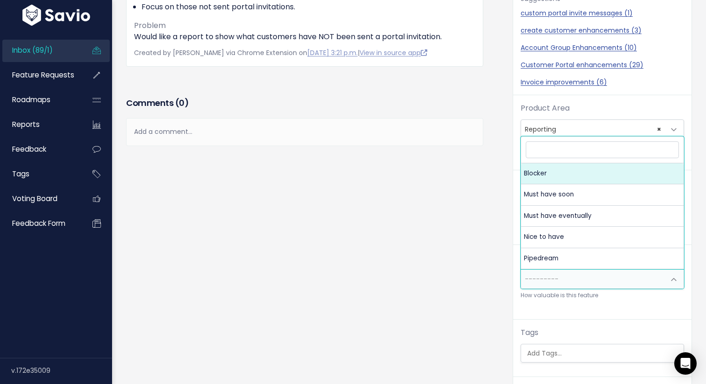
click at [547, 284] on span "---------" at bounding box center [593, 279] width 144 height 19
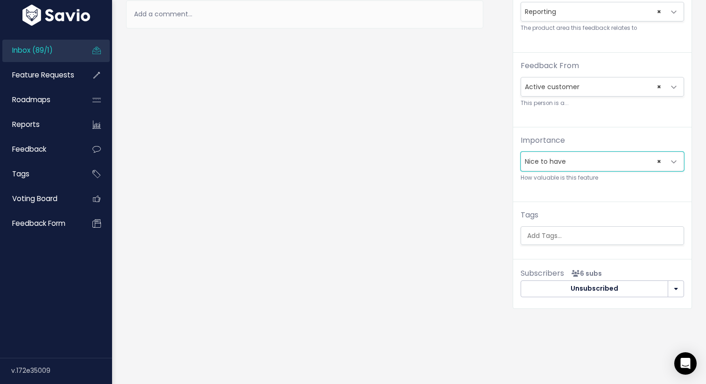
scroll to position [0, 0]
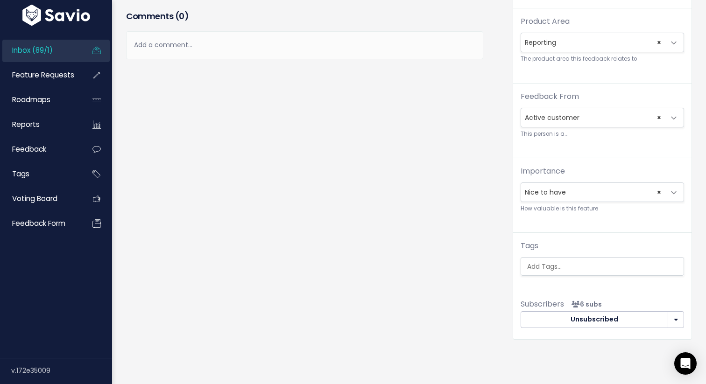
click at [568, 193] on span "× Nice to have" at bounding box center [593, 192] width 144 height 19
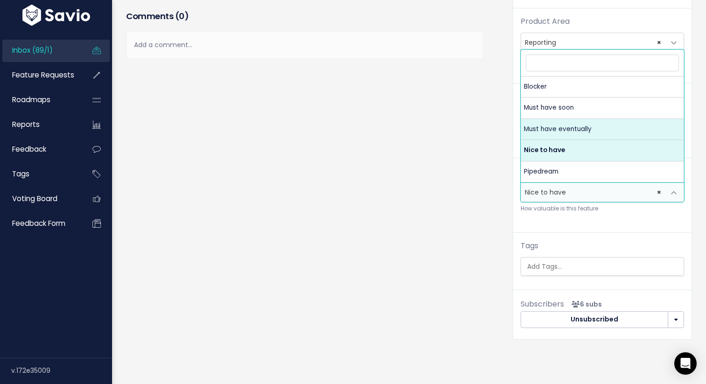
select select "MUST_HAVE_EVENTUALLY"
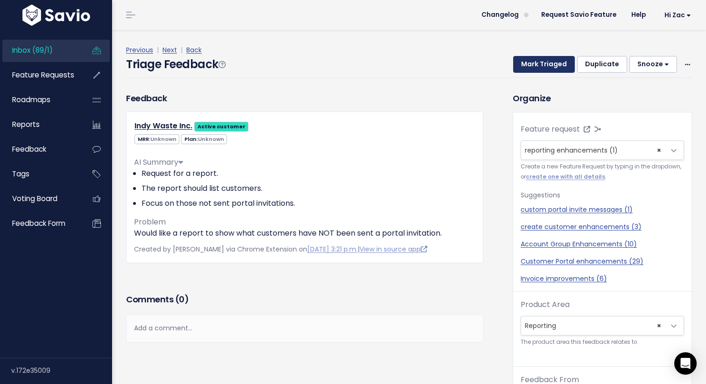
click at [531, 65] on button "Mark Triaged" at bounding box center [544, 64] width 62 height 17
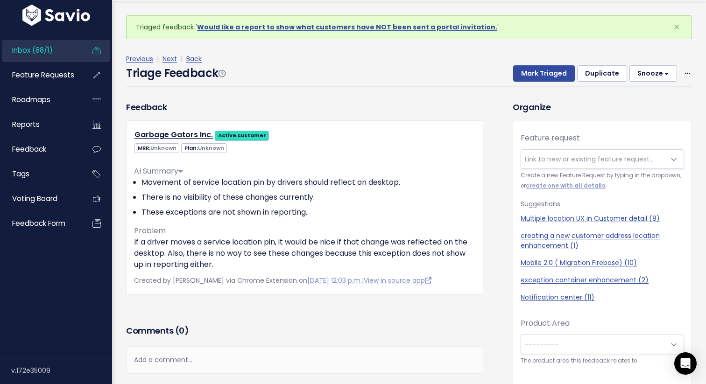
scroll to position [26, 0]
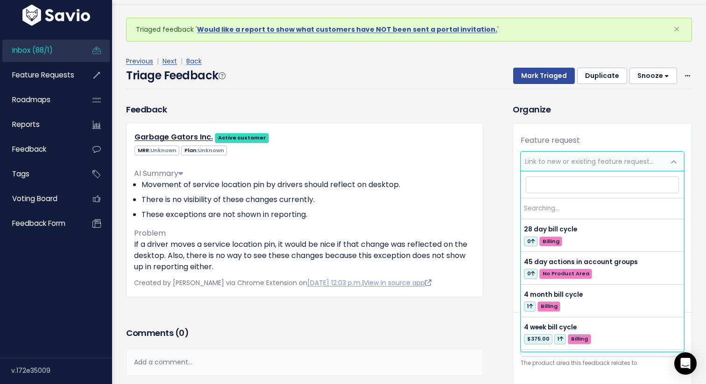
click at [568, 163] on span "Link to new or existing feature request..." at bounding box center [589, 161] width 129 height 9
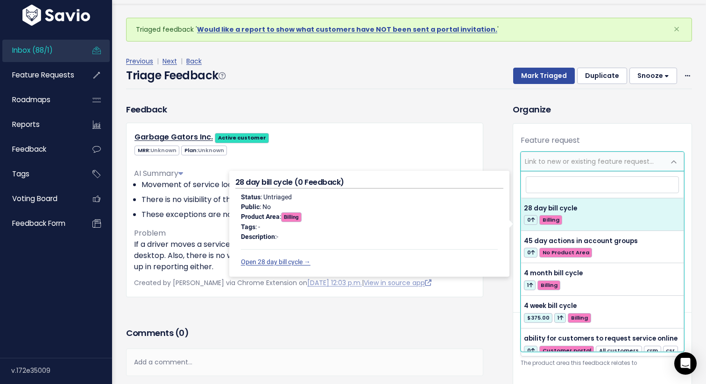
click at [538, 134] on div "Feature request --------- Link to new or existing feature request... Create a n…" at bounding box center [602, 361] width 178 height 475
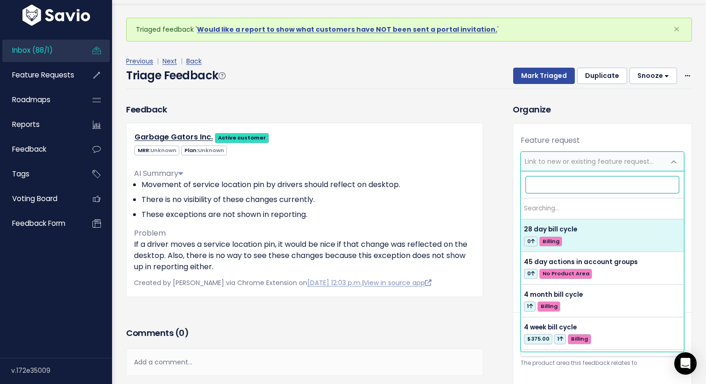
click at [559, 156] on span "Link to new or existing feature request..." at bounding box center [593, 161] width 144 height 19
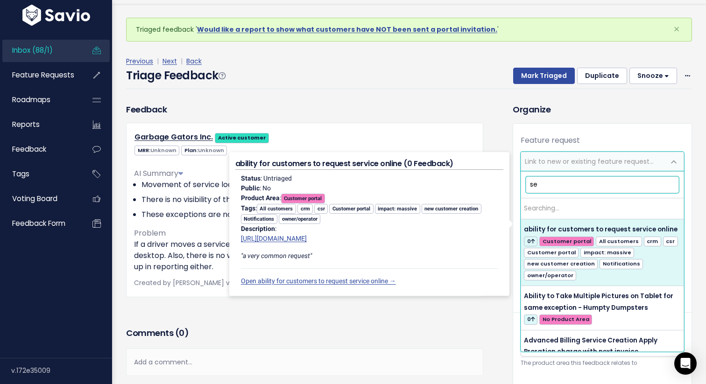
type input "s"
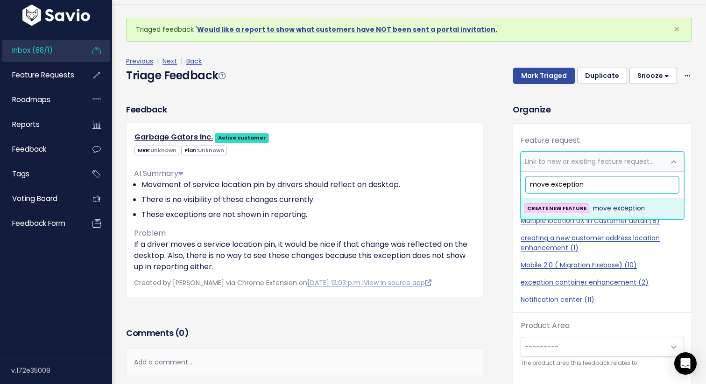
click at [549, 184] on input "move exception" at bounding box center [602, 184] width 153 height 16
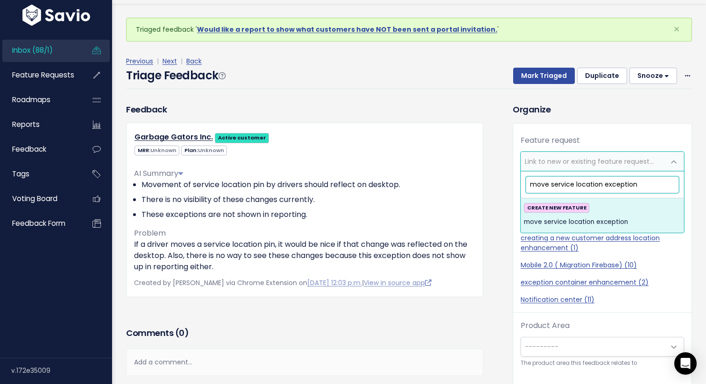
click at [563, 190] on input "move service location exception" at bounding box center [602, 184] width 153 height 16
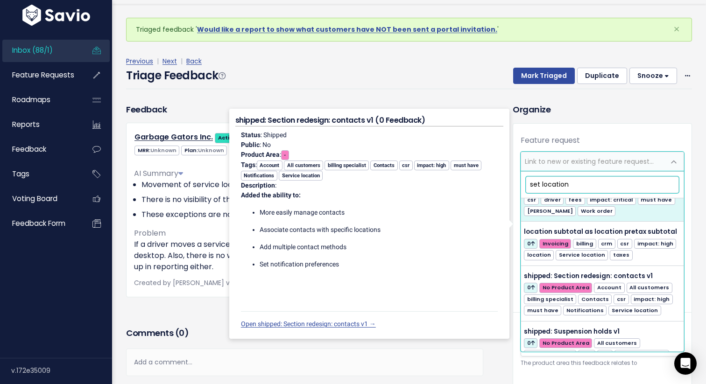
scroll to position [0, 0]
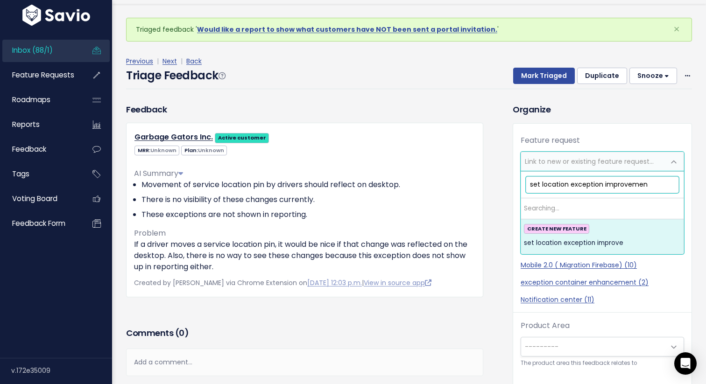
type input "set location exception improvement"
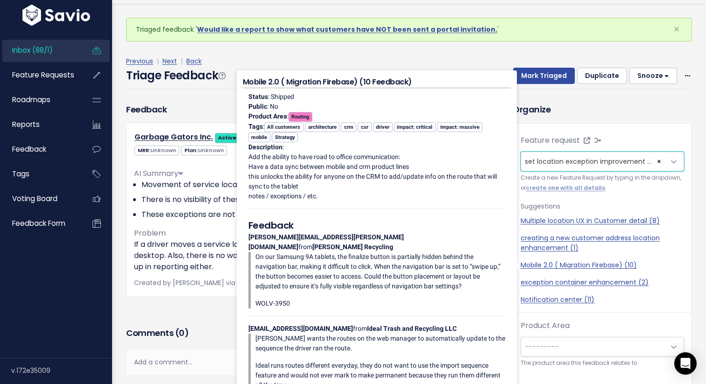
scroll to position [31, 0]
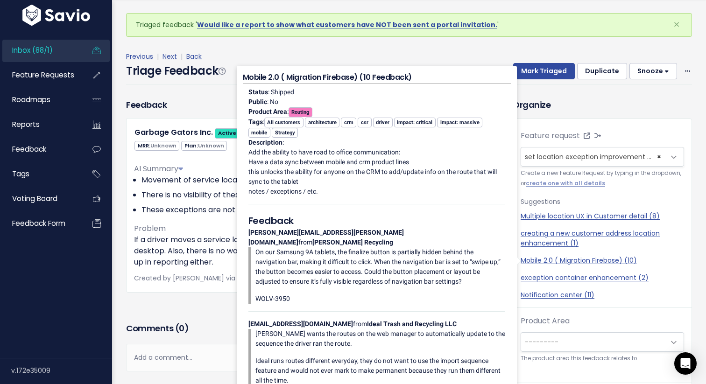
click at [157, 299] on div "Feedback Garbage Gators Inc. Active customer MRR: Unknown Unknown" at bounding box center [304, 209] width 371 height 222
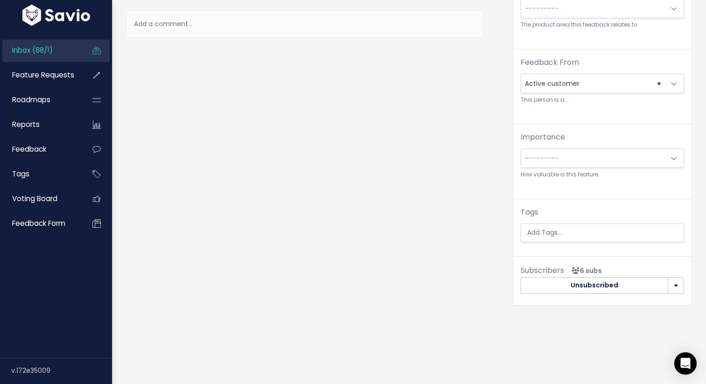
scroll to position [0, 0]
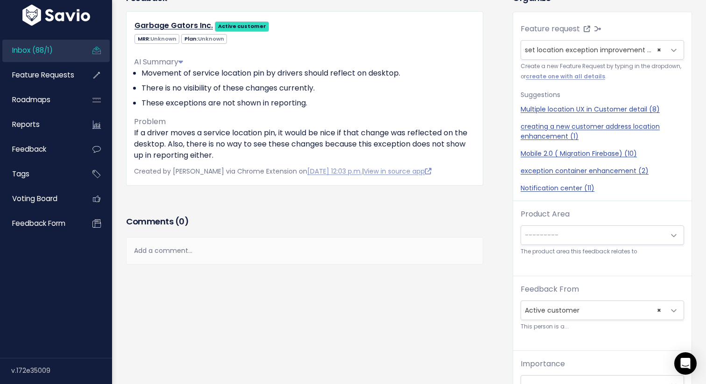
click at [554, 253] on small "The product area this feedback relates to" at bounding box center [601, 252] width 163 height 10
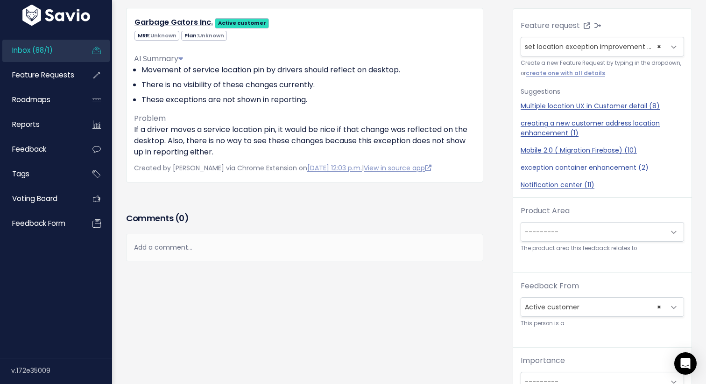
scroll to position [142, 0]
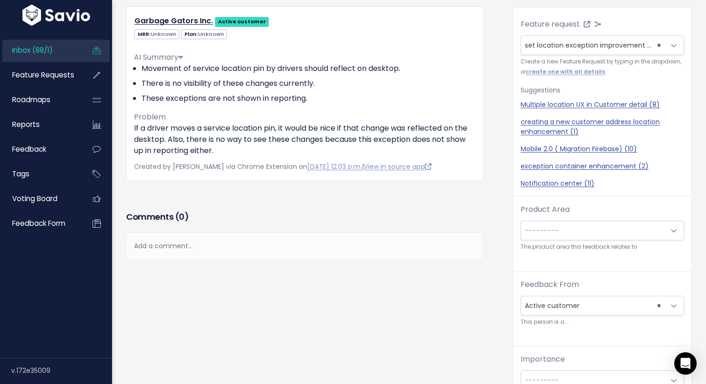
click at [556, 234] on span "---------" at bounding box center [542, 230] width 34 height 9
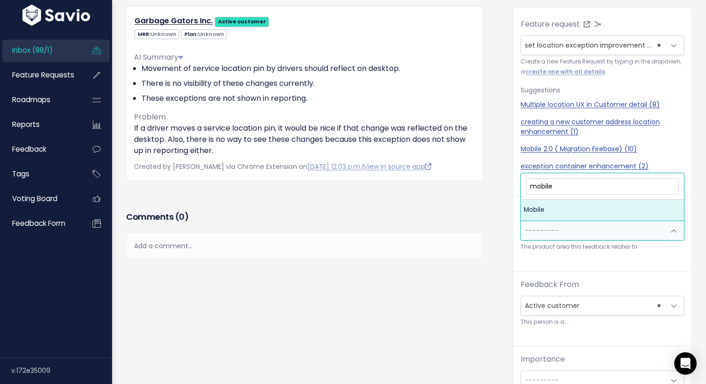
type input "mobile"
select select "MAIN:MOBILE"
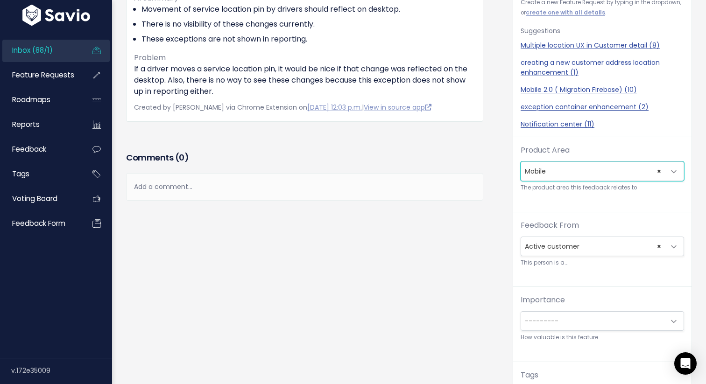
scroll to position [184, 0]
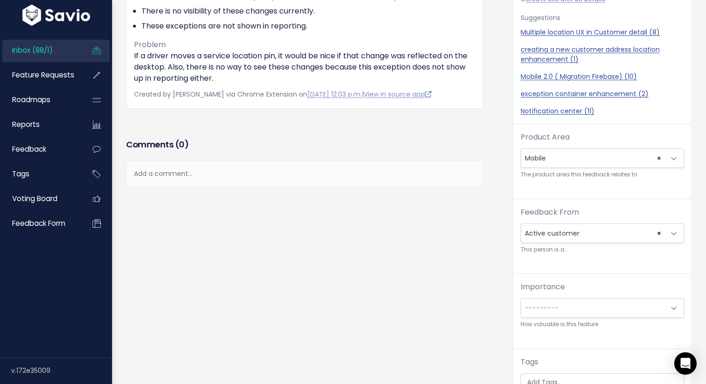
click at [556, 292] on label "Importance" at bounding box center [542, 286] width 44 height 11
click at [520, 298] on select "--------- Blocker Must have soon Must have eventually Nice to have Pipedream" at bounding box center [520, 298] width 0 height 0
click at [556, 293] on div "Importance --------- Blocker Must have soon Must have eventually Nice to have P…" at bounding box center [601, 305] width 163 height 48
click at [556, 305] on span "---------" at bounding box center [542, 307] width 34 height 9
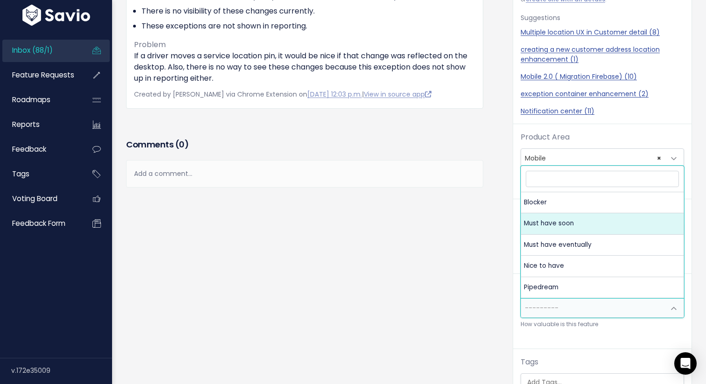
select select "MUST_HAVE"
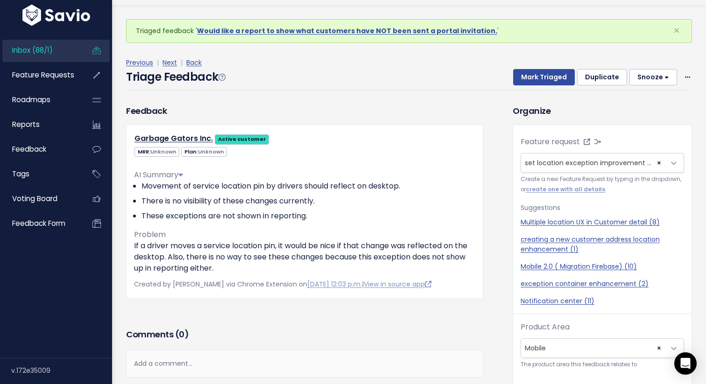
scroll to position [0, 0]
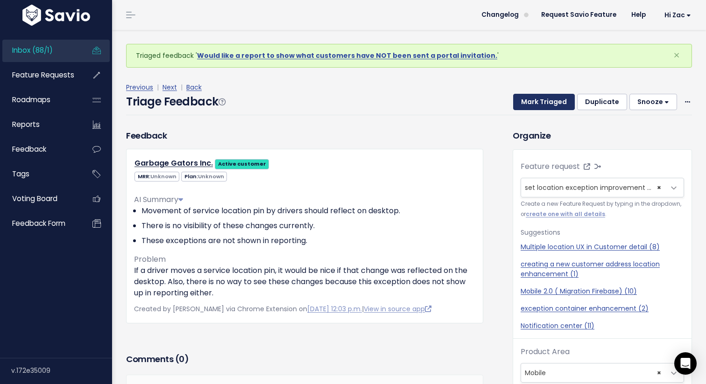
click at [546, 100] on button "Mark Triaged" at bounding box center [544, 102] width 62 height 17
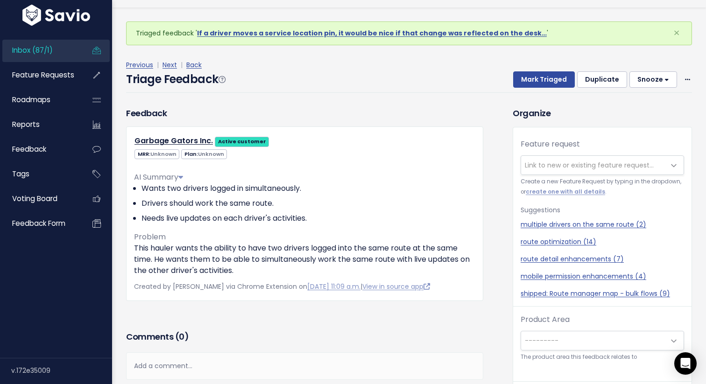
scroll to position [21, 0]
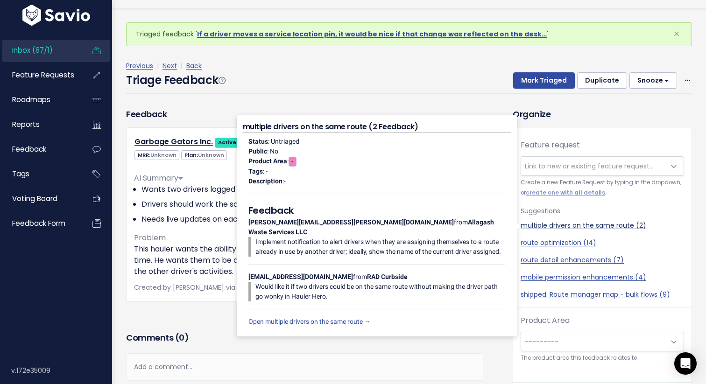
click at [550, 225] on link "multiple drivers on the same route (2)" at bounding box center [601, 226] width 163 height 10
select select "56031"
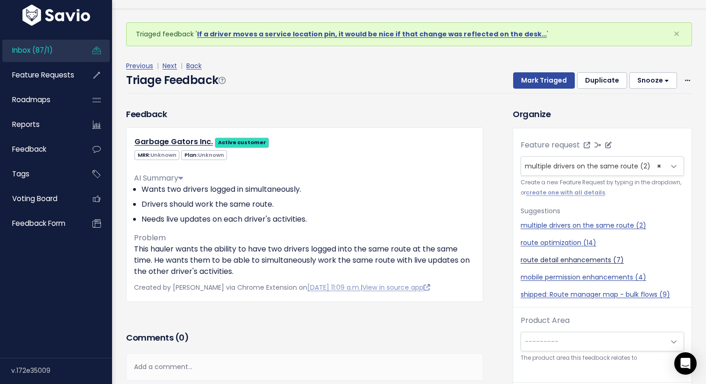
scroll to position [31, 0]
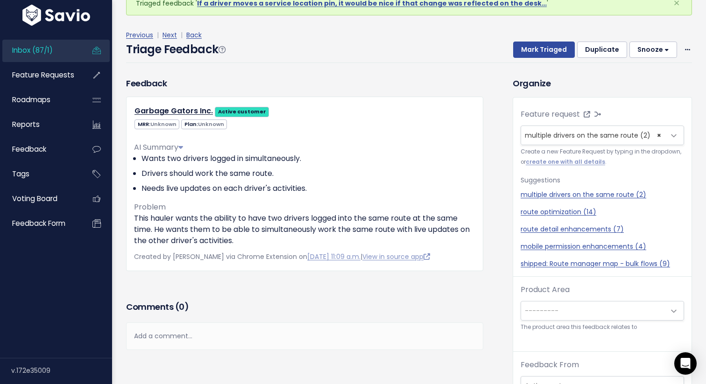
click at [550, 310] on span "---------" at bounding box center [542, 310] width 34 height 9
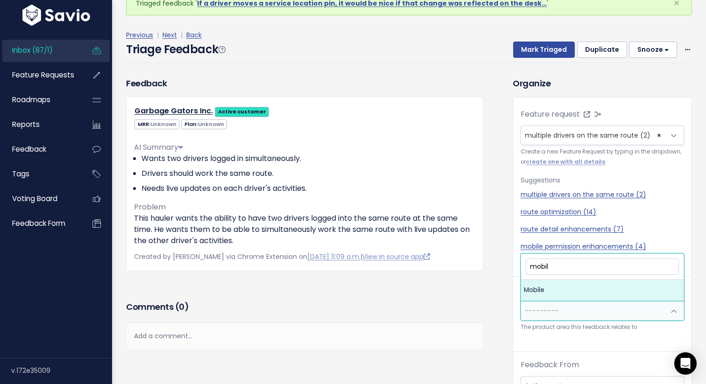
type input "mobile"
select select "MAIN:MOBILE"
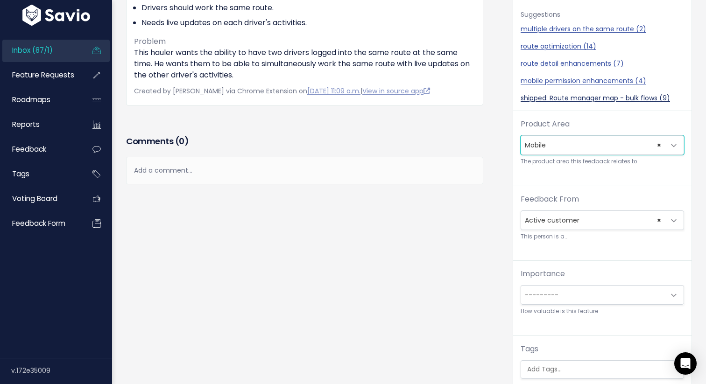
scroll to position [188, 0]
click at [570, 291] on span "---------" at bounding box center [593, 294] width 144 height 19
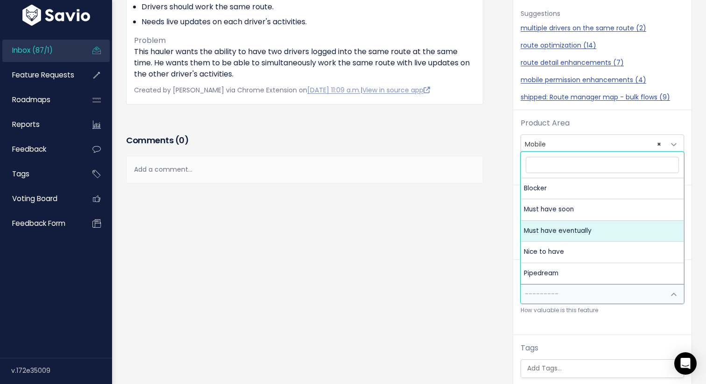
select select "MUST_HAVE_EVENTUALLY"
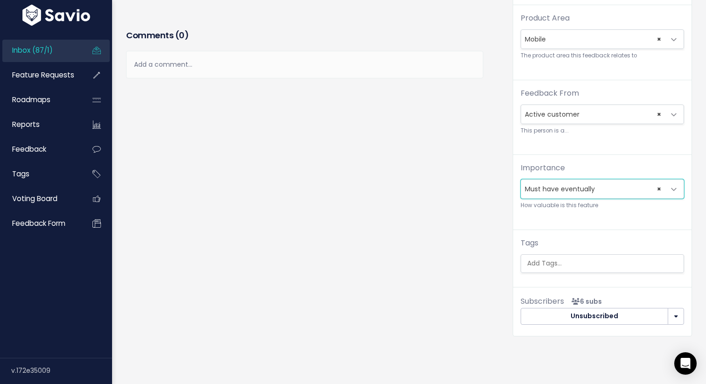
scroll to position [0, 0]
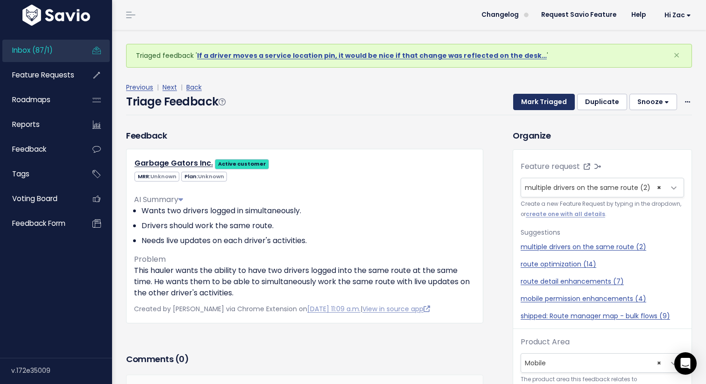
click at [535, 98] on button "Mark Triaged" at bounding box center [544, 102] width 62 height 17
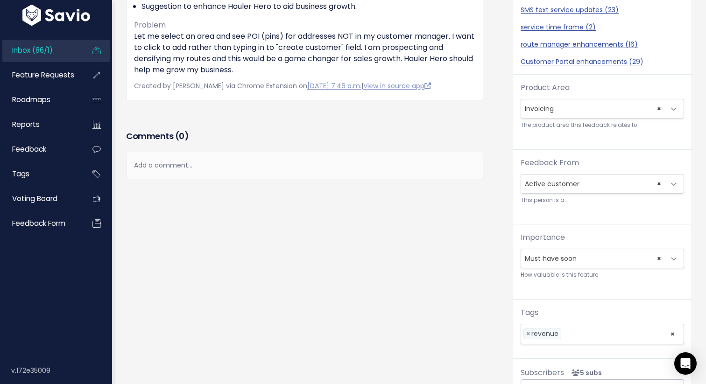
scroll to position [234, 0]
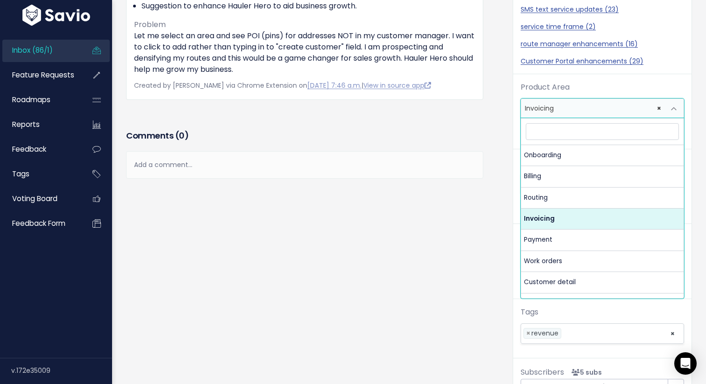
click at [634, 110] on span "× Invoicing" at bounding box center [593, 108] width 144 height 19
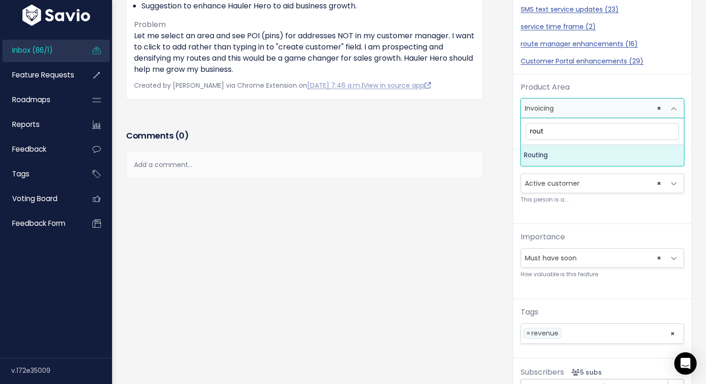
type input "rout"
select select
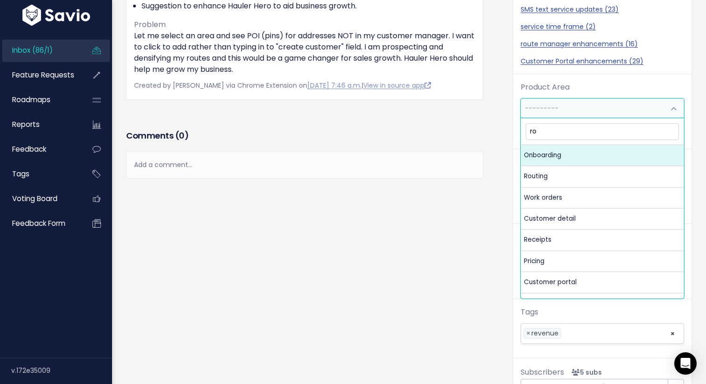
type input "rou"
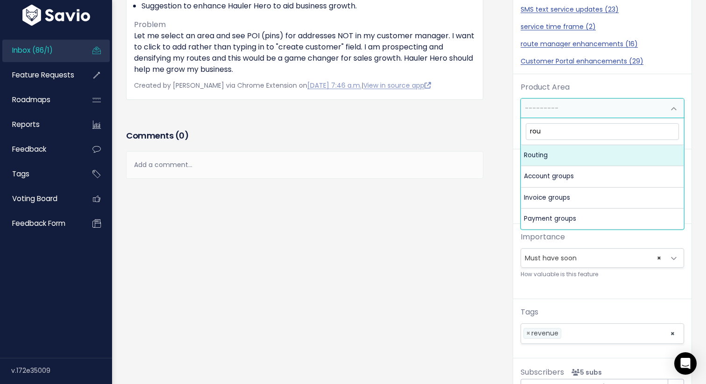
select select "MAIN:ROUTING"
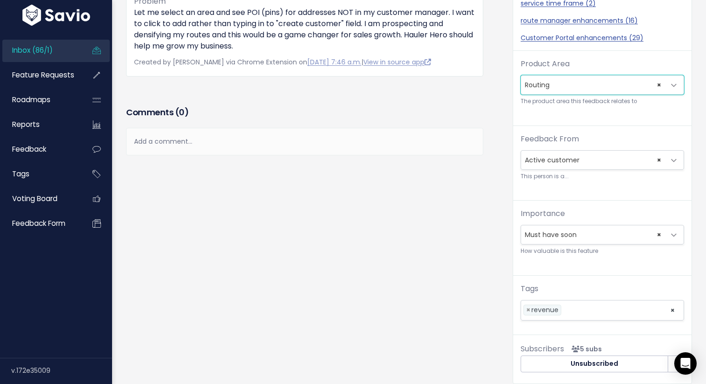
scroll to position [258, 0]
click at [604, 236] on span "× Must have soon" at bounding box center [593, 234] width 144 height 19
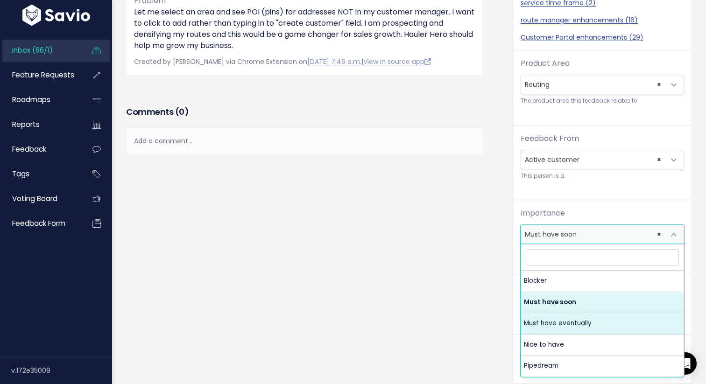
select select "MUST_HAVE_EVENTUALLY"
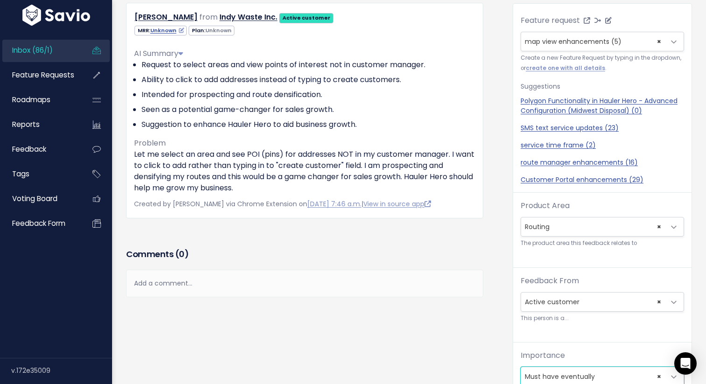
scroll to position [0, 0]
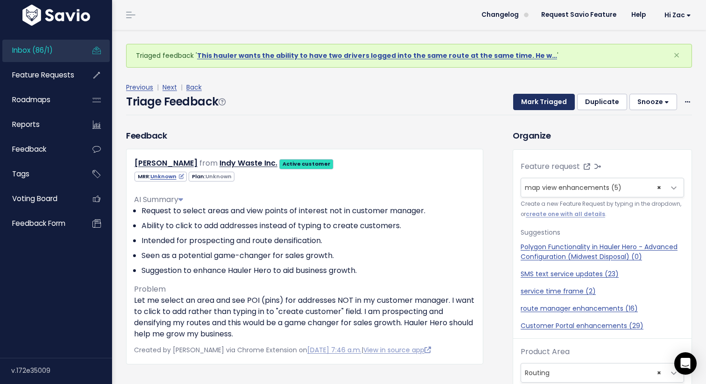
click at [537, 99] on button "Mark Triaged" at bounding box center [544, 102] width 62 height 17
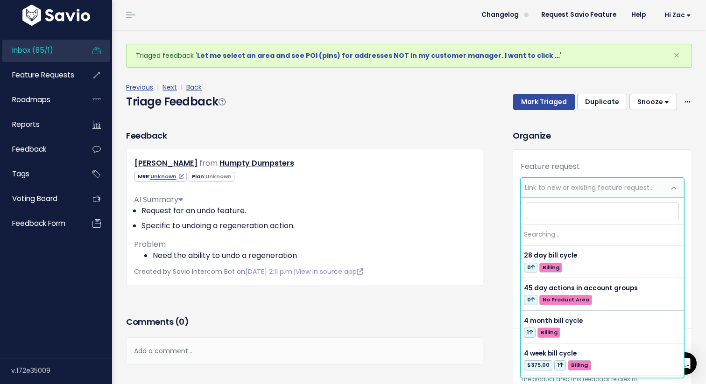
click at [552, 188] on span "Link to new or existing feature request..." at bounding box center [589, 187] width 129 height 9
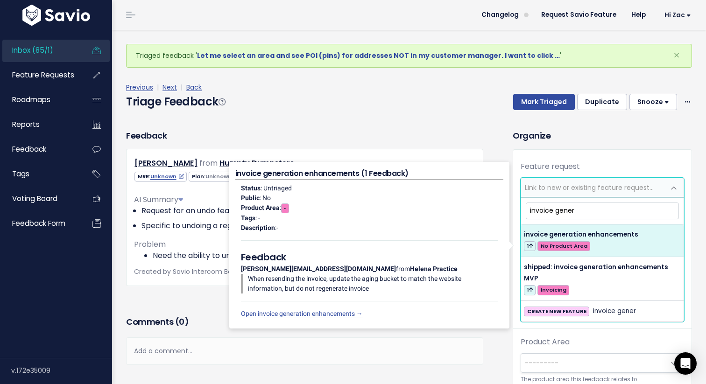
type input "invoice gener"
select select "58600"
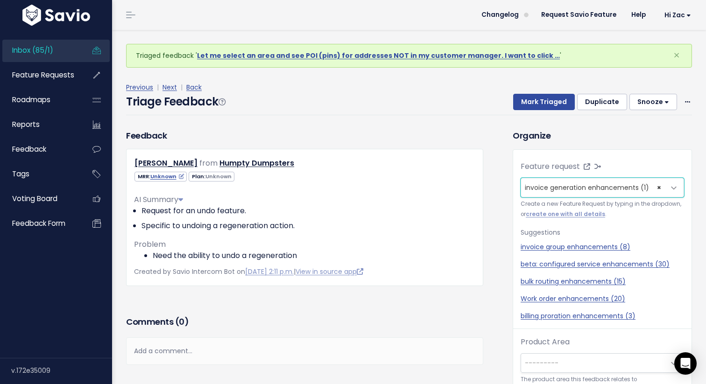
scroll to position [31, 0]
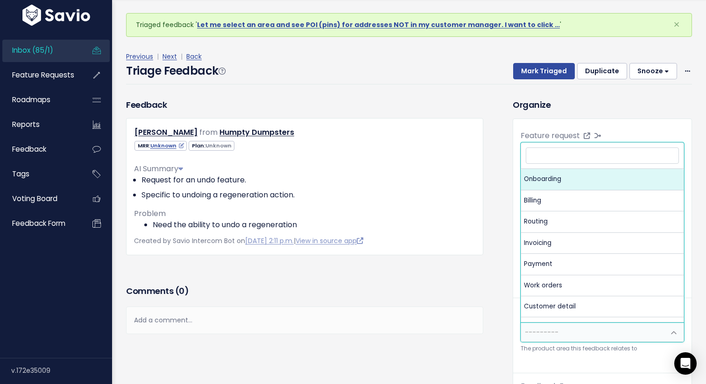
click at [579, 333] on span "---------" at bounding box center [593, 332] width 144 height 19
click at [495, 327] on div "Feedback [PERSON_NAME] from Humpty Dumpsters" at bounding box center [312, 370] width 386 height 545
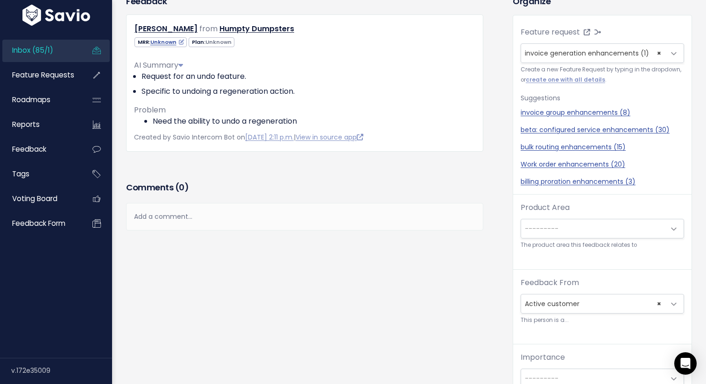
scroll to position [105, 0]
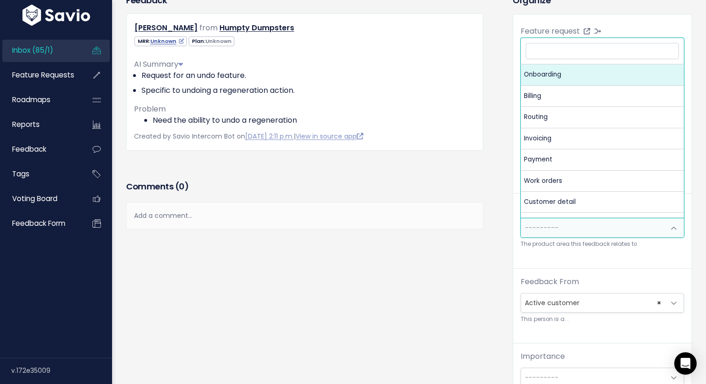
click at [590, 234] on span "---------" at bounding box center [593, 227] width 144 height 19
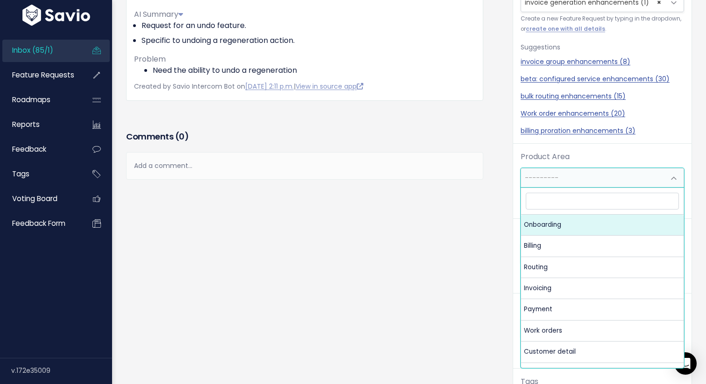
scroll to position [172, 0]
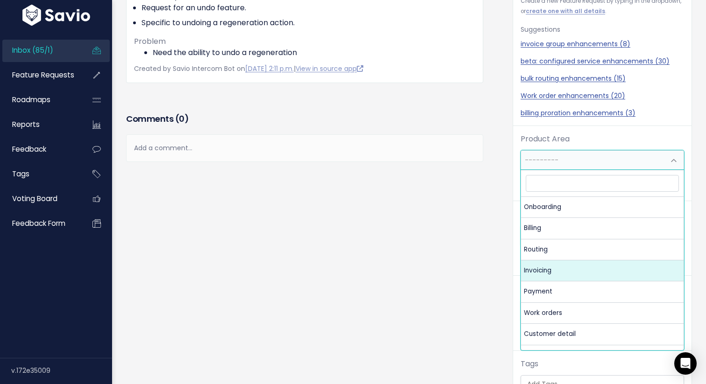
select select "MAIN:INVOICING"
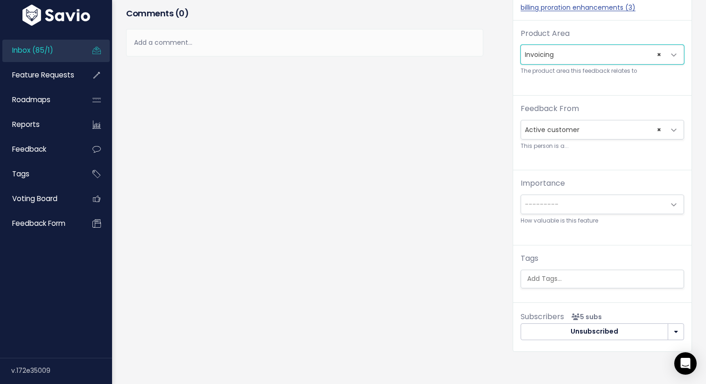
scroll to position [324, 0]
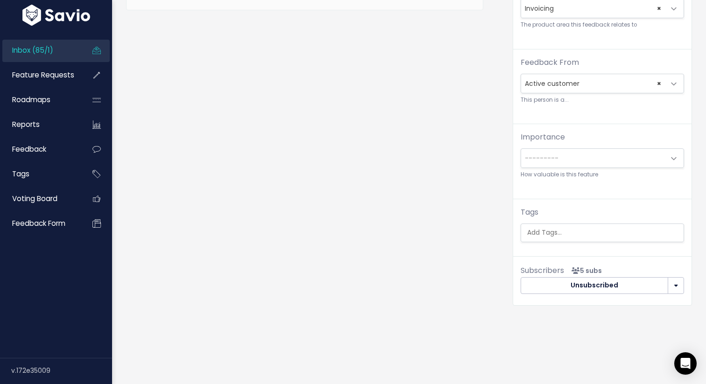
click at [569, 154] on span "---------" at bounding box center [593, 158] width 144 height 19
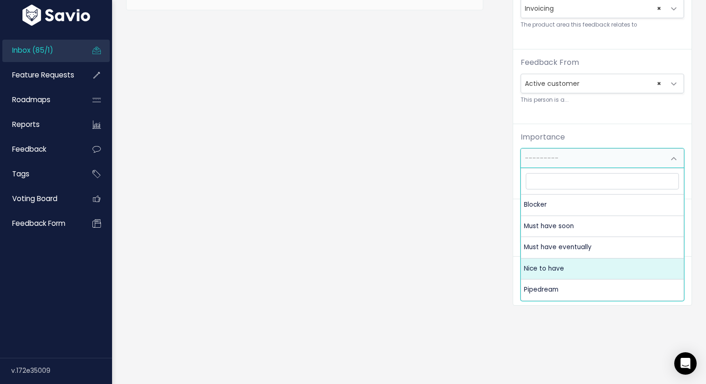
select select "NICE_TO_HAVE"
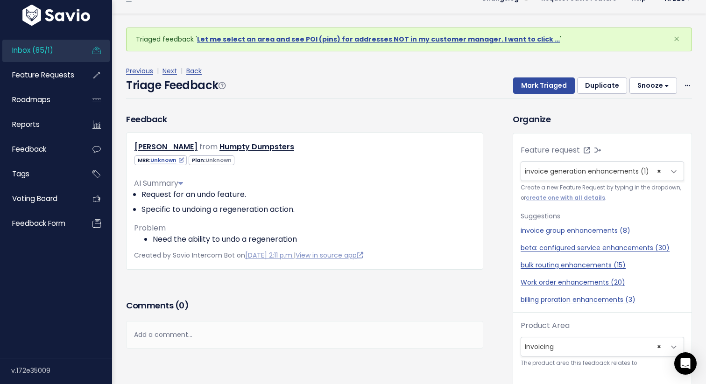
scroll to position [31, 0]
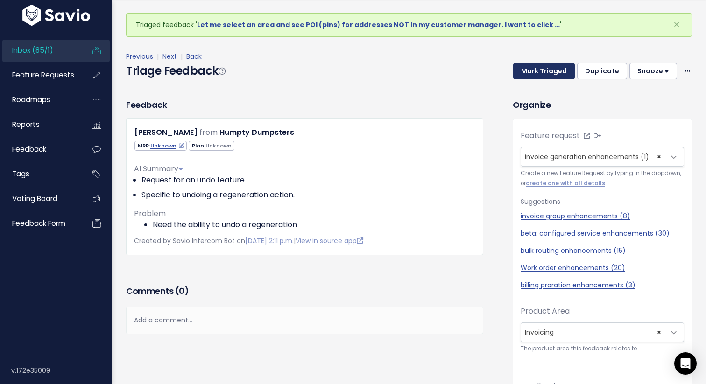
click at [529, 75] on button "Mark Triaged" at bounding box center [544, 71] width 62 height 17
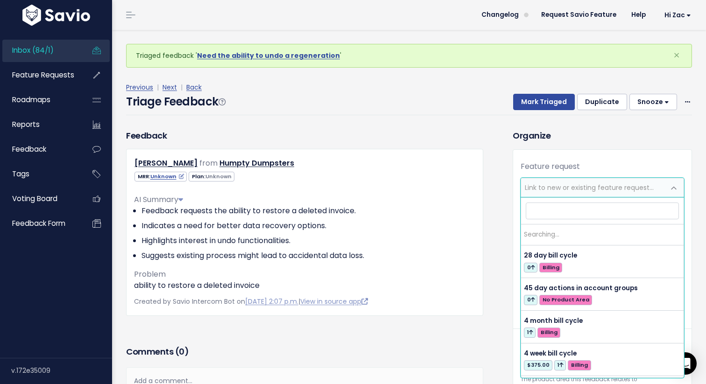
click at [551, 191] on span "Link to new or existing feature request..." at bounding box center [589, 187] width 129 height 9
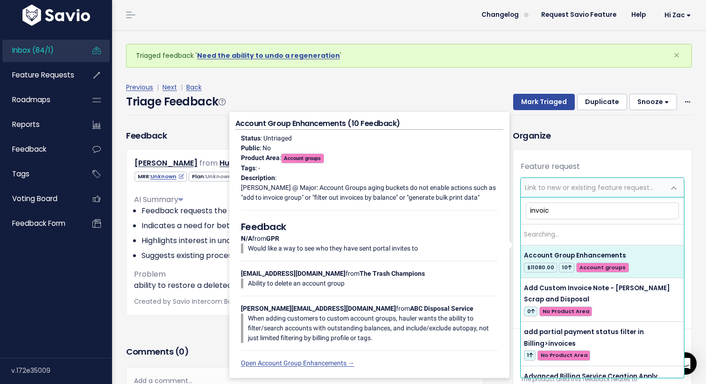
type input "invoice"
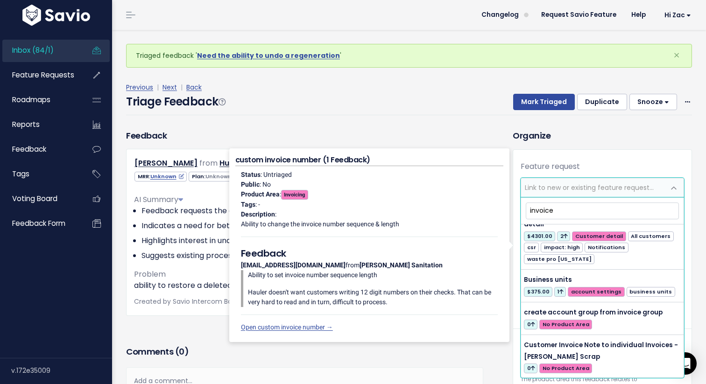
scroll to position [416, 0]
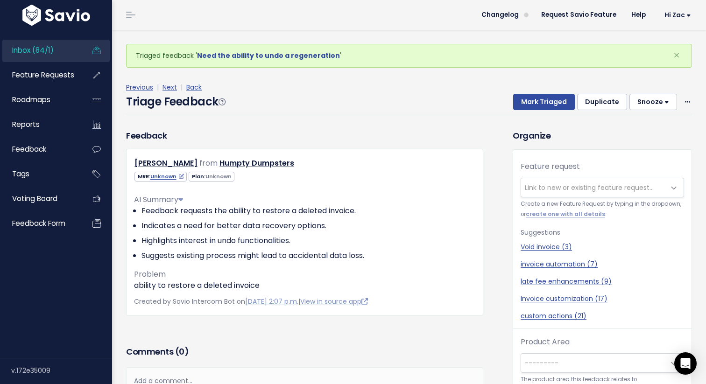
click at [548, 151] on div "Feature request --------- Link to new or existing feature request... Create a n…" at bounding box center [602, 382] width 178 height 465
click at [550, 180] on span "Link to new or existing feature request..." at bounding box center [593, 187] width 144 height 19
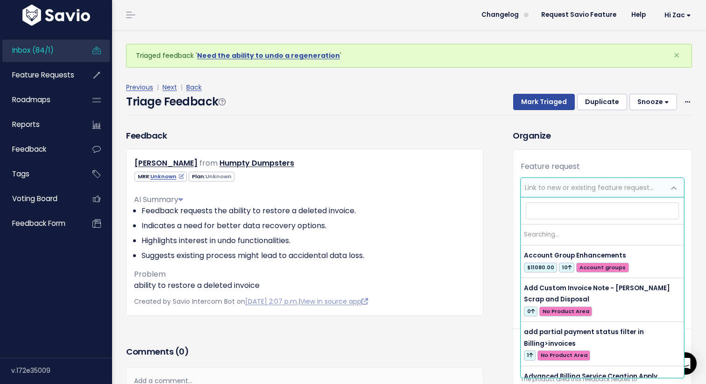
scroll to position [0, 0]
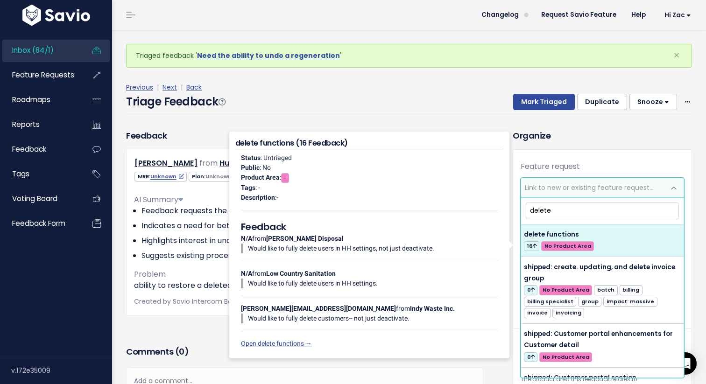
type input "delete"
select select "51637"
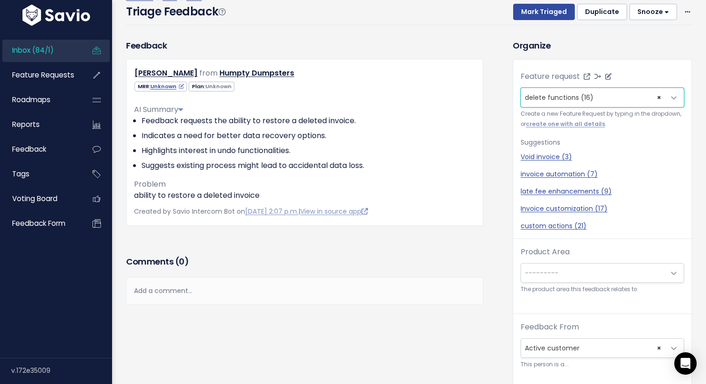
scroll to position [86, 0]
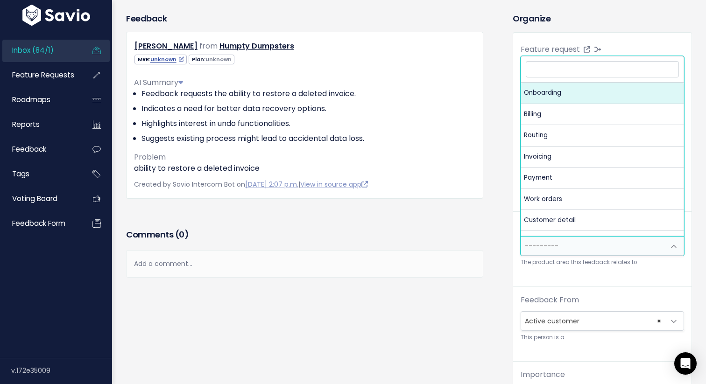
click at [550, 245] on span "---------" at bounding box center [542, 245] width 34 height 9
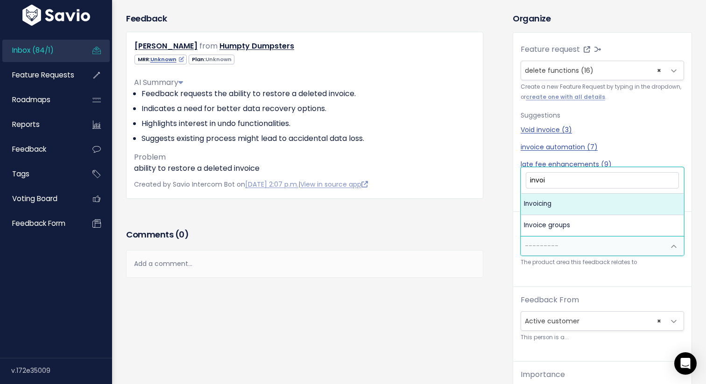
type input "invoi"
select select "MAIN:INVOICING"
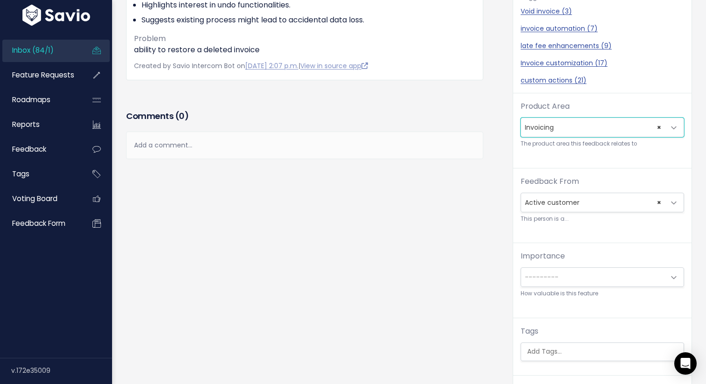
scroll to position [204, 0]
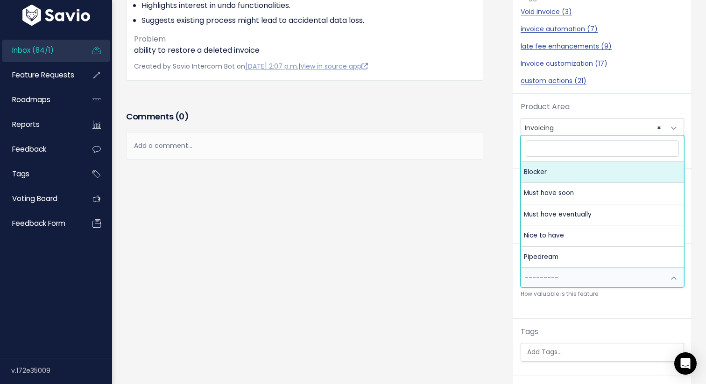
click at [565, 282] on span "---------" at bounding box center [593, 277] width 144 height 19
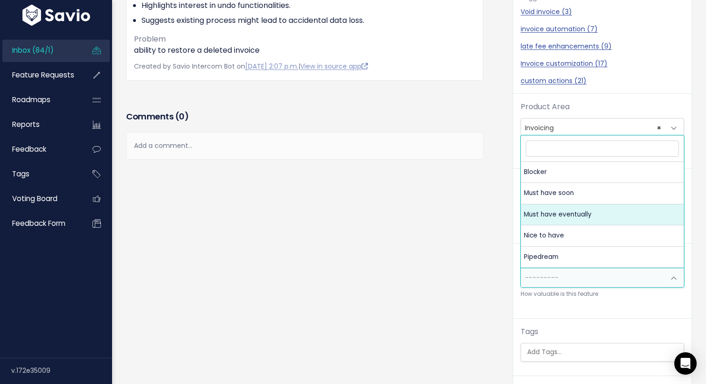
select select "MUST_HAVE_EVENTUALLY"
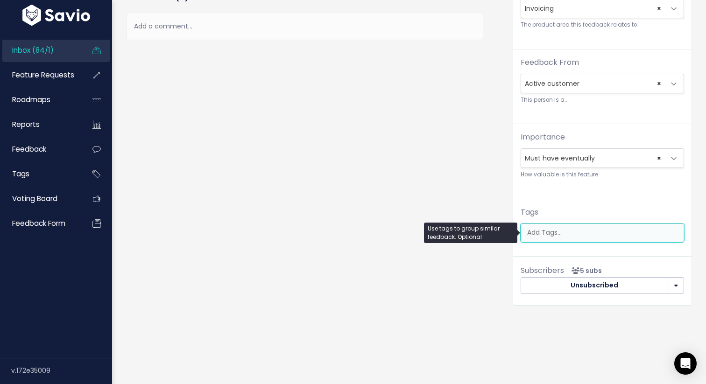
scroll to position [0, 2]
click at [553, 239] on ul at bounding box center [602, 233] width 162 height 18
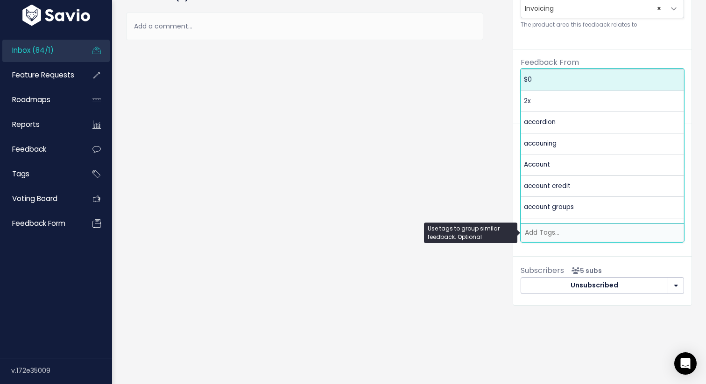
type input "r"
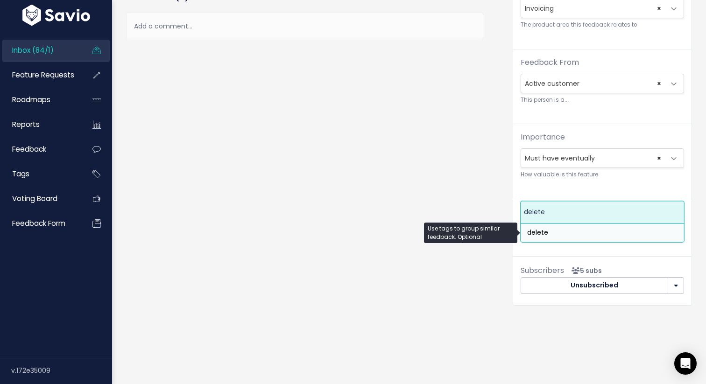
type input "delete"
select select "9085"
type input "restore"
click at [599, 218] on span "restore" at bounding box center [592, 212] width 23 height 11
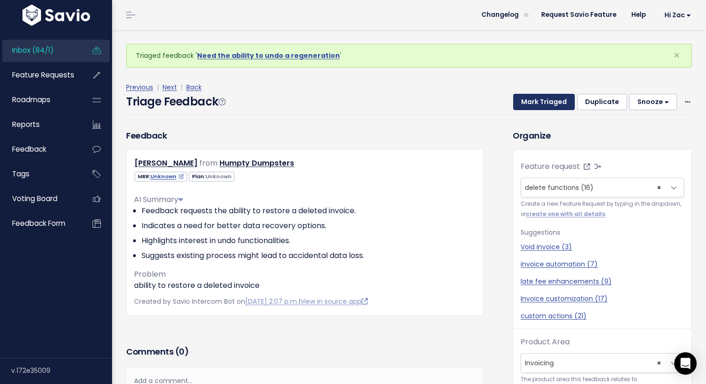
click at [538, 103] on button "Mark Triaged" at bounding box center [544, 102] width 62 height 17
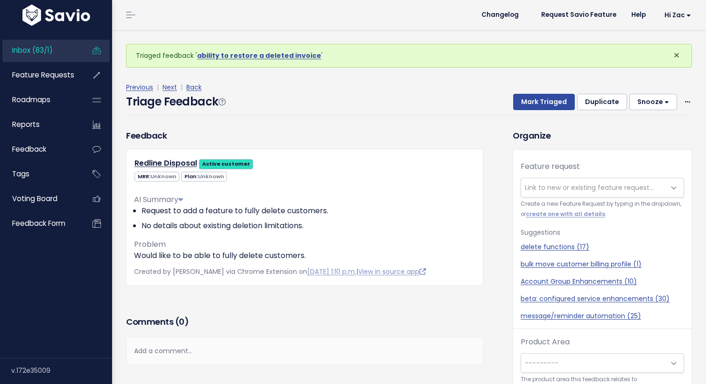
click at [678, 56] on span "×" at bounding box center [676, 55] width 7 height 15
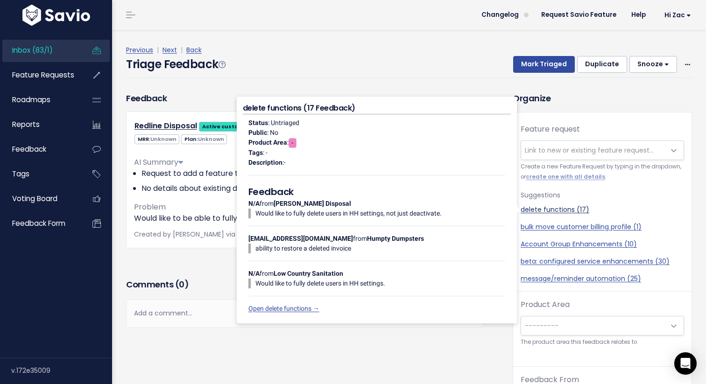
click at [574, 210] on link "delete functions (17)" at bounding box center [601, 210] width 163 height 10
select select "51637"
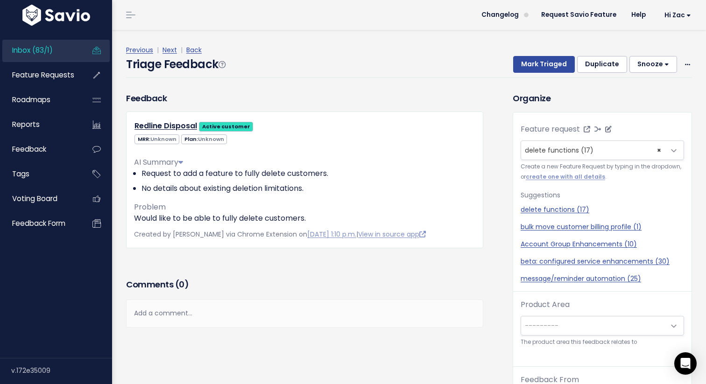
scroll to position [31, 0]
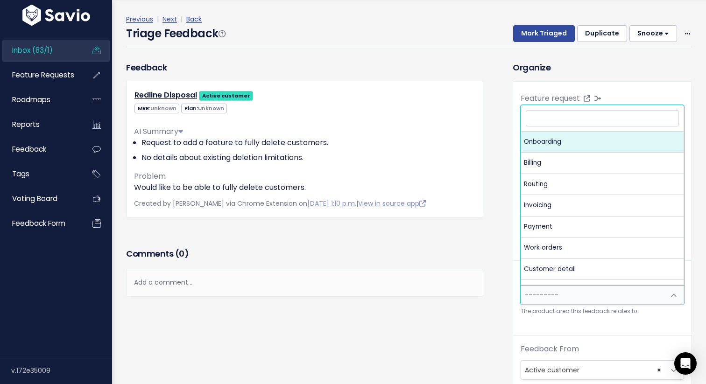
click at [566, 294] on span "---------" at bounding box center [593, 295] width 144 height 19
type input "cus"
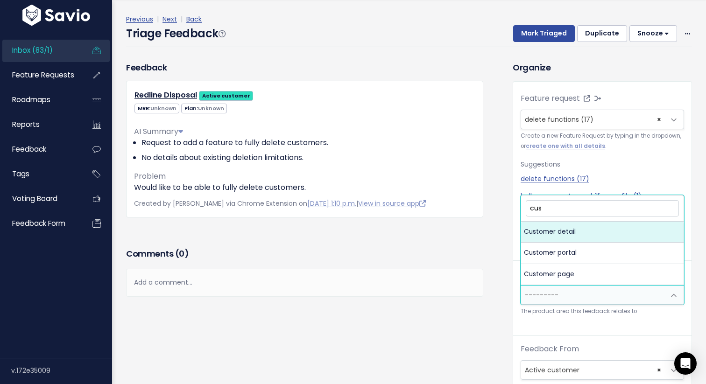
select select "MAIN:CUSTOMER_DETAIL"
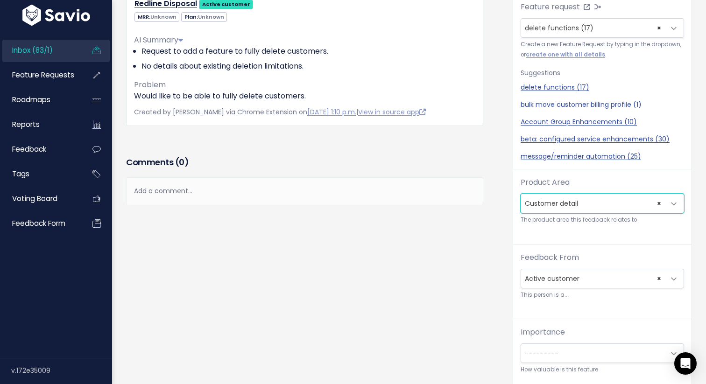
scroll to position [151, 0]
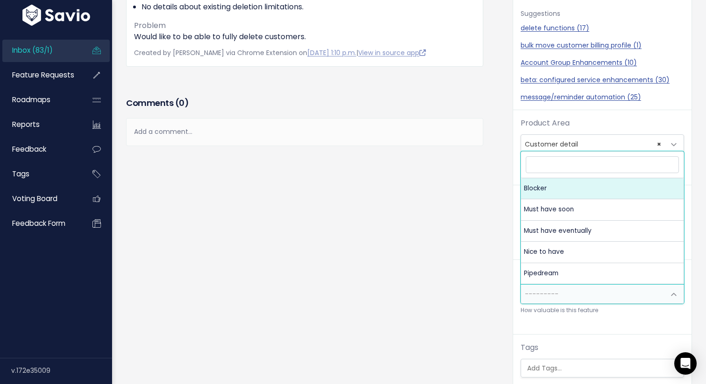
click at [562, 297] on span "---------" at bounding box center [593, 294] width 144 height 19
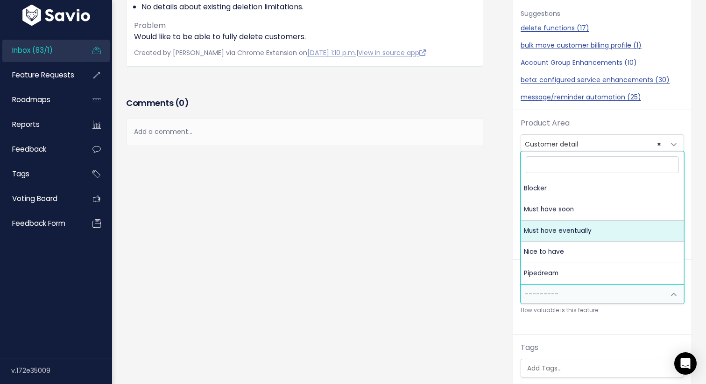
select select "MUST_HAVE_EVENTUALLY"
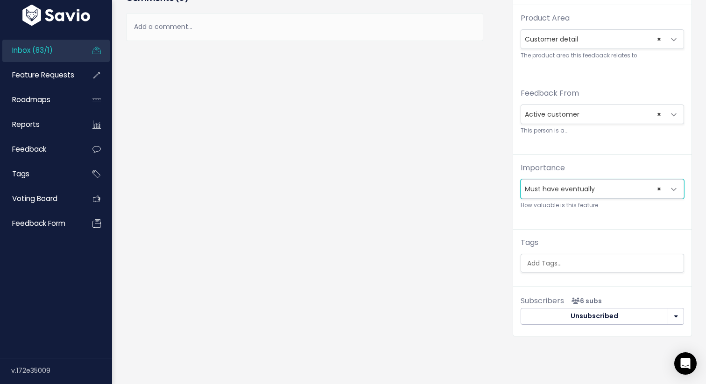
scroll to position [0, 0]
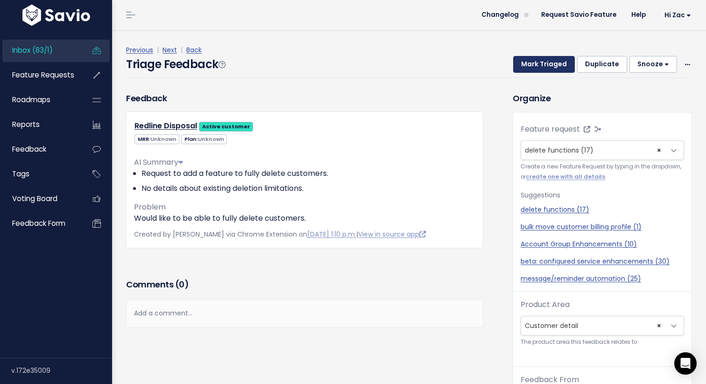
click at [546, 61] on button "Mark Triaged" at bounding box center [544, 64] width 62 height 17
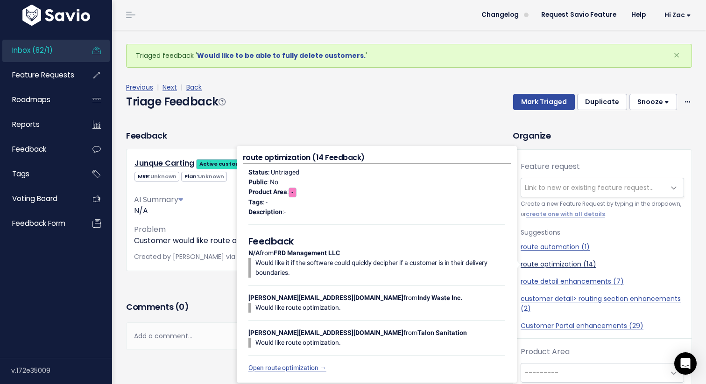
click at [538, 264] on link "route optimization (14)" at bounding box center [601, 265] width 163 height 10
select select "41112"
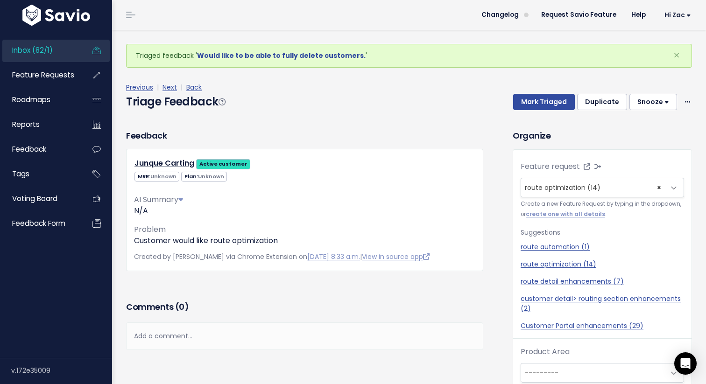
scroll to position [31, 0]
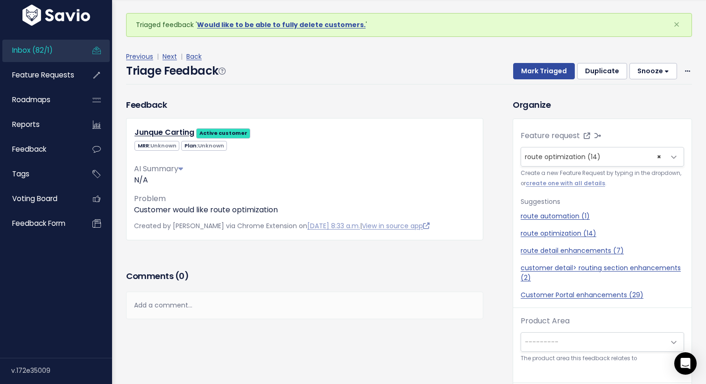
click at [574, 345] on span "---------" at bounding box center [593, 342] width 144 height 19
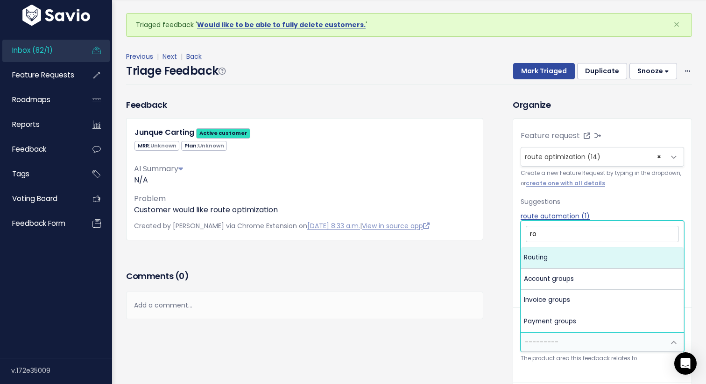
type input "ro"
select select "MAIN:ROUTING"
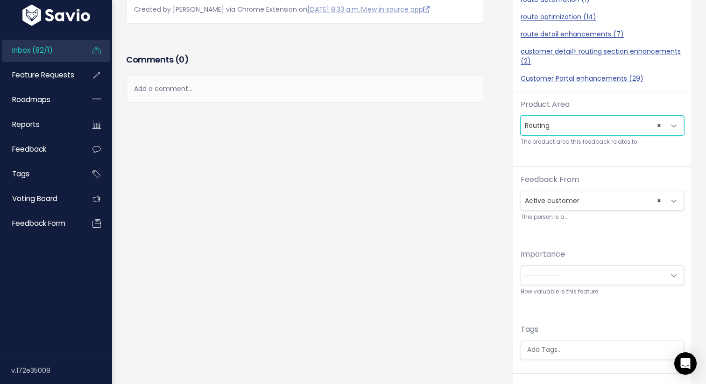
scroll to position [218, 0]
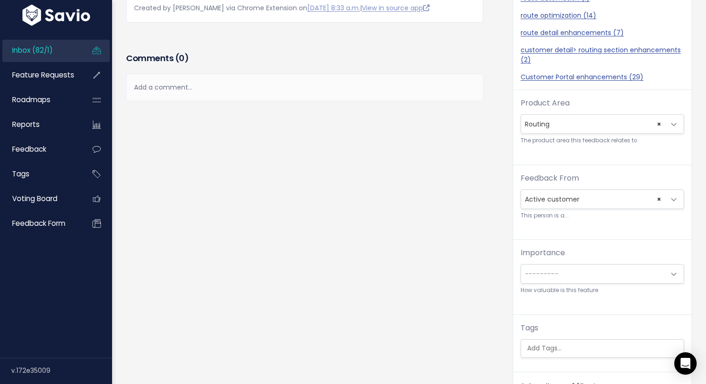
click at [556, 275] on span "---------" at bounding box center [542, 273] width 34 height 9
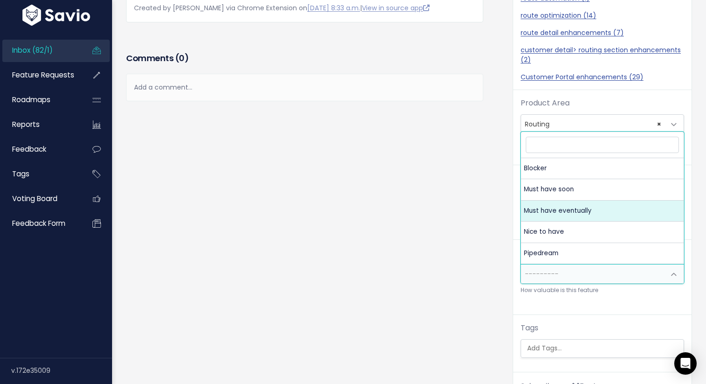
select select "MUST_HAVE_EVENTUALLY"
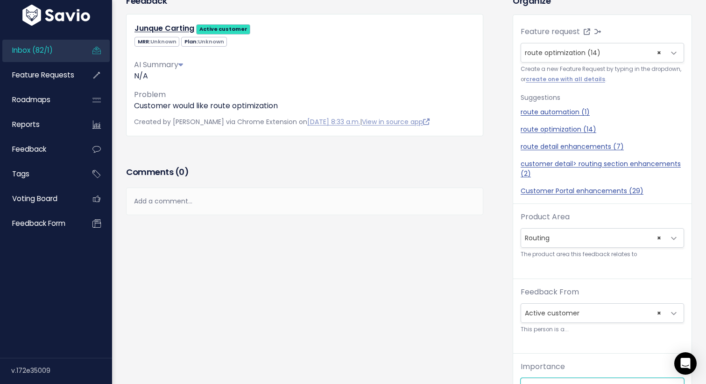
scroll to position [0, 0]
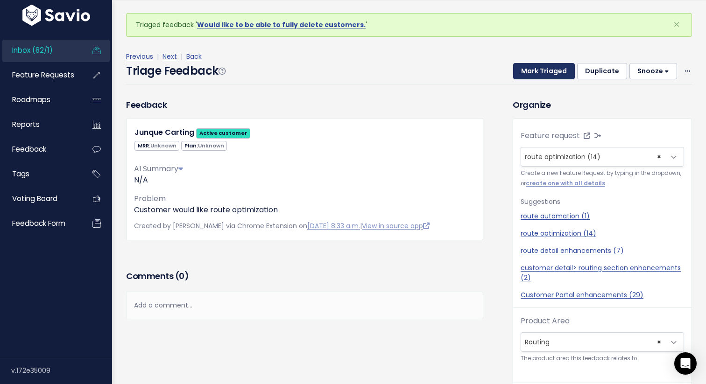
click at [526, 68] on button "Mark Triaged" at bounding box center [544, 71] width 62 height 17
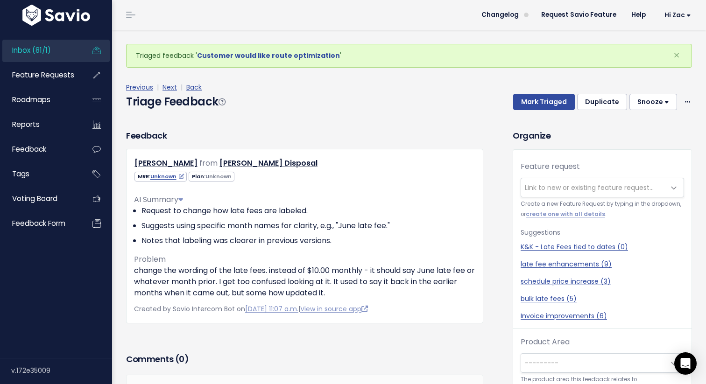
scroll to position [31, 0]
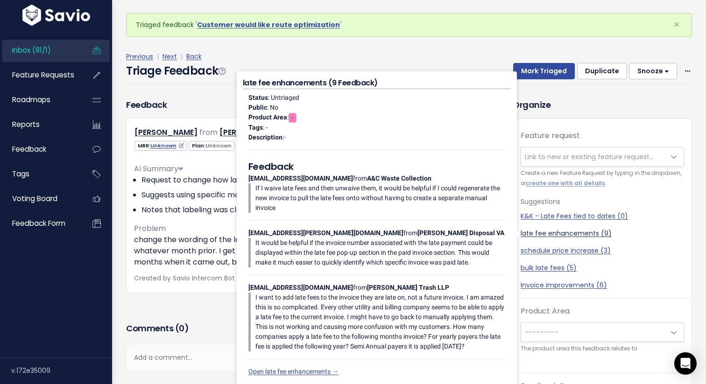
click at [536, 233] on link "late fee enhancements (9)" at bounding box center [601, 234] width 163 height 10
select select "56969"
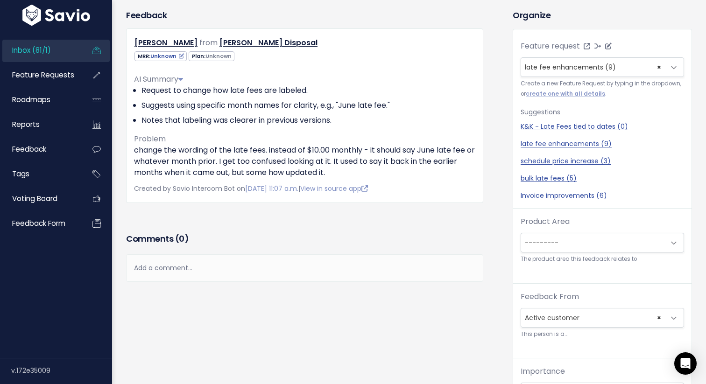
scroll to position [82, 0]
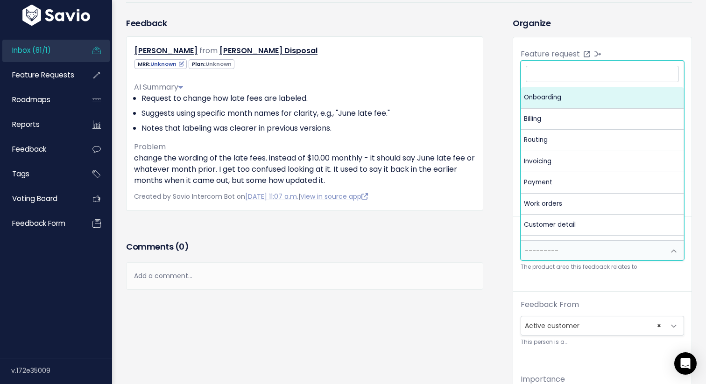
click at [579, 254] on span "---------" at bounding box center [593, 250] width 144 height 19
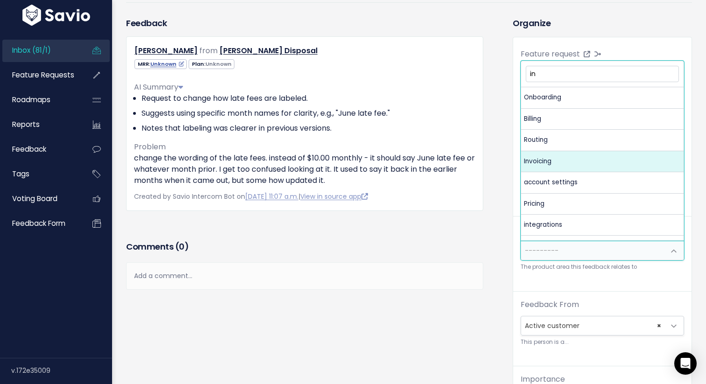
type input "in"
select select "MAIN:INVOICING"
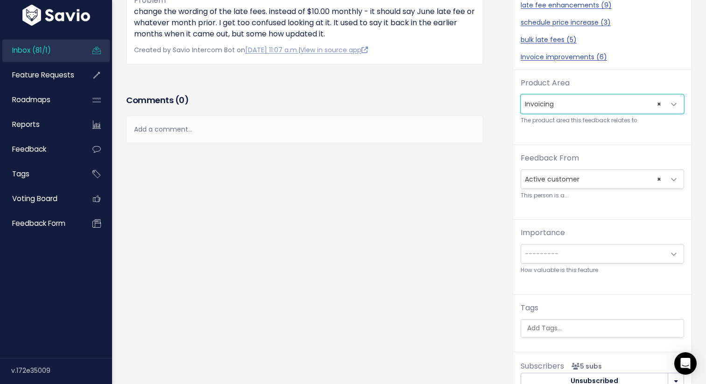
scroll to position [240, 0]
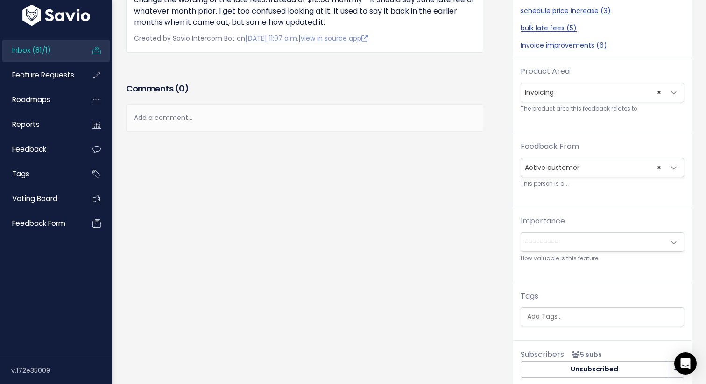
click at [570, 239] on span "---------" at bounding box center [593, 242] width 144 height 19
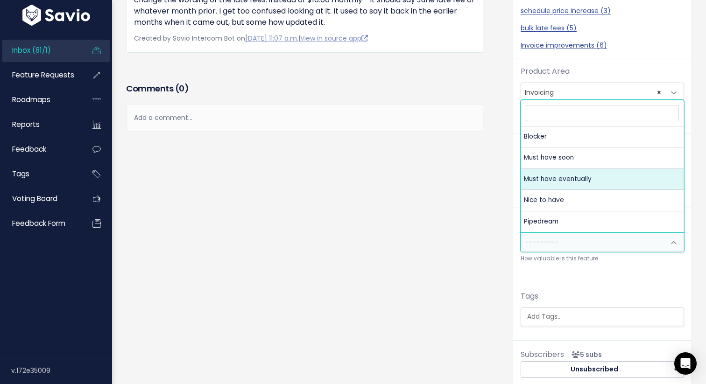
select select "MUST_HAVE_EVENTUALLY"
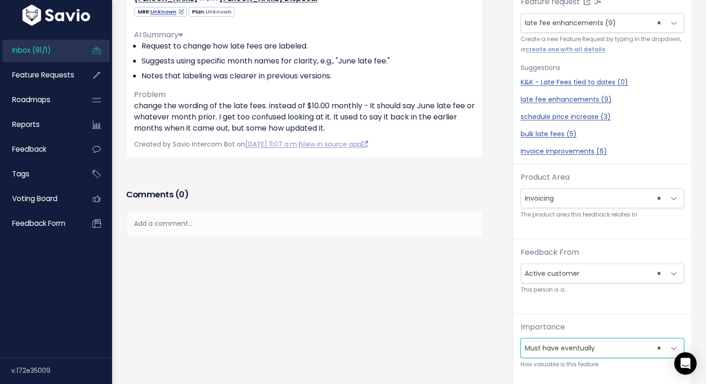
scroll to position [0, 0]
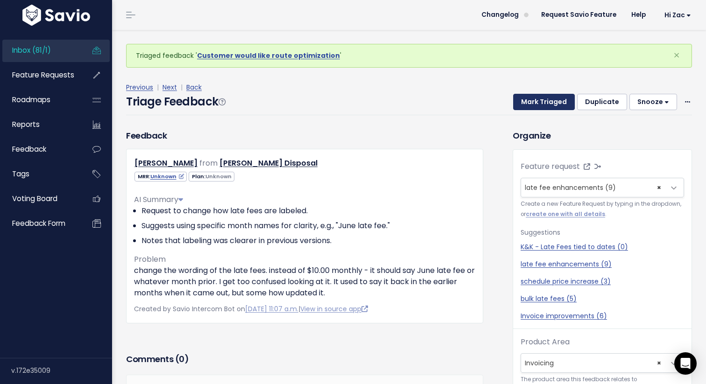
click at [535, 98] on button "Mark Triaged" at bounding box center [544, 102] width 62 height 17
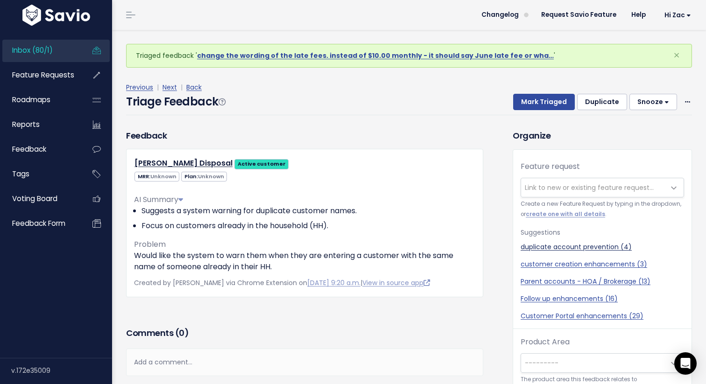
click at [586, 248] on link "duplicate account prevention (4)" at bounding box center [601, 247] width 163 height 10
select select "38889"
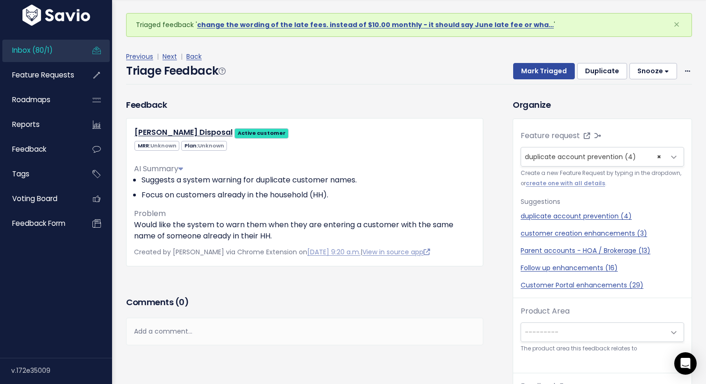
click at [559, 329] on span "---------" at bounding box center [593, 332] width 144 height 19
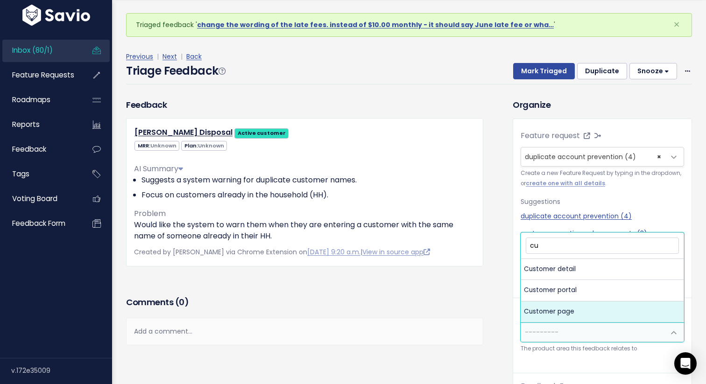
type input "cu"
select select "MAIN:CUSTOMER_PAGE"
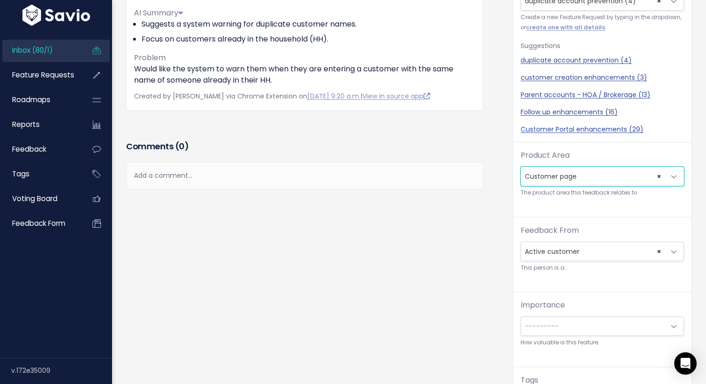
scroll to position [158, 0]
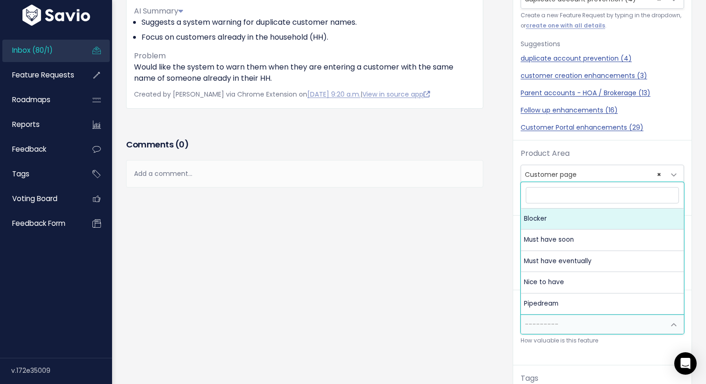
click at [565, 324] on span "---------" at bounding box center [593, 324] width 144 height 19
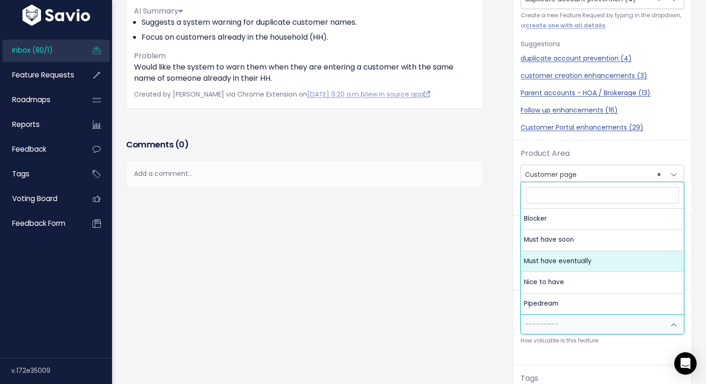
select select "MUST_HAVE_EVENTUALLY"
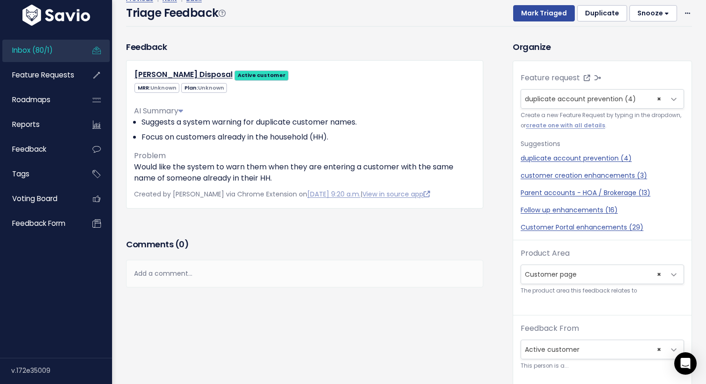
scroll to position [0, 0]
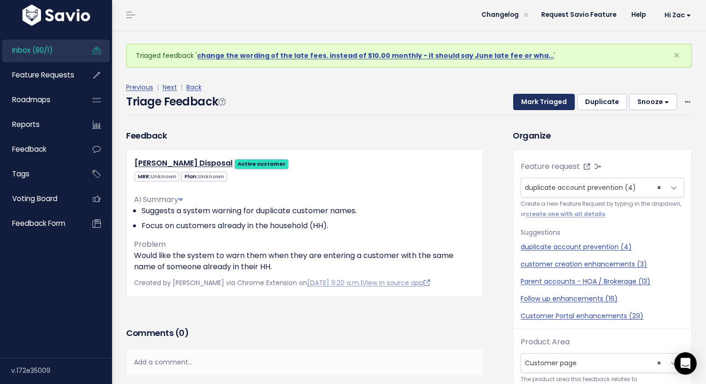
click at [537, 101] on button "Mark Triaged" at bounding box center [544, 102] width 62 height 17
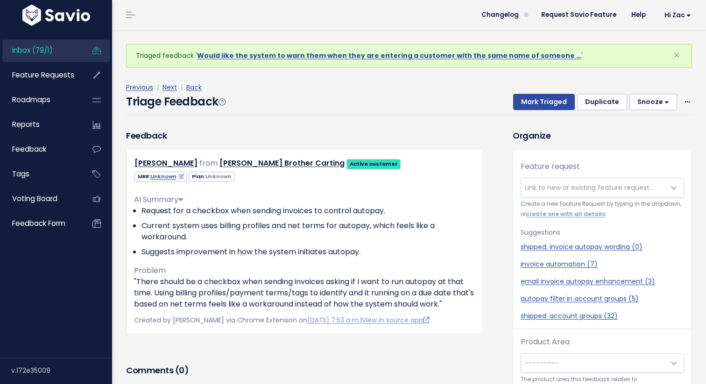
scroll to position [31, 0]
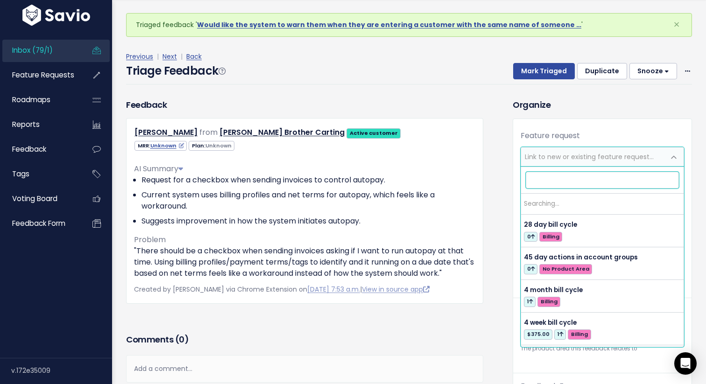
click at [561, 159] on span "Link to new or existing feature request..." at bounding box center [589, 156] width 129 height 9
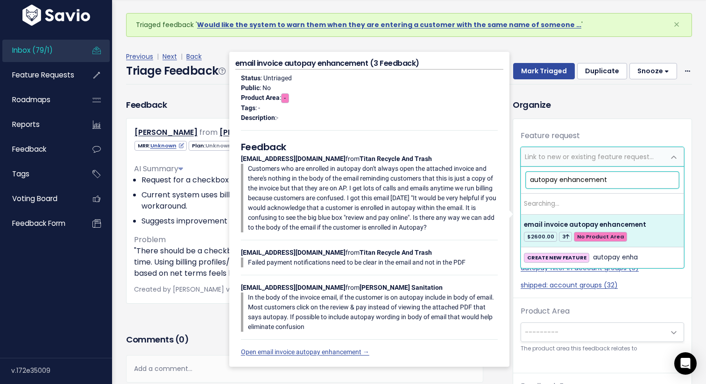
type input "autopay enhancements"
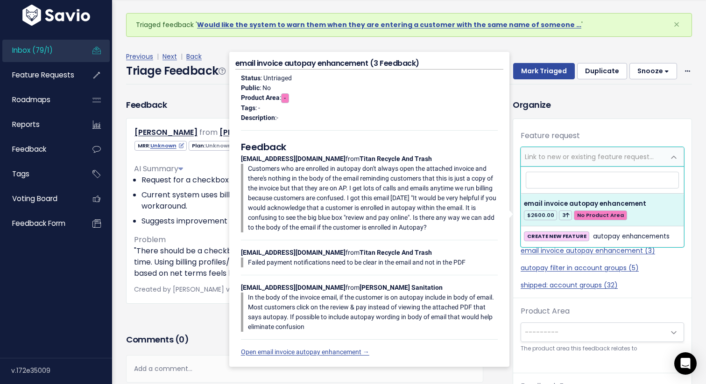
select select "44312"
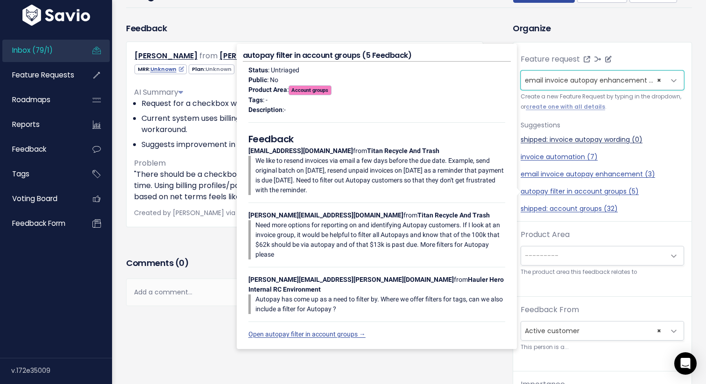
scroll to position [79, 0]
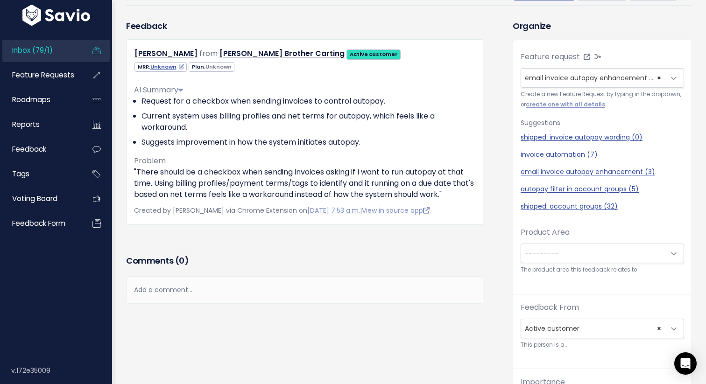
click at [566, 255] on span "---------" at bounding box center [593, 253] width 144 height 19
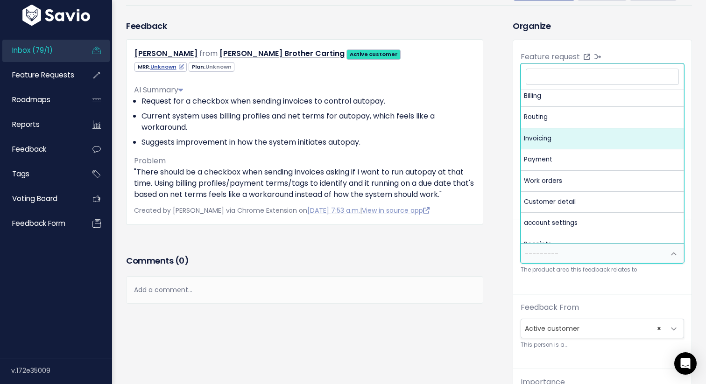
scroll to position [0, 0]
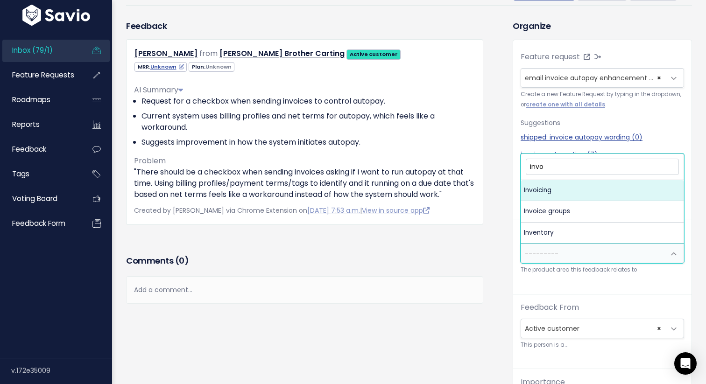
type input "invoi"
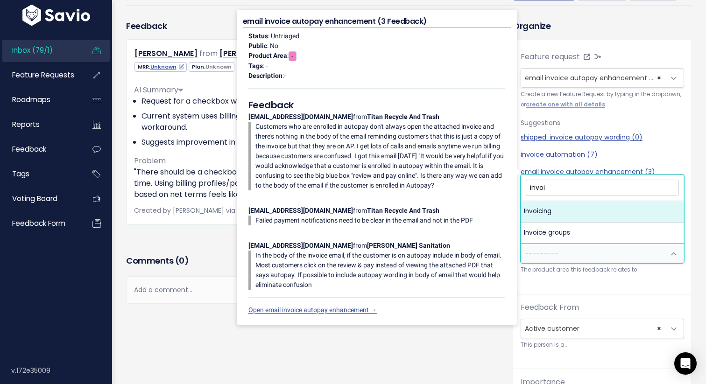
select select "MAIN:INVOICING"
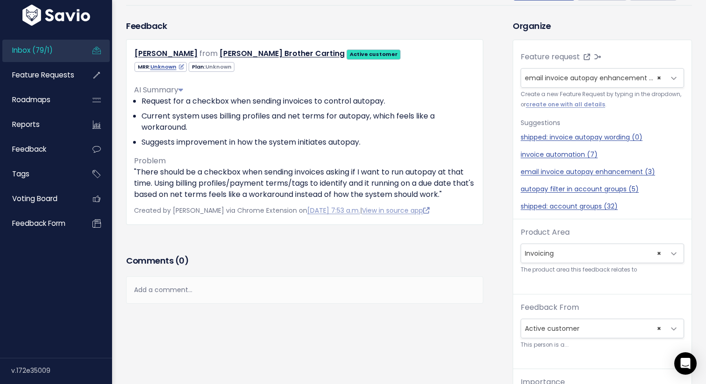
click at [681, 25] on h3 "Organize" at bounding box center [601, 26] width 179 height 13
click at [662, 77] on span "× email invoice autopay enhancement (3)" at bounding box center [601, 78] width 163 height 20
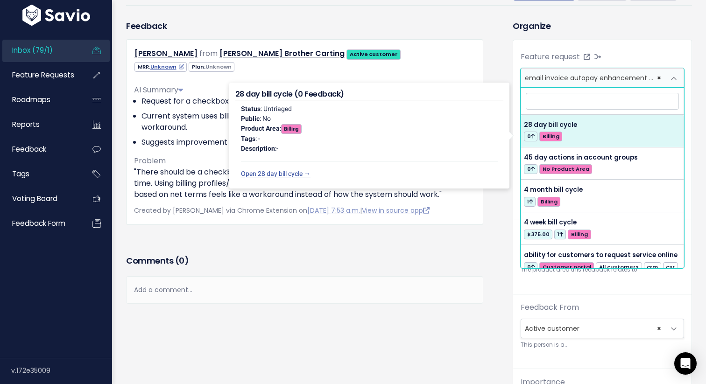
click at [502, 50] on div "Feedback Hunter Provencher from Solari Brother Carting Active customer" at bounding box center [312, 292] width 386 height 545
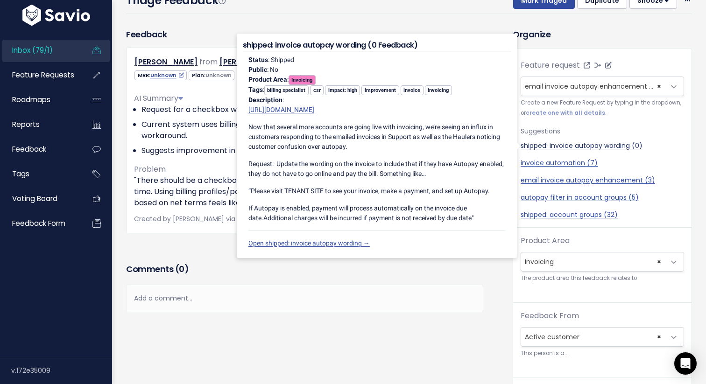
scroll to position [70, 0]
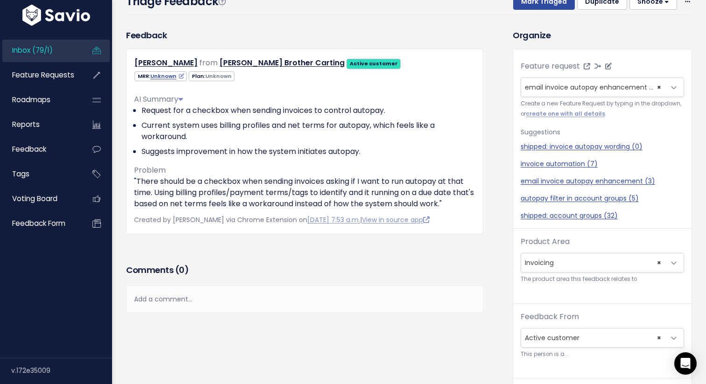
click at [623, 86] on span "email invoice autopay enhancement (3)" at bounding box center [592, 87] width 134 height 9
click at [587, 63] on icon at bounding box center [586, 66] width 7 height 7
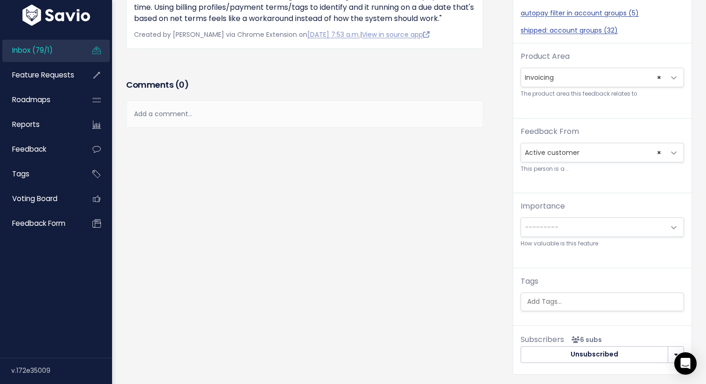
scroll to position [324, 0]
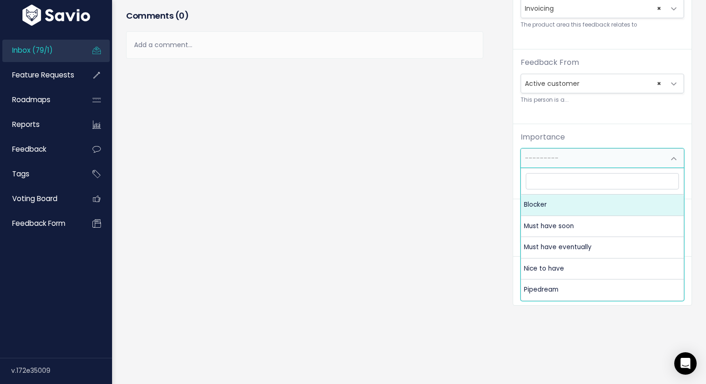
click at [586, 149] on span "---------" at bounding box center [593, 158] width 144 height 19
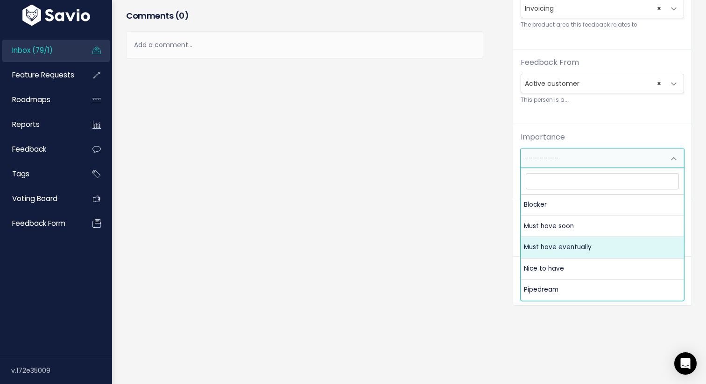
select select "MUST_HAVE_EVENTUALLY"
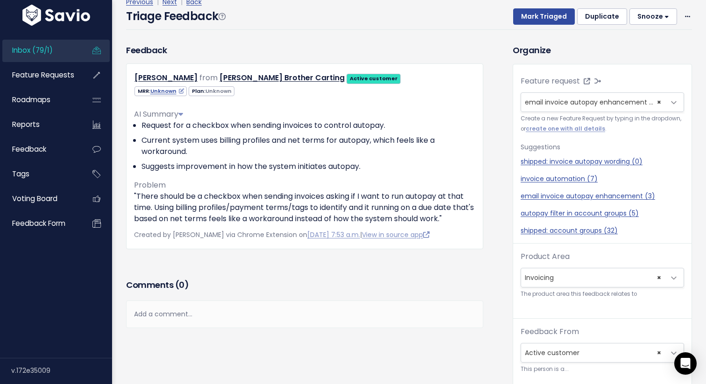
scroll to position [0, 0]
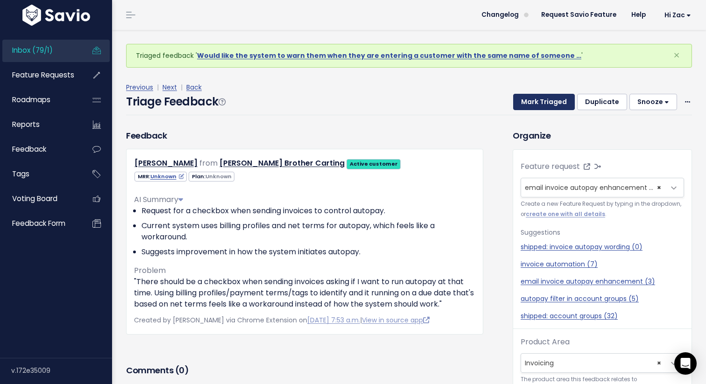
click at [538, 103] on button "Mark Triaged" at bounding box center [544, 102] width 62 height 17
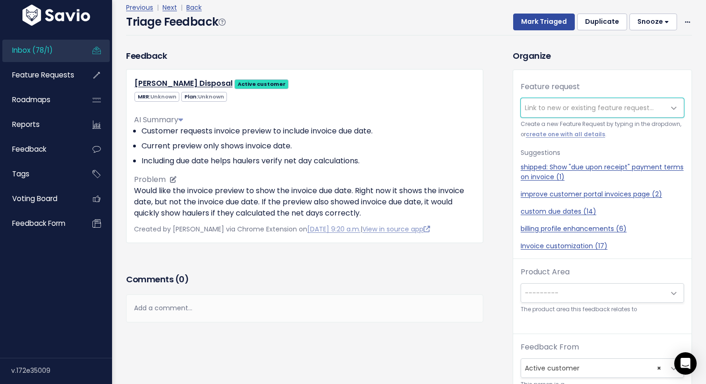
scroll to position [12, 0]
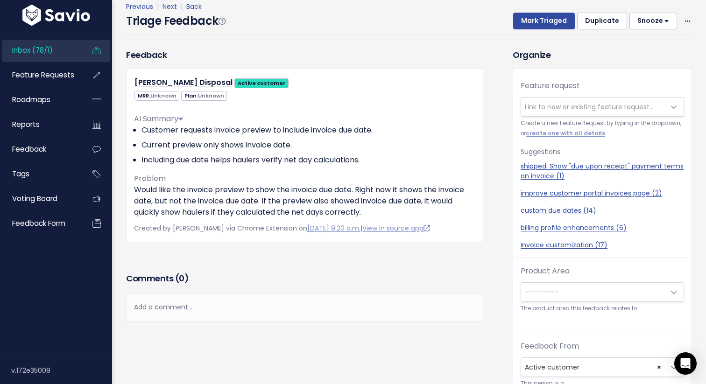
click at [555, 108] on span "Link to new or existing feature request..." at bounding box center [589, 106] width 129 height 9
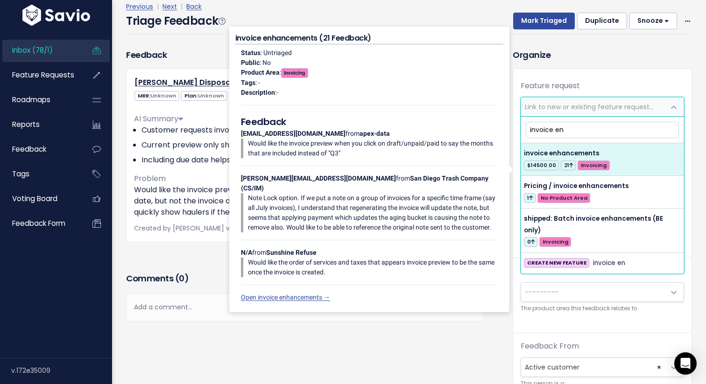
type input "invoice en"
select select "38884"
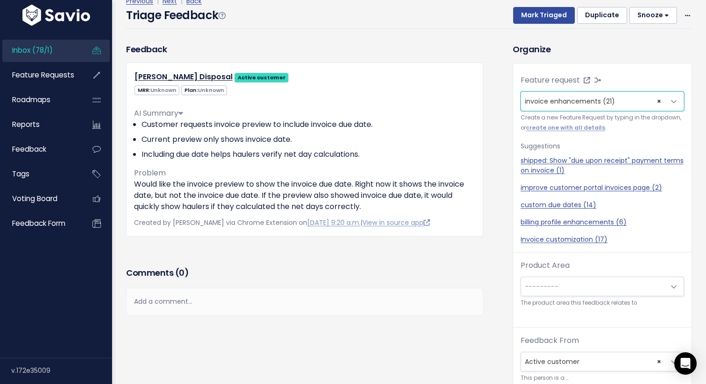
scroll to position [31, 0]
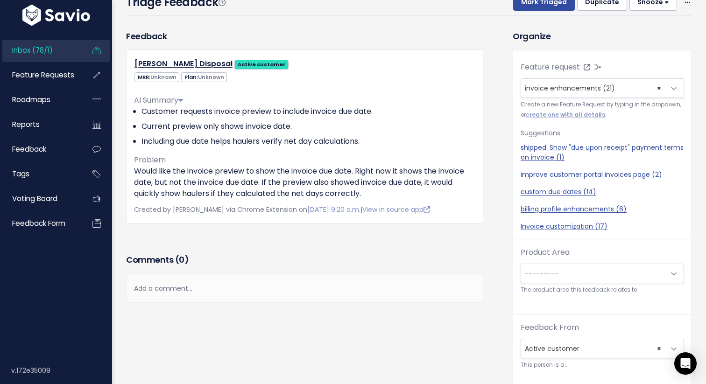
click at [563, 276] on span "---------" at bounding box center [593, 273] width 144 height 19
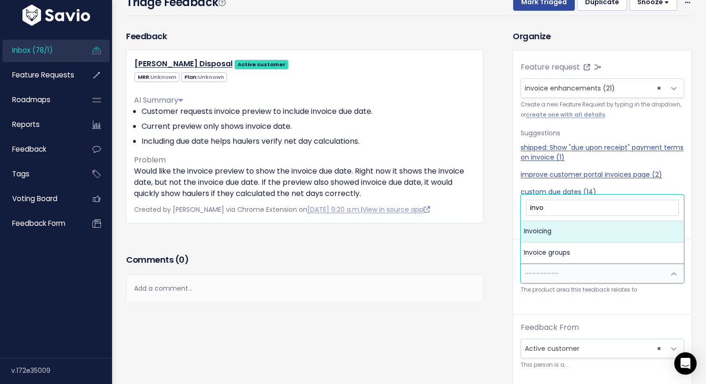
type input "invoi"
select select "MAIN:INVOICING"
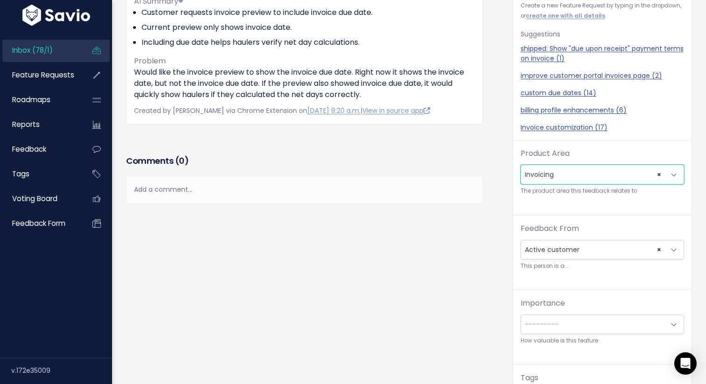
scroll to position [256, 0]
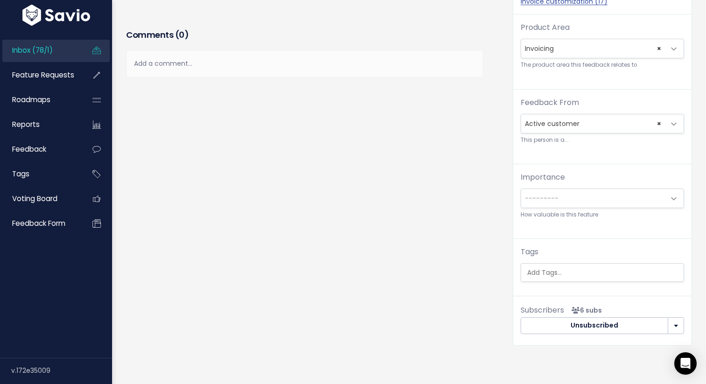
click at [564, 201] on span "---------" at bounding box center [593, 198] width 144 height 19
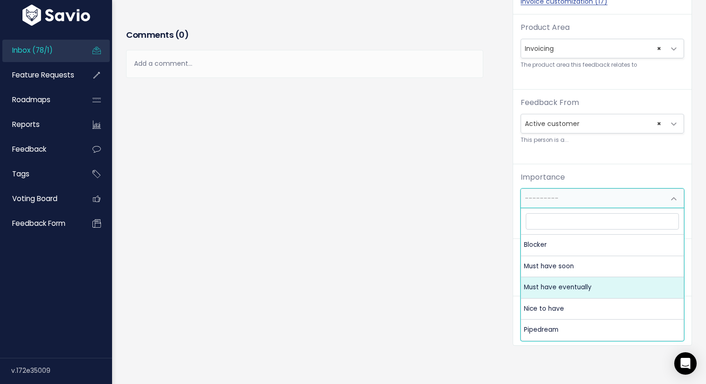
select select "MUST_HAVE_EVENTUALLY"
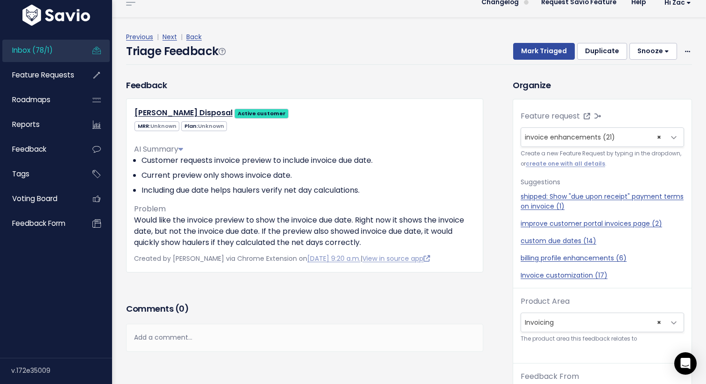
scroll to position [0, 0]
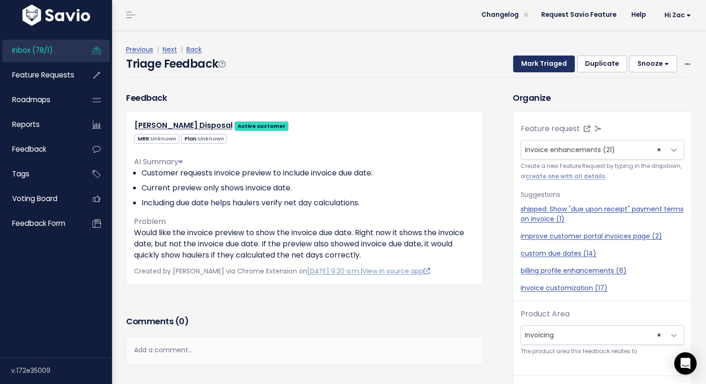
click at [550, 66] on button "Mark Triaged" at bounding box center [544, 64] width 62 height 17
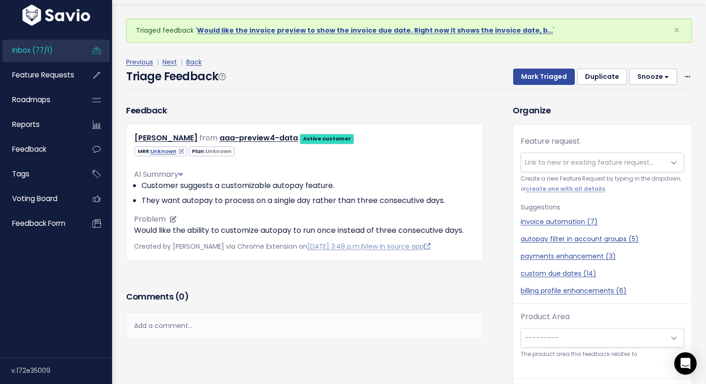
scroll to position [31, 0]
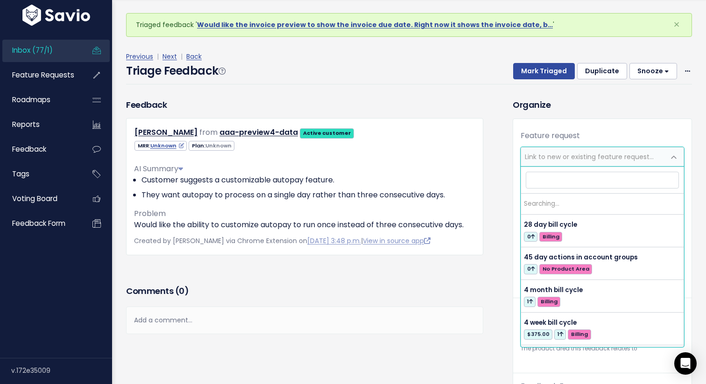
click at [545, 158] on span "Link to new or existing feature request..." at bounding box center [589, 156] width 129 height 9
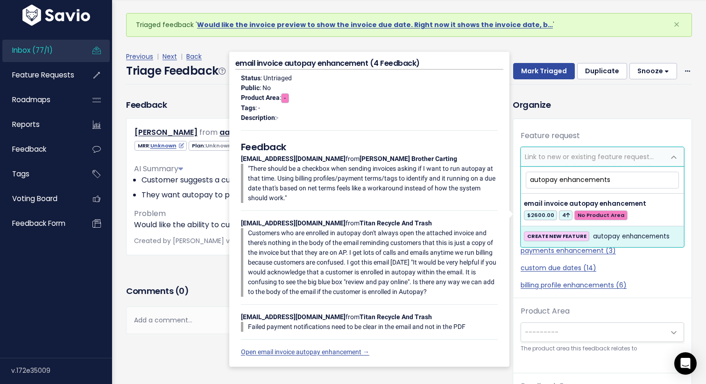
type input "autopay enhancements"
click at [600, 238] on span "autopay enhancements" at bounding box center [631, 236] width 77 height 11
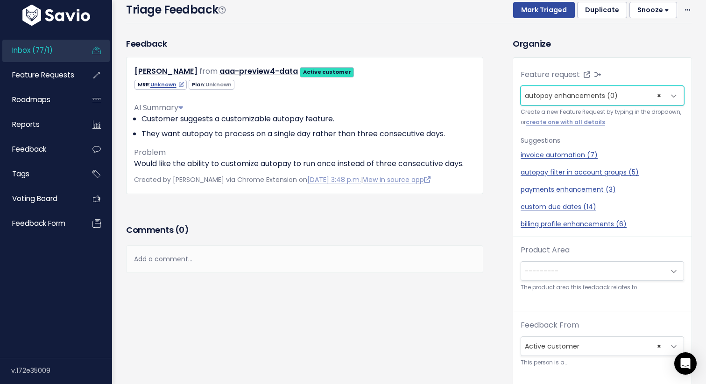
scroll to position [63, 0]
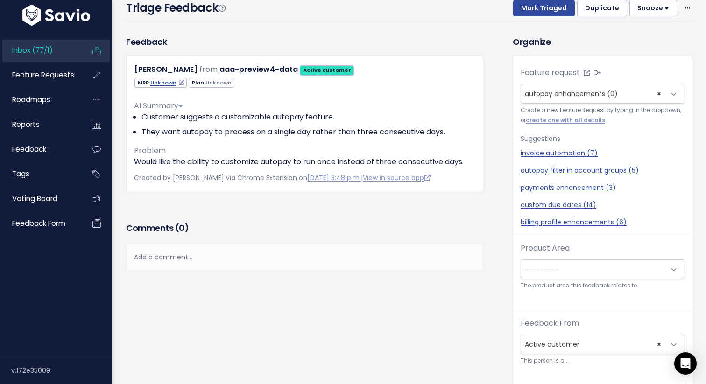
click at [579, 269] on span "---------" at bounding box center [593, 269] width 144 height 19
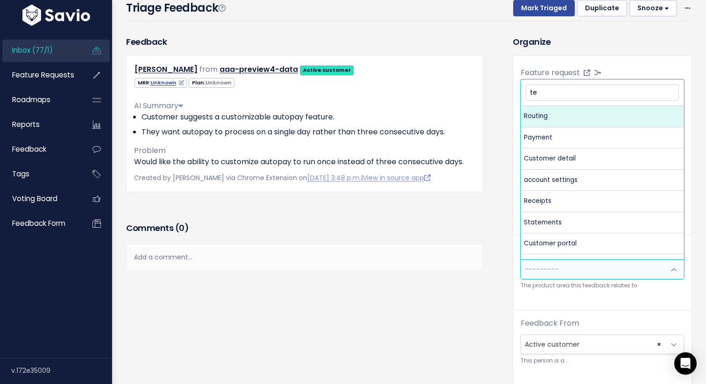
type input "ten"
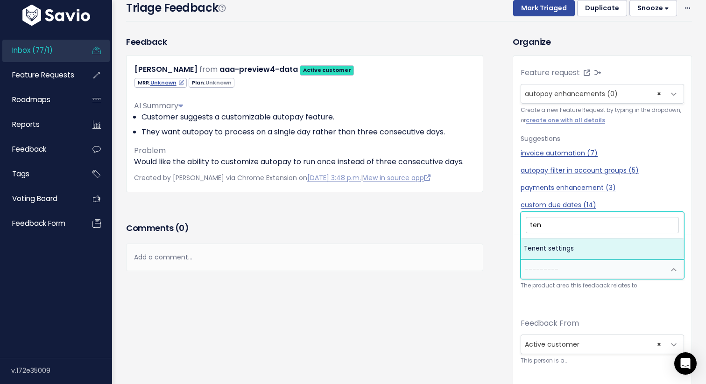
select select "MAIN:TENENT_SETTINGS"
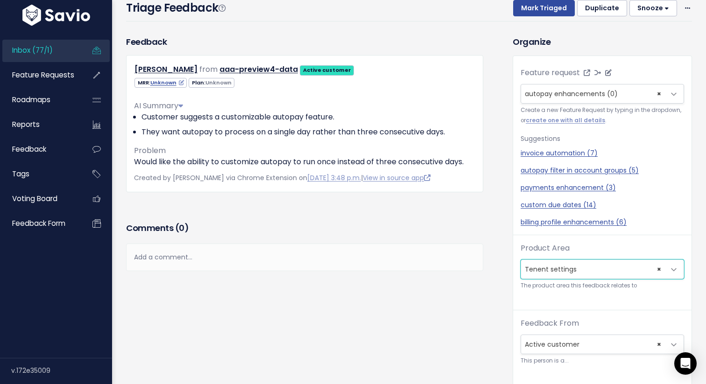
scroll to position [324, 0]
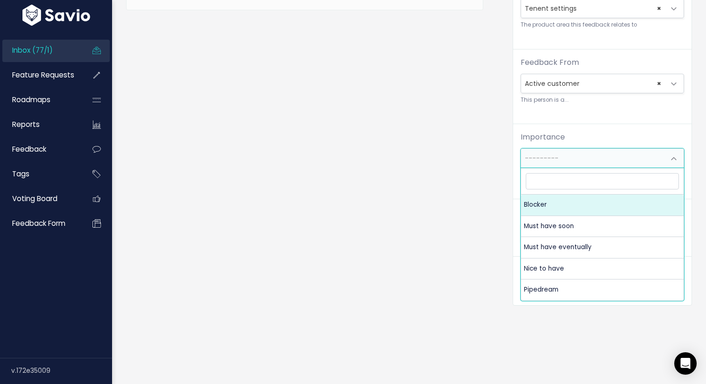
click at [586, 166] on span "---------" at bounding box center [593, 158] width 144 height 19
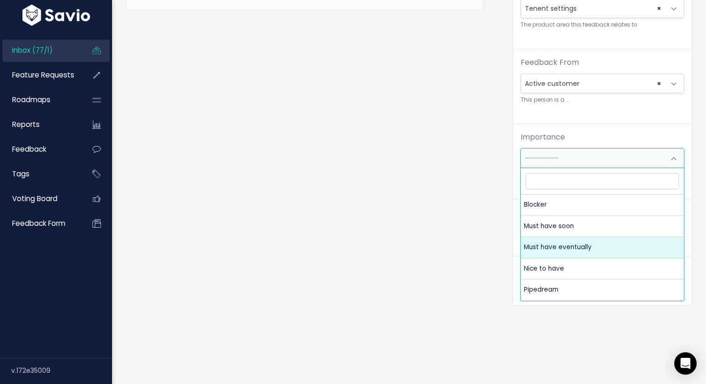
select select "MUST_HAVE_EVENTUALLY"
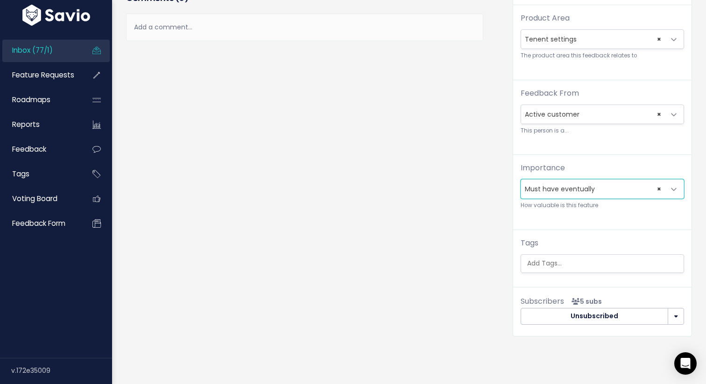
scroll to position [0, 0]
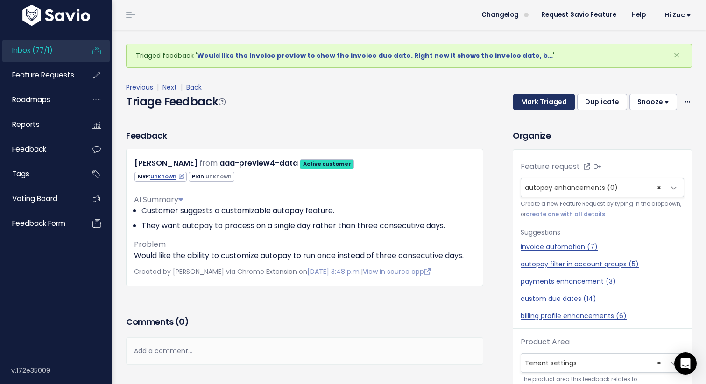
click at [537, 100] on button "Mark Triaged" at bounding box center [544, 102] width 62 height 17
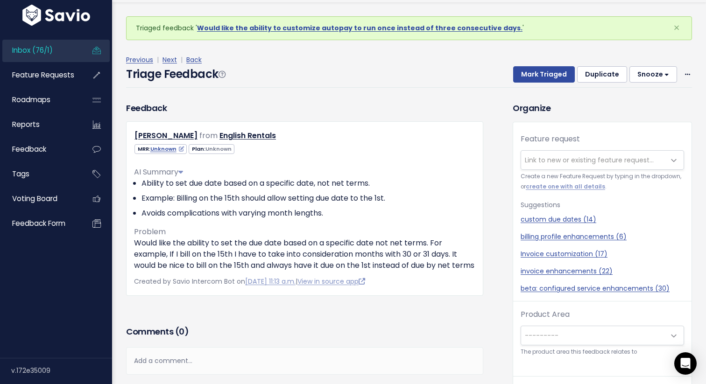
scroll to position [31, 0]
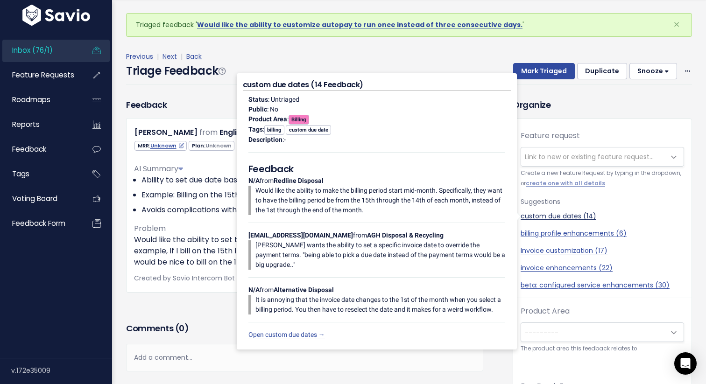
click at [572, 217] on link "custom due dates (14)" at bounding box center [601, 216] width 163 height 10
select select "43138"
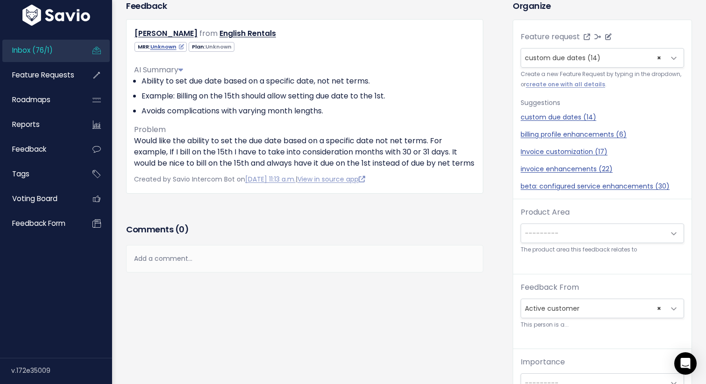
scroll to position [116, 0]
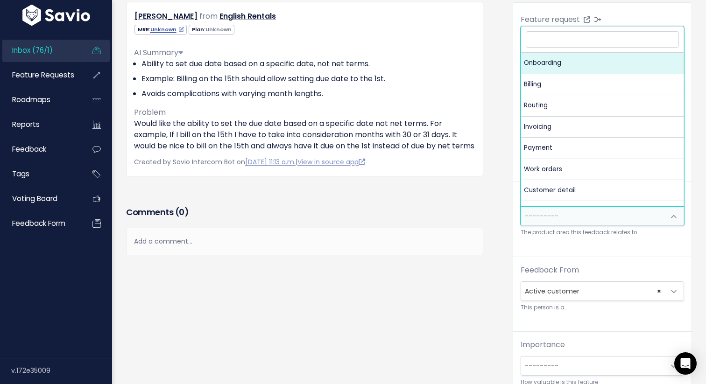
click at [551, 213] on span "---------" at bounding box center [542, 215] width 34 height 9
type input "i"
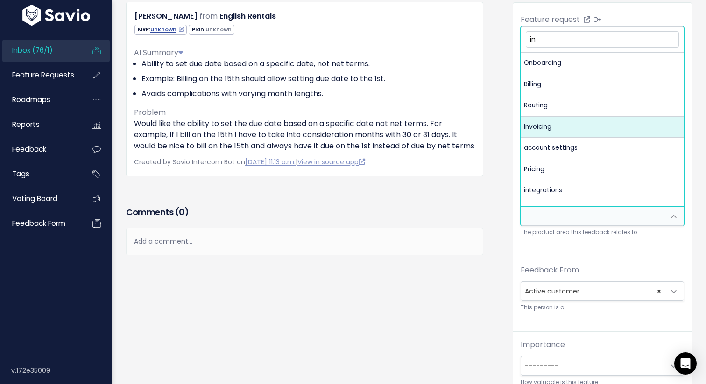
type input "in"
select select "MAIN:INVOICING"
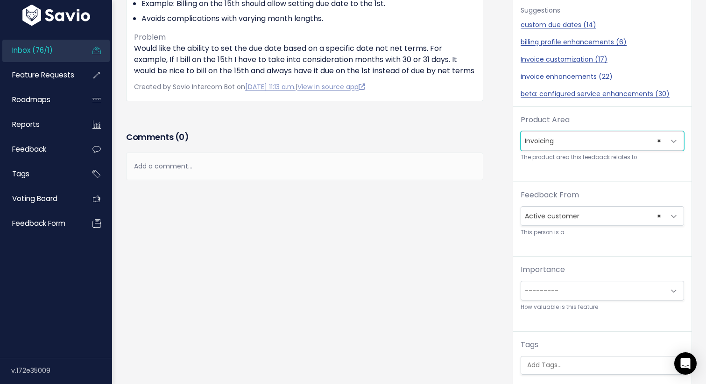
scroll to position [197, 0]
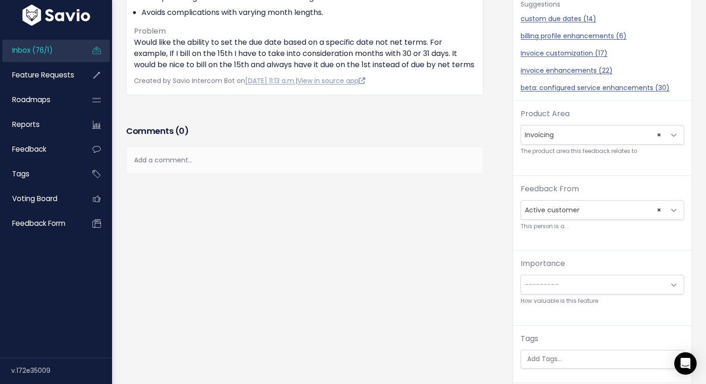
click at [579, 288] on span "---------" at bounding box center [593, 284] width 144 height 19
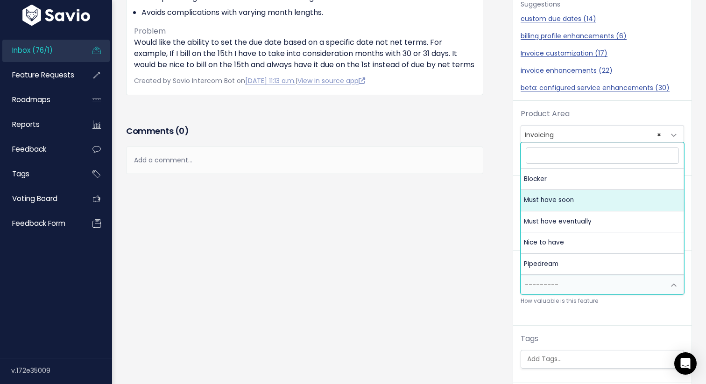
select select "MUST_HAVE"
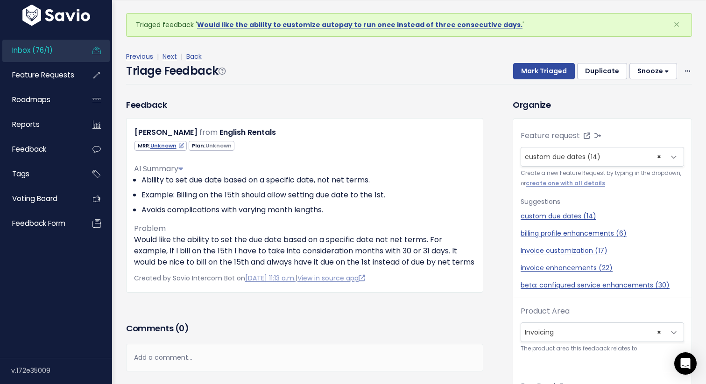
scroll to position [0, 0]
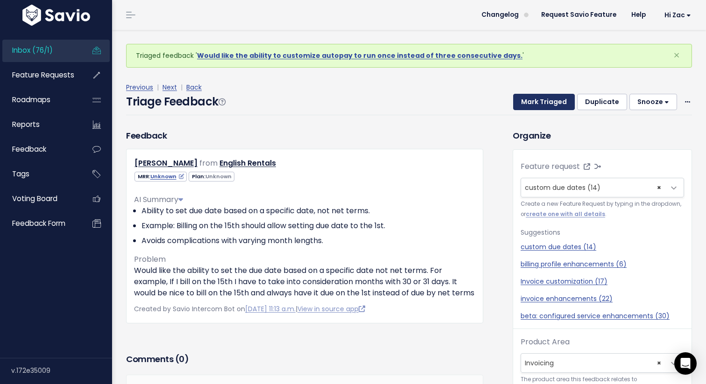
click at [551, 101] on button "Mark Triaged" at bounding box center [544, 102] width 62 height 17
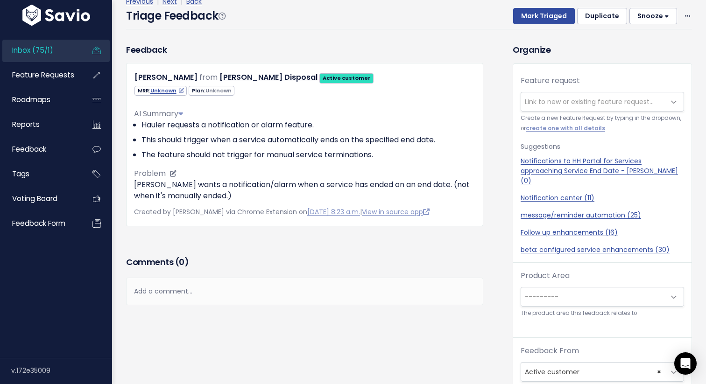
scroll to position [56, 0]
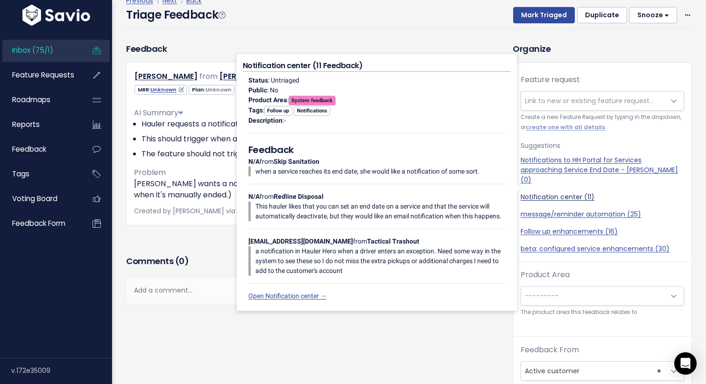
click at [535, 192] on link "Notification center (11)" at bounding box center [601, 197] width 163 height 10
select select "32081"
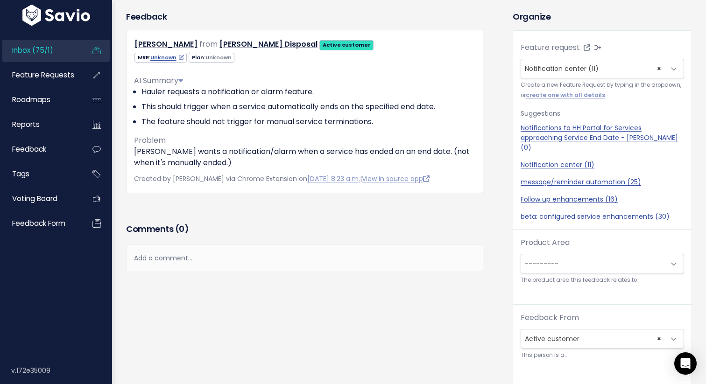
scroll to position [92, 0]
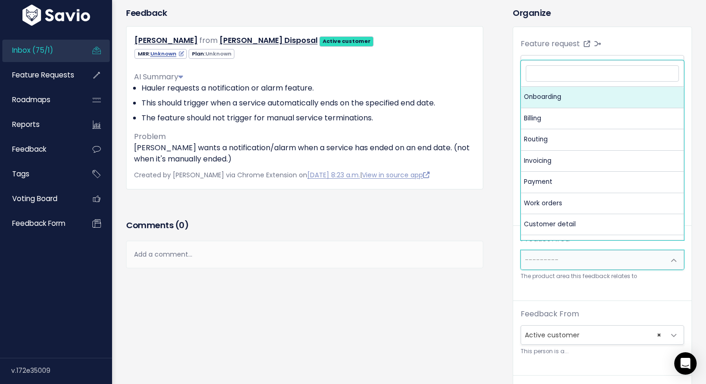
click at [544, 259] on span "---------" at bounding box center [593, 260] width 144 height 19
type input "s"
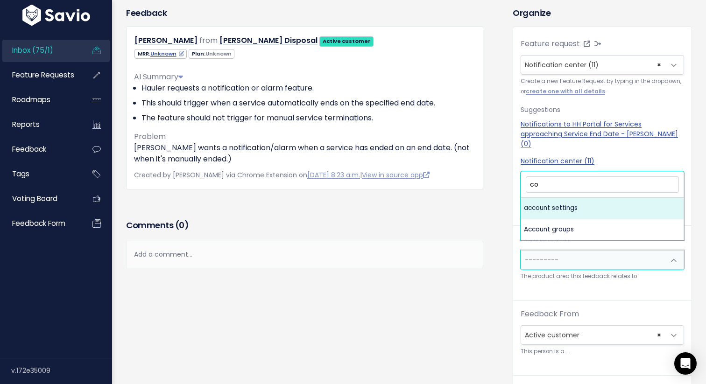
type input "c"
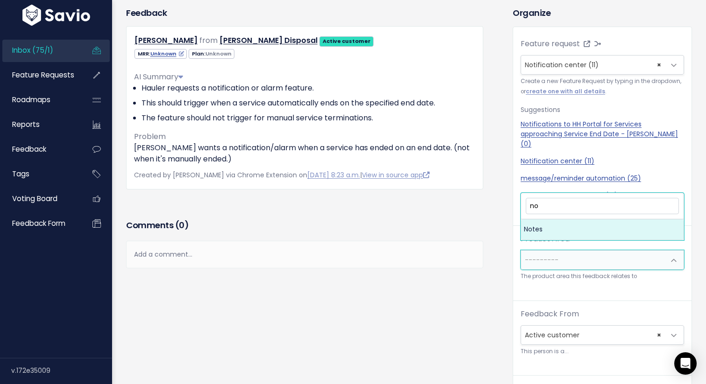
type input "n"
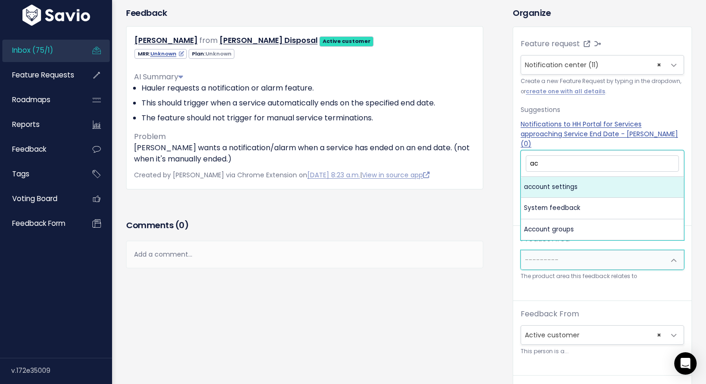
type input "a"
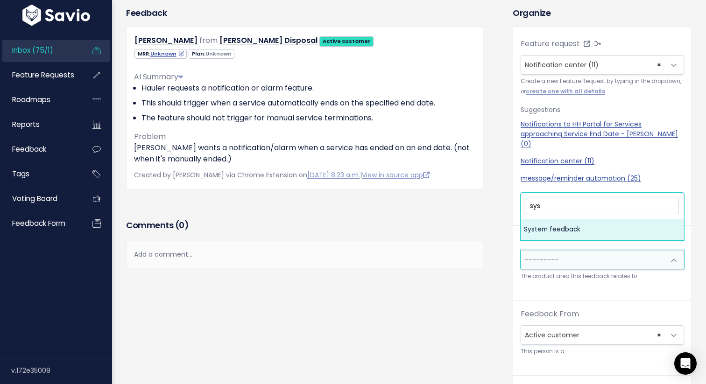
type input "sys"
select select "MAIN:SYSTEM_FEEDBACK"
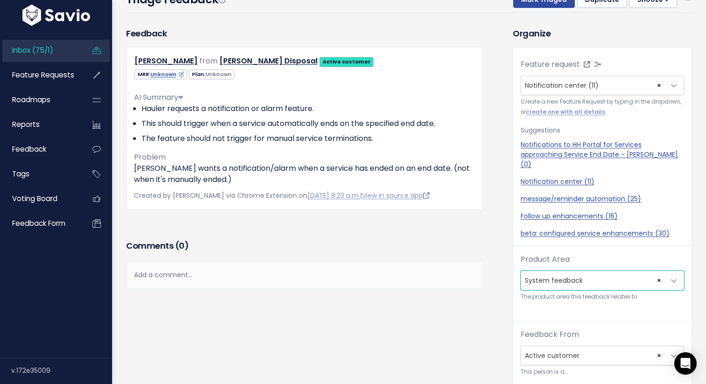
scroll to position [0, 0]
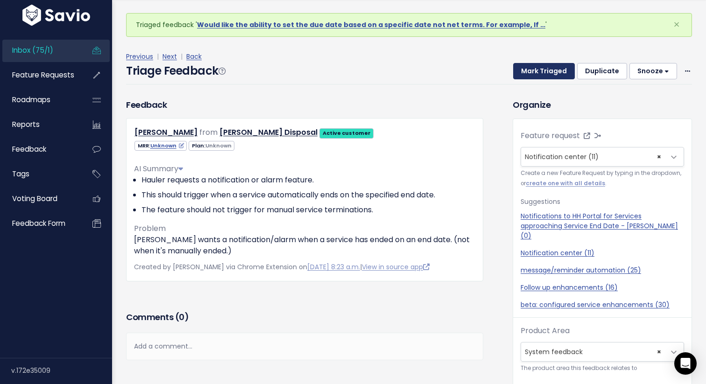
click at [550, 70] on button "Mark Triaged" at bounding box center [544, 71] width 62 height 17
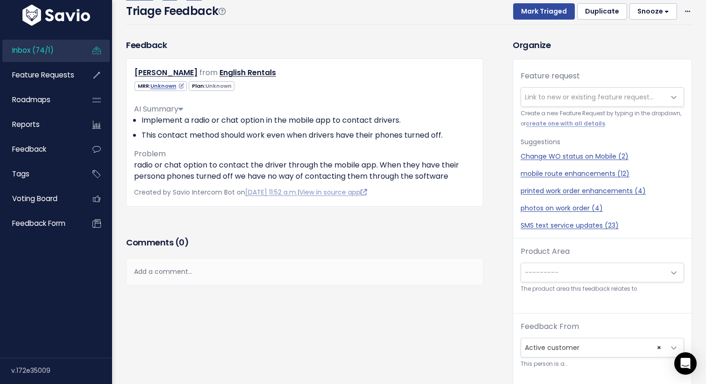
scroll to position [69, 0]
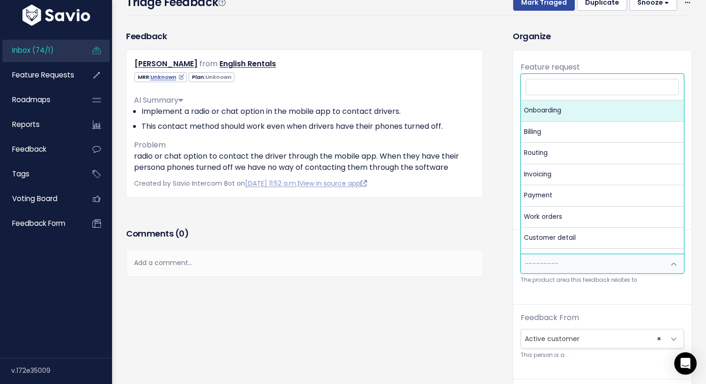
click at [548, 264] on span "---------" at bounding box center [542, 263] width 34 height 9
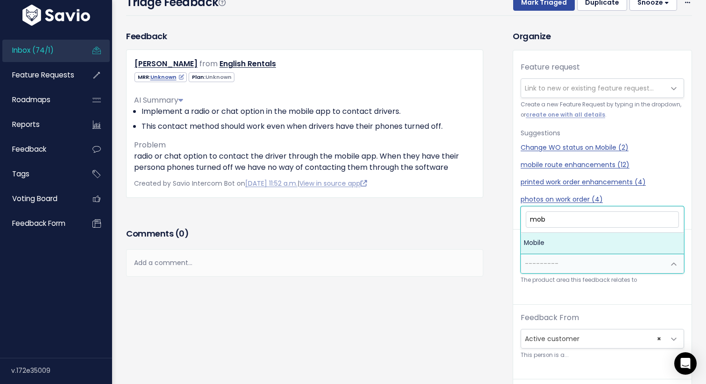
type input "mobi"
select select "MAIN:MOBILE"
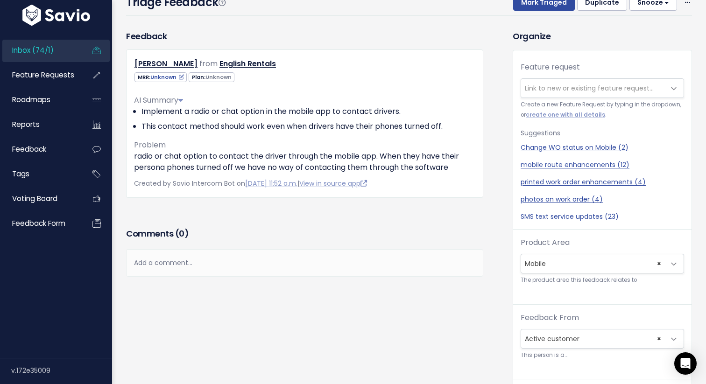
click at [573, 87] on span "Link to new or existing feature request..." at bounding box center [589, 88] width 129 height 9
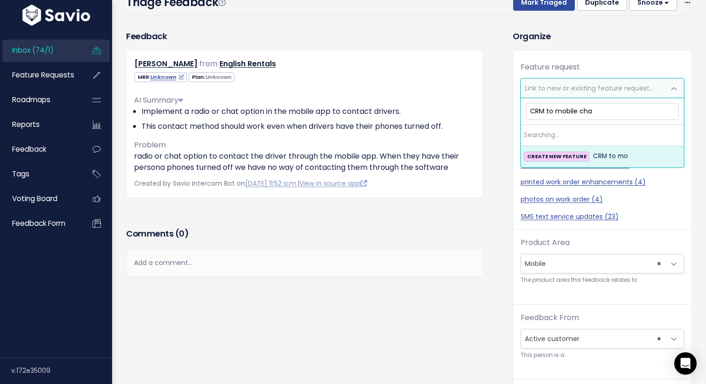
type input "CRM to mobile chat"
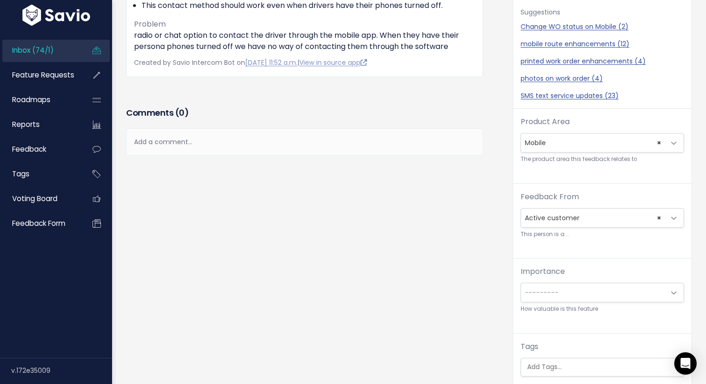
scroll to position [190, 0]
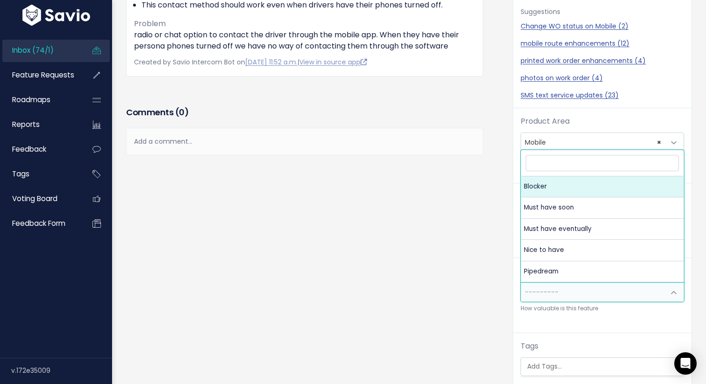
click at [581, 297] on span "---------" at bounding box center [593, 292] width 144 height 19
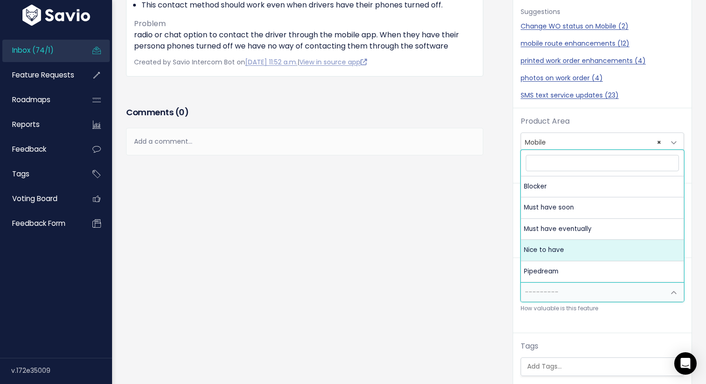
select select "NICE_TO_HAVE"
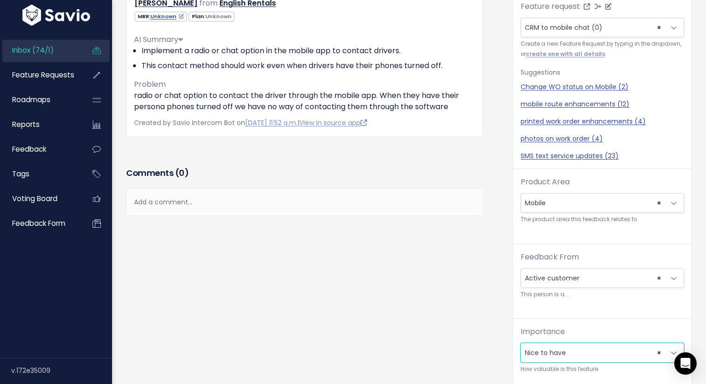
scroll to position [0, 0]
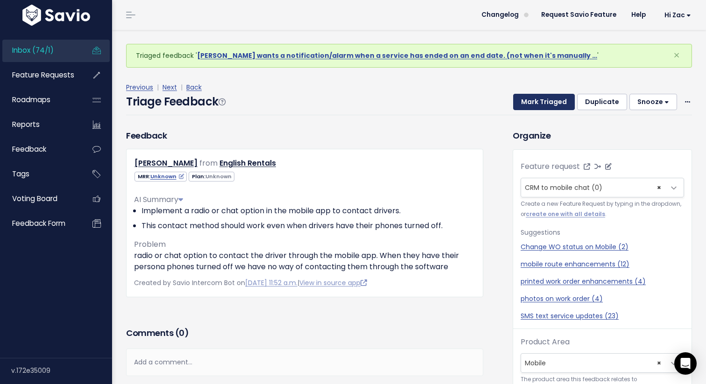
click at [537, 98] on button "Mark Triaged" at bounding box center [544, 102] width 62 height 17
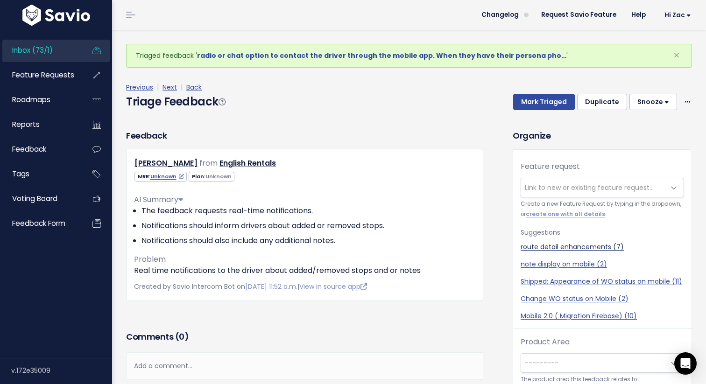
scroll to position [23, 0]
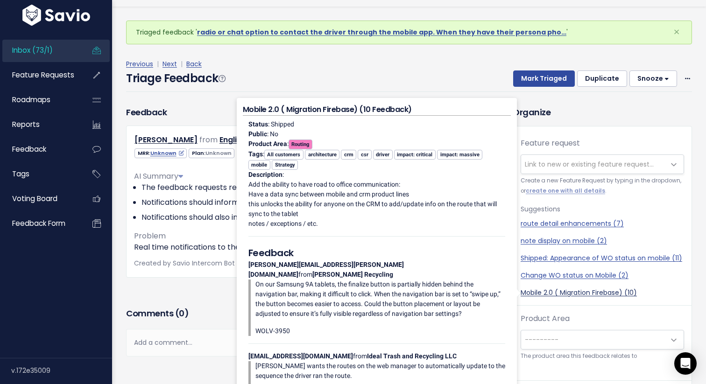
click at [535, 294] on link "Mobile 2.0 ( Migration Firebase) (10)" at bounding box center [601, 293] width 163 height 10
select select "30550"
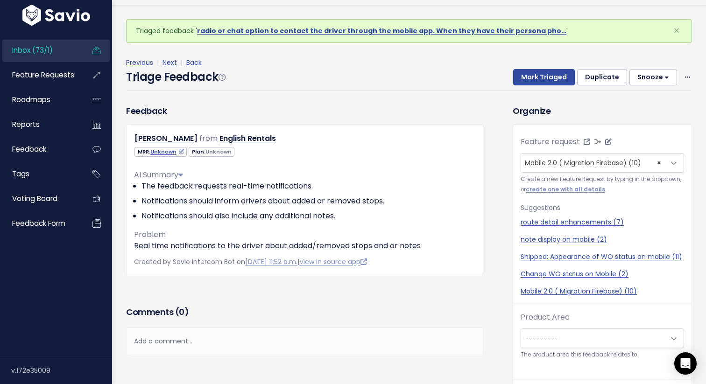
scroll to position [19, 0]
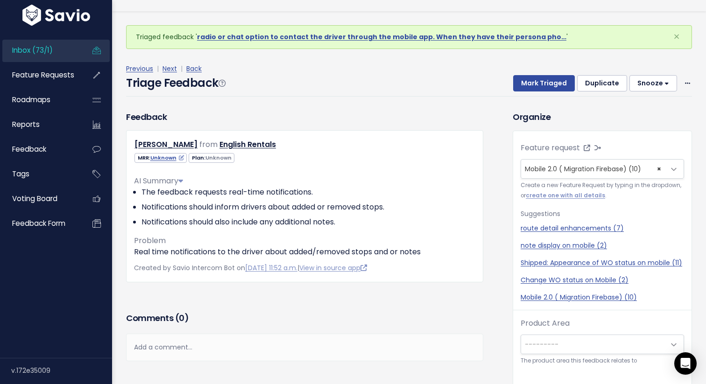
click at [582, 343] on span "---------" at bounding box center [593, 344] width 144 height 19
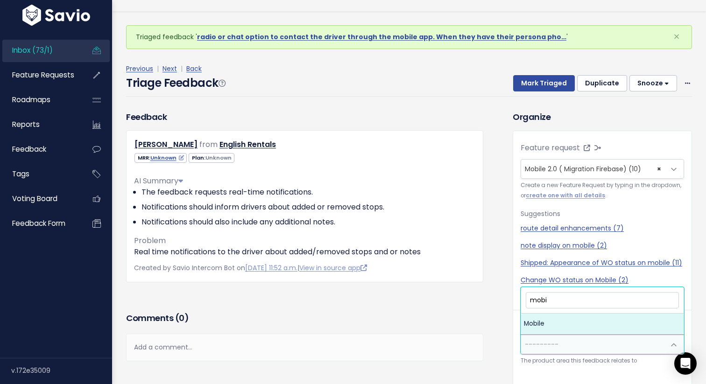
type input "mobil"
select select "MAIN:MOBILE"
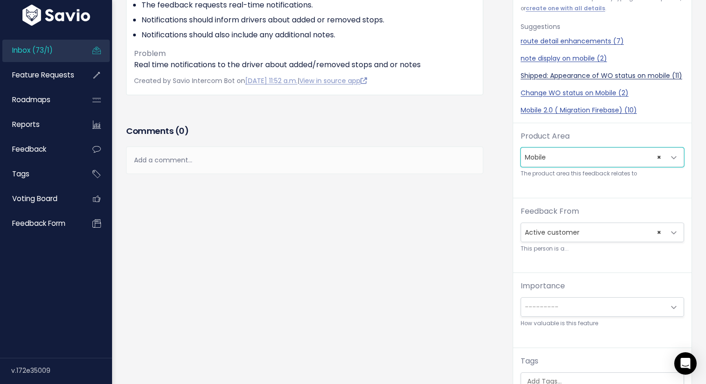
scroll to position [174, 0]
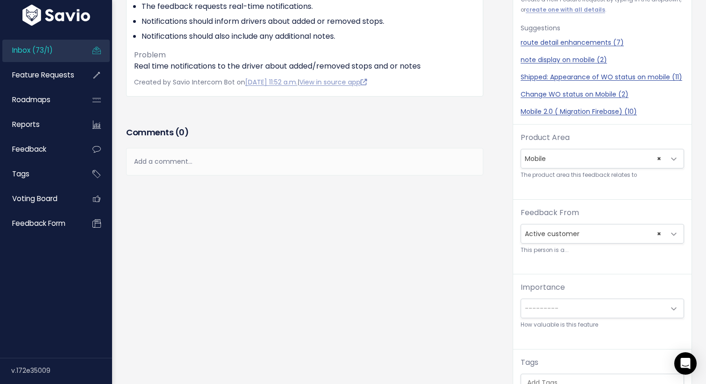
click at [559, 314] on span "---------" at bounding box center [593, 308] width 144 height 19
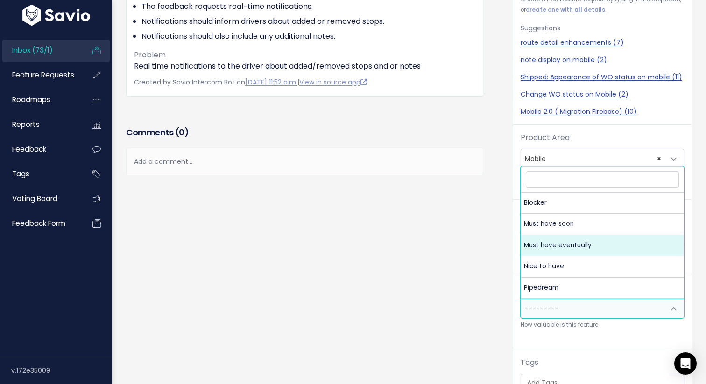
select select "MUST_HAVE_EVENTUALLY"
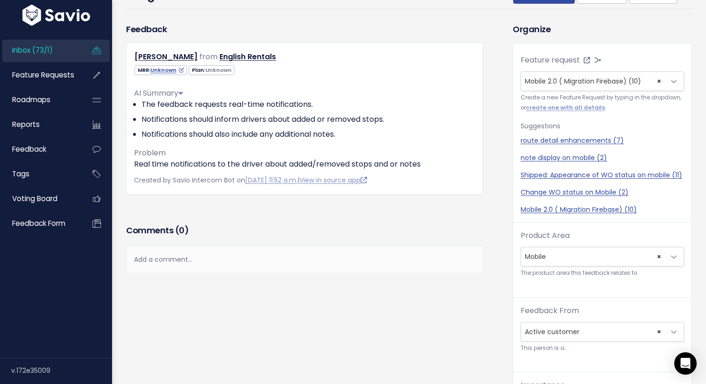
scroll to position [0, 0]
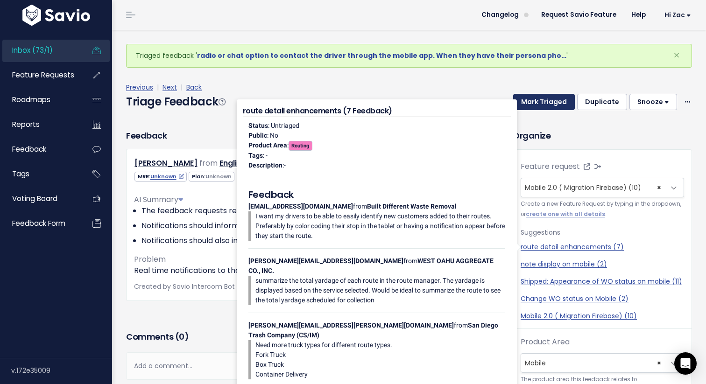
click at [554, 100] on button "Mark Triaged" at bounding box center [544, 102] width 62 height 17
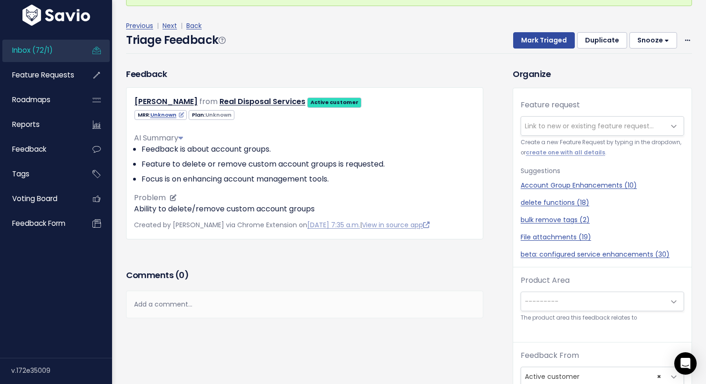
scroll to position [31, 0]
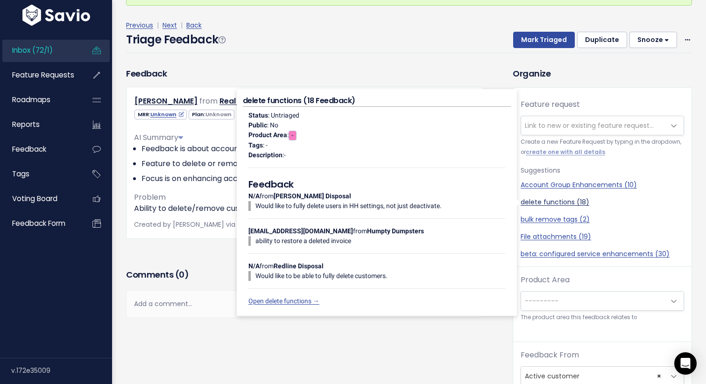
click at [559, 204] on link "delete functions (18)" at bounding box center [601, 202] width 163 height 10
select select "51637"
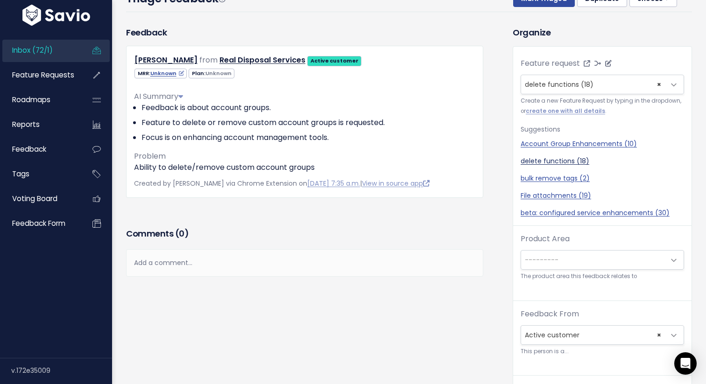
scroll to position [82, 0]
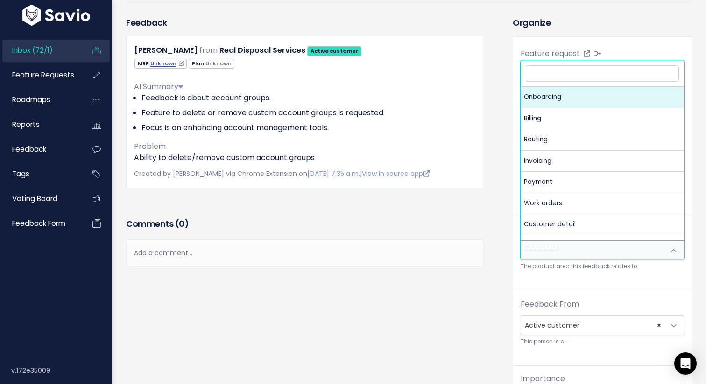
click at [556, 251] on span "---------" at bounding box center [542, 250] width 34 height 9
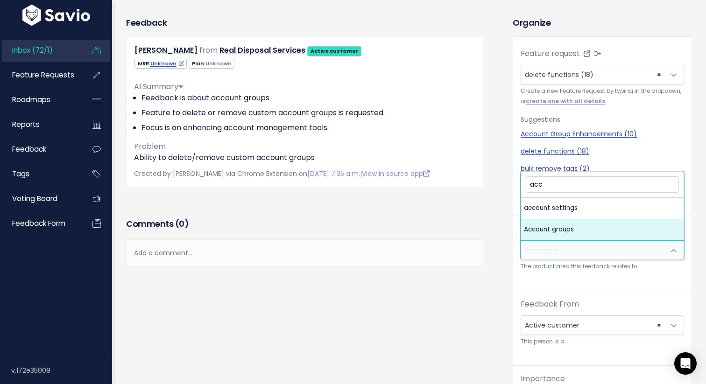
type input "acc"
select select "MAIN:ACCOUNT_GROUPS"
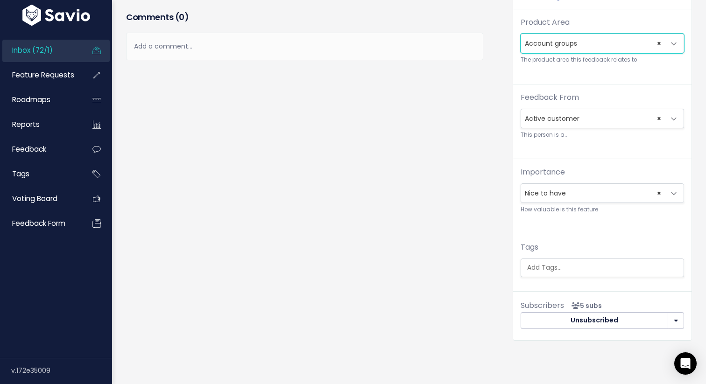
scroll to position [298, 0]
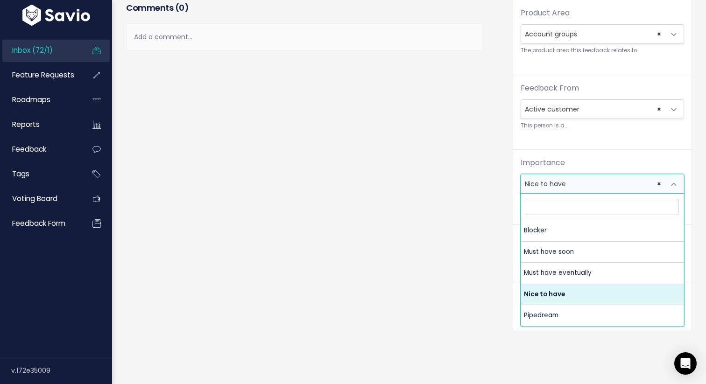
click at [548, 189] on span "× Nice to have" at bounding box center [593, 184] width 144 height 19
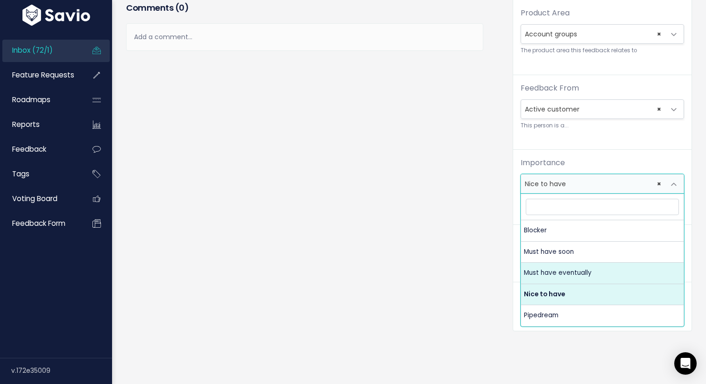
select select "MUST_HAVE_EVENTUALLY"
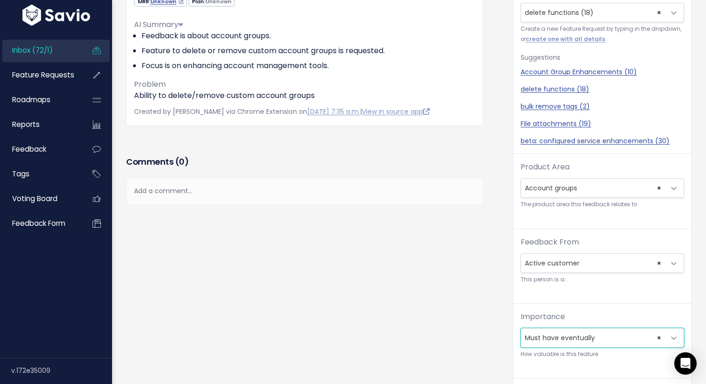
scroll to position [0, 0]
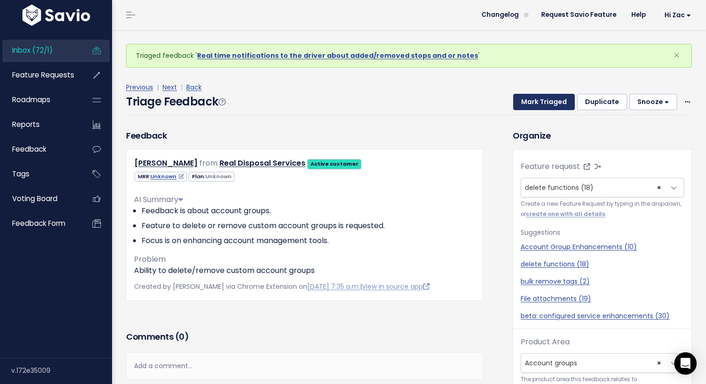
click at [558, 98] on button "Mark Triaged" at bounding box center [544, 102] width 62 height 17
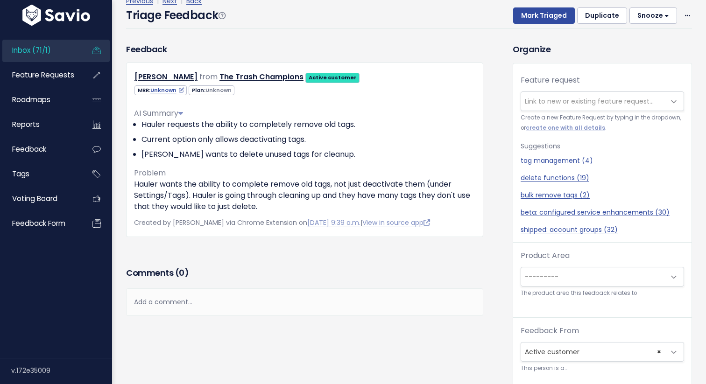
scroll to position [56, 0]
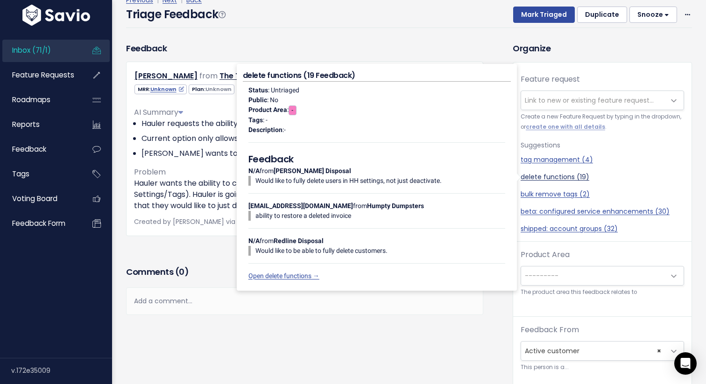
click at [540, 180] on link "delete functions (19)" at bounding box center [601, 177] width 163 height 10
select select "51637"
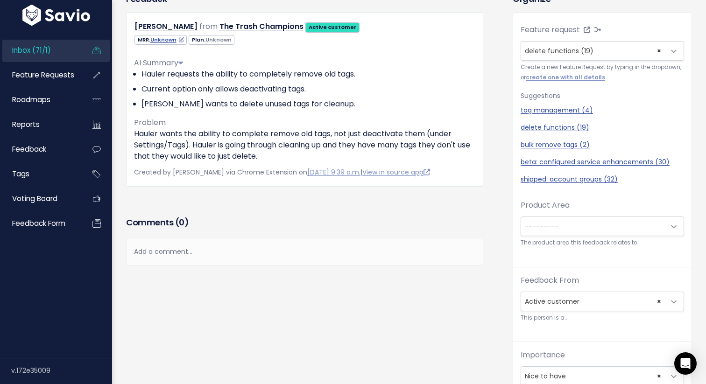
scroll to position [105, 0]
click at [534, 237] on div "Product Area --------- Onboarding Billing Routing Invoicing Payment Work orders…" at bounding box center [601, 224] width 163 height 48
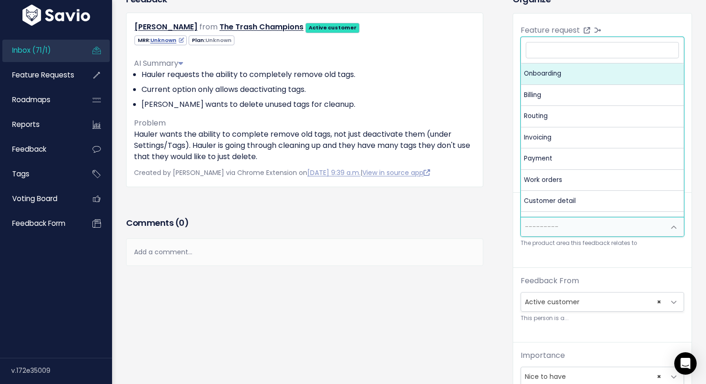
click at [535, 233] on span "---------" at bounding box center [593, 227] width 144 height 19
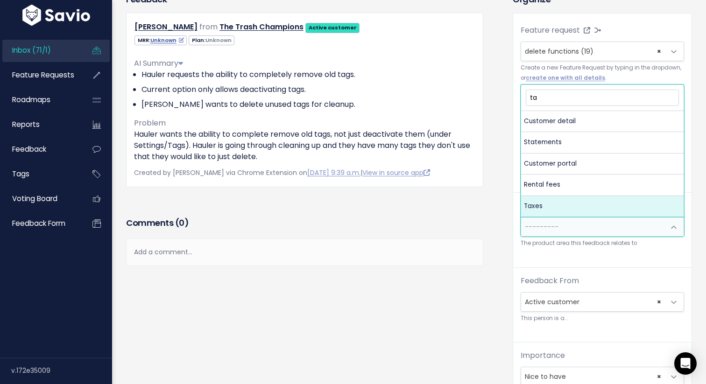
type input "t"
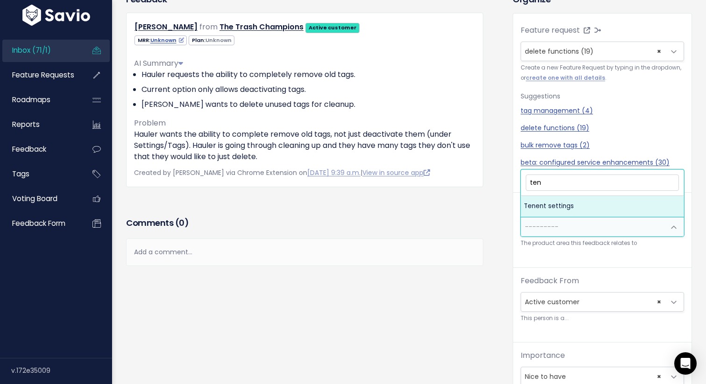
type input "ten"
select select "MAIN:TENENT_SETTINGS"
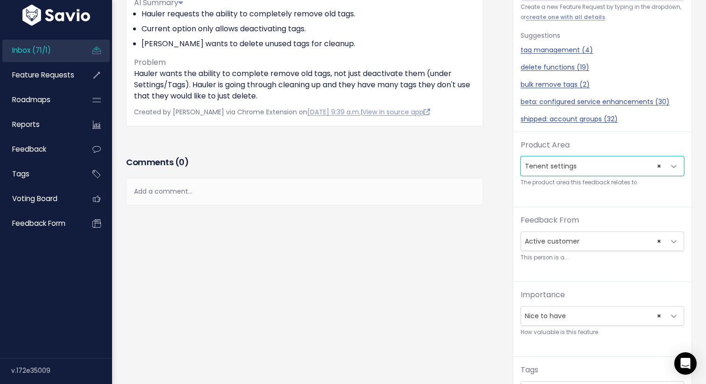
scroll to position [31, 0]
click at [628, 320] on span "× Nice to have" at bounding box center [593, 316] width 144 height 19
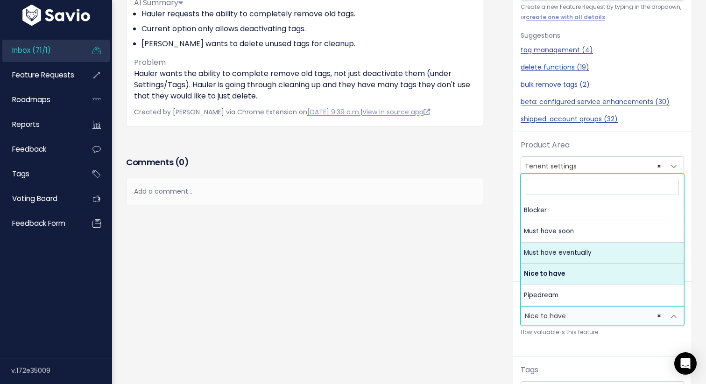
select select "MUST_HAVE_EVENTUALLY"
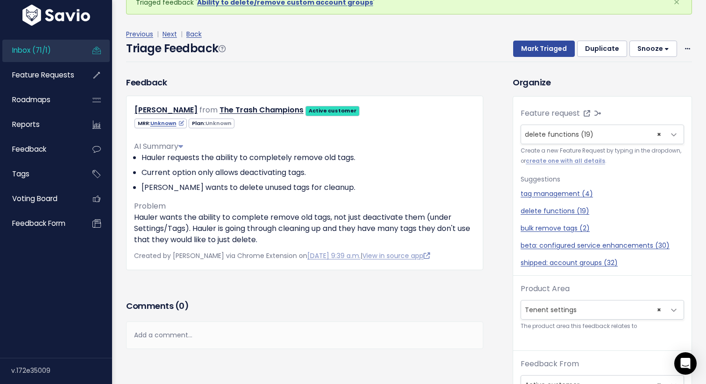
scroll to position [0, 0]
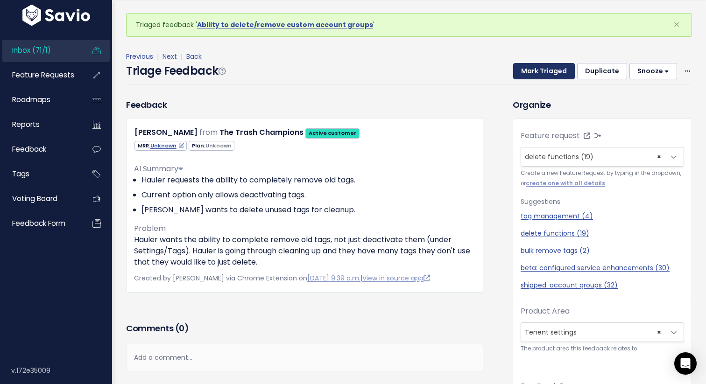
click at [526, 73] on button "Mark Triaged" at bounding box center [544, 71] width 62 height 17
